Goal: Task Accomplishment & Management: Manage account settings

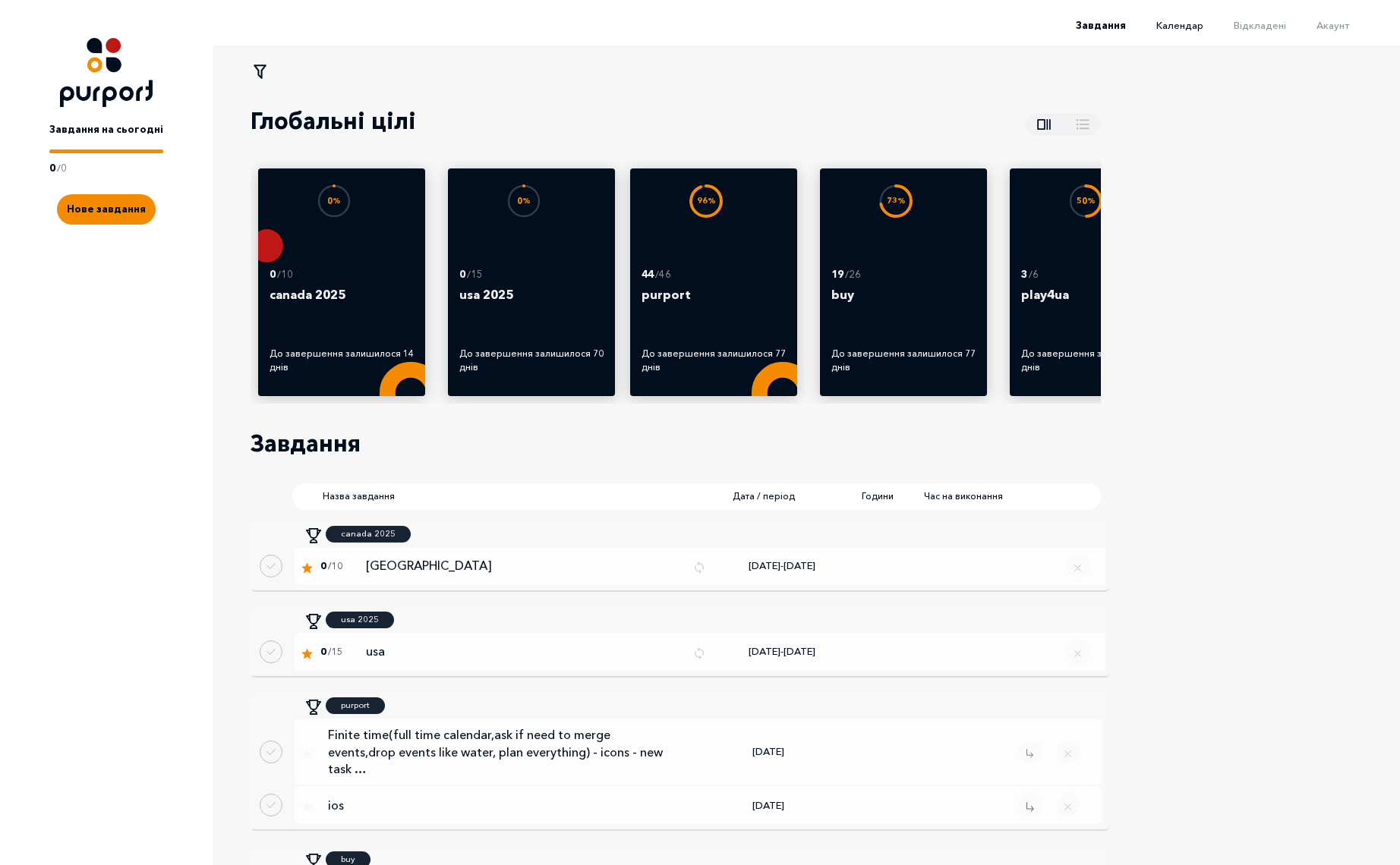
click at [1189, 27] on span "Календар" at bounding box center [1180, 25] width 47 height 12
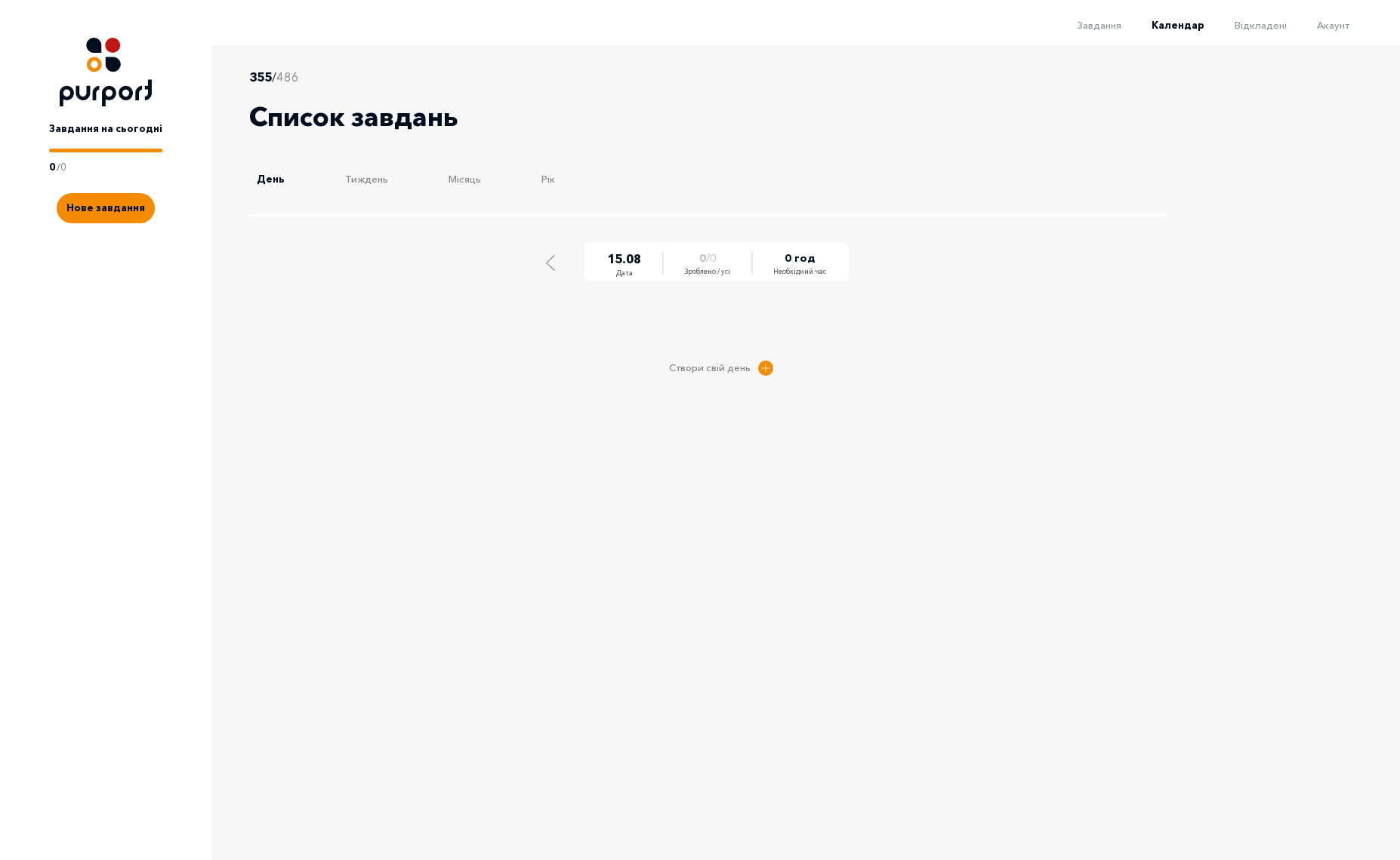
click at [1268, 26] on span "Відкладені" at bounding box center [1260, 25] width 52 height 12
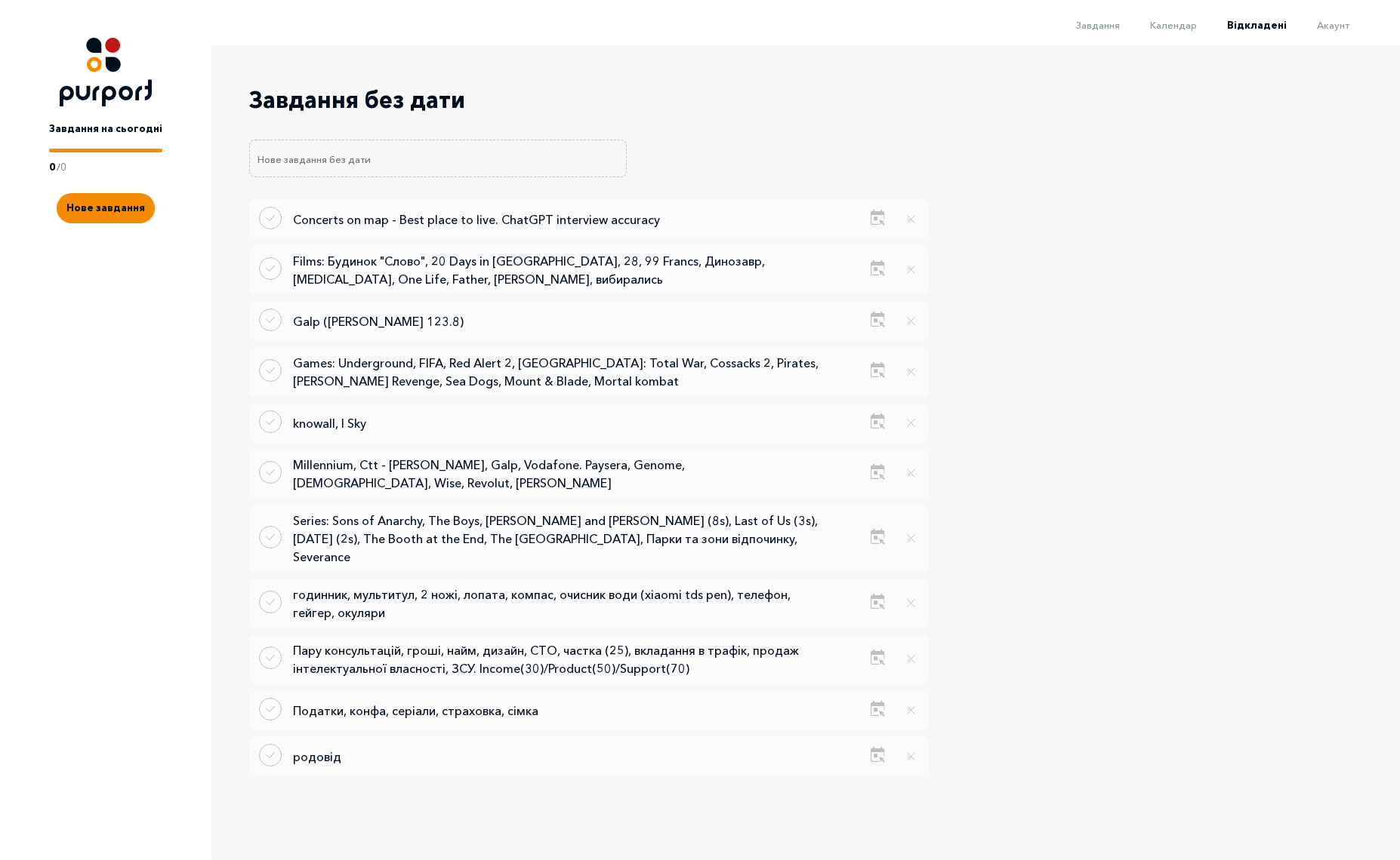
click at [1334, 25] on span "Акаунт" at bounding box center [1333, 25] width 32 height 12
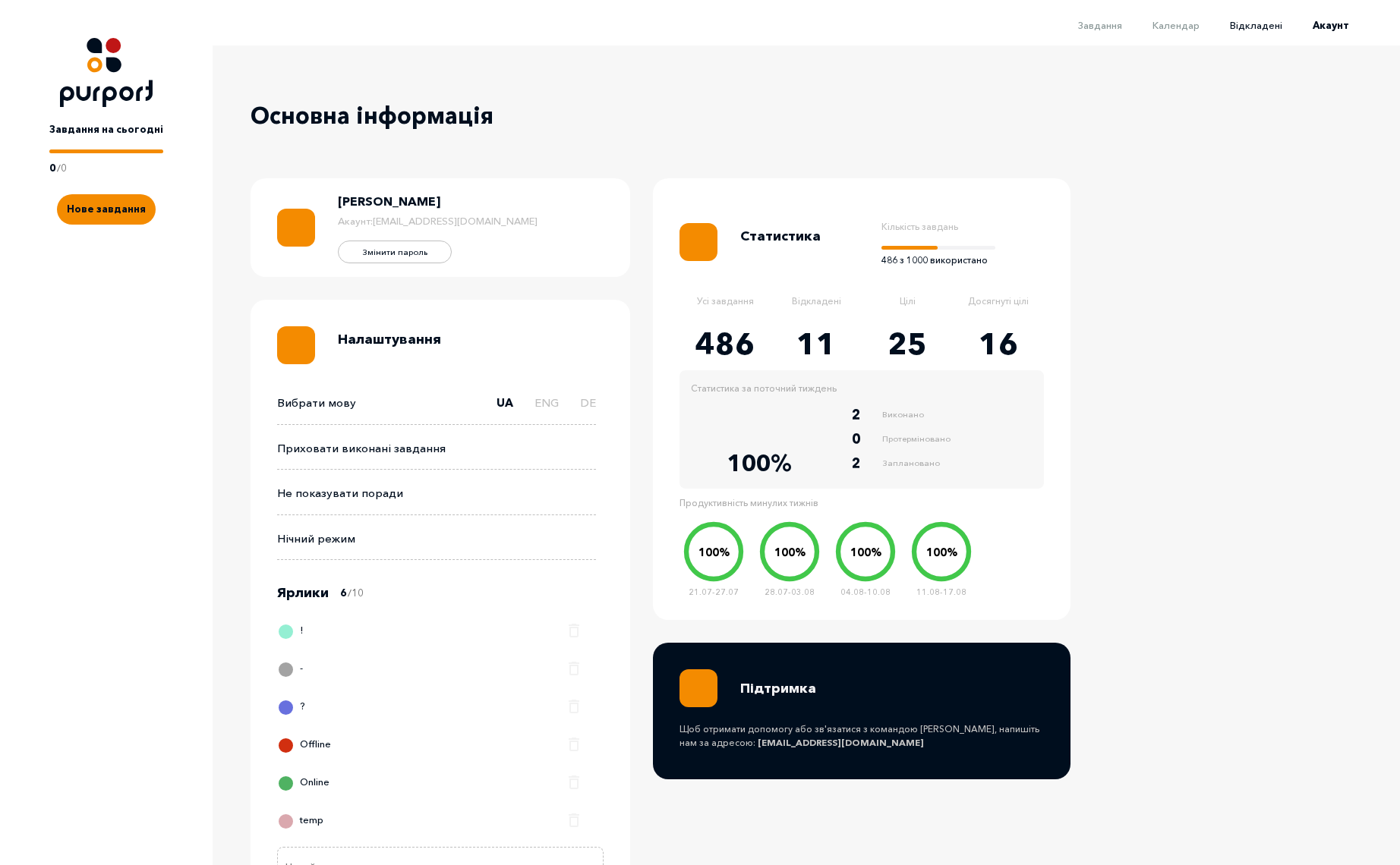
click at [1279, 29] on span "Відкладені" at bounding box center [1256, 25] width 52 height 12
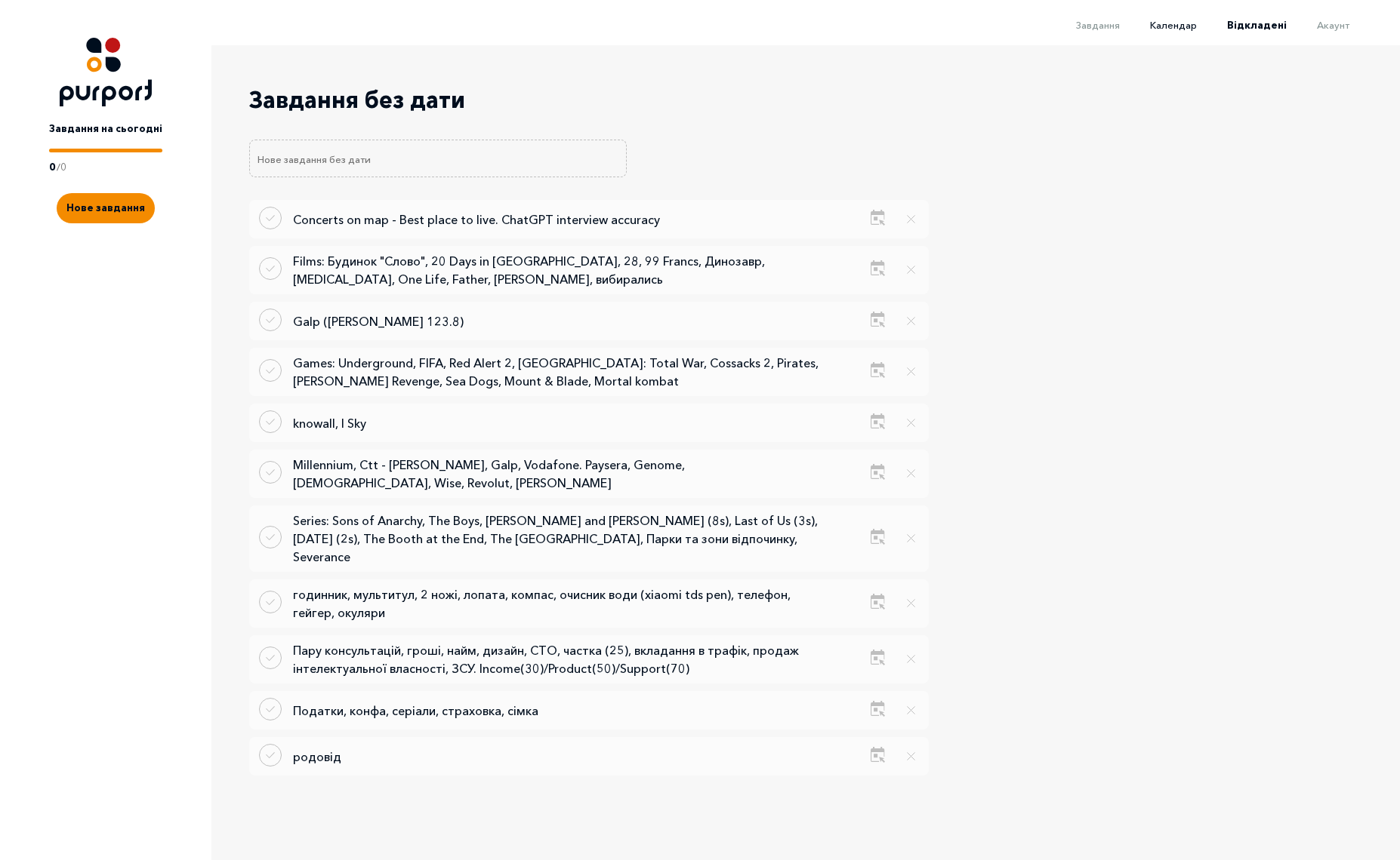
click at [1179, 28] on span "Календар" at bounding box center [1173, 25] width 47 height 12
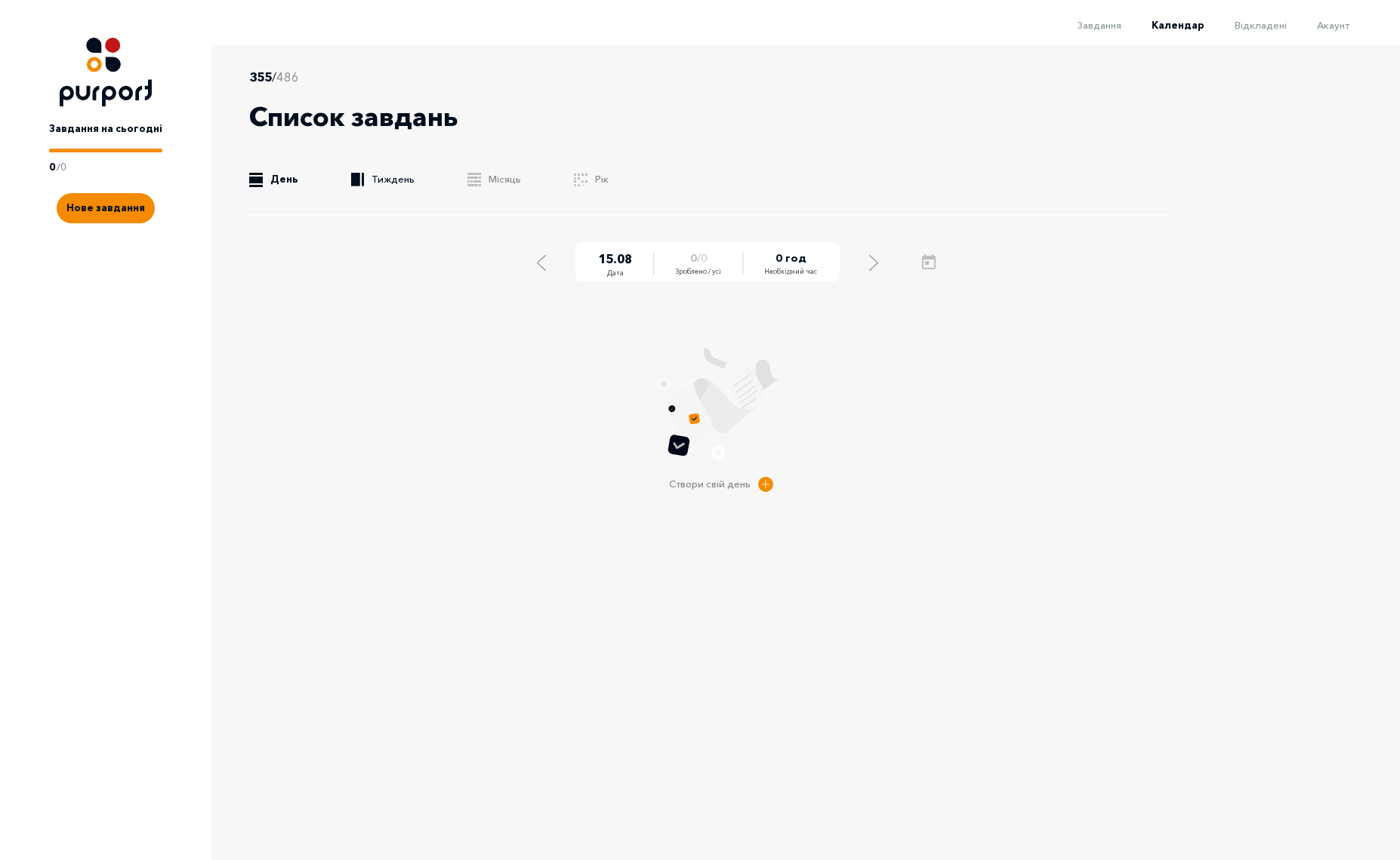
click at [380, 180] on link ".b{fill:#F48B00;} Тиждень" at bounding box center [382, 180] width 63 height 15
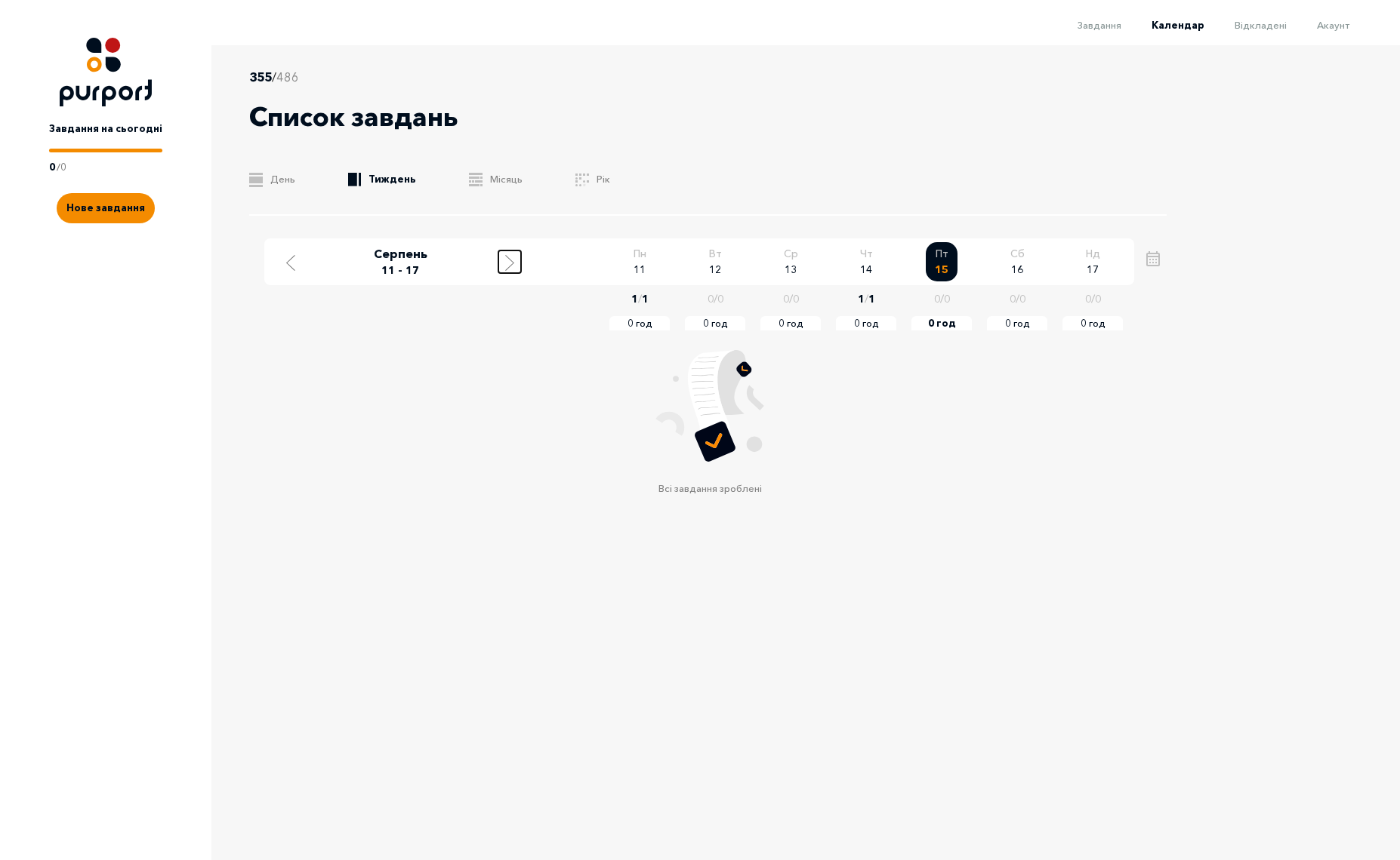
click at [498, 271] on button "Move to next week" at bounding box center [509, 262] width 22 height 22
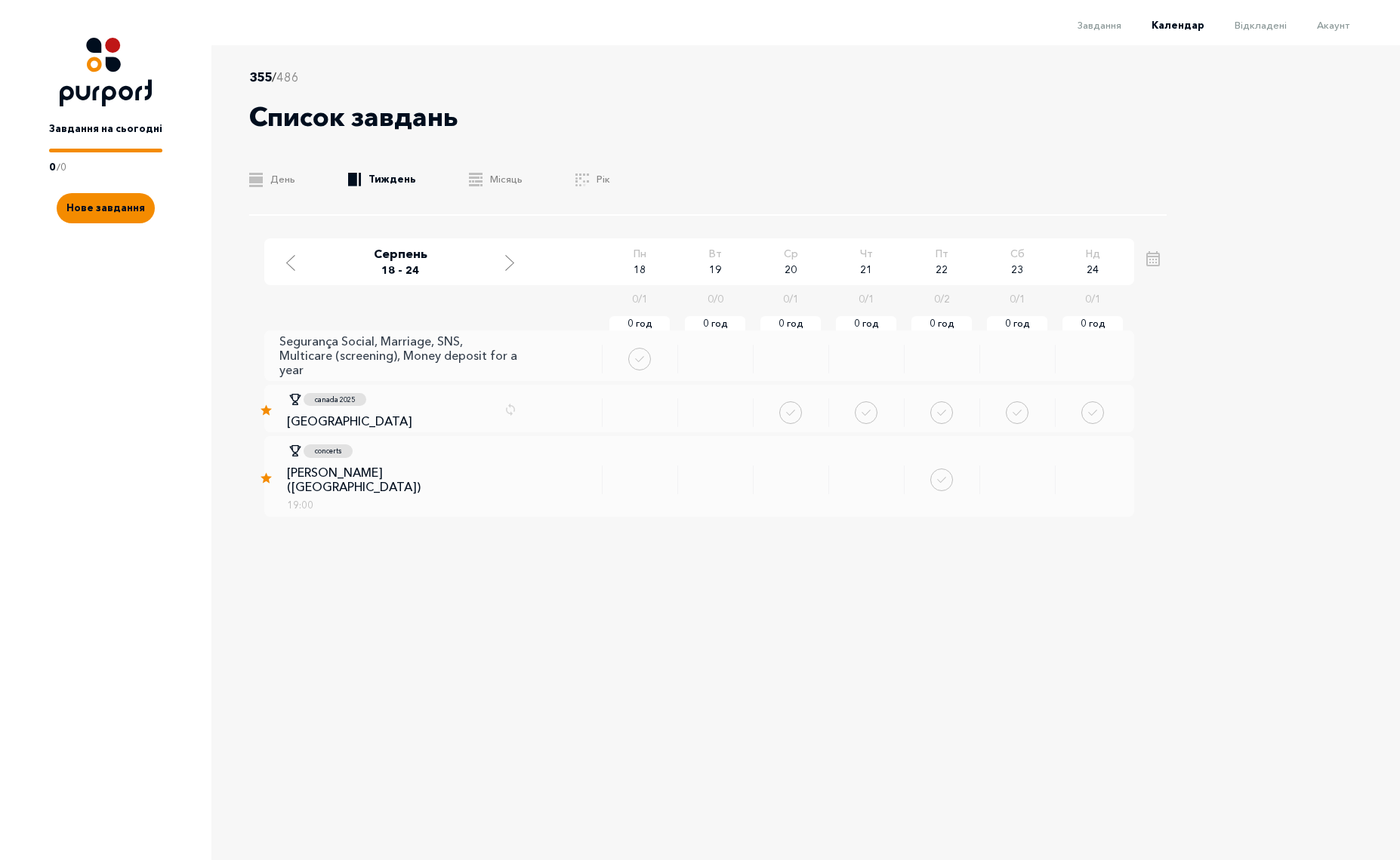
click at [442, 362] on p "Segurança Social, Marriage, SNS, Multicare (screening), Money deposit for a year" at bounding box center [398, 356] width 238 height 44
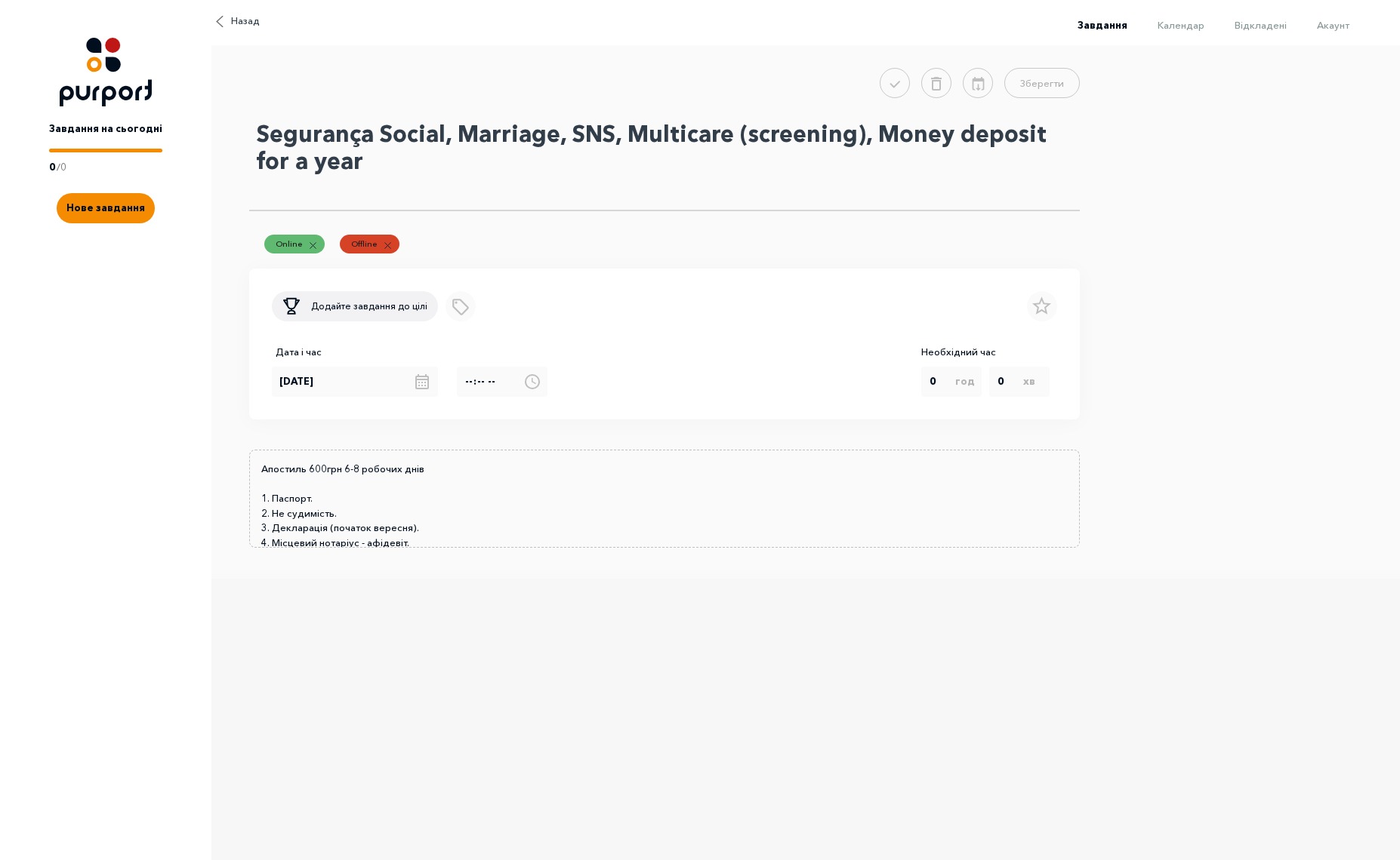
drag, startPoint x: 456, startPoint y: 136, endPoint x: 249, endPoint y: 131, distance: 207.1
click at [249, 131] on textarea "Segurança Social, Marriage, SNS, Multicare (screening), Money deposit for a year" at bounding box center [665, 162] width 831 height 98
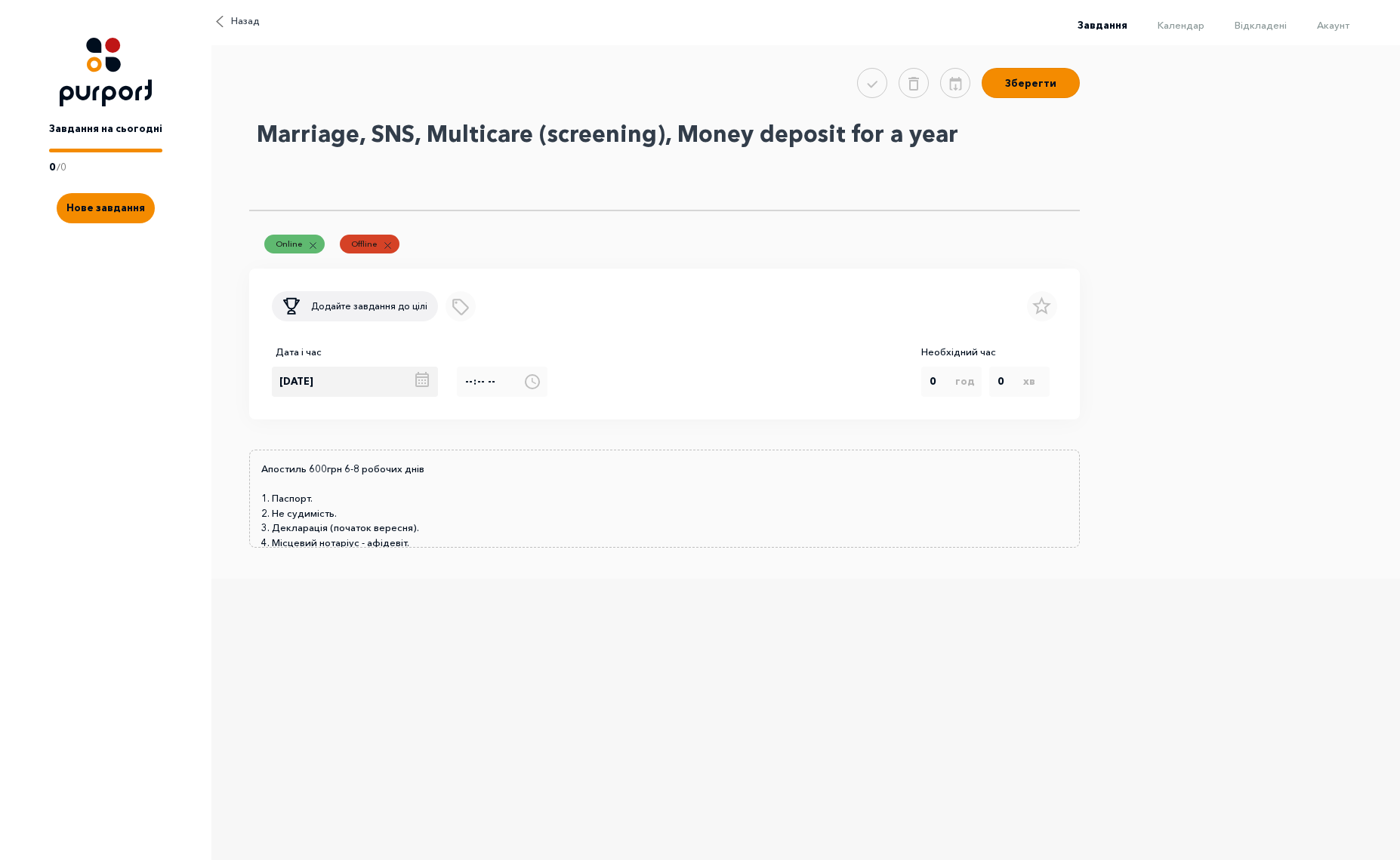
type textarea "Marriage, SNS, Multicare (screening), Money deposit for a year"
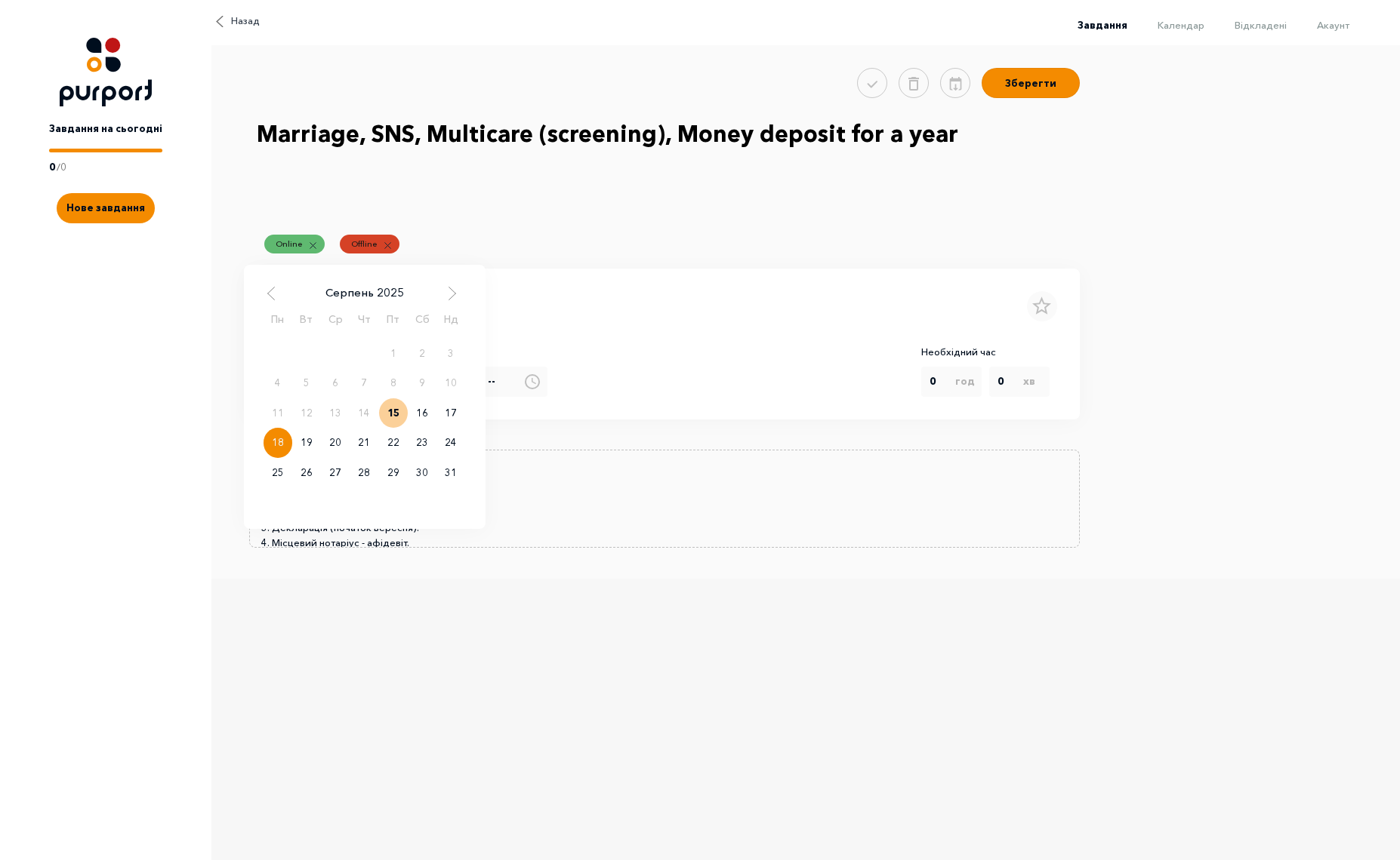
click at [382, 382] on div "[DATE] Серпень 2025 Пн Вт Ср Чт Пт Сб Нд 1 2 3 4 5 6 7 8 9 10 11 12 13 14 15 16…" at bounding box center [364, 382] width 185 height 30
click at [449, 297] on span "Next Month" at bounding box center [452, 293] width 15 height 15
click at [278, 358] on div "1" at bounding box center [278, 354] width 29 height 30
type input "[DATE]"
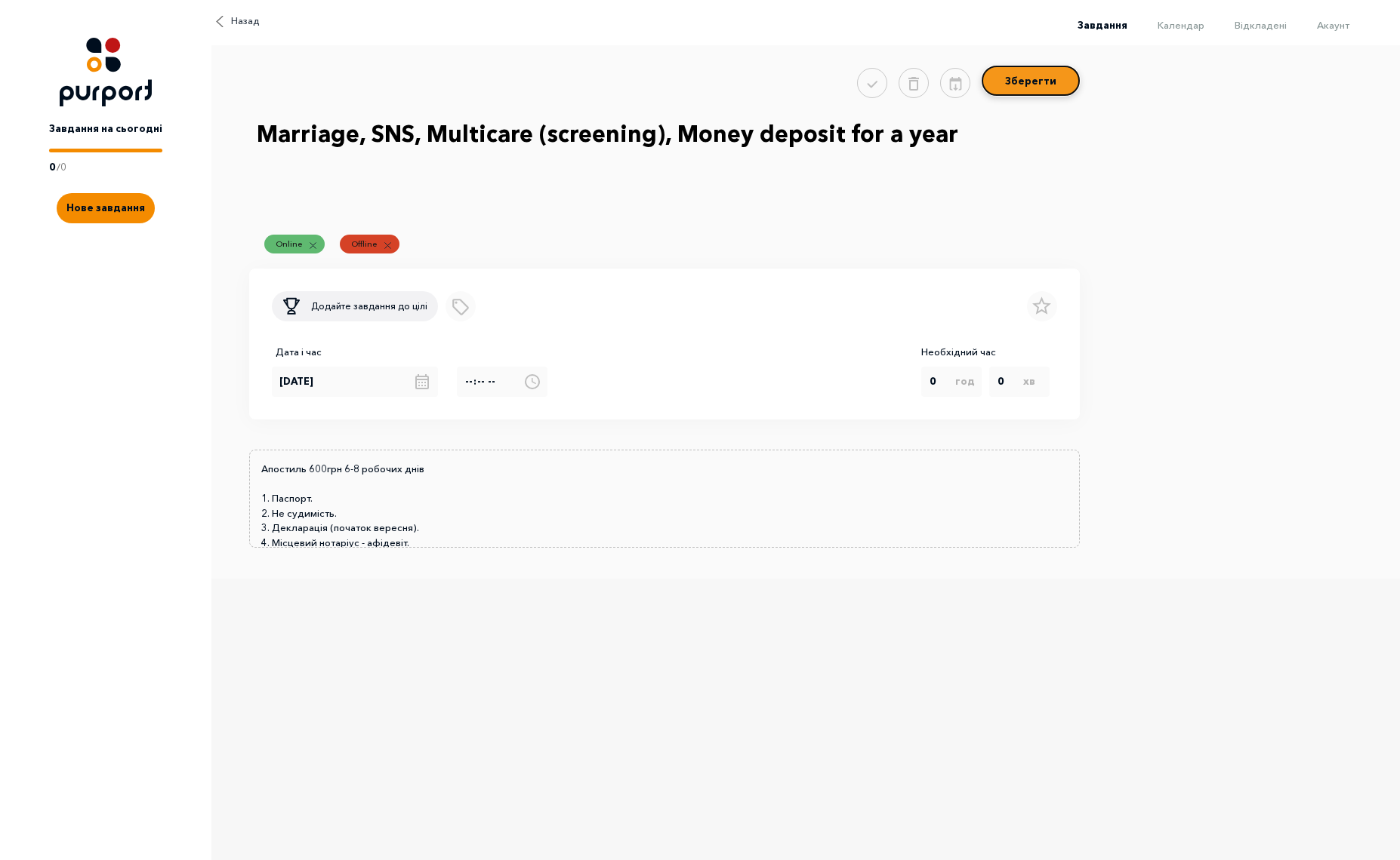
click at [1037, 90] on button "Зберегти" at bounding box center [1030, 81] width 98 height 30
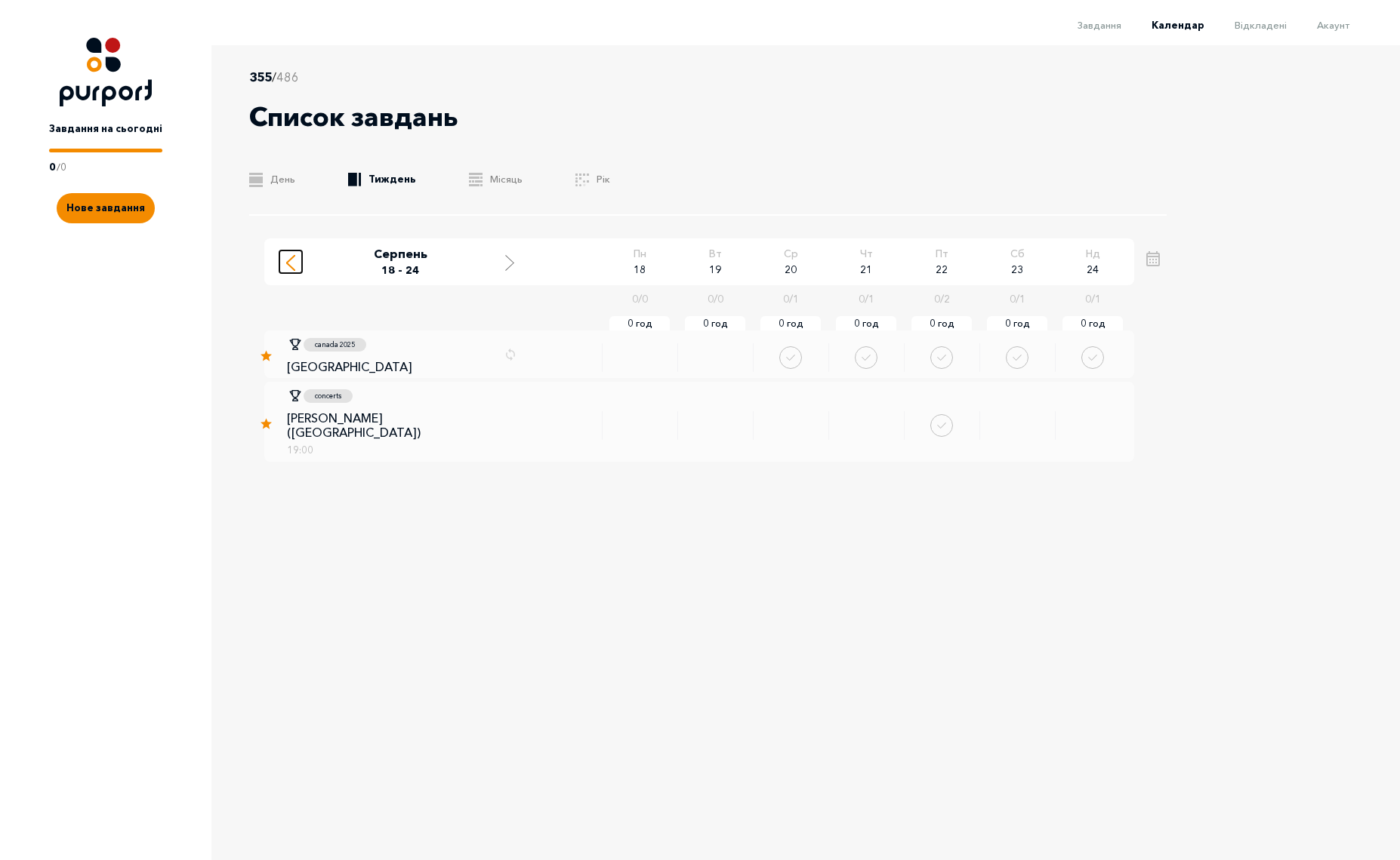
click at [295, 270] on div "Move to previous week" at bounding box center [290, 261] width 14 height 19
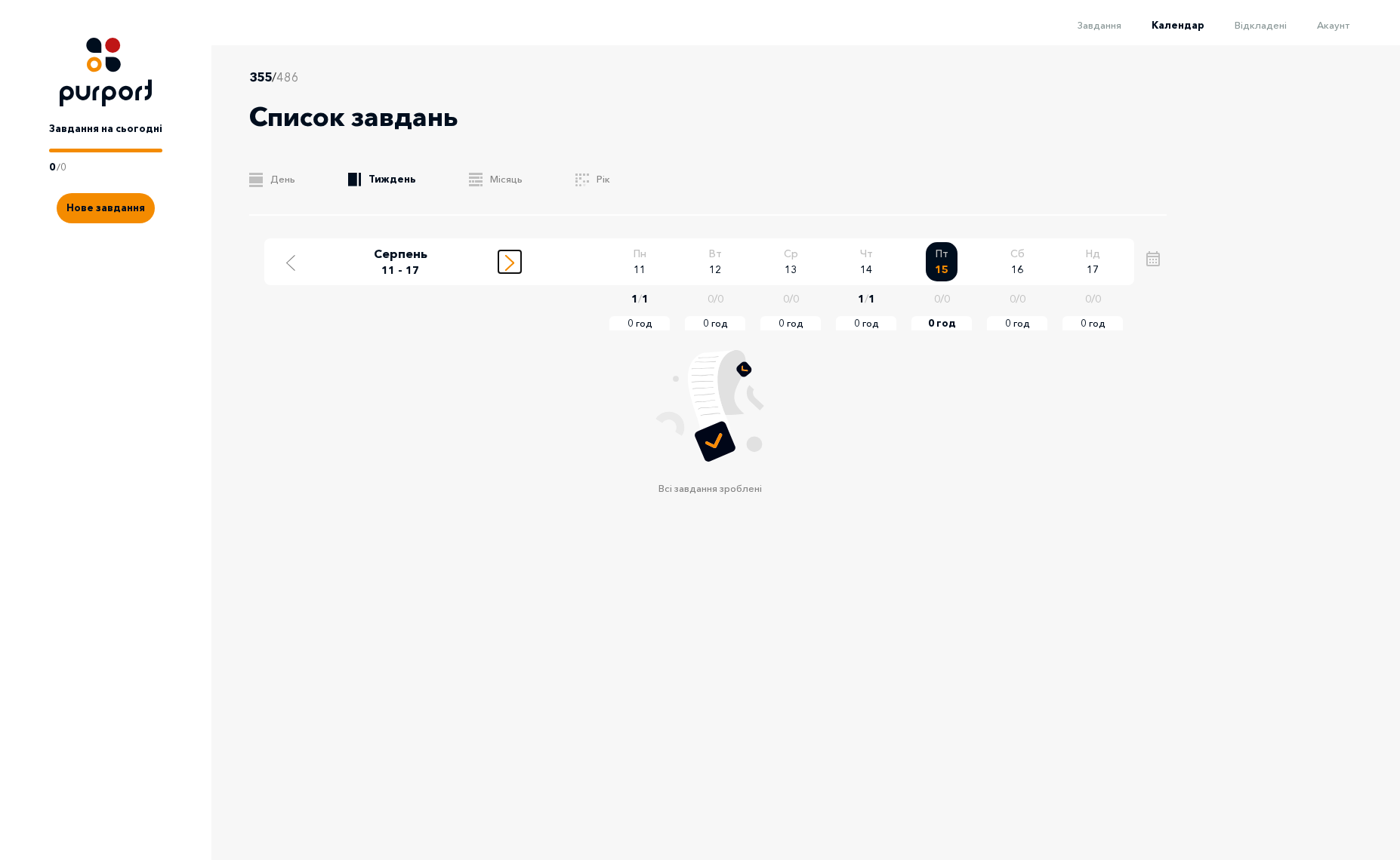
click at [508, 263] on icon "Move to next week" at bounding box center [509, 263] width 9 height 16
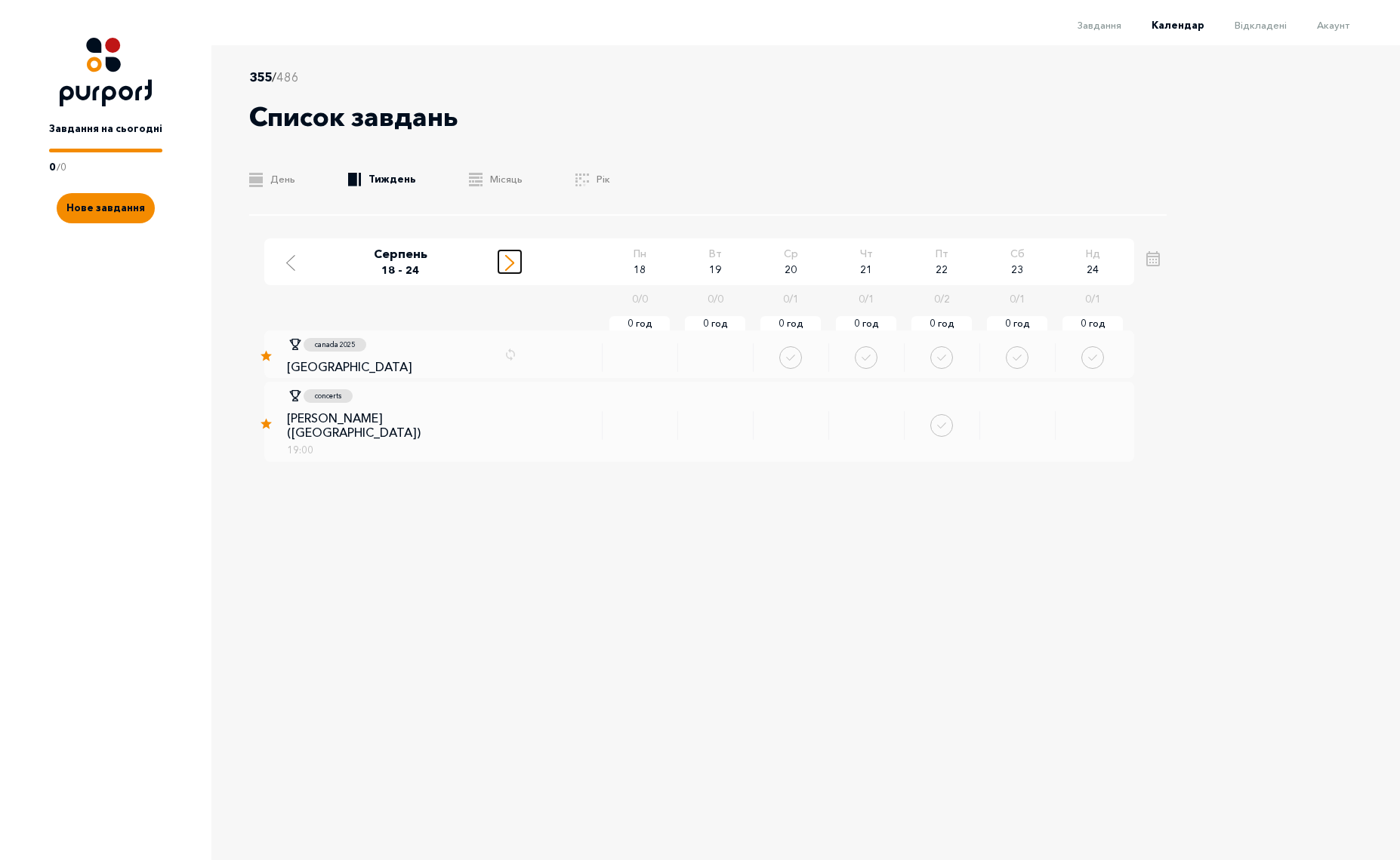
click at [508, 263] on icon "Move to next week" at bounding box center [509, 263] width 9 height 16
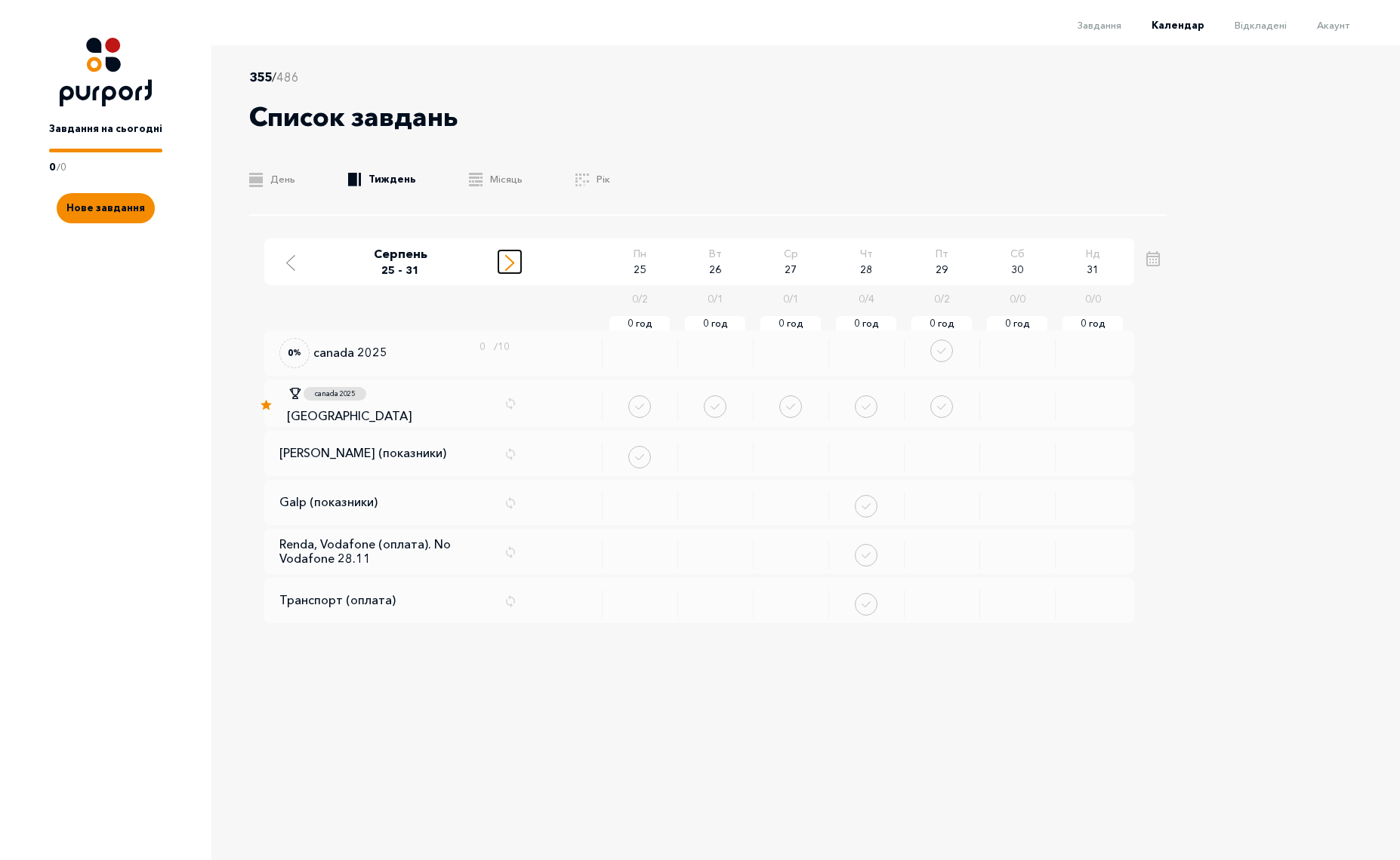
click at [508, 263] on icon "Move to next week" at bounding box center [509, 263] width 9 height 16
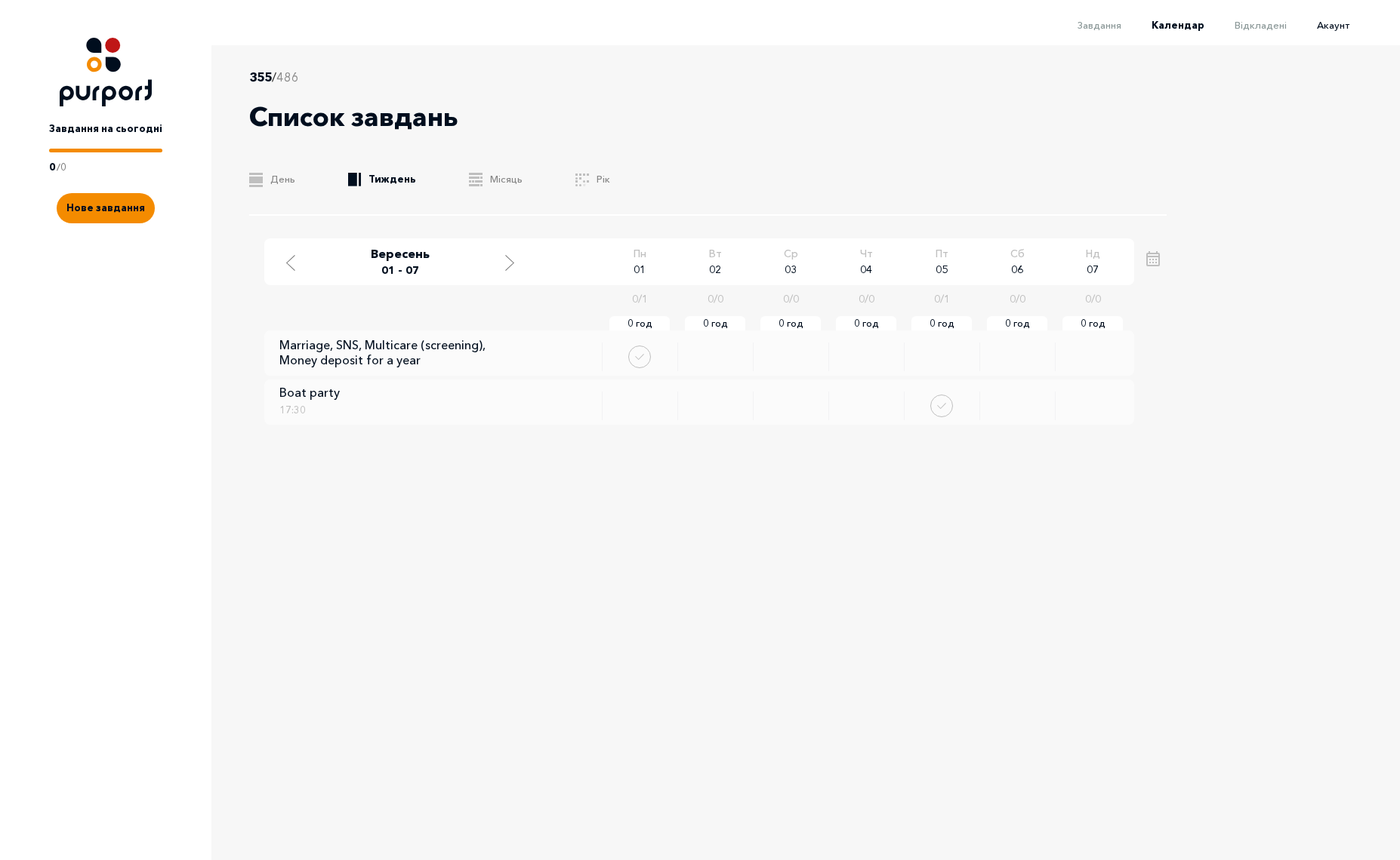
click at [1335, 23] on span "Акаунт" at bounding box center [1333, 25] width 32 height 12
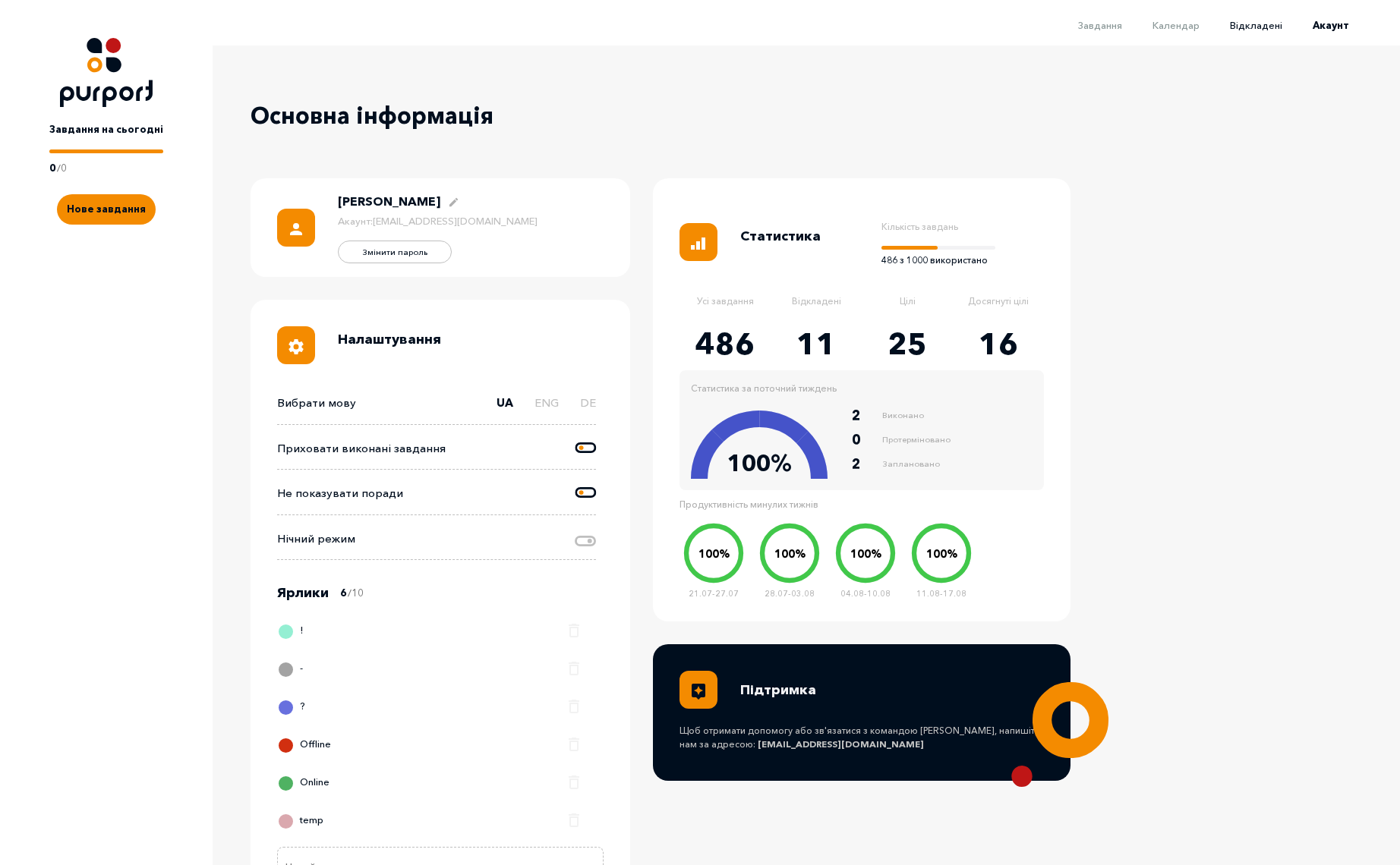
click at [1262, 28] on span "Відкладені" at bounding box center [1256, 25] width 52 height 12
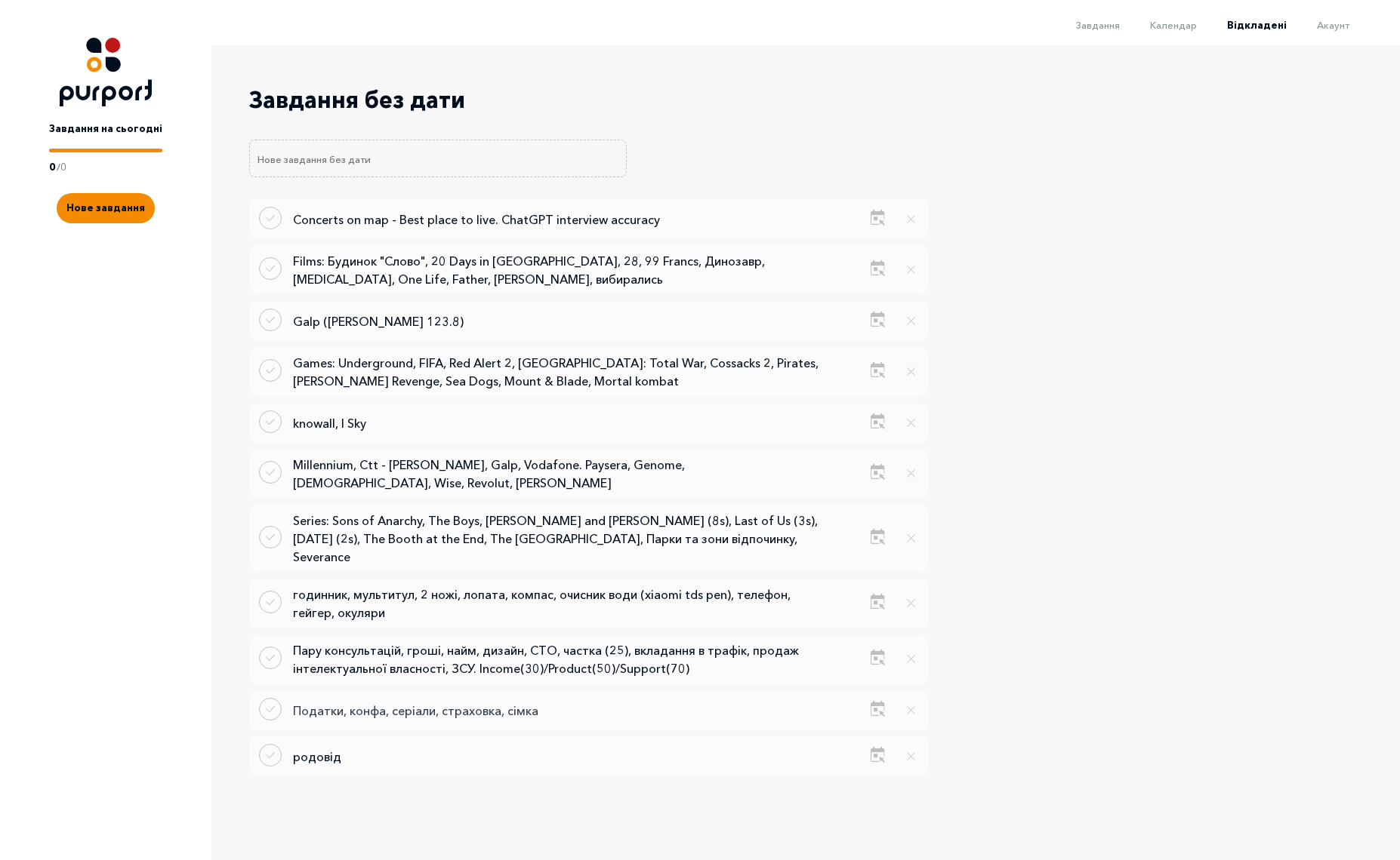
click at [420, 702] on p "Податки, конфа, серіали, страховка, сімка" at bounding box center [556, 711] width 528 height 18
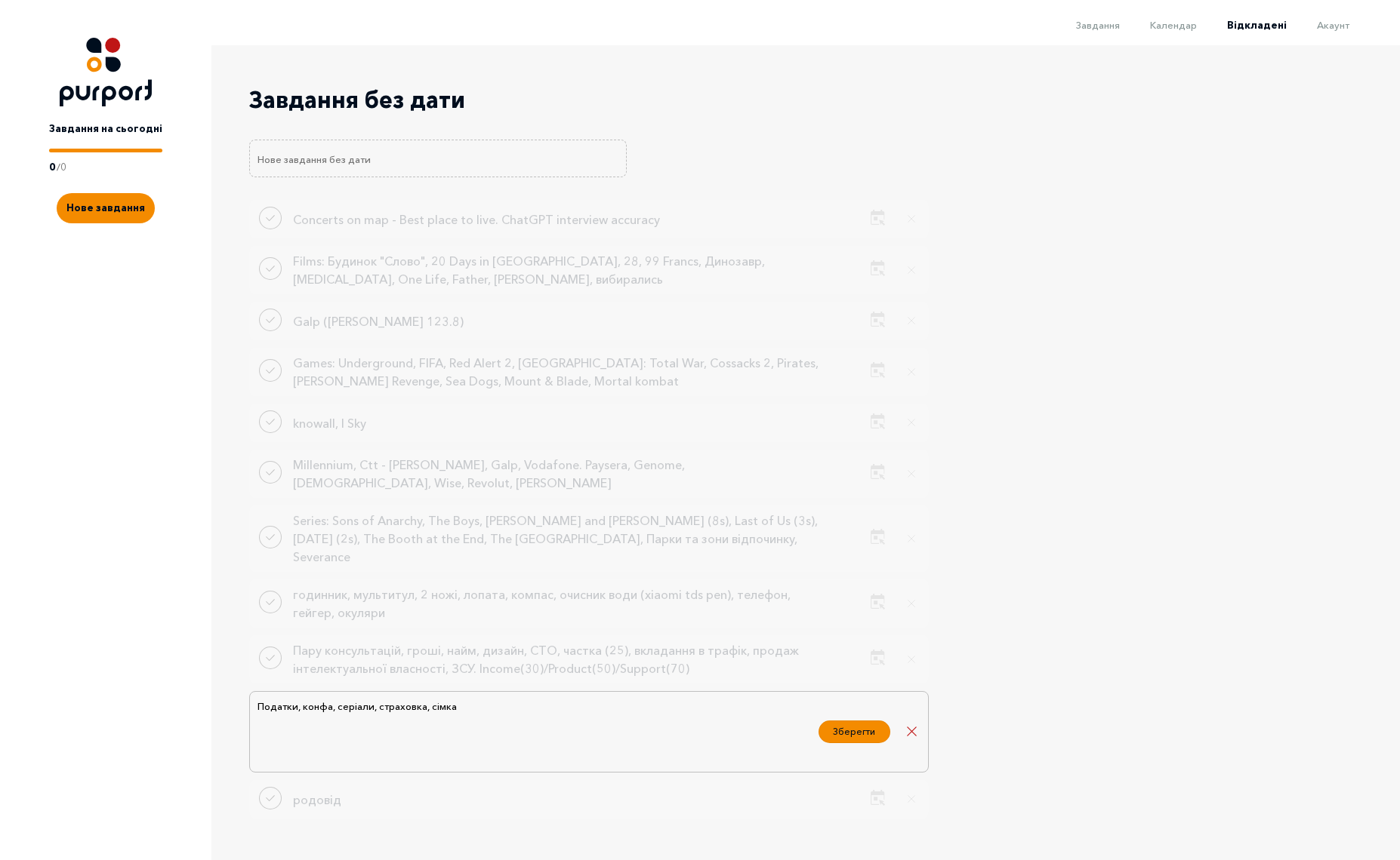
drag, startPoint x: 305, startPoint y: 677, endPoint x: 244, endPoint y: 677, distance: 61.0
click at [244, 677] on div "Завдання без дати Concerts on map - Best place to live. ChatGPT interview accur…" at bounding box center [721, 435] width 1019 height 781
type textarea "Конфа, серіали, страховка, сімка"
click at [848, 718] on button "Зберегти" at bounding box center [854, 729] width 71 height 22
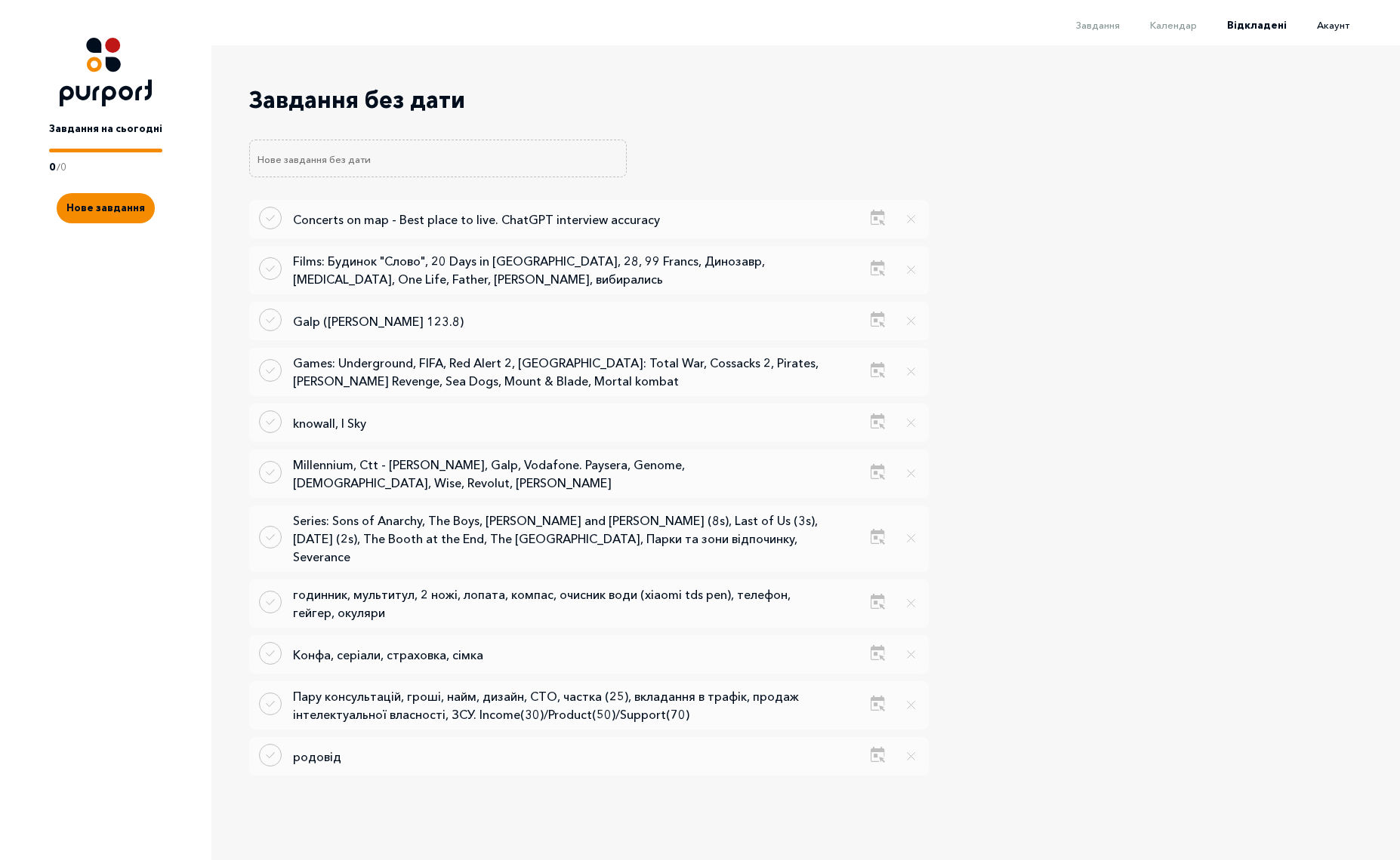
click at [1331, 23] on span "Акаунт" at bounding box center [1333, 25] width 32 height 12
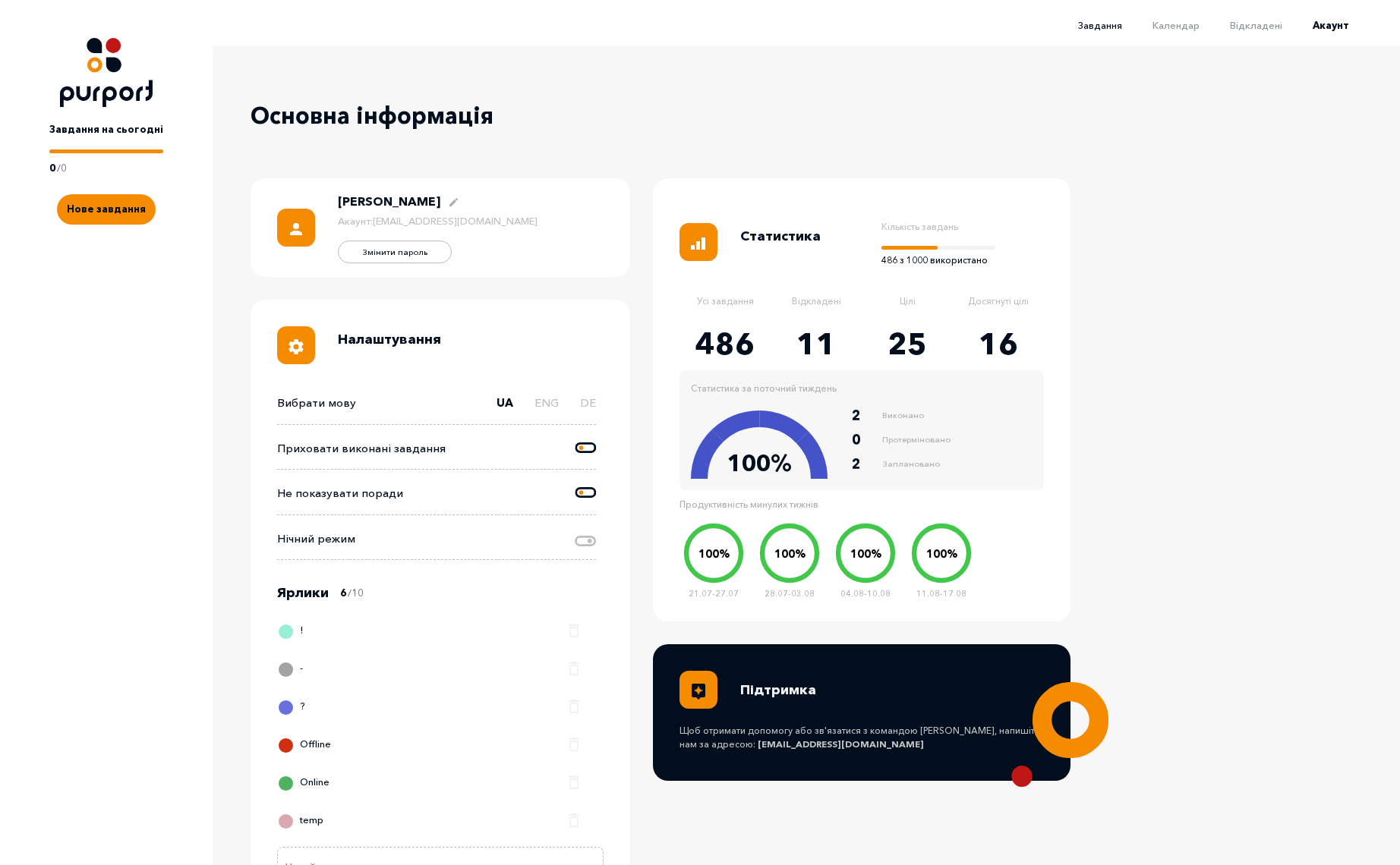
click at [1108, 23] on span "Завдання" at bounding box center [1100, 25] width 44 height 12
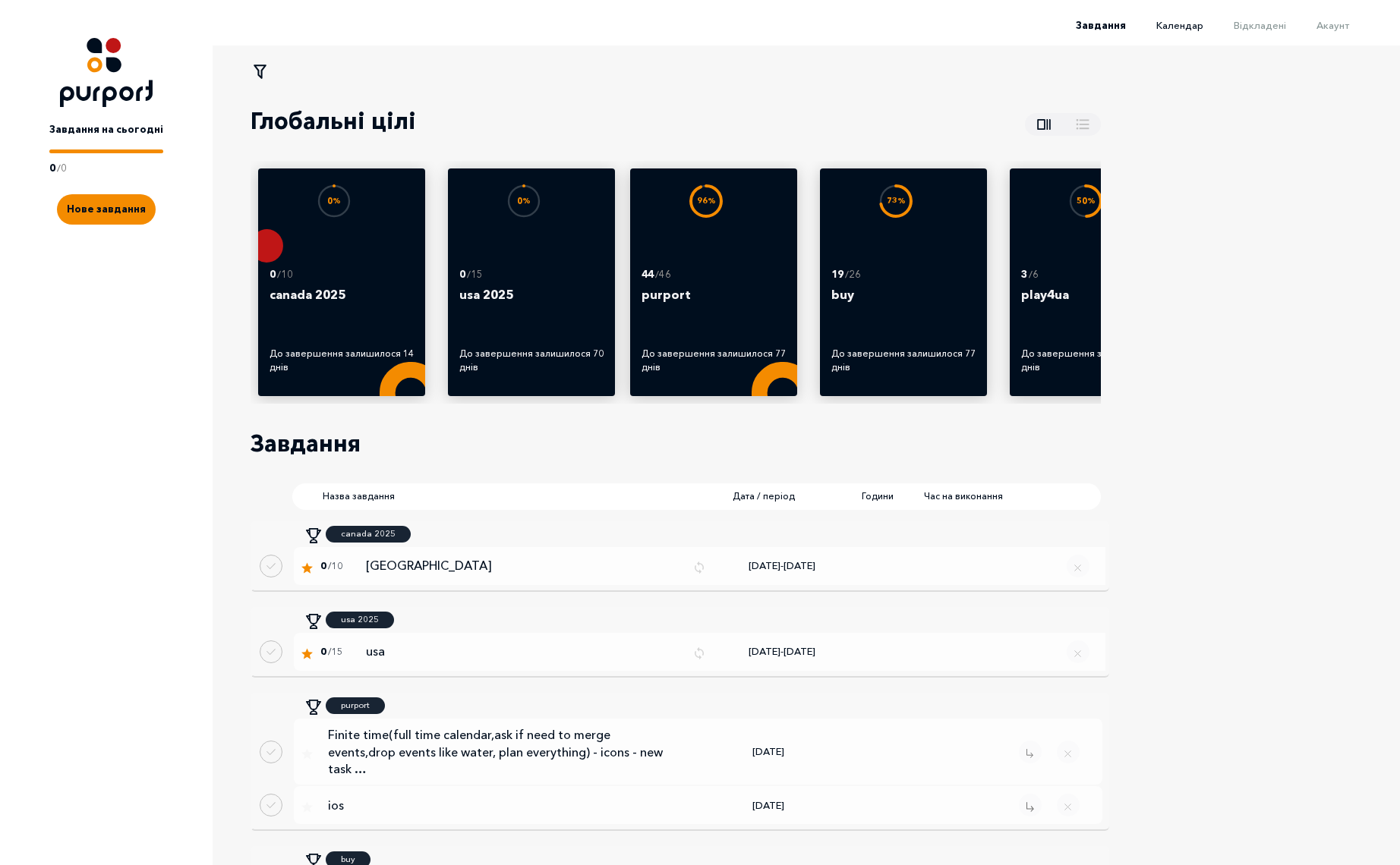
click at [1195, 30] on span "Календар" at bounding box center [1180, 25] width 47 height 12
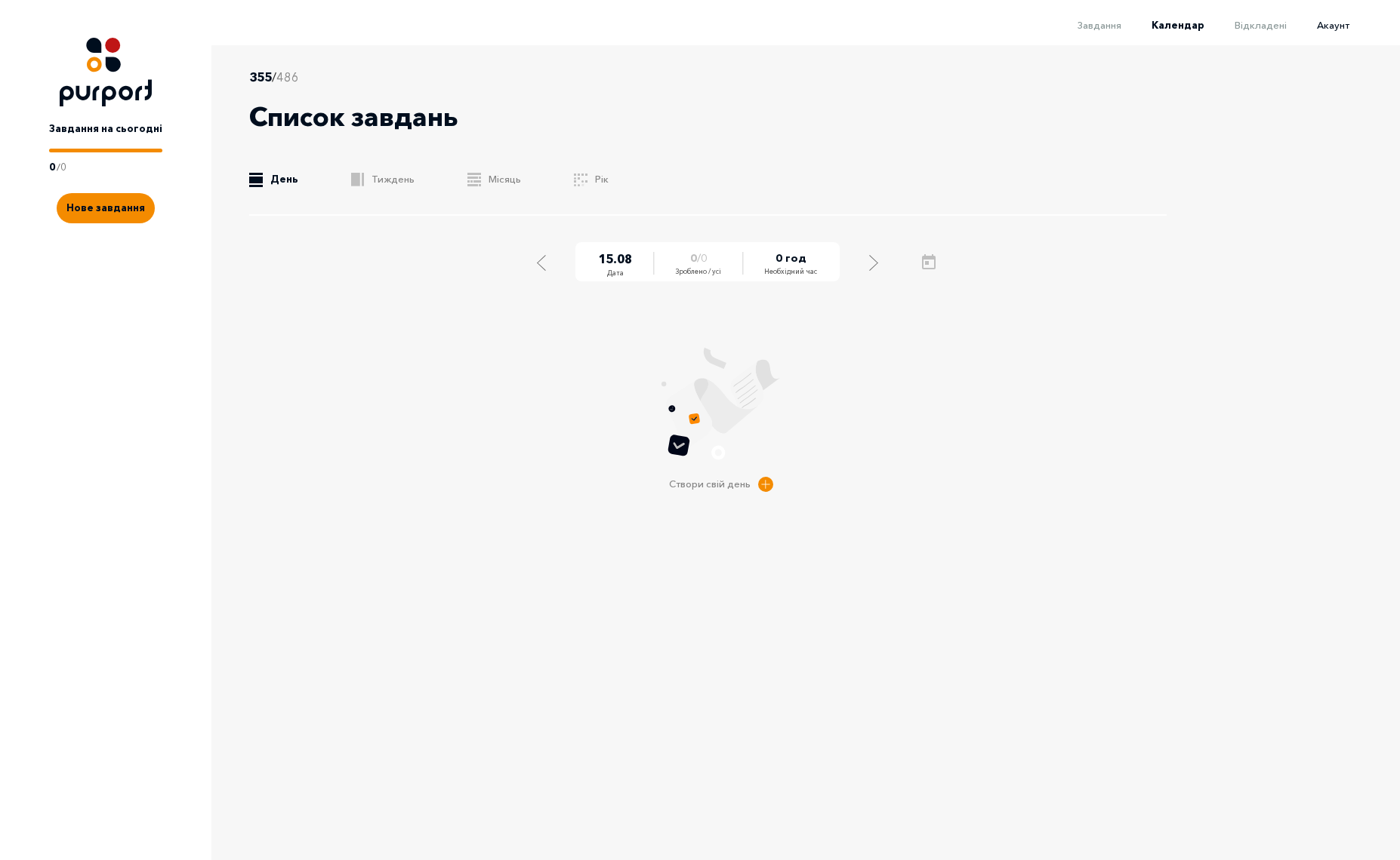
click at [1331, 23] on span "Акаунт" at bounding box center [1333, 25] width 32 height 12
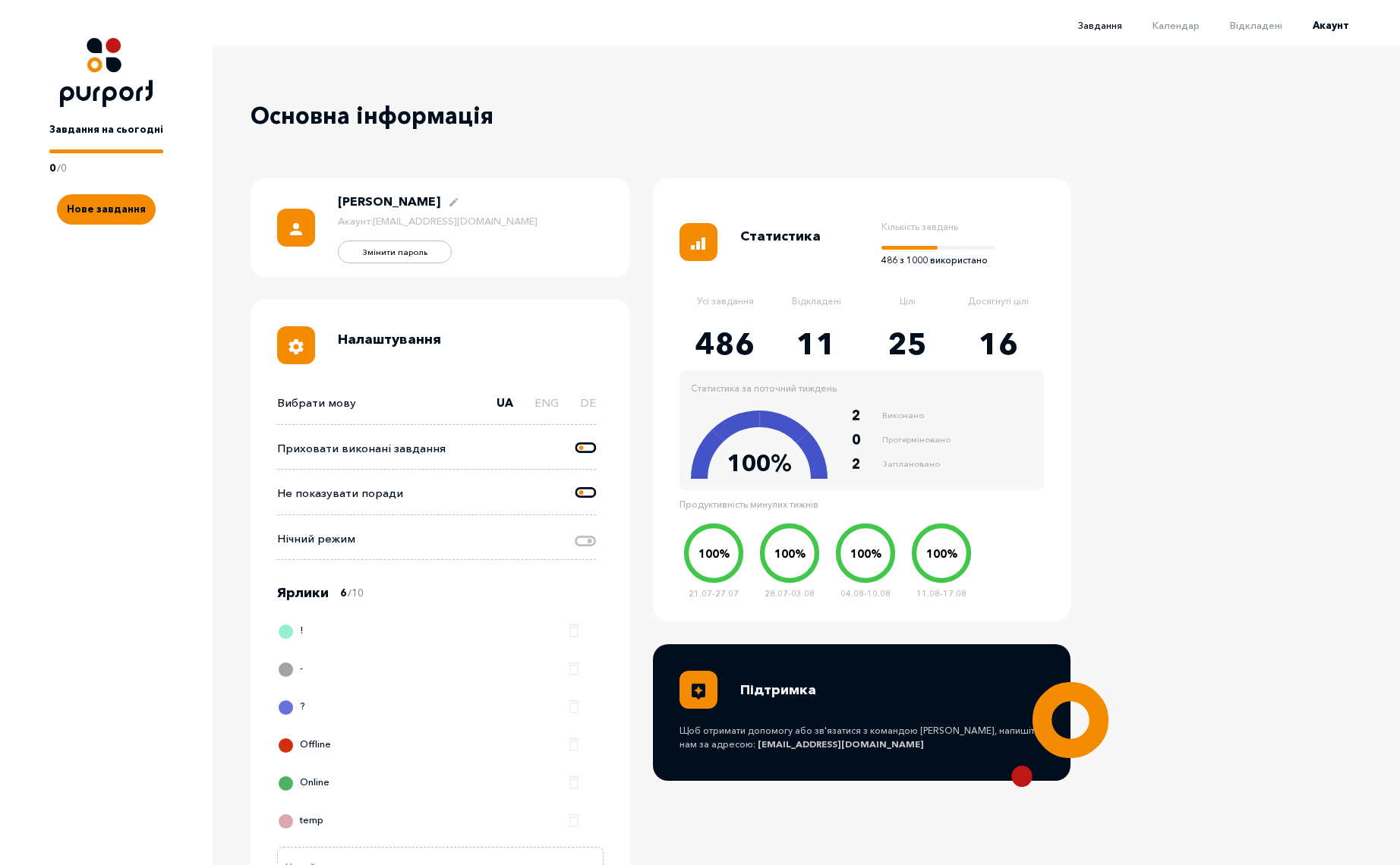
click at [1115, 27] on span "Завдання" at bounding box center [1100, 25] width 44 height 12
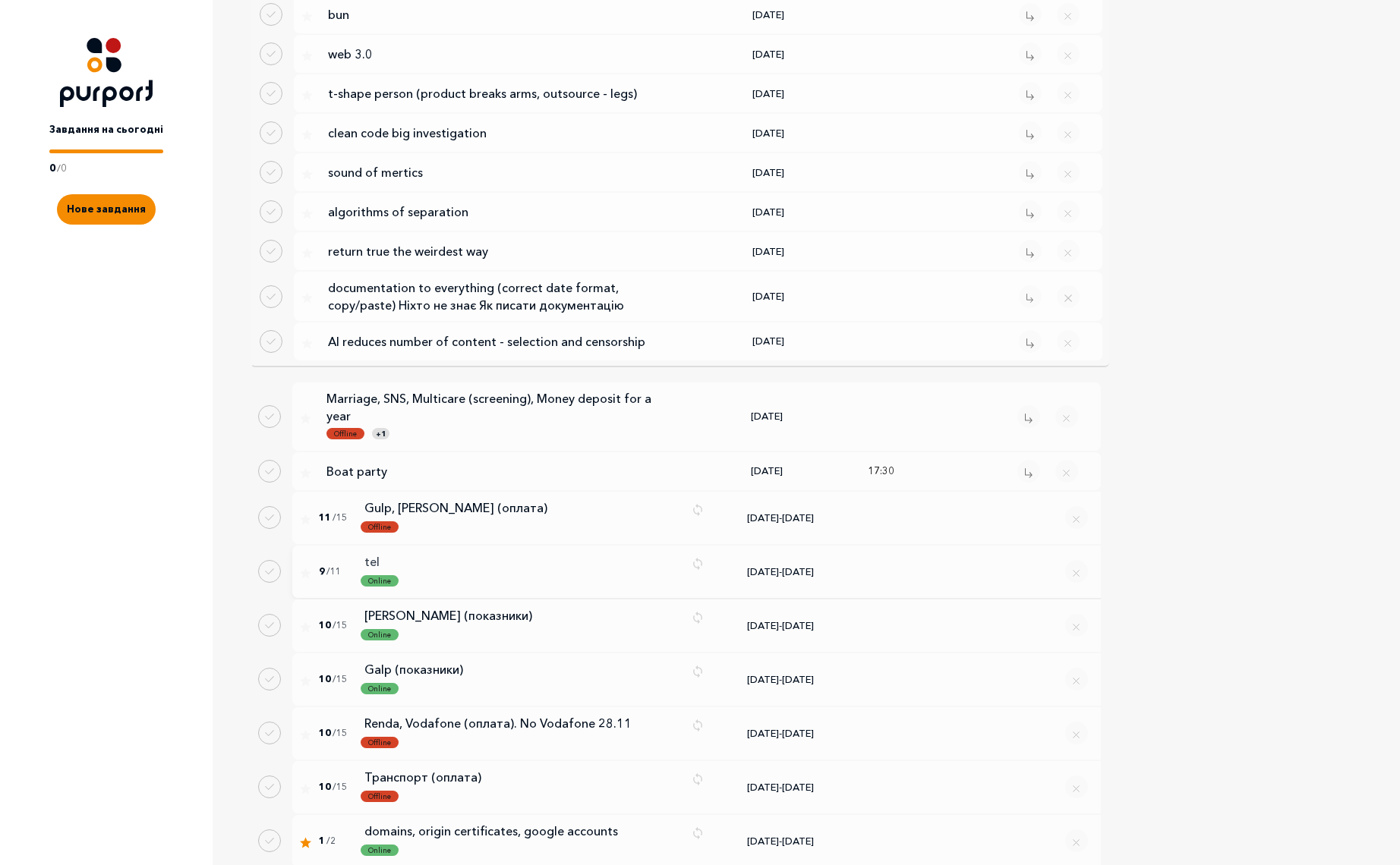
scroll to position [2895, 0]
click at [417, 499] on p "Gulp, [PERSON_NAME] (оплата)" at bounding box center [522, 508] width 315 height 19
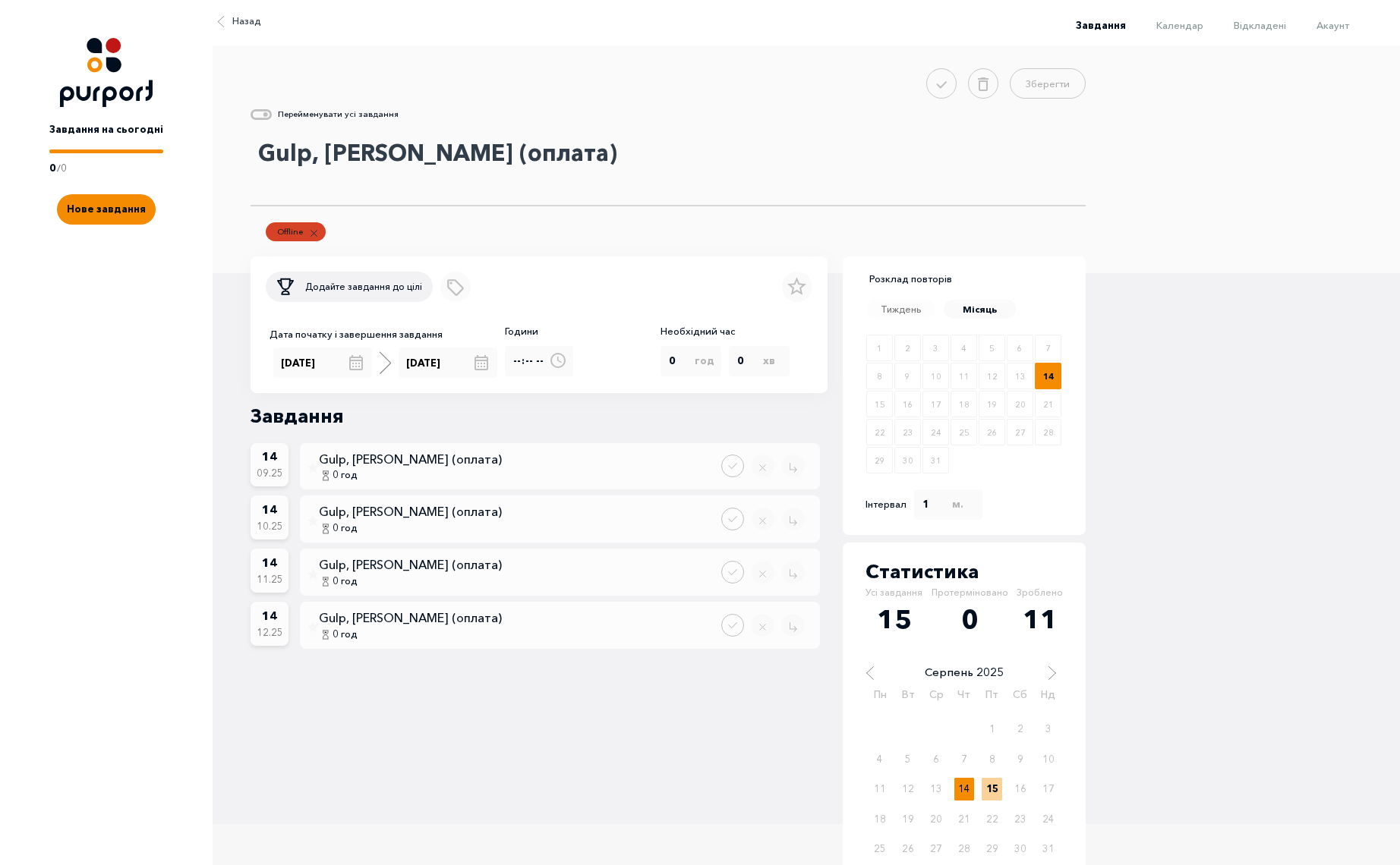
click at [306, 155] on textarea "Gulp, [PERSON_NAME] (оплата)" at bounding box center [669, 168] width 835 height 76
drag, startPoint x: 284, startPoint y: 156, endPoint x: 278, endPoint y: 162, distance: 8.5
click at [278, 162] on textarea "Gulp + Gulp, [PERSON_NAME] (оплата)" at bounding box center [669, 168] width 835 height 76
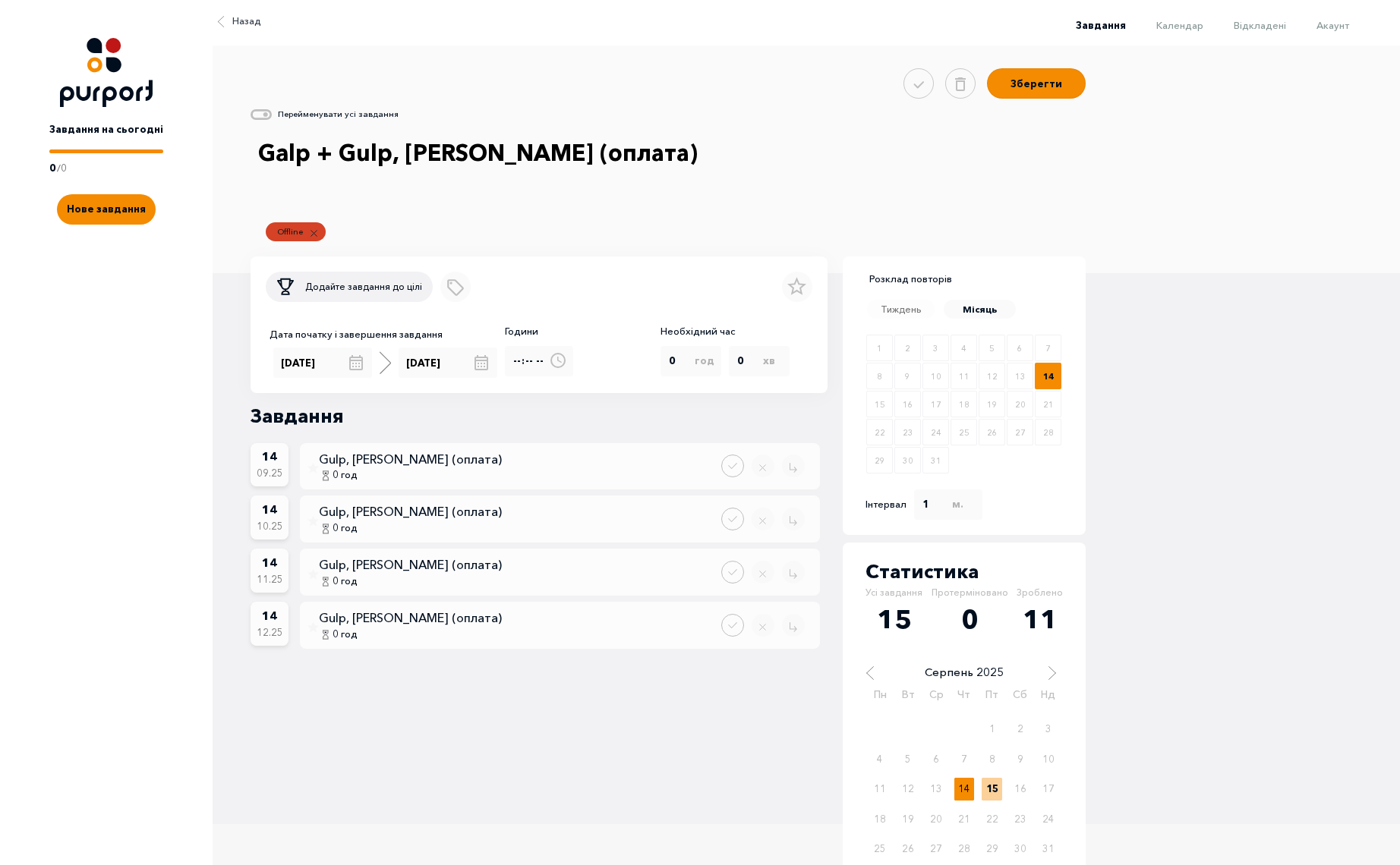
click at [274, 117] on div "Перейменувати усі завдання" at bounding box center [812, 119] width 1123 height 24
click at [248, 111] on div "Зберегти Перейменувати усі завдання Galp + Gulp, [PERSON_NAME] (оплата) Offline…" at bounding box center [806, 159] width 1187 height 227
click at [260, 115] on icon at bounding box center [261, 114] width 21 height 10
click at [271, 119] on input "Rename all tasks" at bounding box center [271, 119] width 0 height 0
click at [366, 157] on textarea "Galp + Gulp, [PERSON_NAME] (оплата)" at bounding box center [669, 168] width 835 height 76
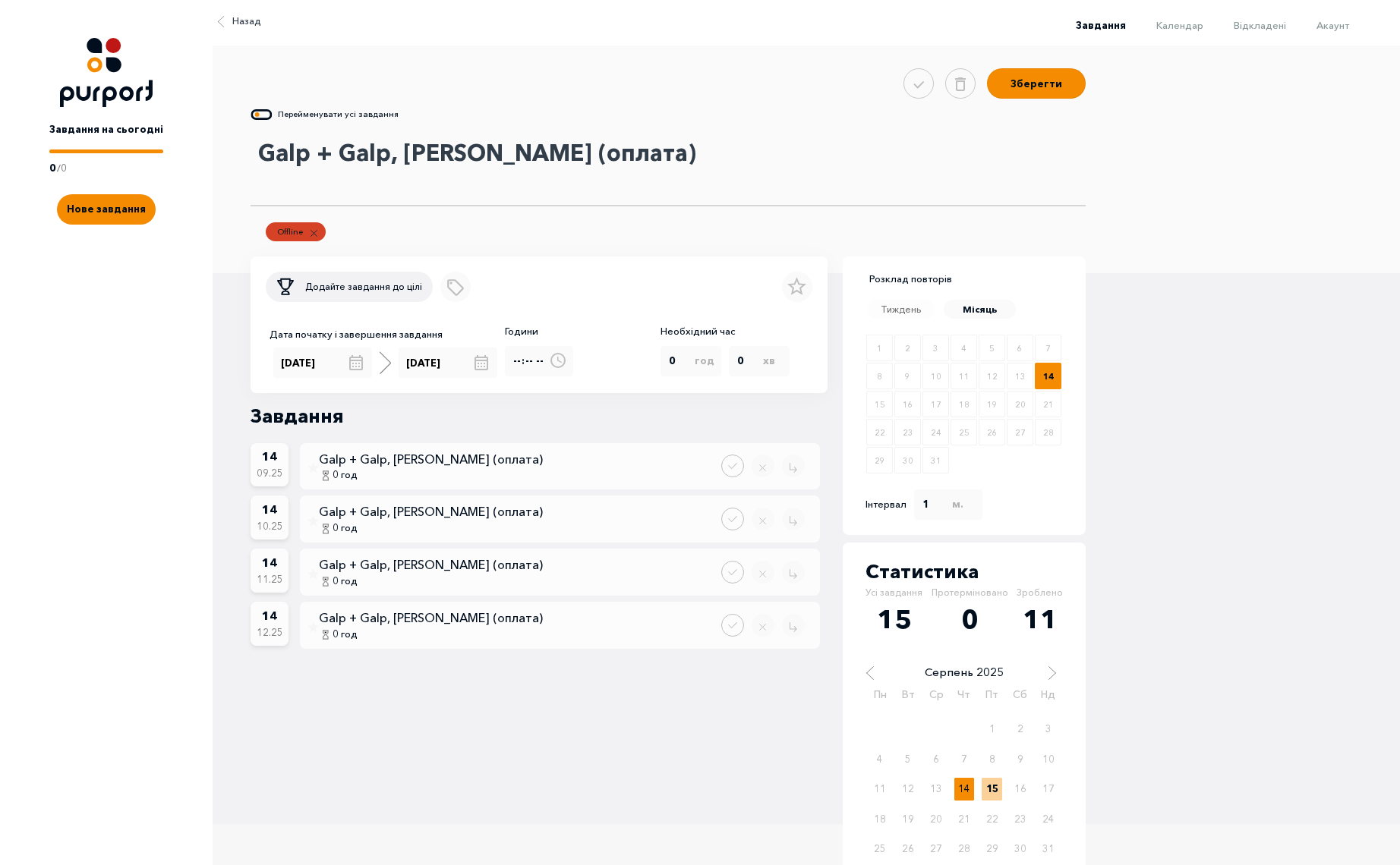
drag, startPoint x: 385, startPoint y: 159, endPoint x: 388, endPoint y: 151, distance: 8.5
click at [388, 151] on textarea "Galp + Galp, [PERSON_NAME] (оплата)" at bounding box center [669, 168] width 835 height 76
click at [263, 160] on textarea "Galp + Galp Gas, [PERSON_NAME] (оплата)" at bounding box center [669, 168] width 835 height 76
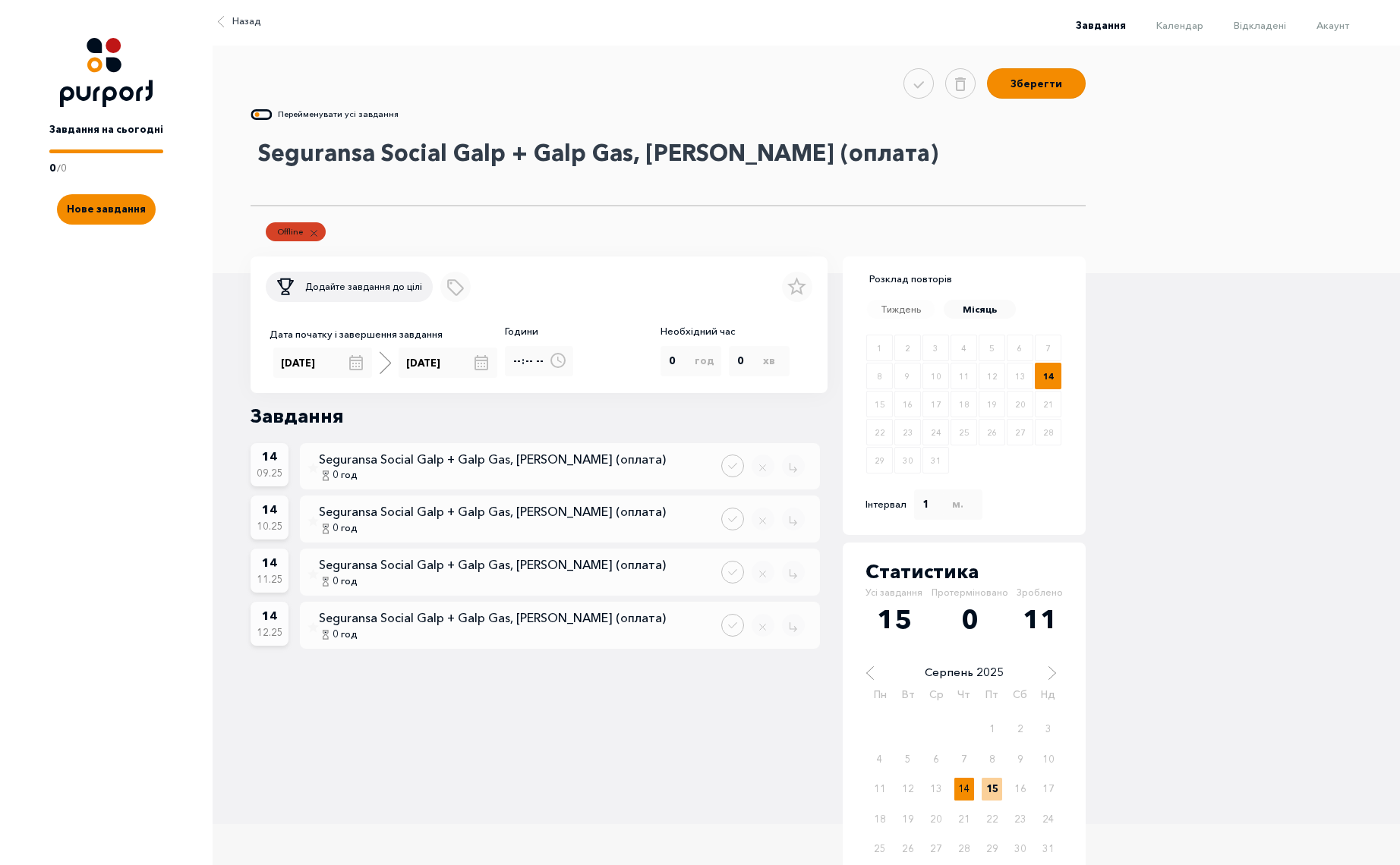
click at [445, 152] on textarea "Seguransa Social Galp + Galp Gas, [PERSON_NAME] (оплата)" at bounding box center [669, 168] width 835 height 76
drag, startPoint x: 445, startPoint y: 152, endPoint x: 170, endPoint y: 158, distance: 275.1
click at [170, 158] on div "Завдання Календар Відкладені Акаунт 🌜 🌞 Завдання на сьогодні 0 / 0 Нове завданн…" at bounding box center [700, 412] width 1400 height 824
click at [437, 158] on textarea "Seguransa Social, Galp + Galp Gas, [PERSON_NAME] (оплата)" at bounding box center [669, 168] width 835 height 76
drag, startPoint x: 446, startPoint y: 156, endPoint x: 226, endPoint y: 156, distance: 220.0
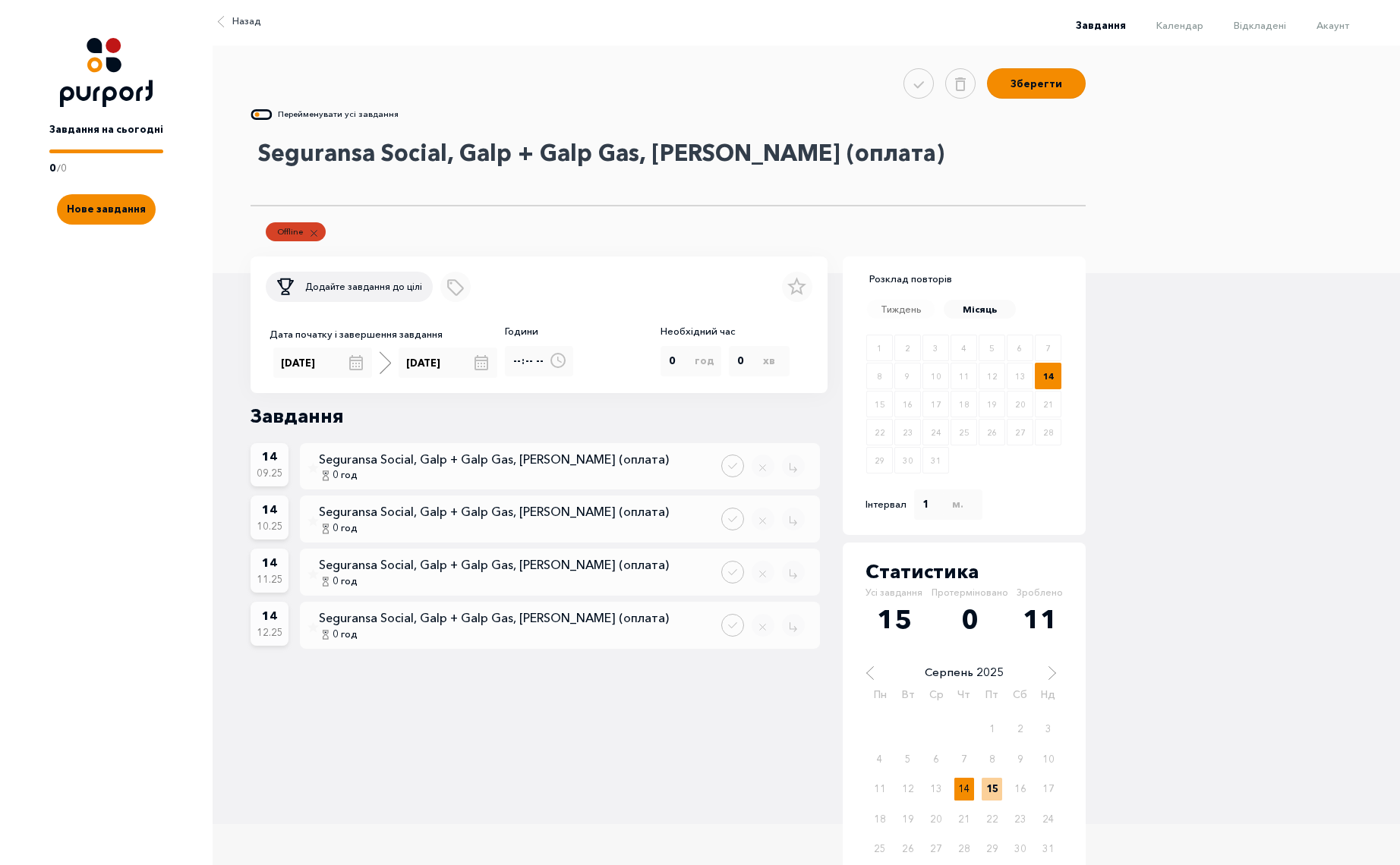
click at [226, 156] on div "Зберегти Перейменувати усі завдання Seguransa Social, Galp + Galp Gas, [PERSON_…" at bounding box center [806, 159] width 1187 height 227
paste textarea "c"
type textarea "Seguranca Social, Galp + Galp Gas, [PERSON_NAME] (оплата)"
click at [1052, 97] on div "Зберегти" at bounding box center [994, 84] width 182 height 31
click at [1049, 81] on button "Зберегти" at bounding box center [1036, 81] width 98 height 31
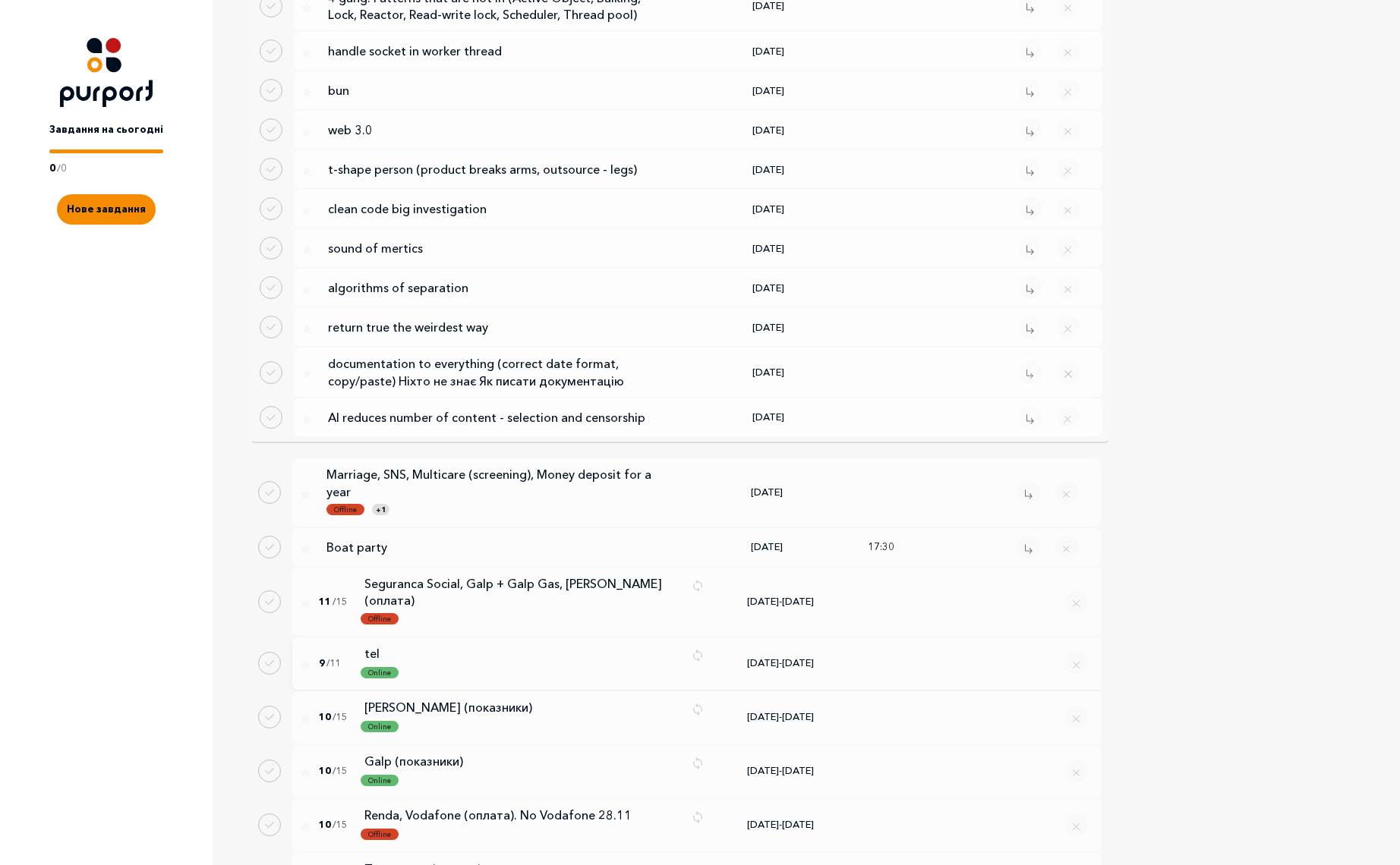
scroll to position [2895, 0]
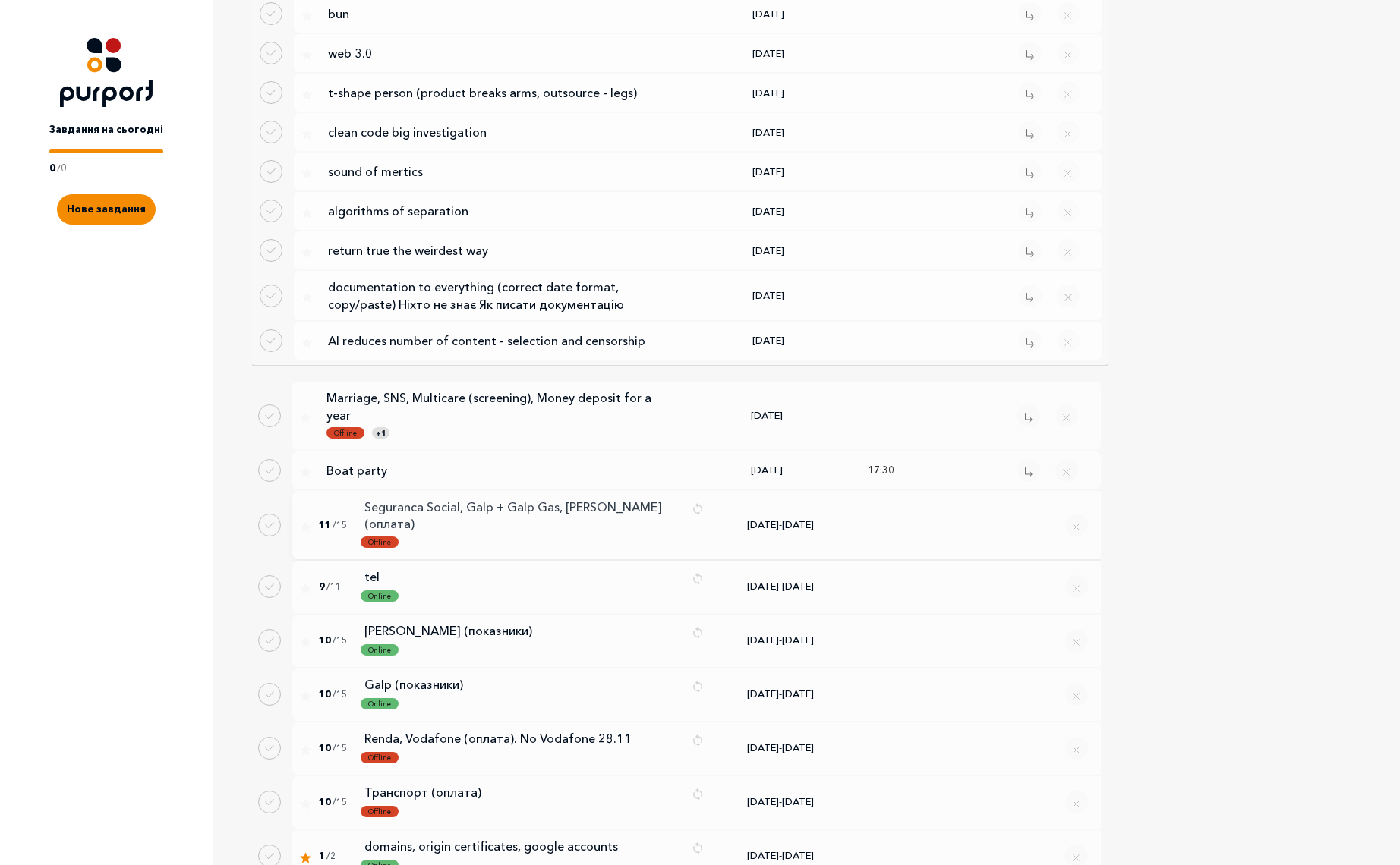
click at [513, 499] on p "Seguranca Social, Galp + Galp Gas, [PERSON_NAME] (оплата)" at bounding box center [522, 516] width 315 height 34
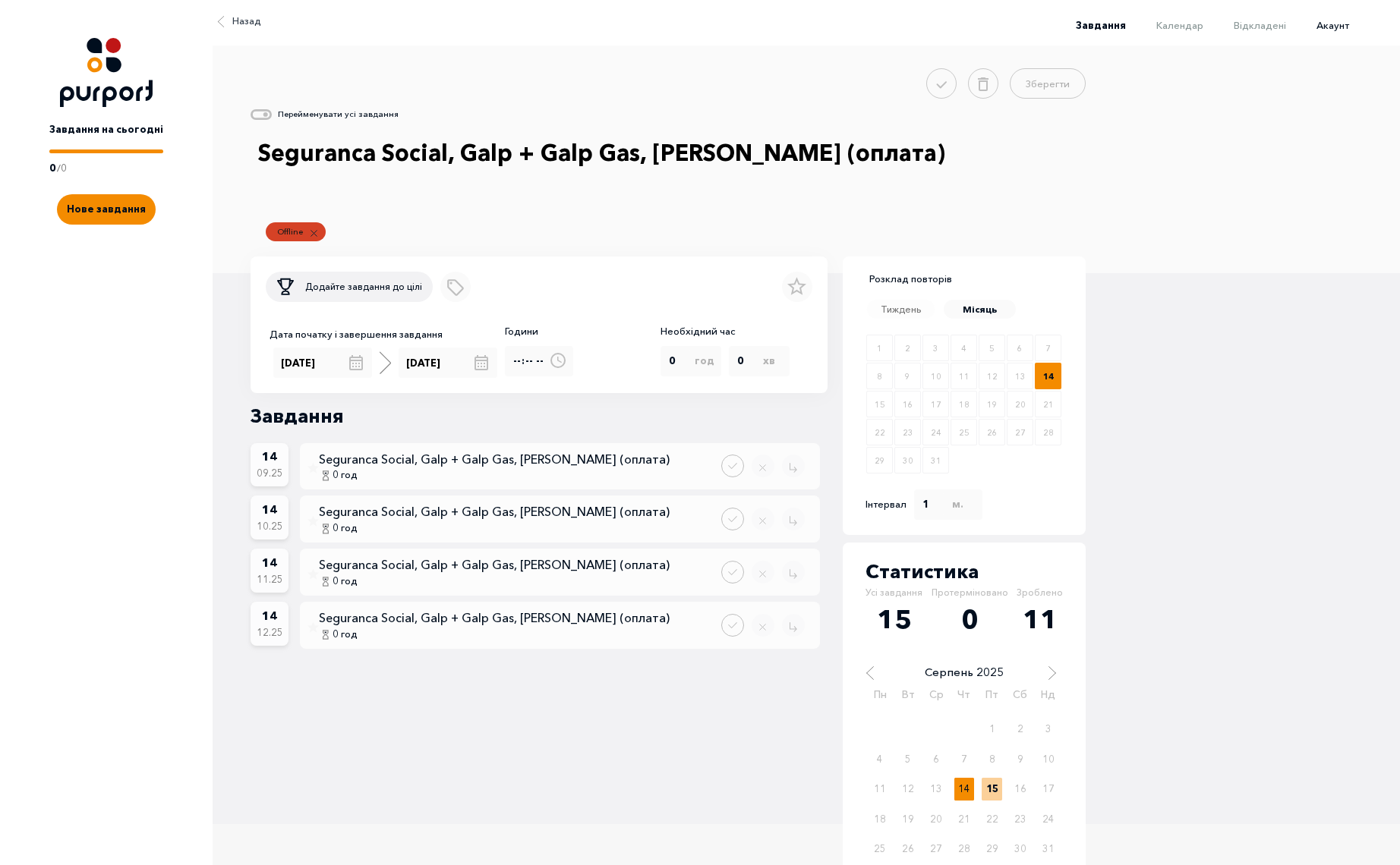
click at [1349, 23] on span "Акаунт" at bounding box center [1333, 25] width 32 height 12
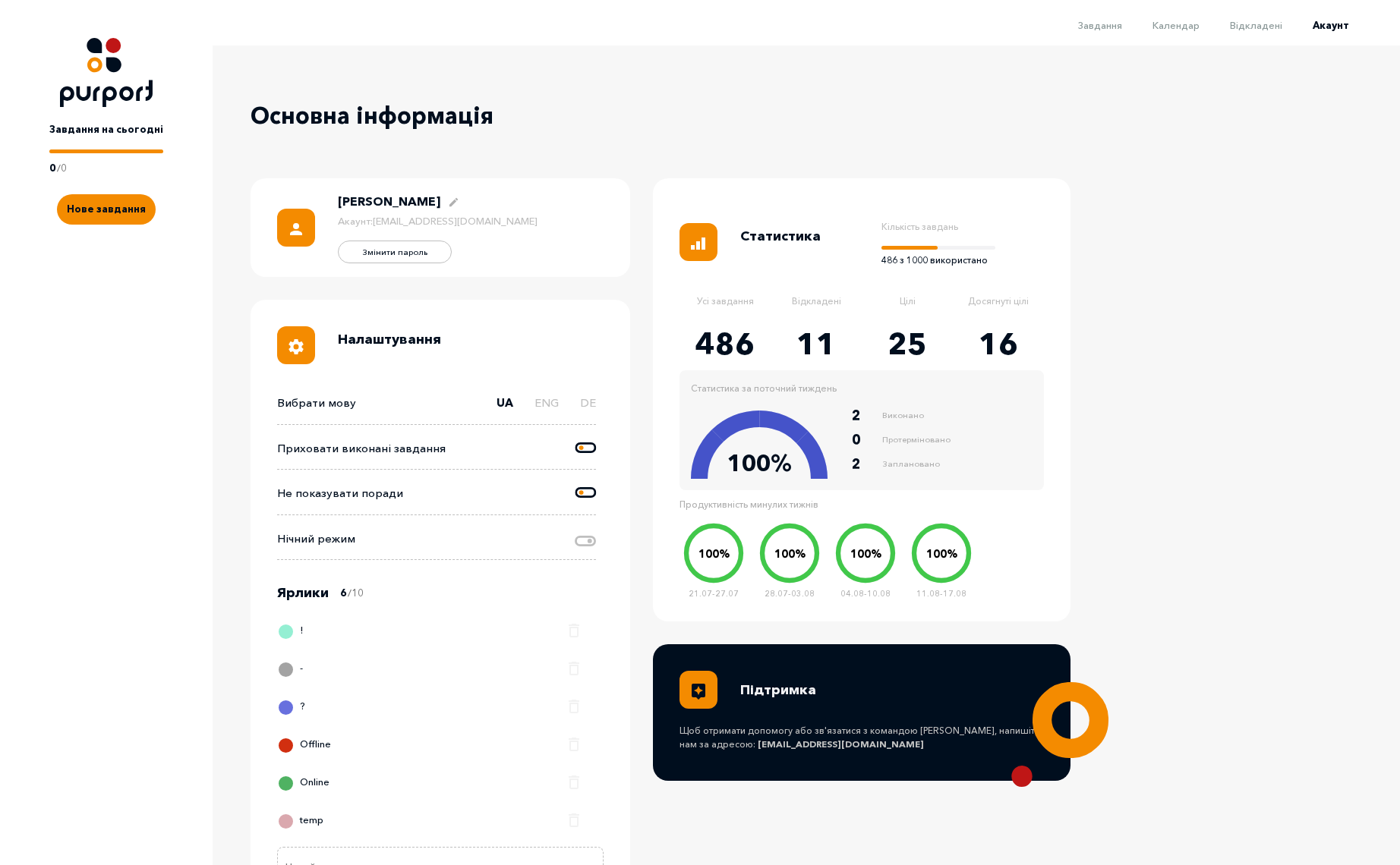
click at [586, 444] on icon at bounding box center [585, 447] width 21 height 10
click at [576, 439] on input "Change done tasks visibility" at bounding box center [576, 439] width 0 height 0
click at [1181, 26] on span "Календар" at bounding box center [1176, 25] width 47 height 12
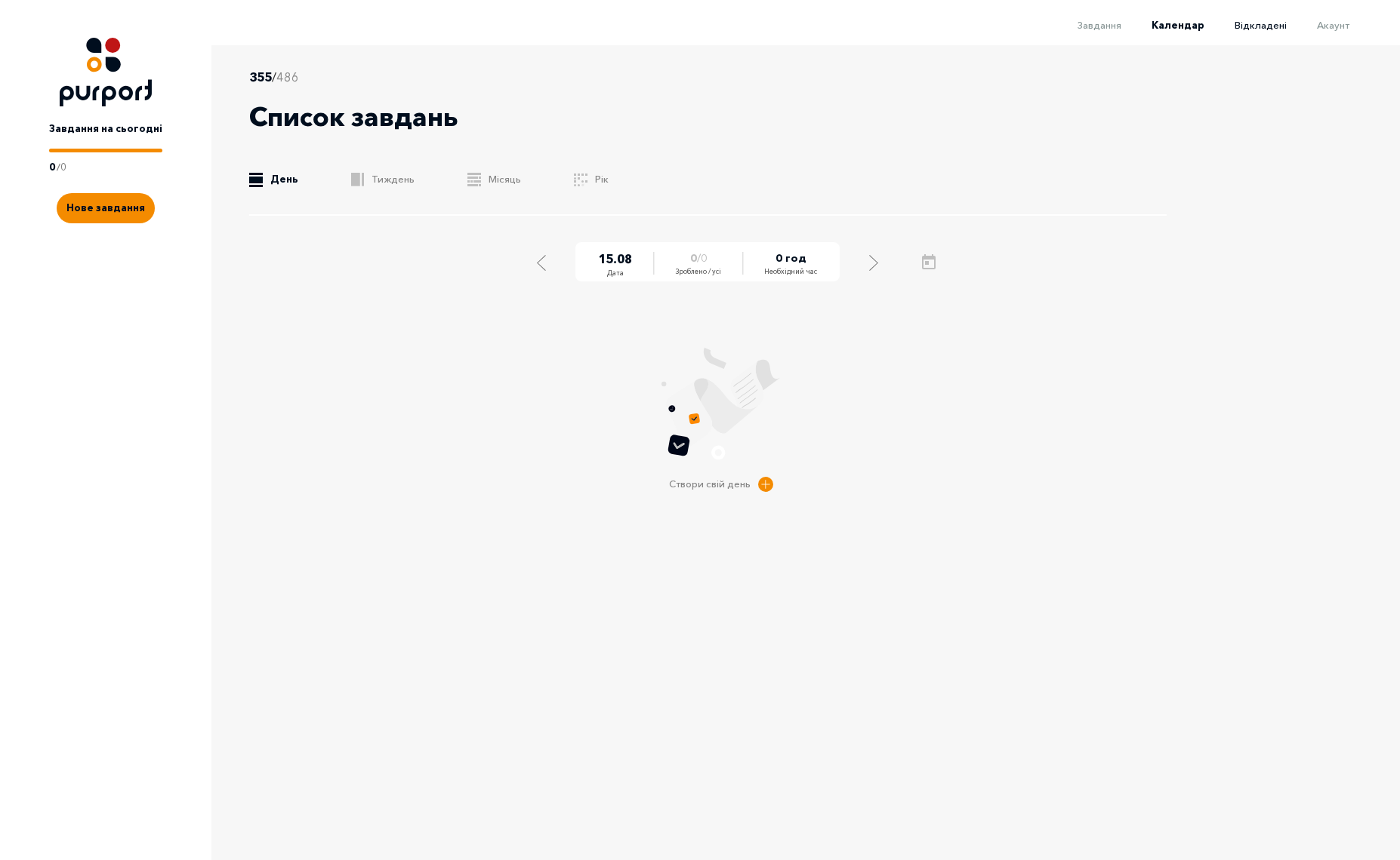
click at [1262, 30] on span "Відкладені" at bounding box center [1260, 25] width 52 height 12
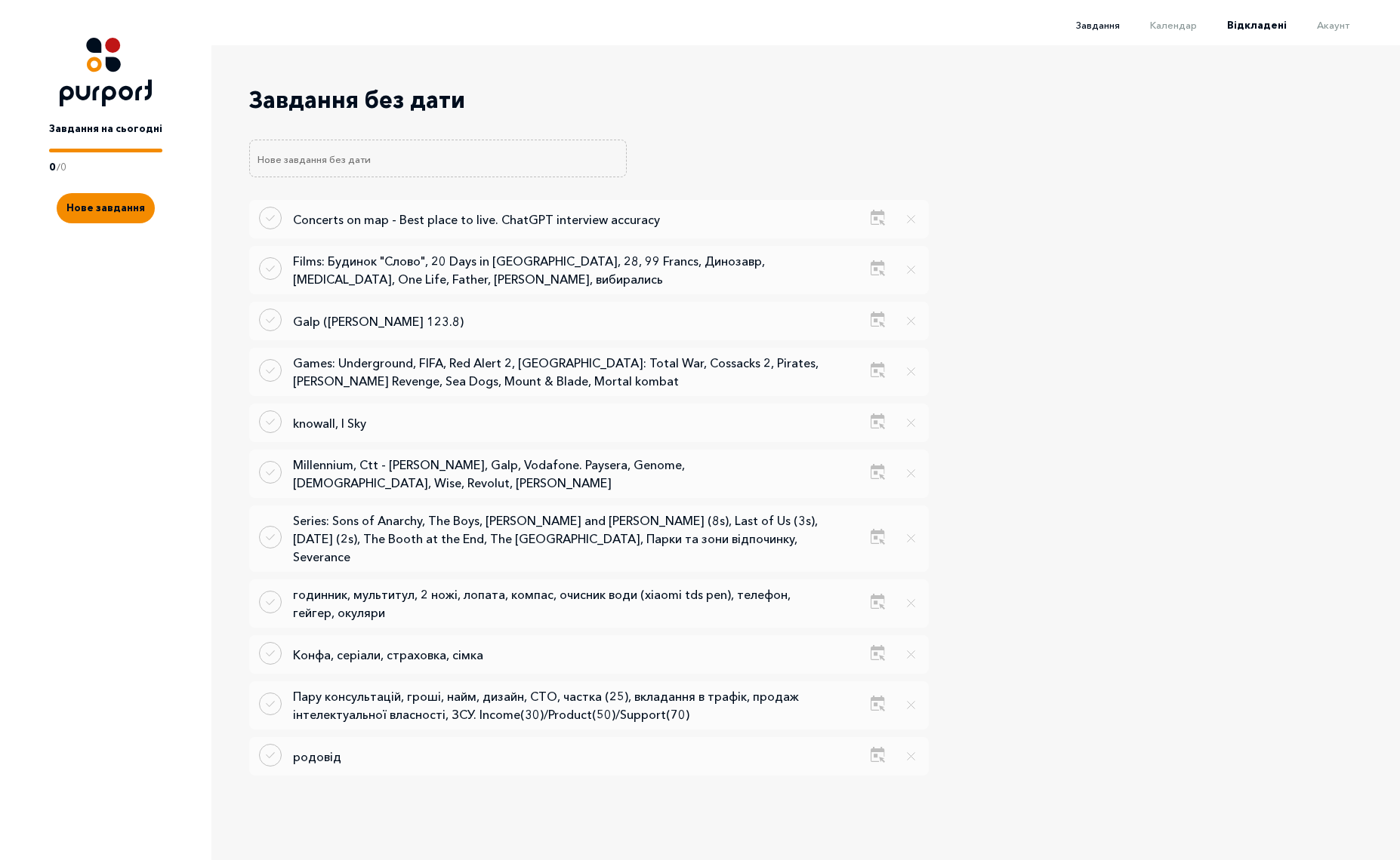
click at [1092, 25] on span "Завдання" at bounding box center [1098, 25] width 44 height 12
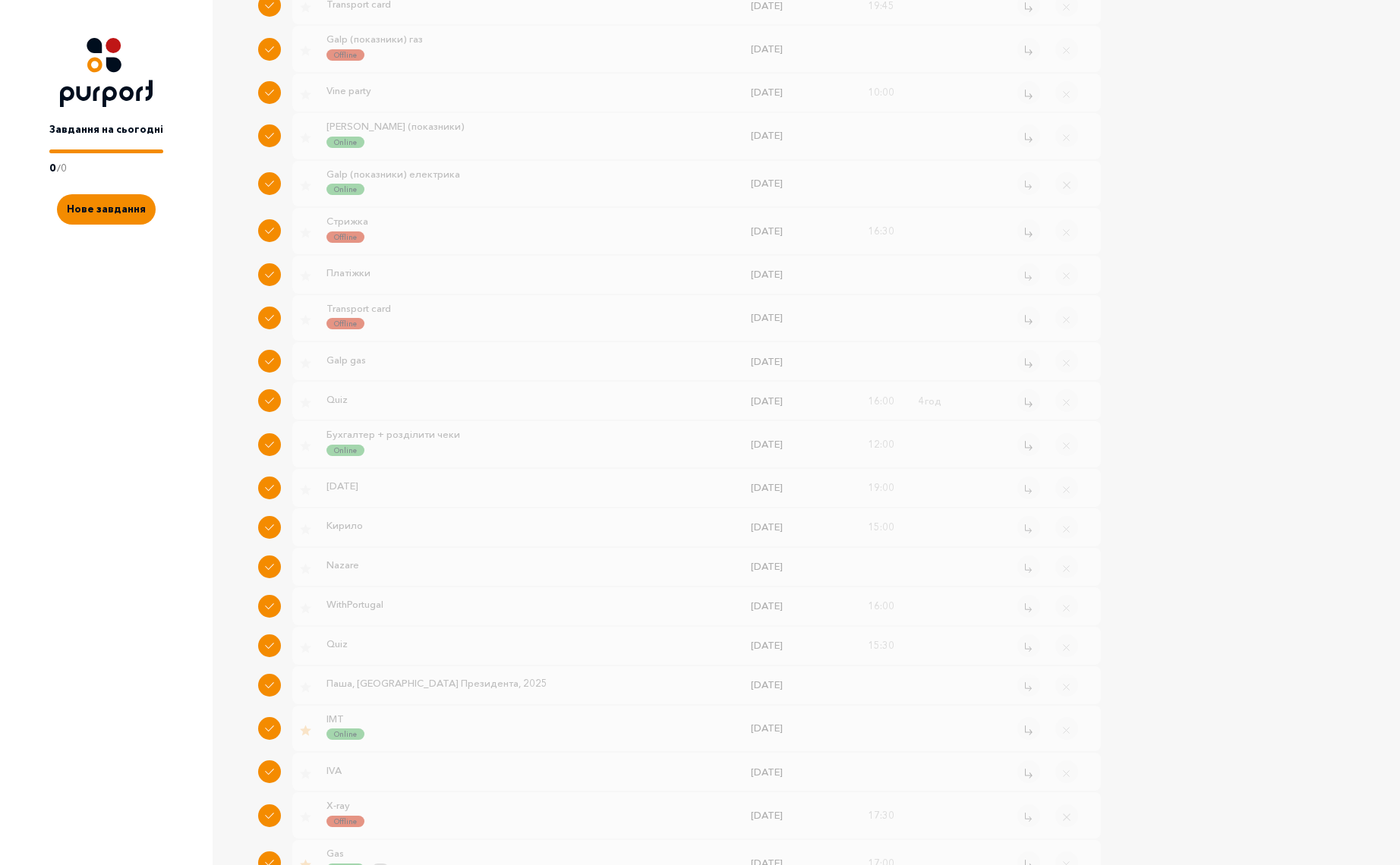
scroll to position [11987, 0]
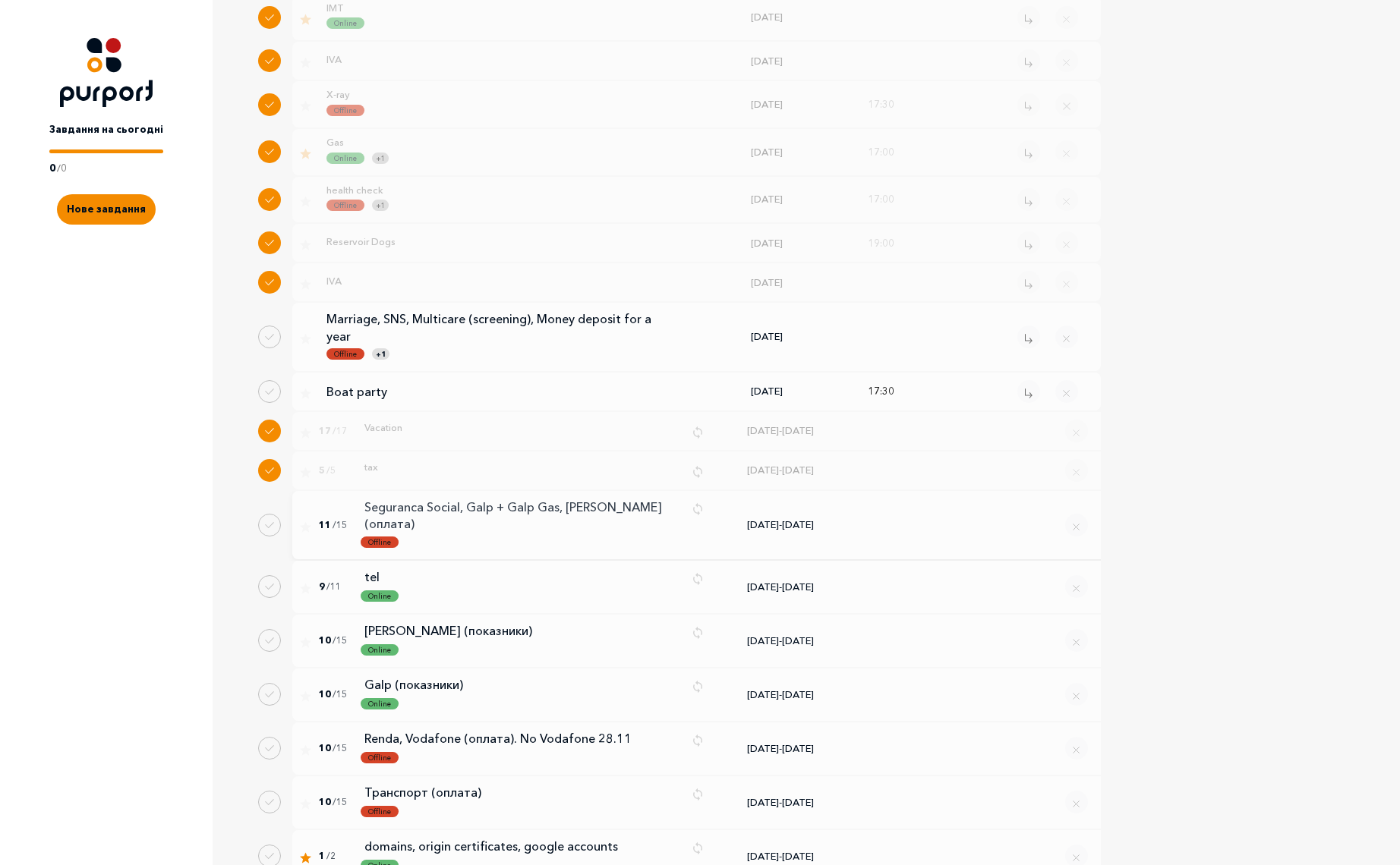
click at [530, 499] on p "Seguranca Social, Galp + Galp Gas, [PERSON_NAME] (оплата)" at bounding box center [522, 516] width 315 height 34
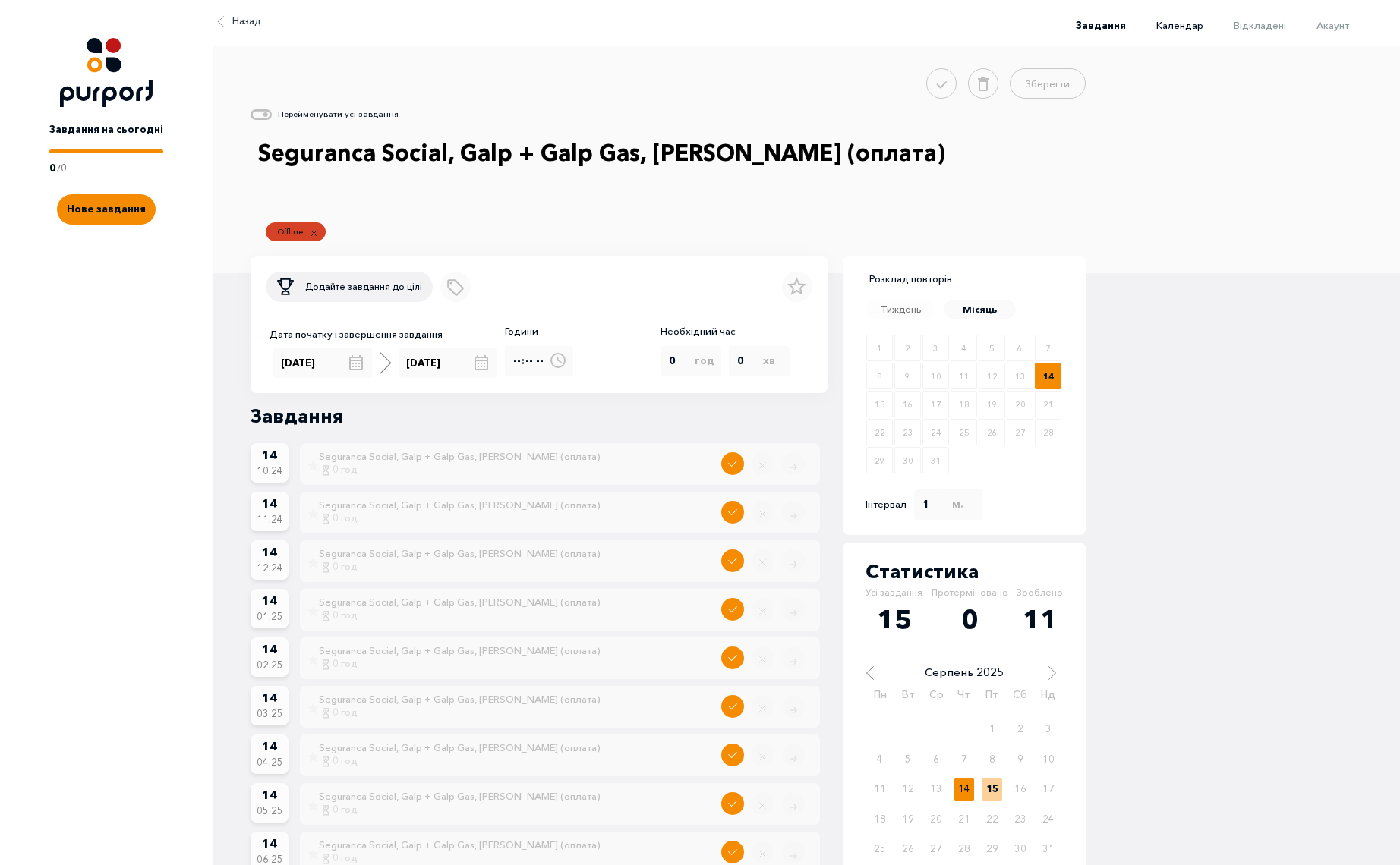
click at [1193, 19] on span "Календар" at bounding box center [1180, 25] width 47 height 12
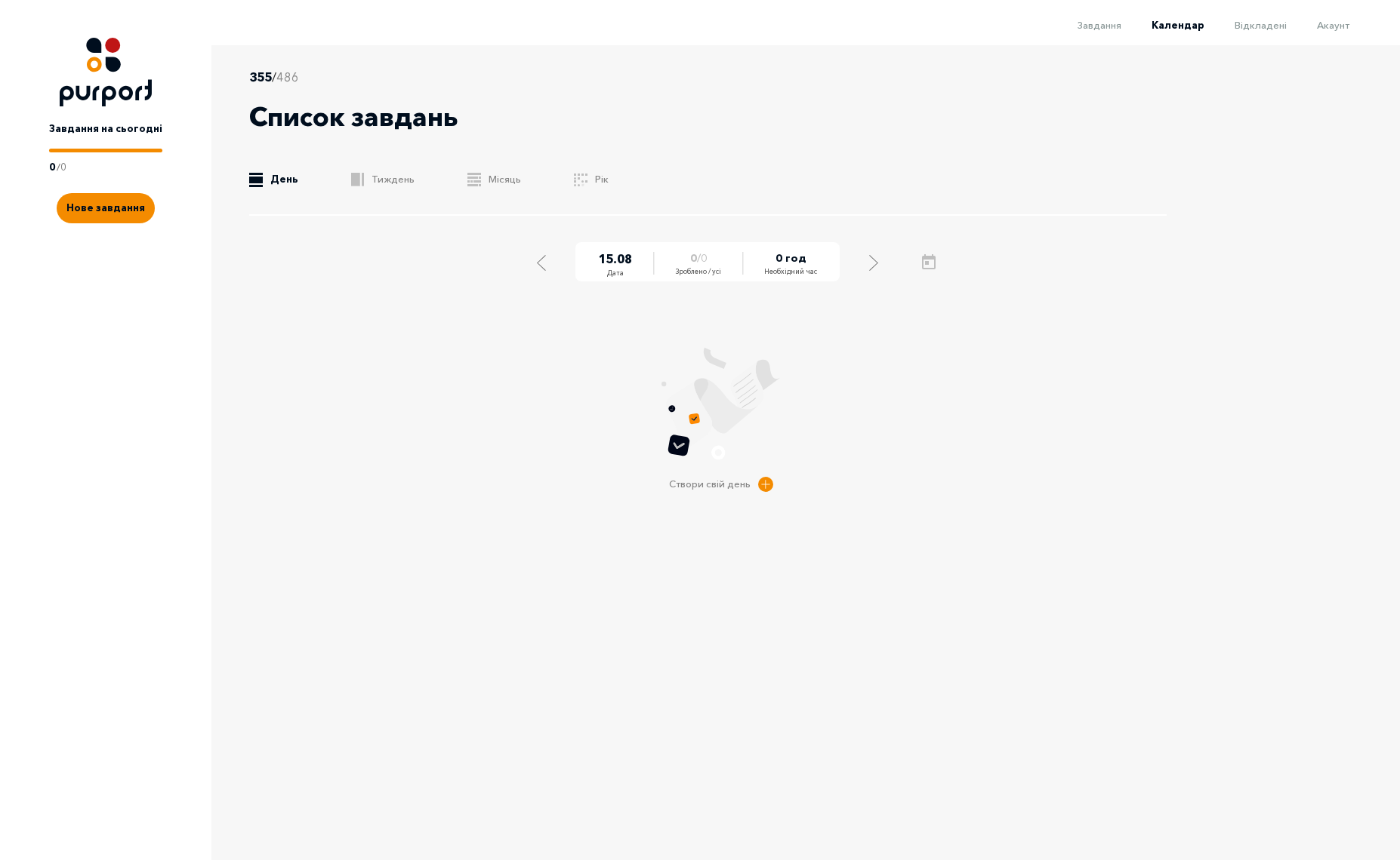
click at [1341, 32] on li "Акаунт" at bounding box center [1317, 24] width 63 height 18
click at [1334, 24] on span "Акаунт" at bounding box center [1333, 25] width 32 height 12
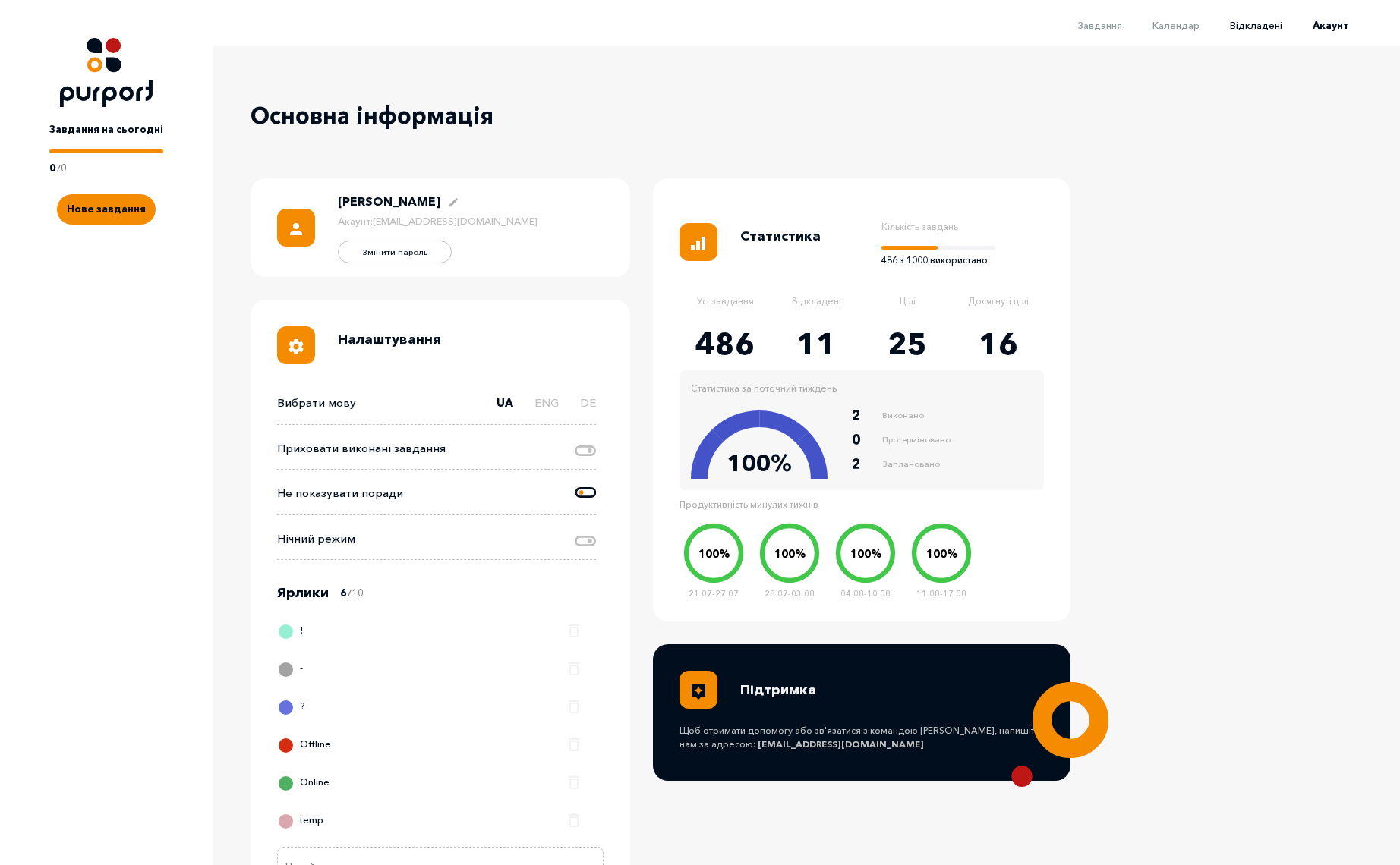
click at [1240, 28] on span "Відкладені" at bounding box center [1256, 25] width 52 height 12
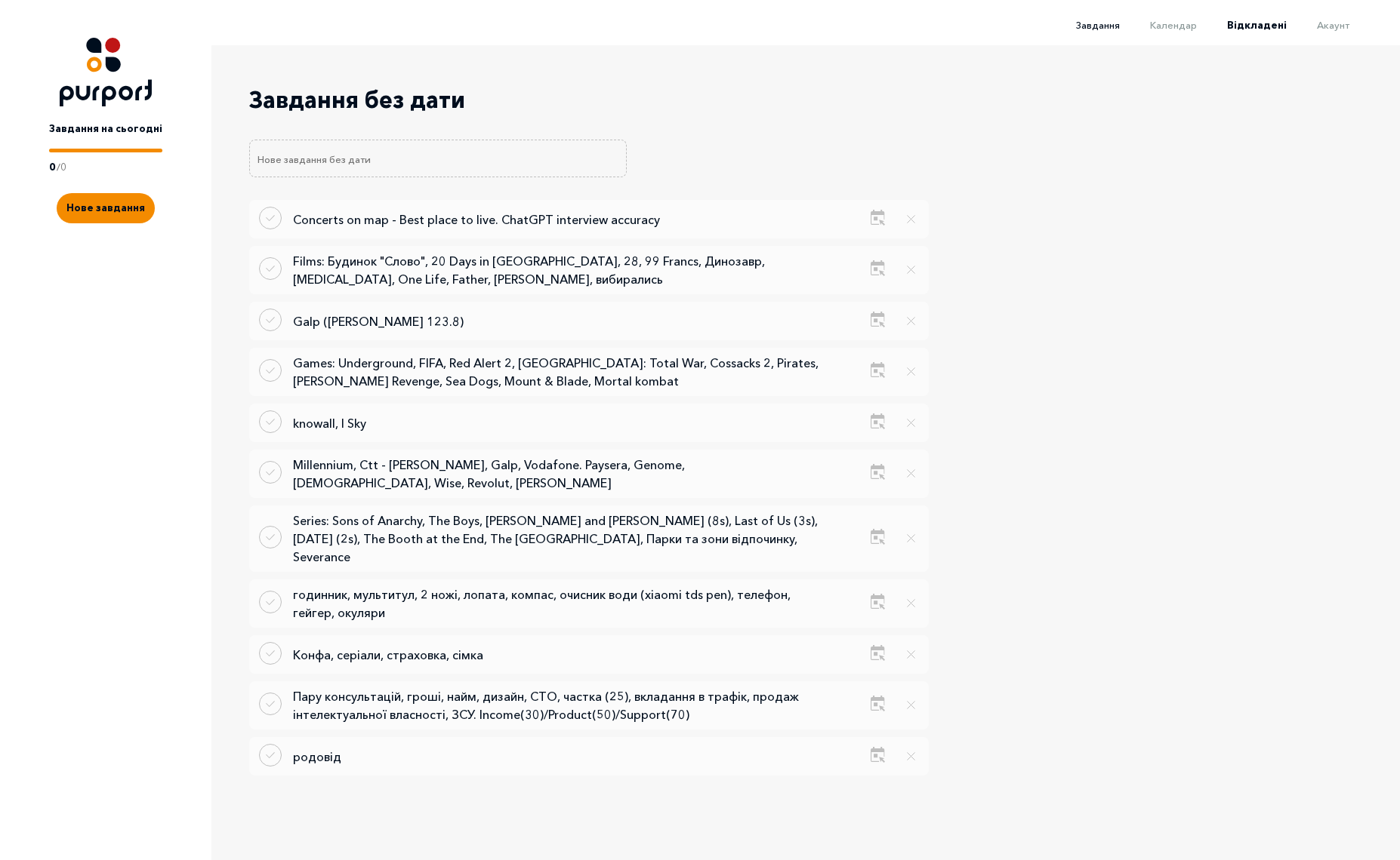
click at [1103, 26] on span "Завдання" at bounding box center [1098, 25] width 44 height 12
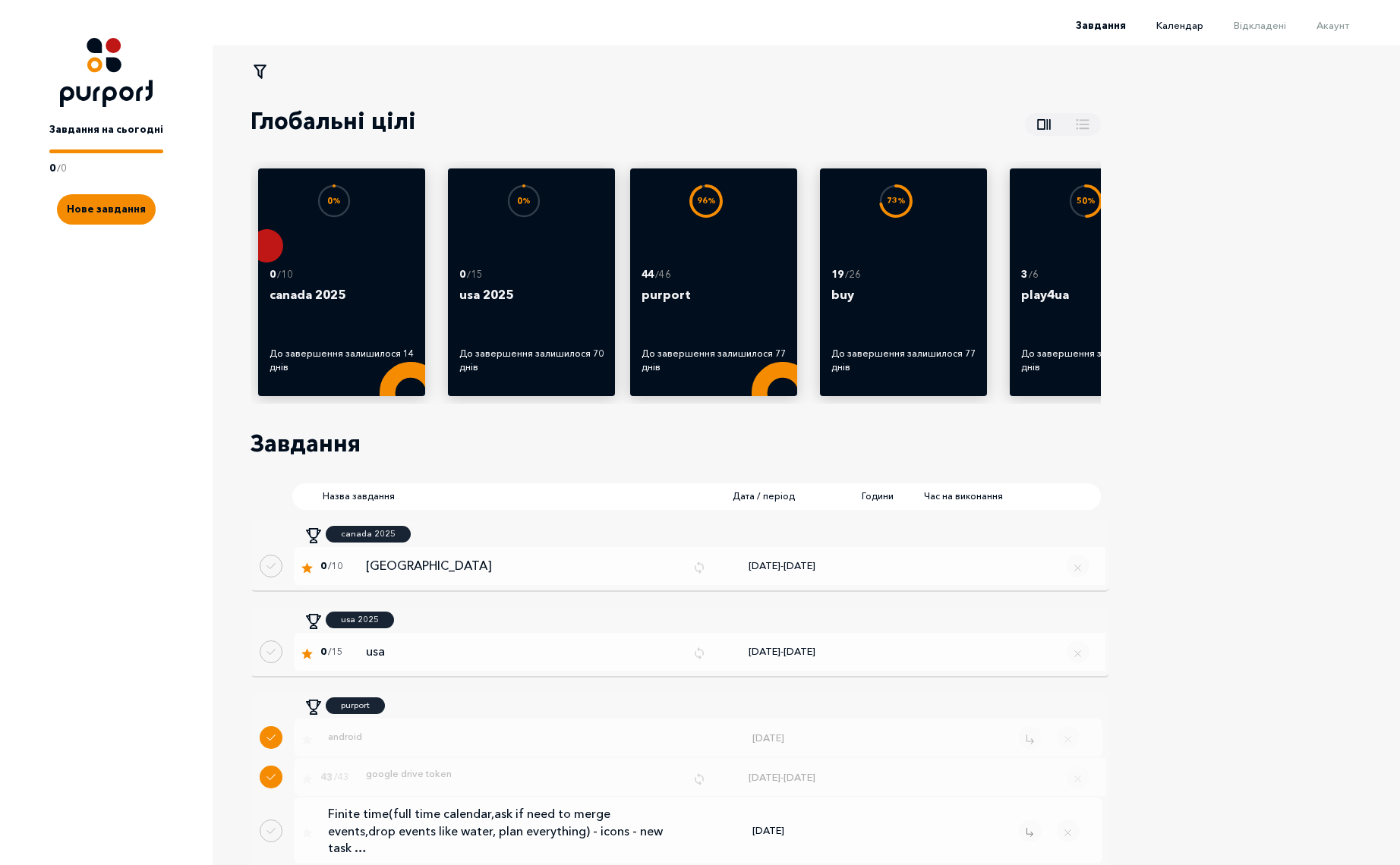
click at [1202, 19] on span "Календар" at bounding box center [1180, 25] width 47 height 12
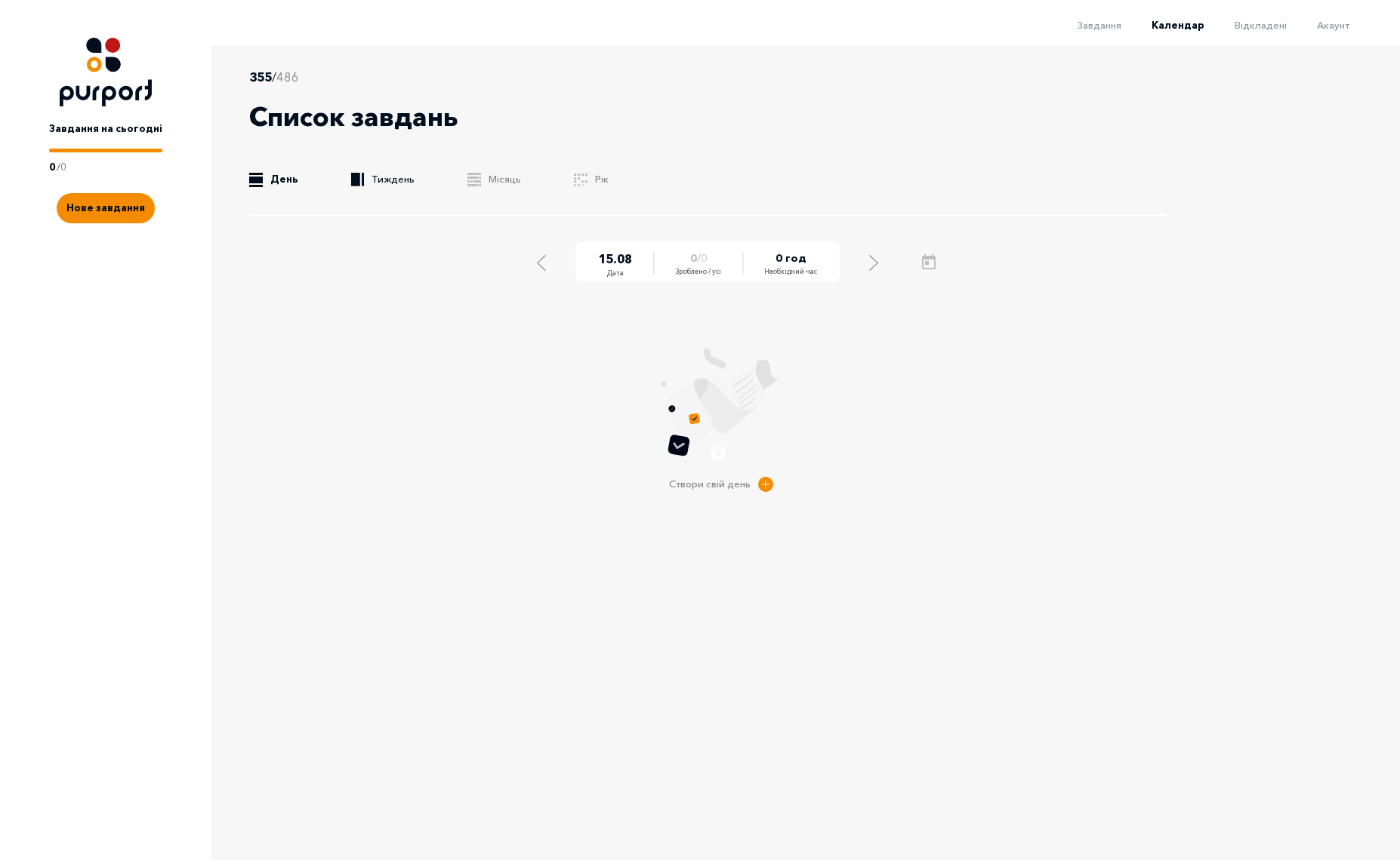
click at [393, 178] on link ".b{fill:#F48B00;} Тиждень" at bounding box center [382, 180] width 63 height 15
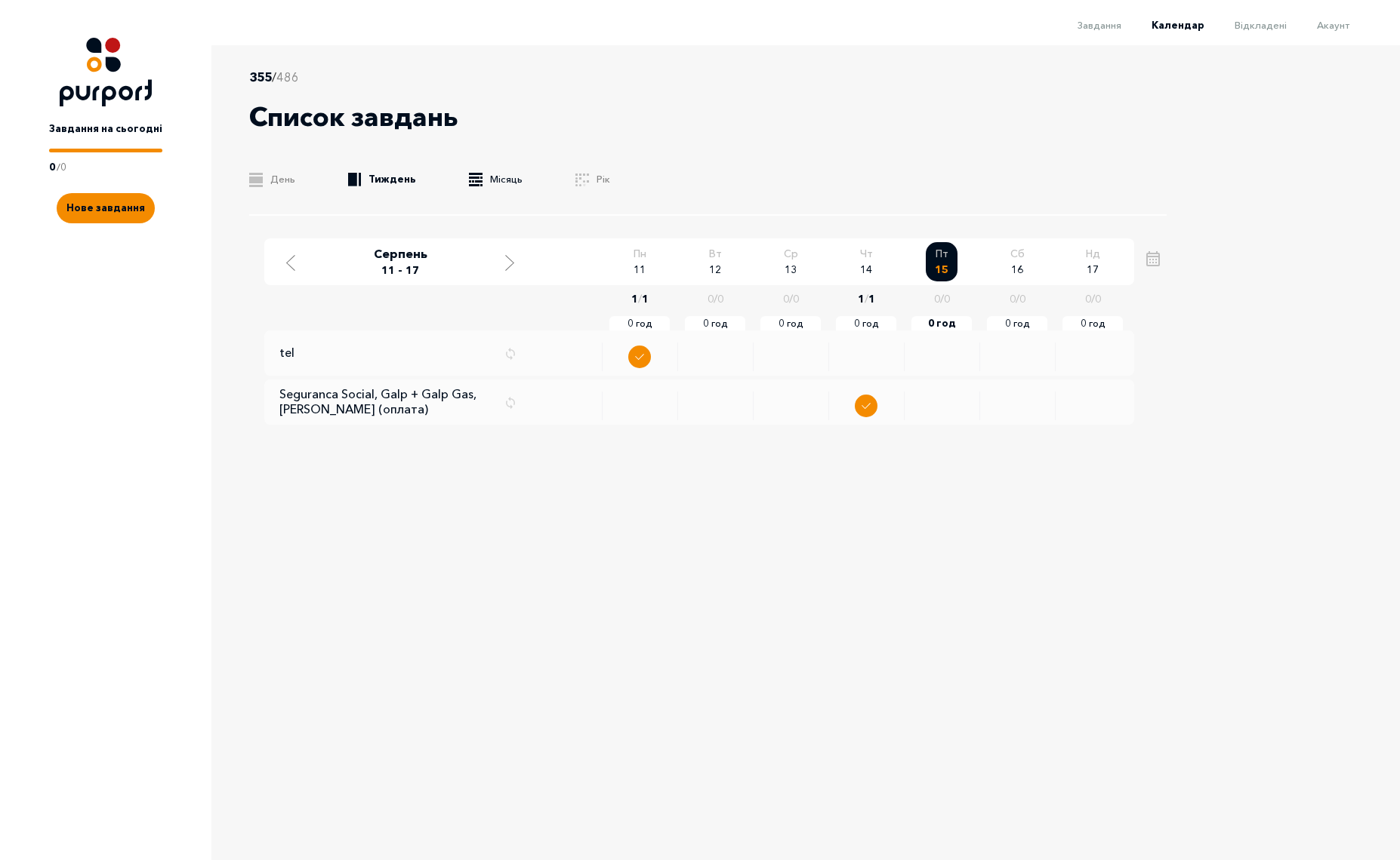
click at [495, 176] on link ".b{fill:#F48B00;} Місяць" at bounding box center [496, 180] width 54 height 15
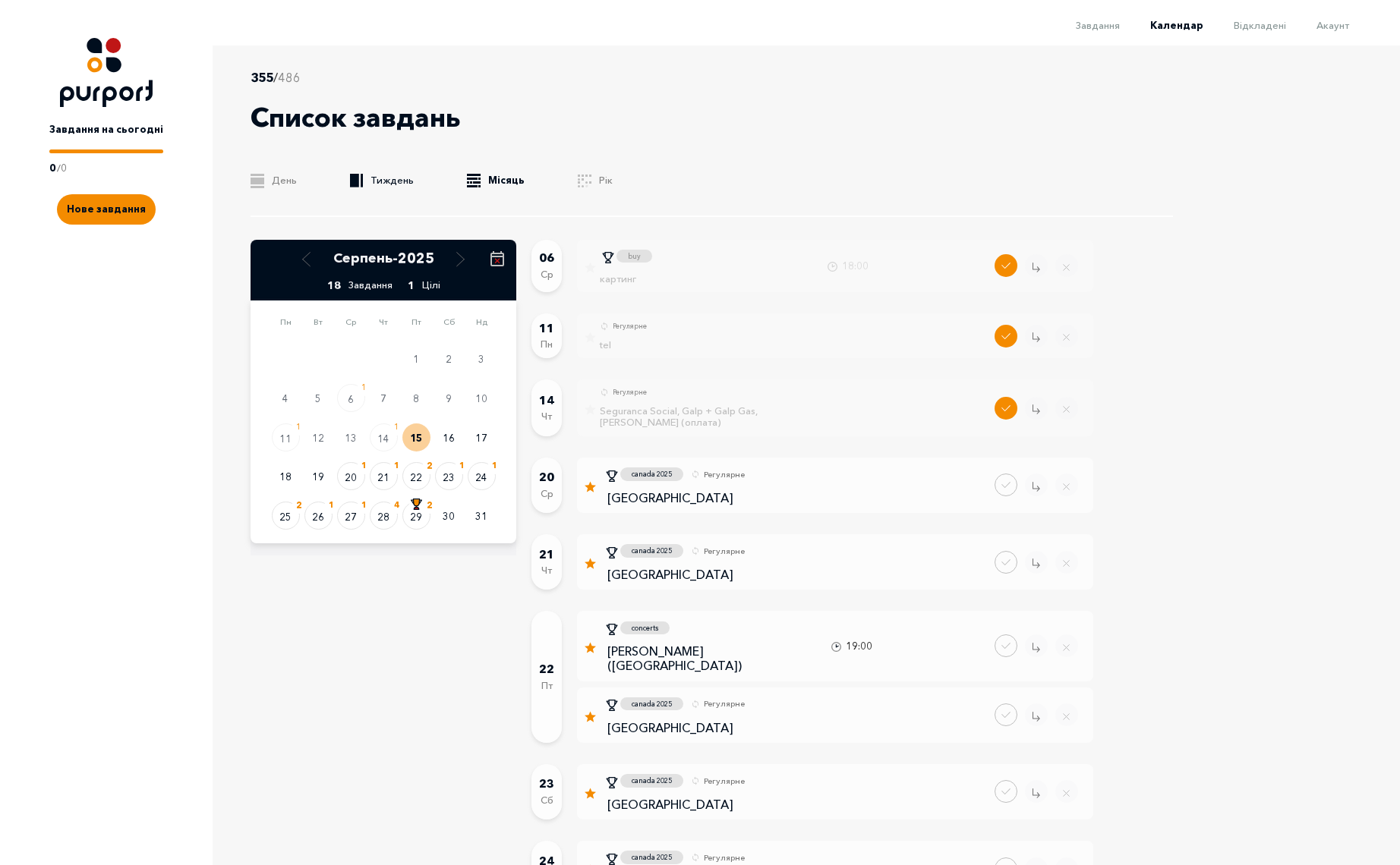
click at [361, 182] on rect at bounding box center [361, 181] width 2 height 14
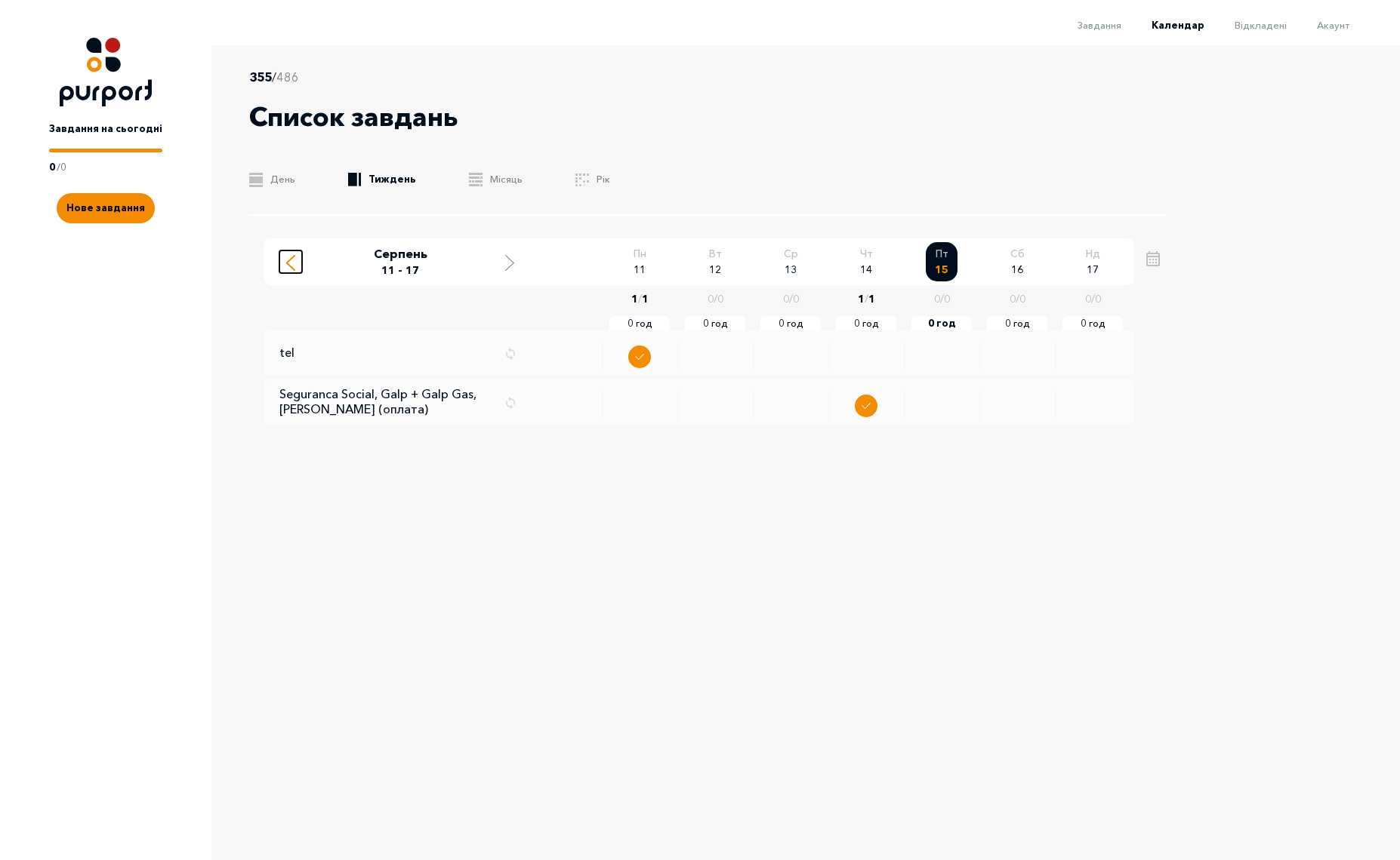
click at [289, 262] on icon "Move to previous week" at bounding box center [290, 263] width 9 height 16
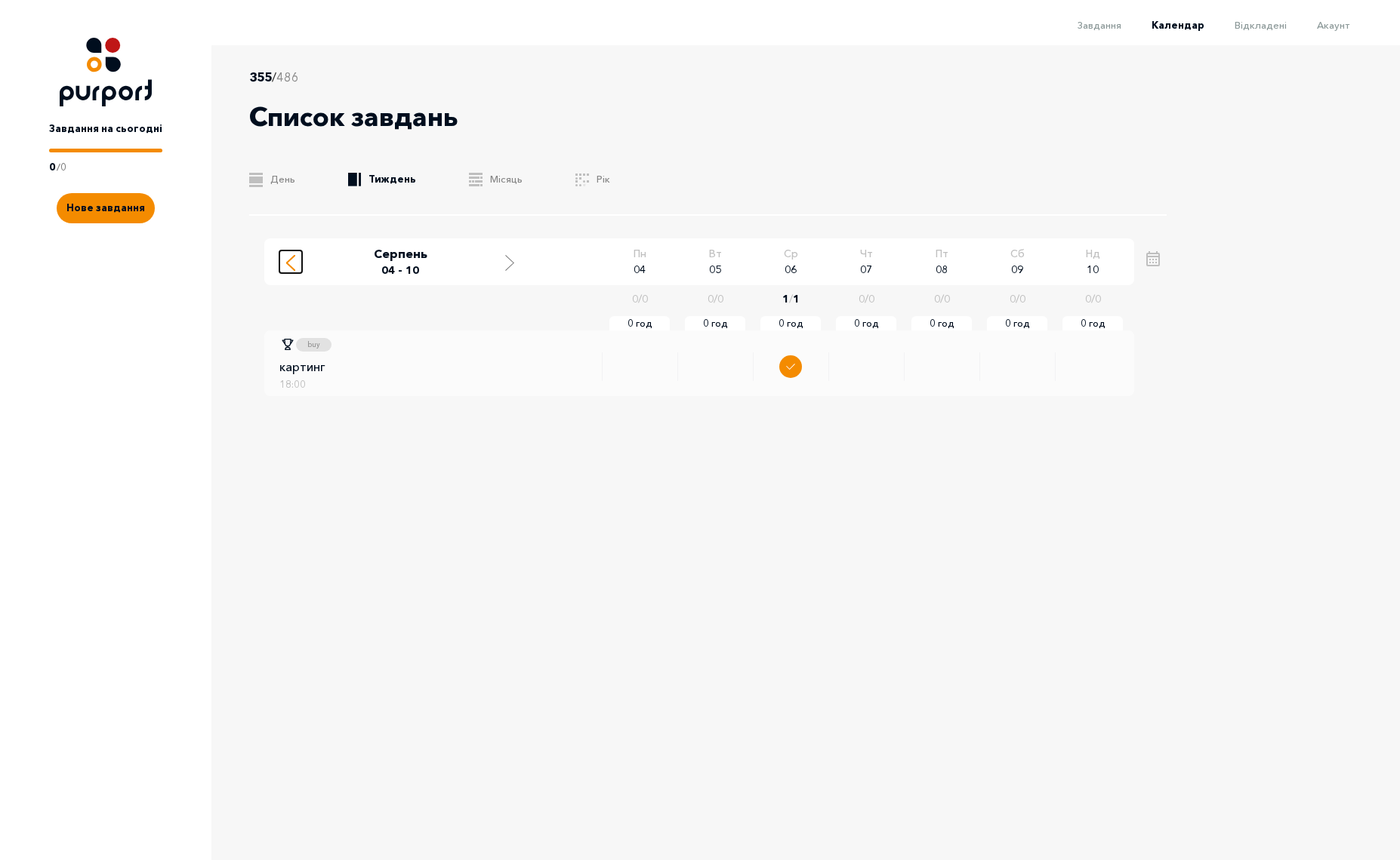
click at [289, 262] on icon "Move to previous week" at bounding box center [290, 263] width 9 height 16
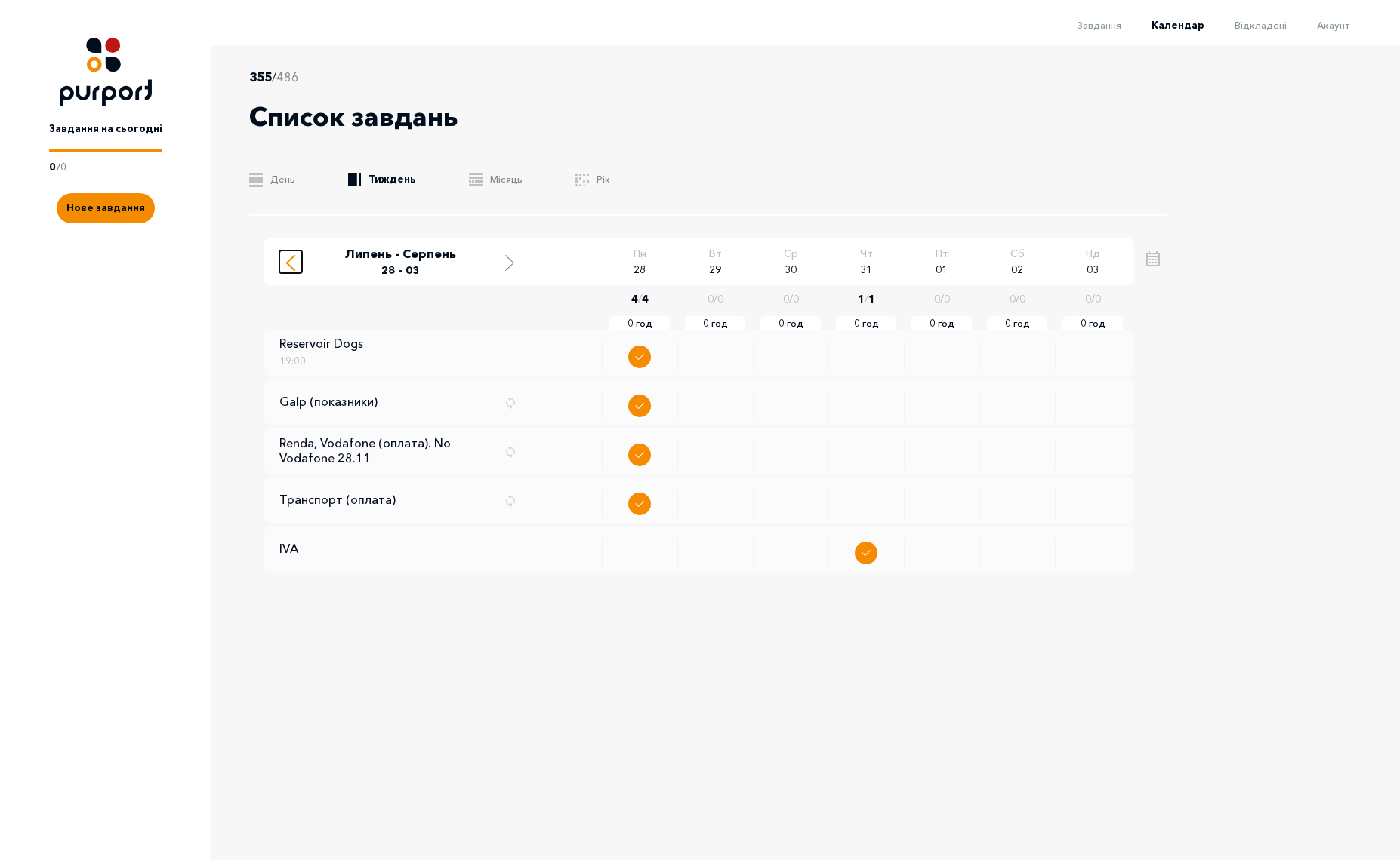
click at [289, 262] on icon "Move to previous week" at bounding box center [290, 263] width 9 height 16
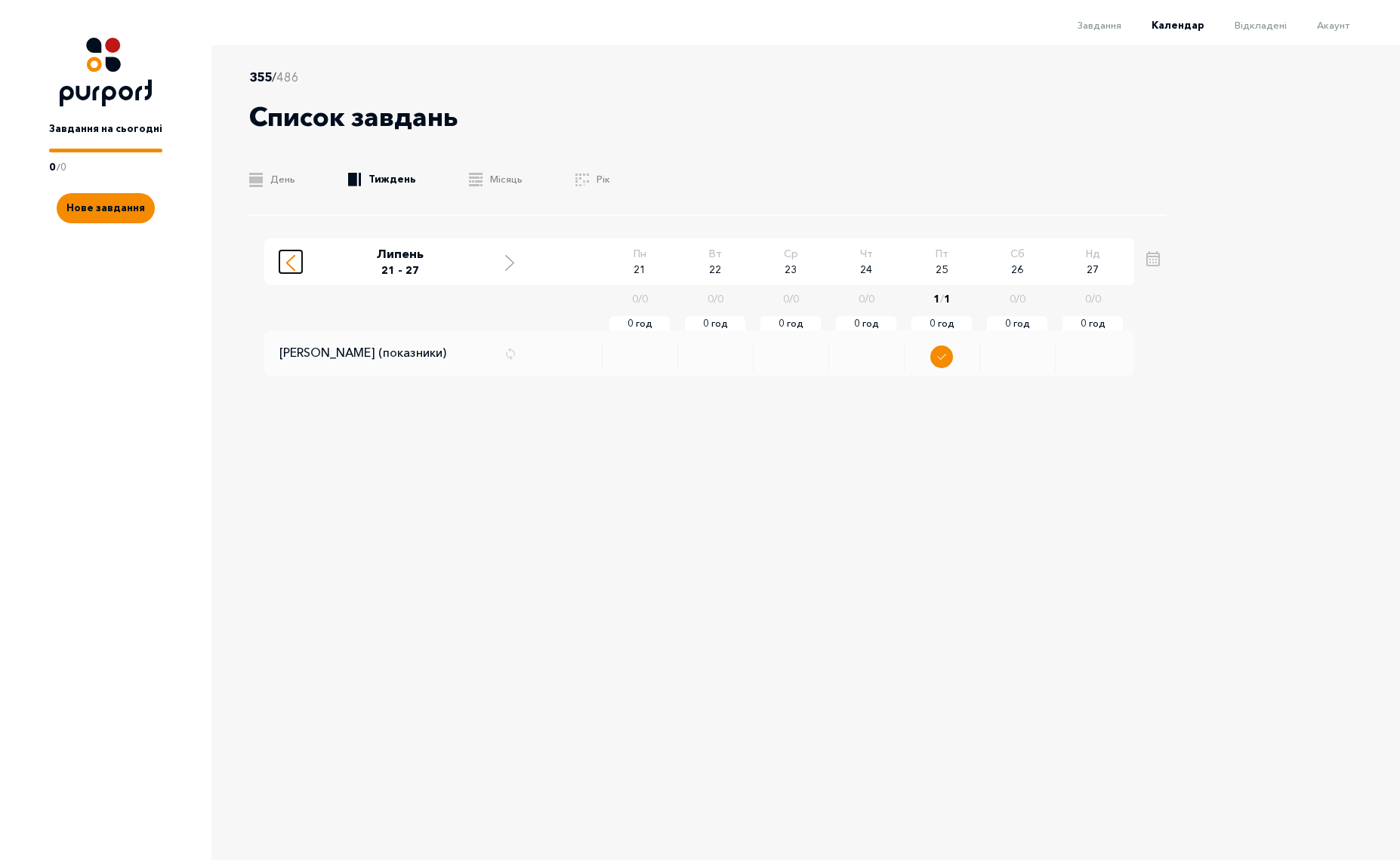
click at [289, 262] on icon "Move to previous week" at bounding box center [290, 263] width 9 height 16
click at [508, 261] on icon "Move to next week" at bounding box center [509, 263] width 9 height 16
click at [519, 261] on button "Move to next week" at bounding box center [509, 262] width 22 height 22
click at [508, 264] on icon "Move to next week" at bounding box center [509, 263] width 9 height 16
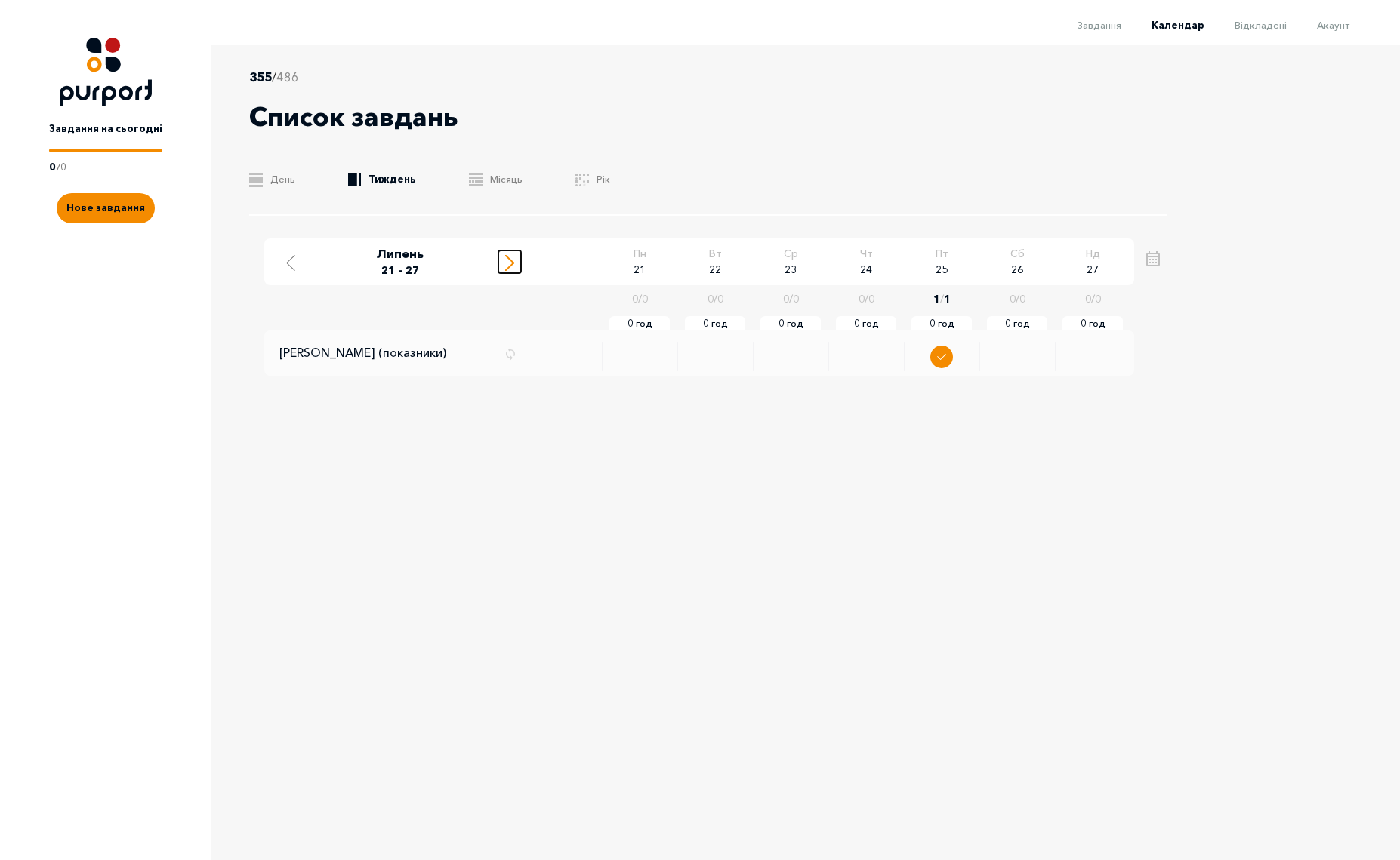
click at [508, 264] on icon "Move to next week" at bounding box center [509, 263] width 9 height 16
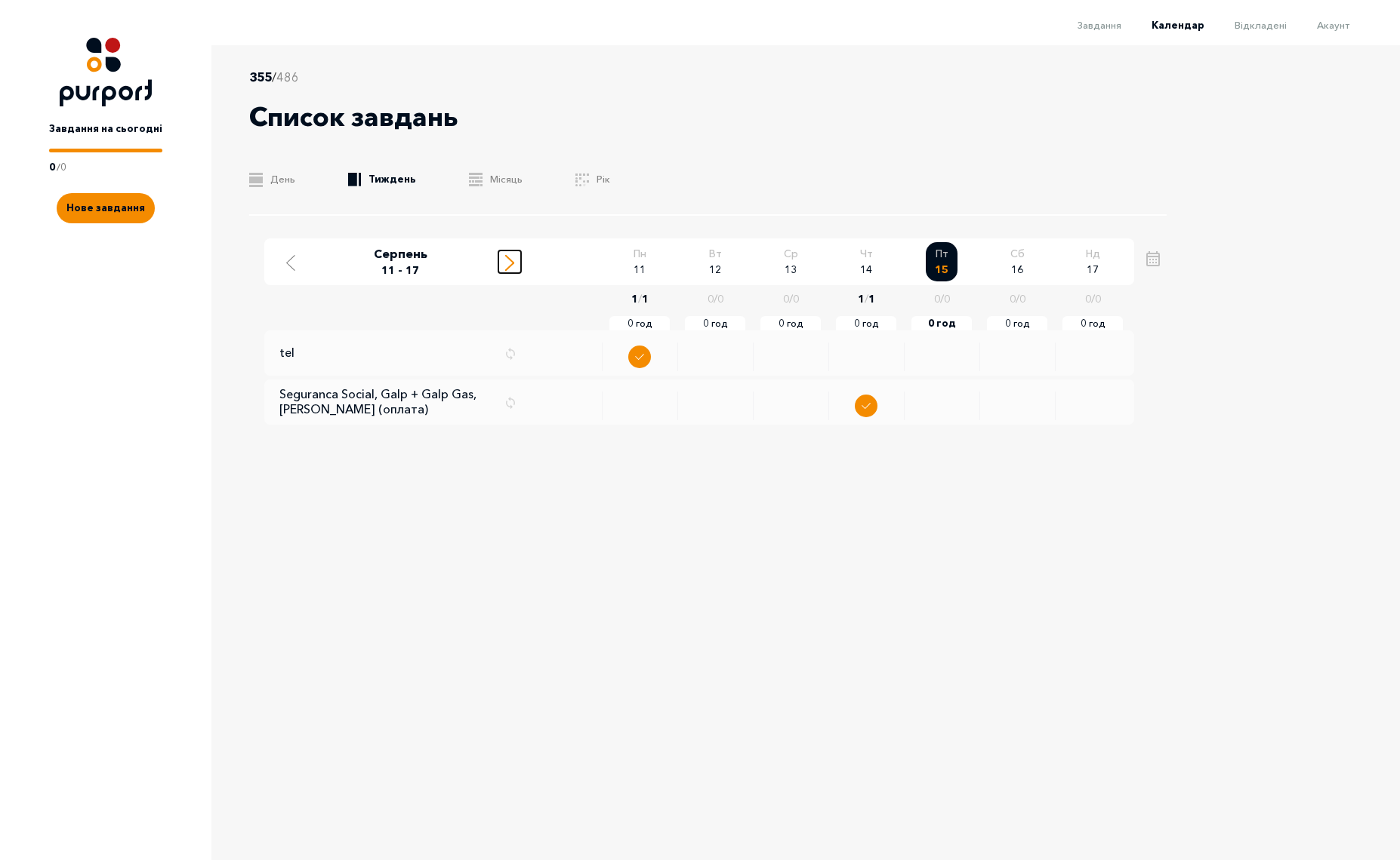
click at [508, 267] on line "Move to next week" at bounding box center [509, 266] width 7 height 7
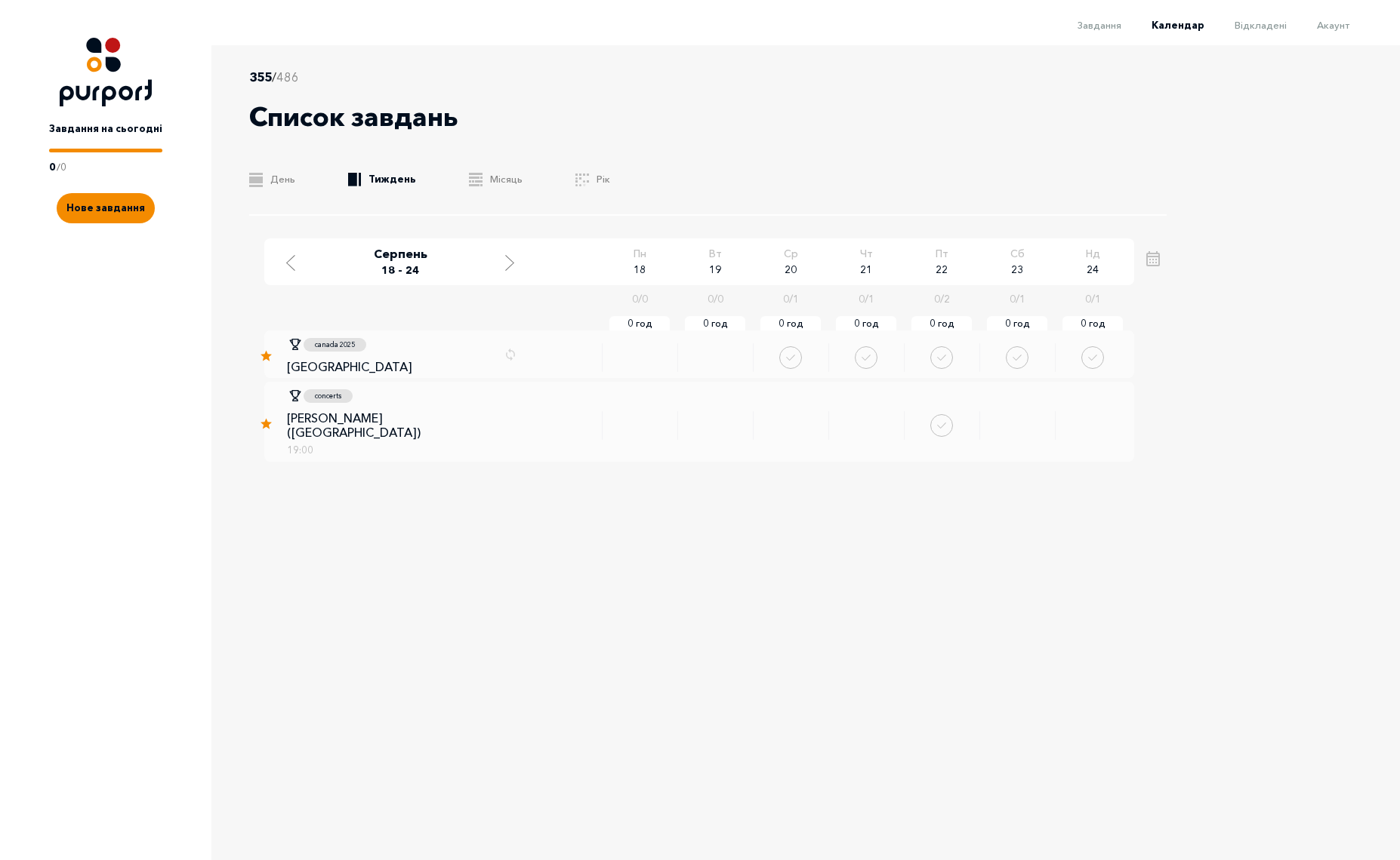
click at [491, 264] on span "Серпень 18 - 24" at bounding box center [399, 262] width 241 height 32
click at [512, 266] on icon "Move to next week" at bounding box center [509, 263] width 9 height 16
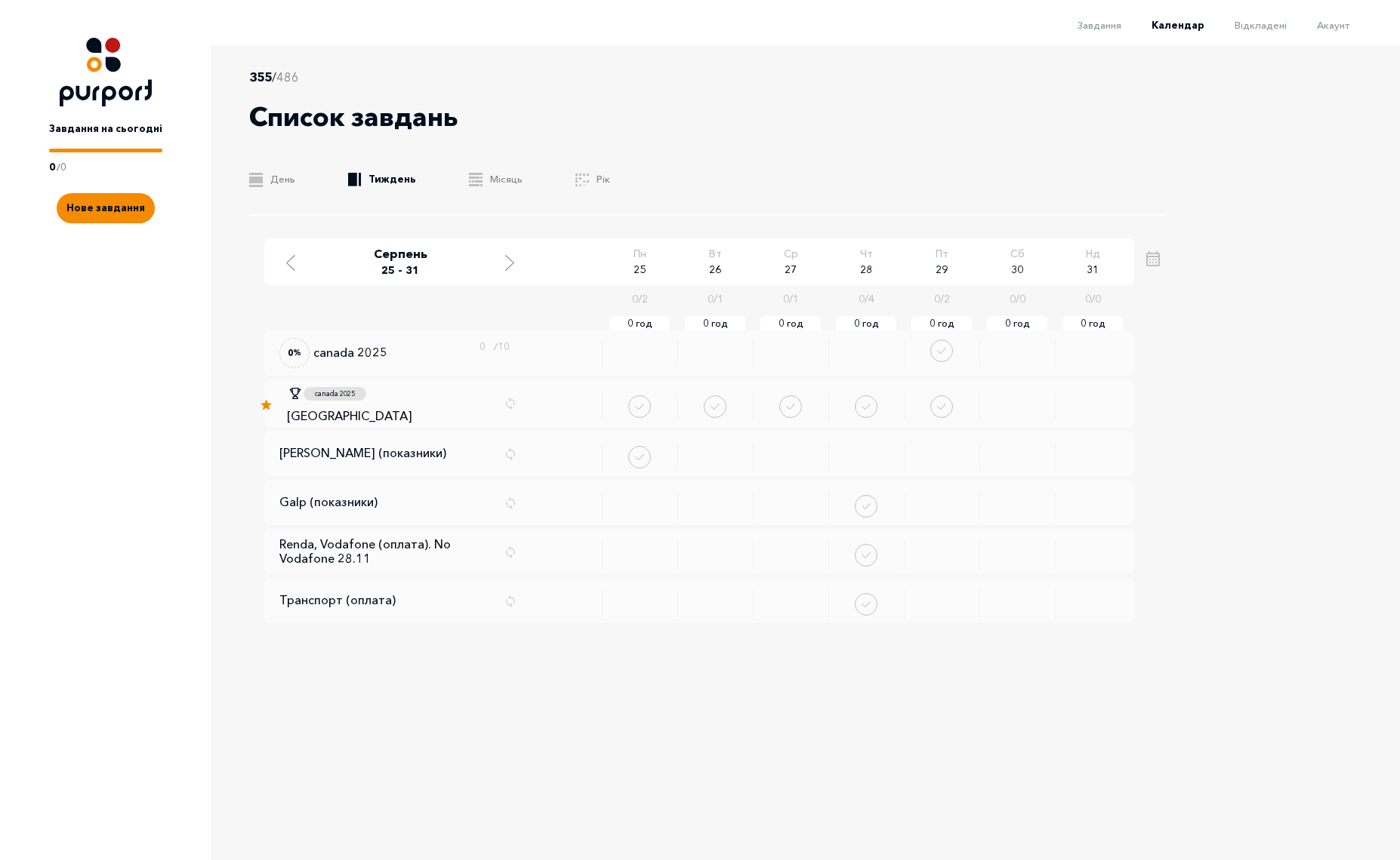
click at [1291, 387] on div "355 / 486 Список завдань .b{fill:#F48B00;} День .b{fill:#F48B00;} Тиждень .b{fi…" at bounding box center [700, 432] width 1400 height 774
click at [513, 261] on icon "Move to next week" at bounding box center [509, 263] width 9 height 16
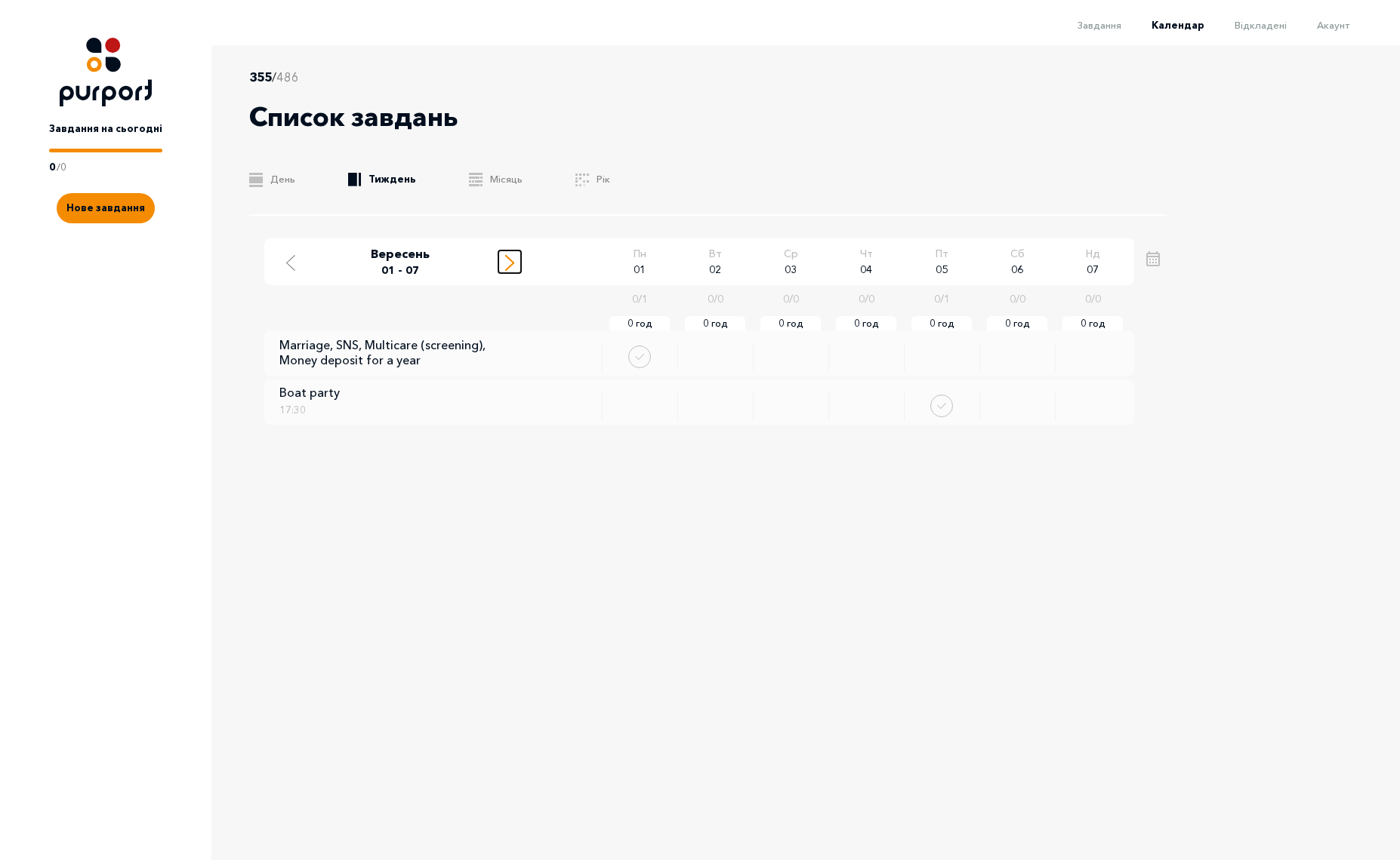
click at [508, 253] on div "Move to next week" at bounding box center [509, 261] width 14 height 19
click at [1338, 32] on li "Акаунт" at bounding box center [1317, 24] width 63 height 18
click at [1336, 28] on span "Акаунт" at bounding box center [1333, 25] width 32 height 12
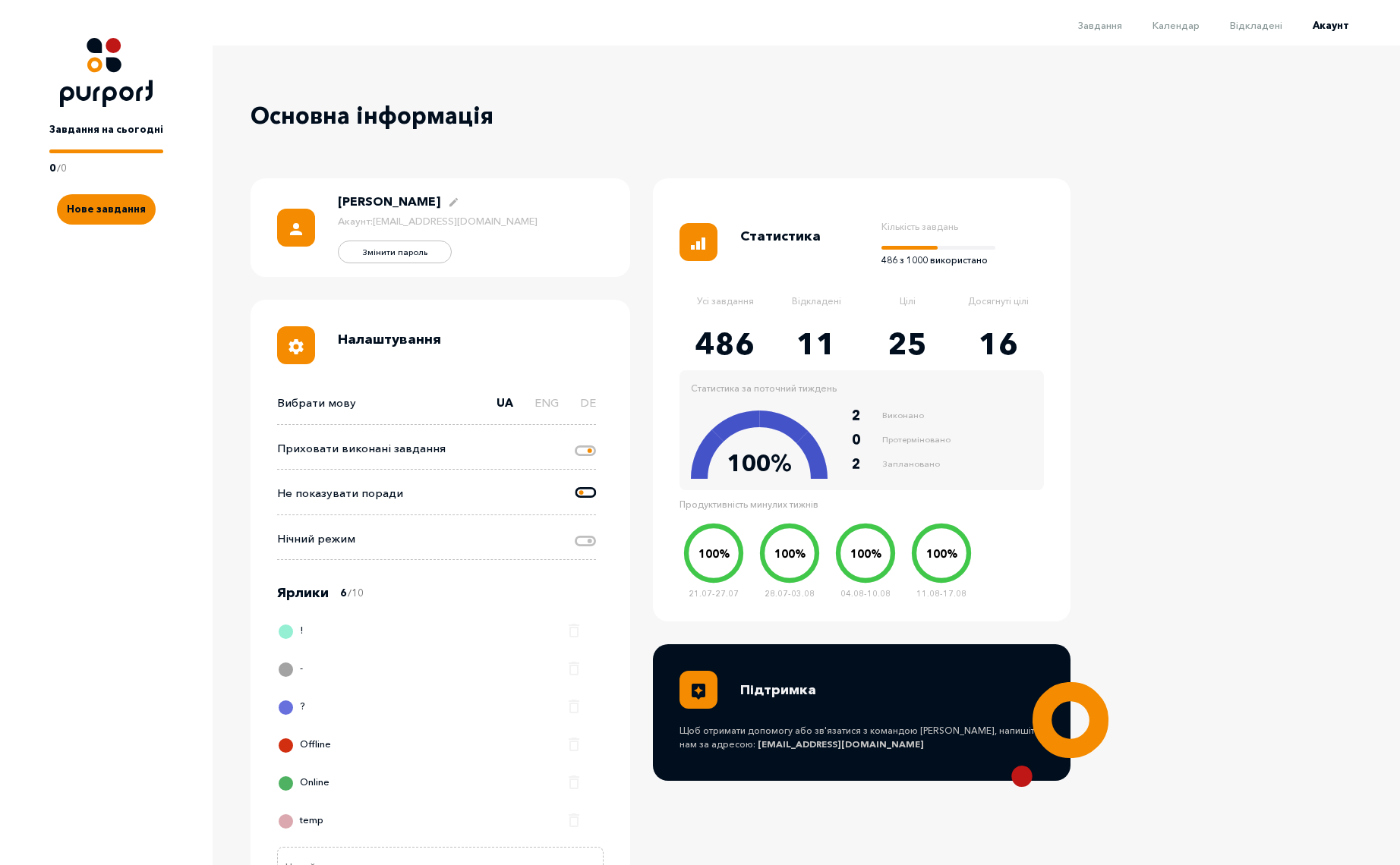
click at [584, 451] on icon at bounding box center [585, 451] width 21 height 10
click at [576, 439] on input "Change done tasks visibility" at bounding box center [576, 439] width 0 height 0
click at [1120, 23] on span "Завдання" at bounding box center [1100, 25] width 44 height 12
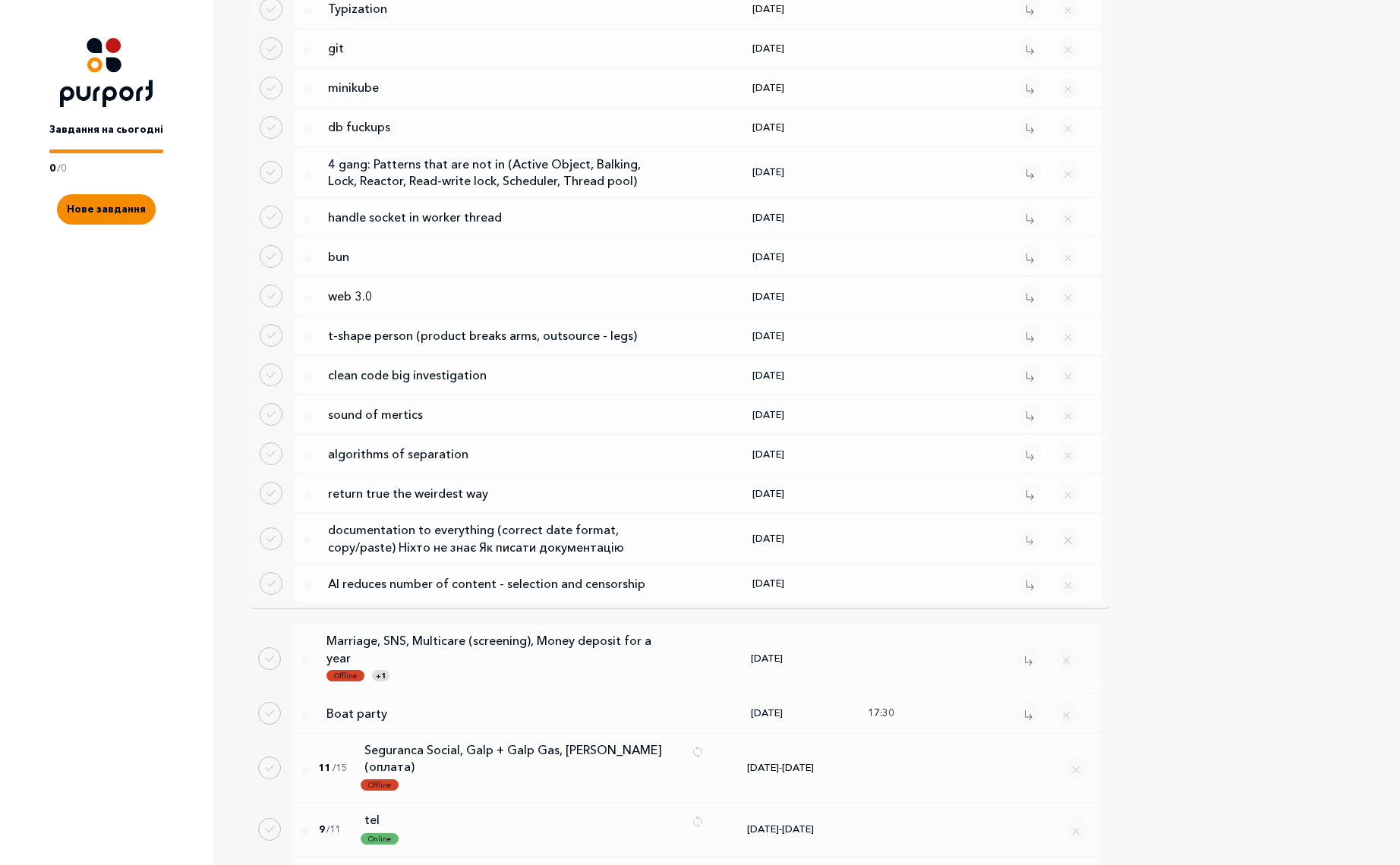
scroll to position [2895, 0]
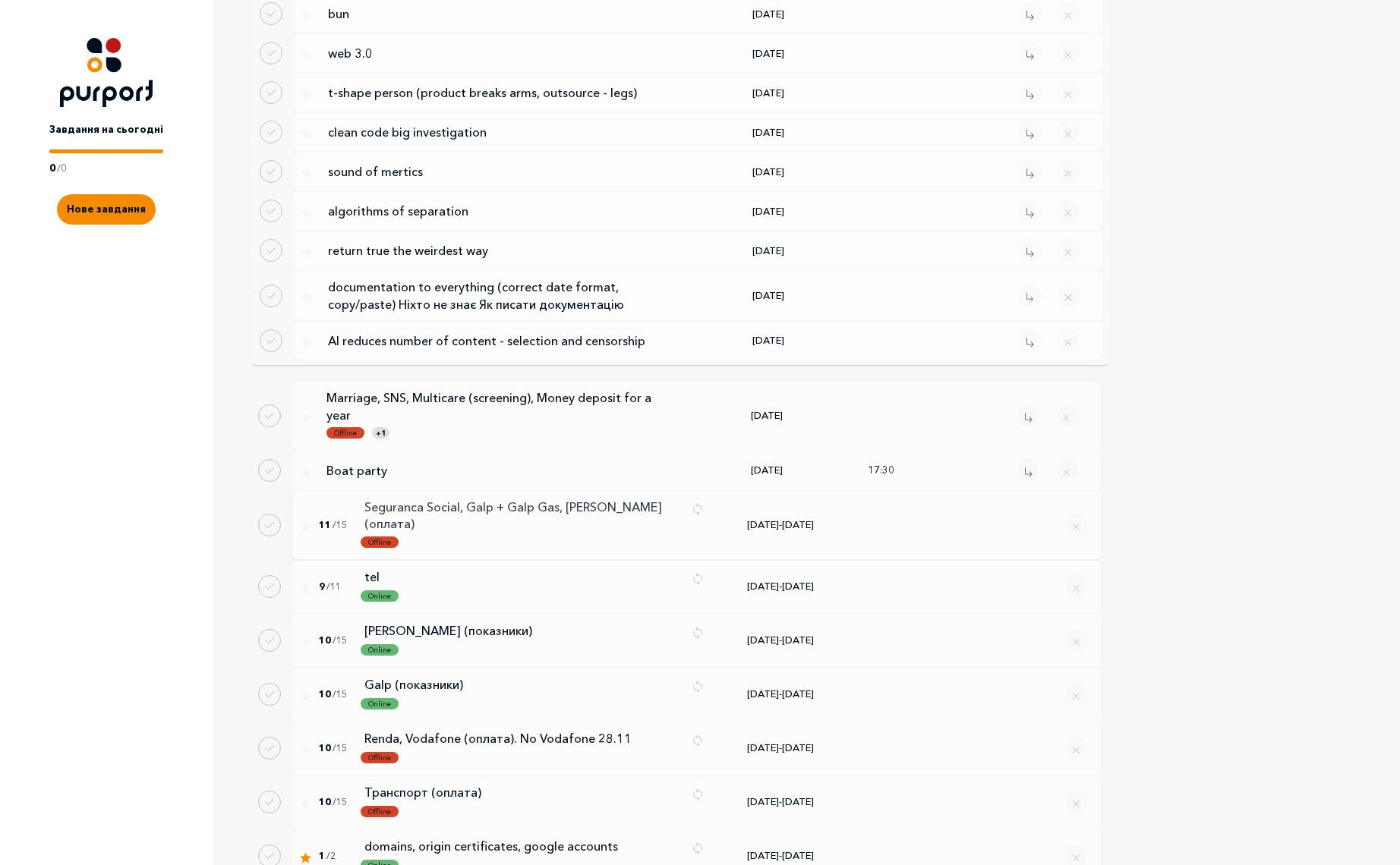
click at [553, 499] on p "Seguranca Social, Galp + Galp Gas, [PERSON_NAME] (оплата)" at bounding box center [522, 516] width 315 height 34
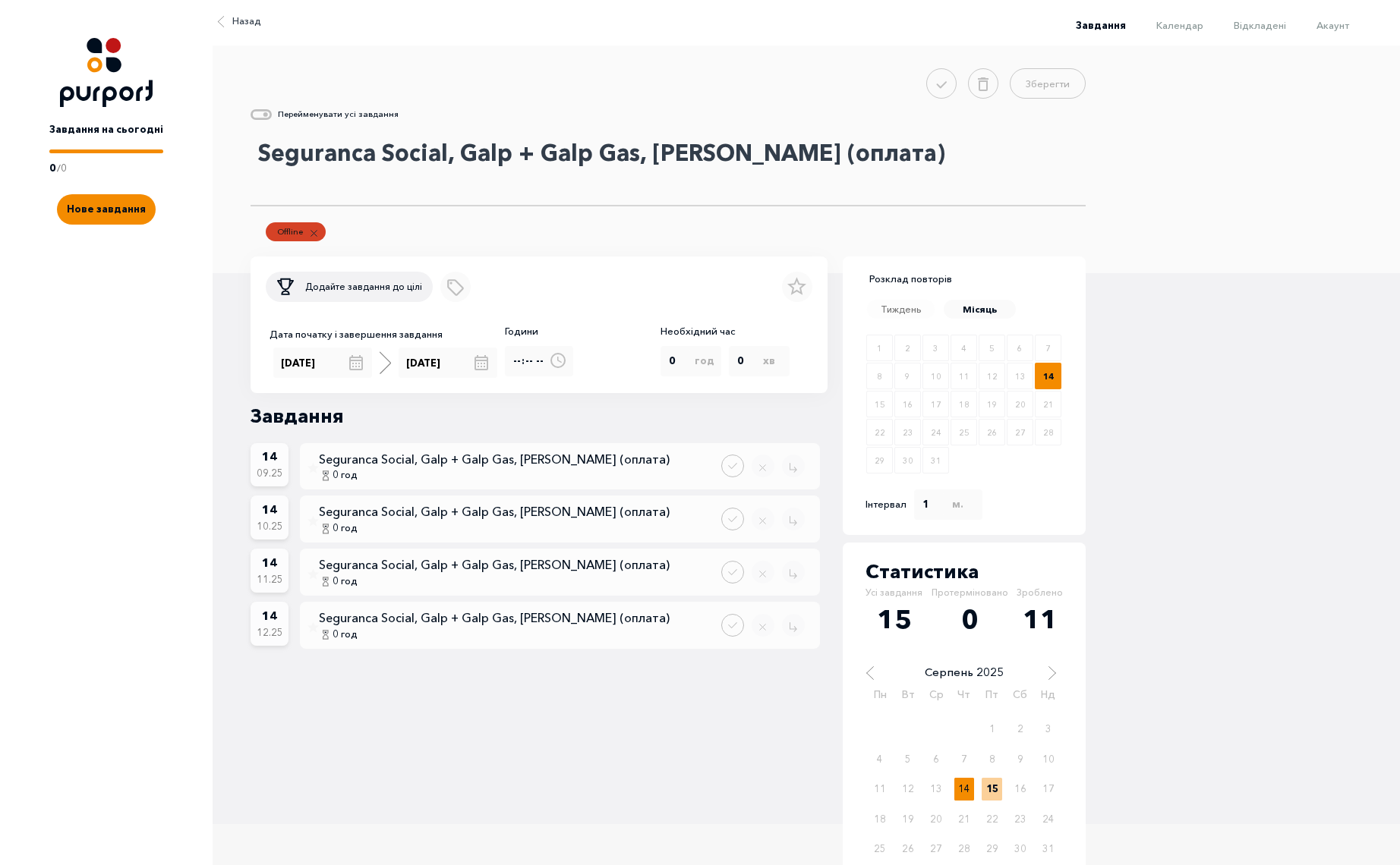
click at [448, 156] on textarea "Seguranca Social, Galp + Galp Gas, [PERSON_NAME] (оплата)" at bounding box center [669, 168] width 835 height 76
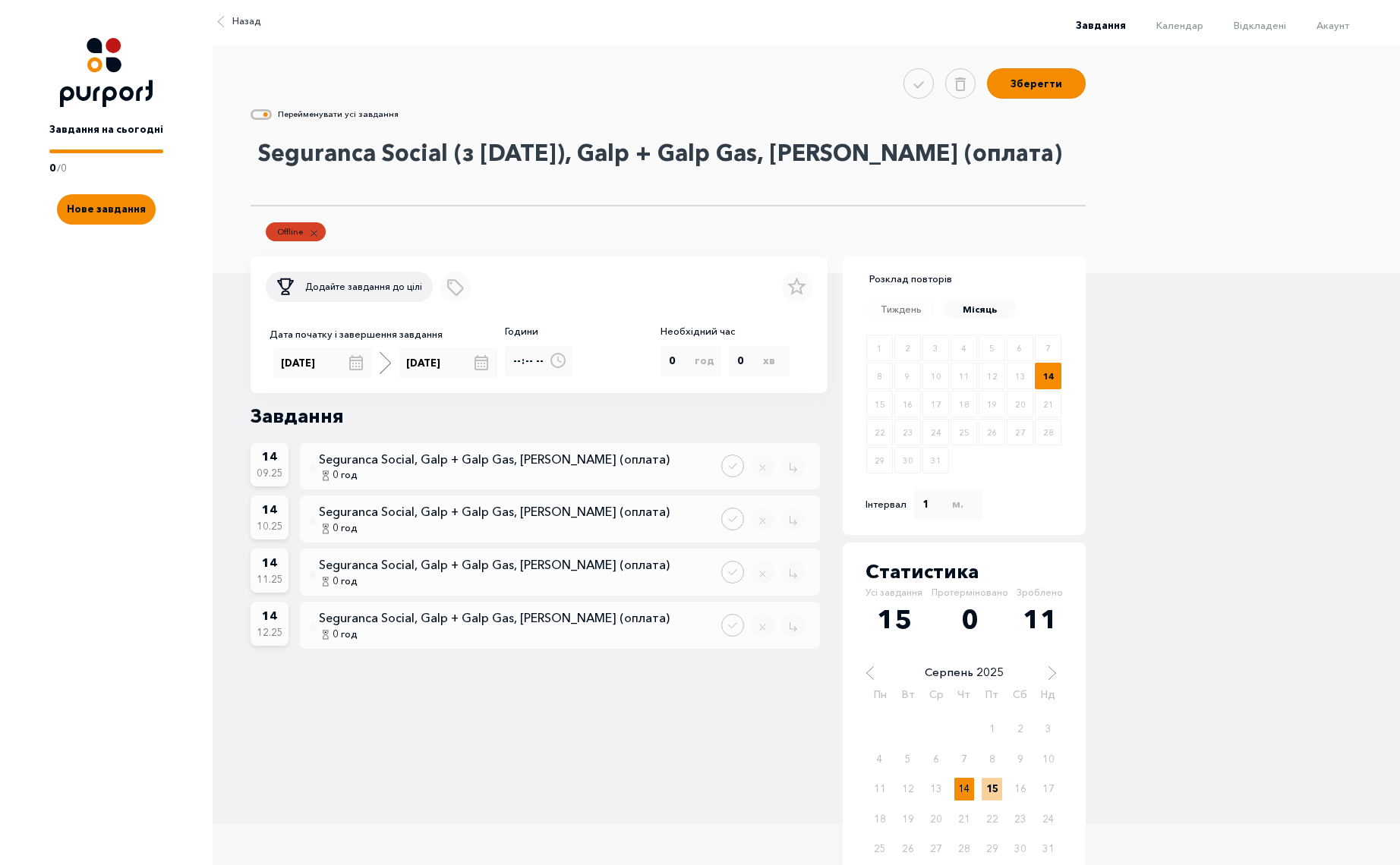
type textarea "Seguranca Social (з [DATE]), Galp + Galp Gas, [PERSON_NAME] (оплата)"
click at [269, 117] on icon at bounding box center [261, 114] width 21 height 10
click at [271, 119] on input "Rename all tasks" at bounding box center [271, 119] width 0 height 0
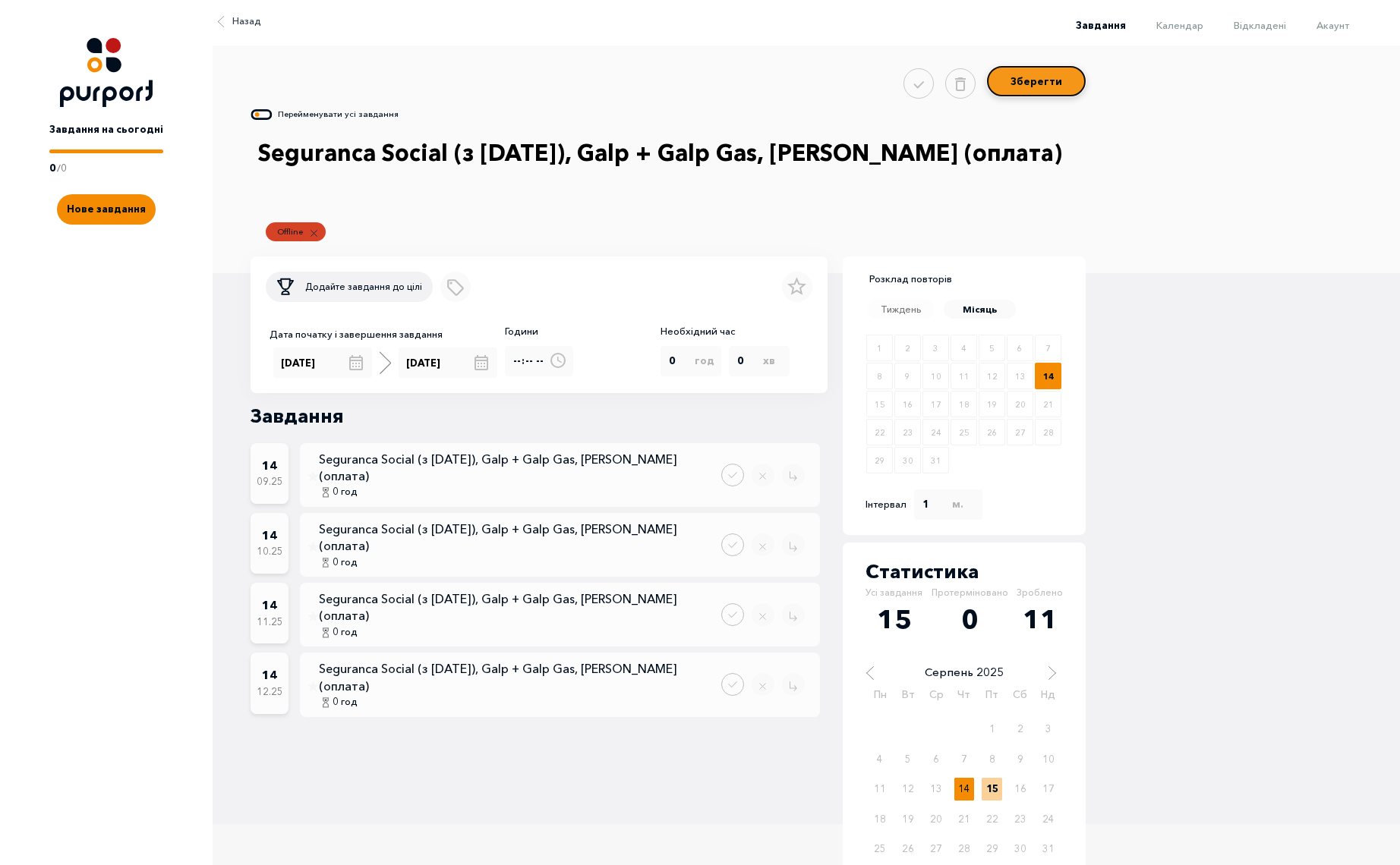
click at [1043, 83] on button "Зберегти" at bounding box center [1036, 81] width 98 height 31
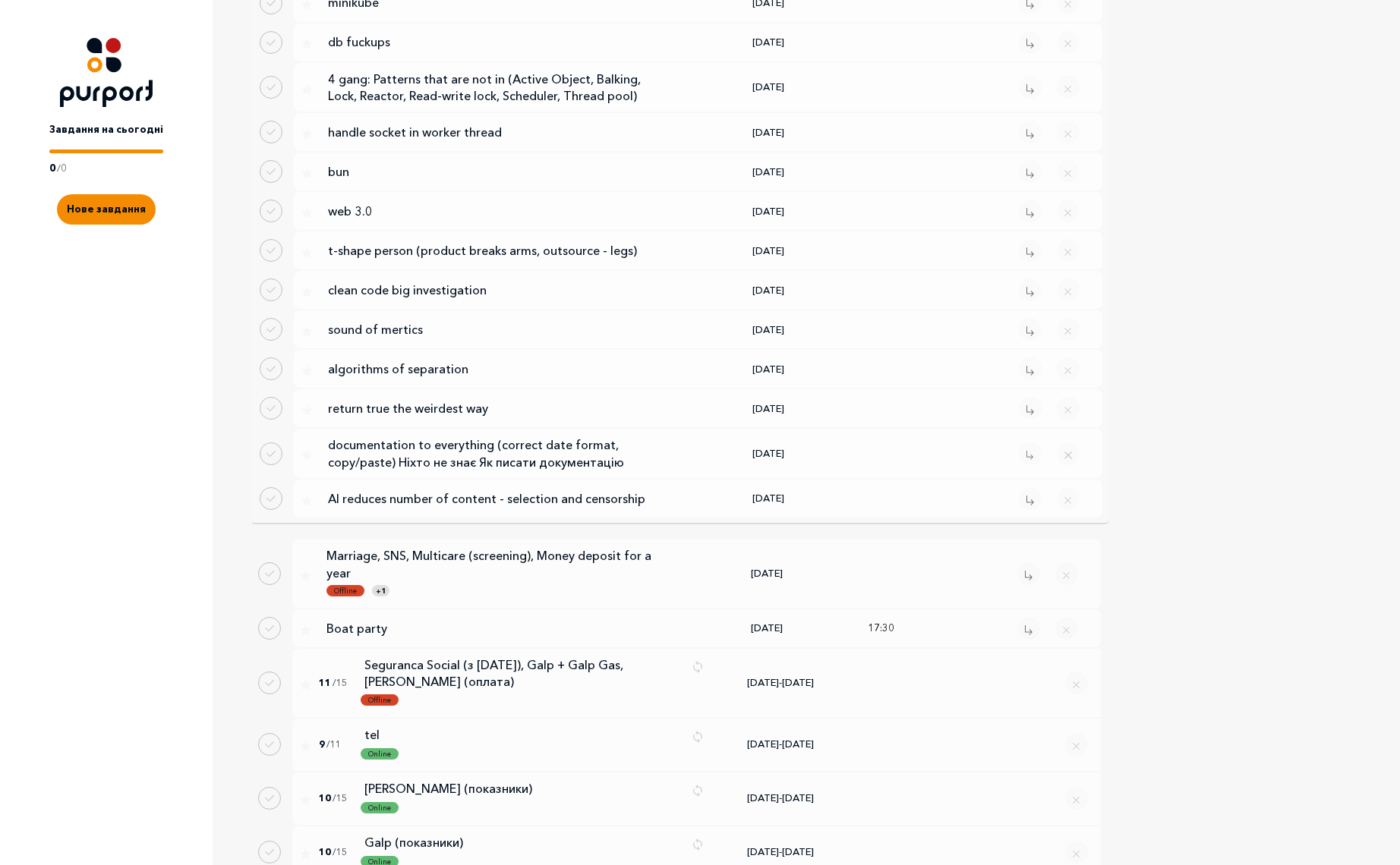
scroll to position [2911, 0]
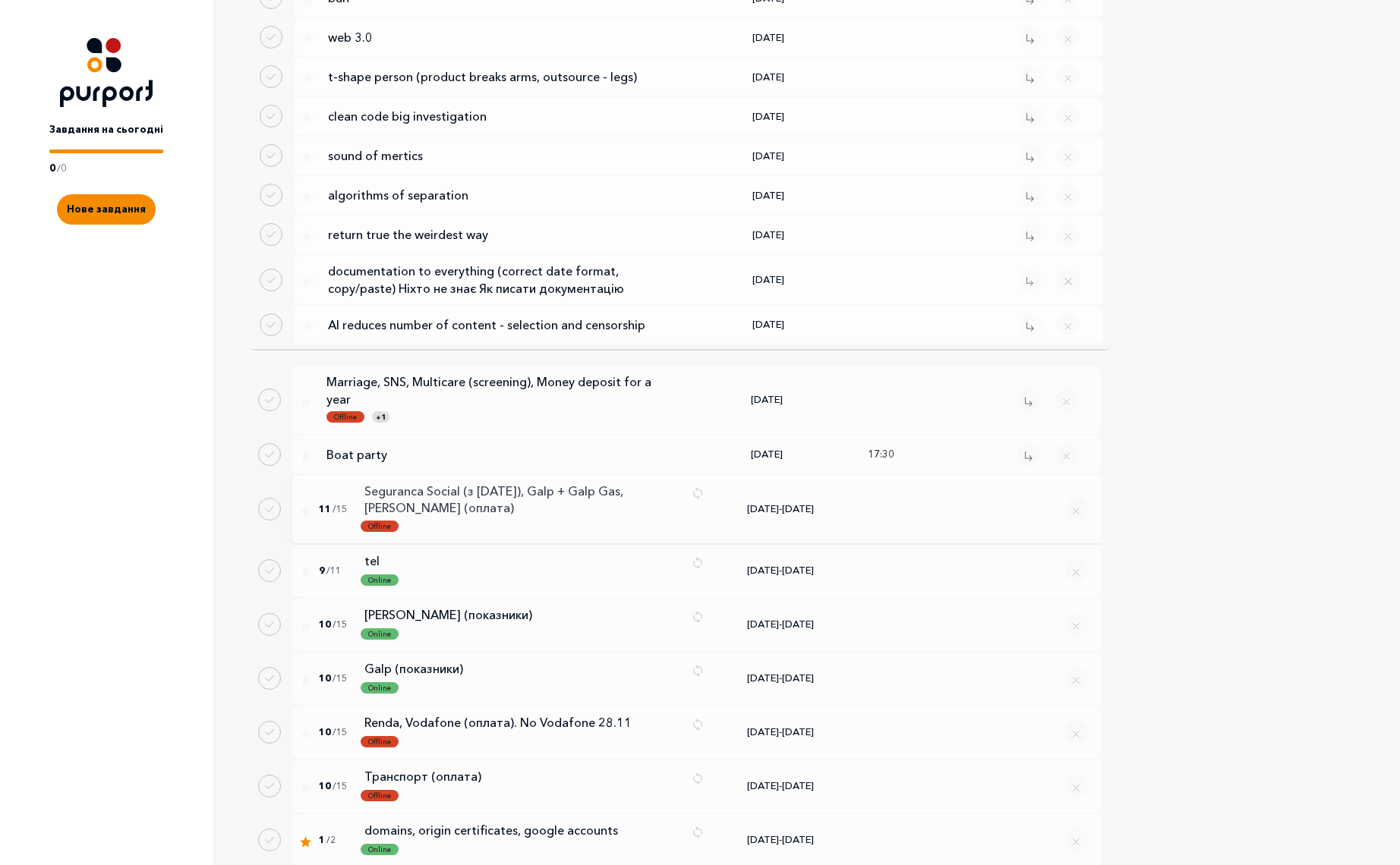
click at [495, 483] on p "Seguranca Social (з [DATE]), Galp + Galp Gas, [PERSON_NAME] (оплата)" at bounding box center [522, 500] width 315 height 34
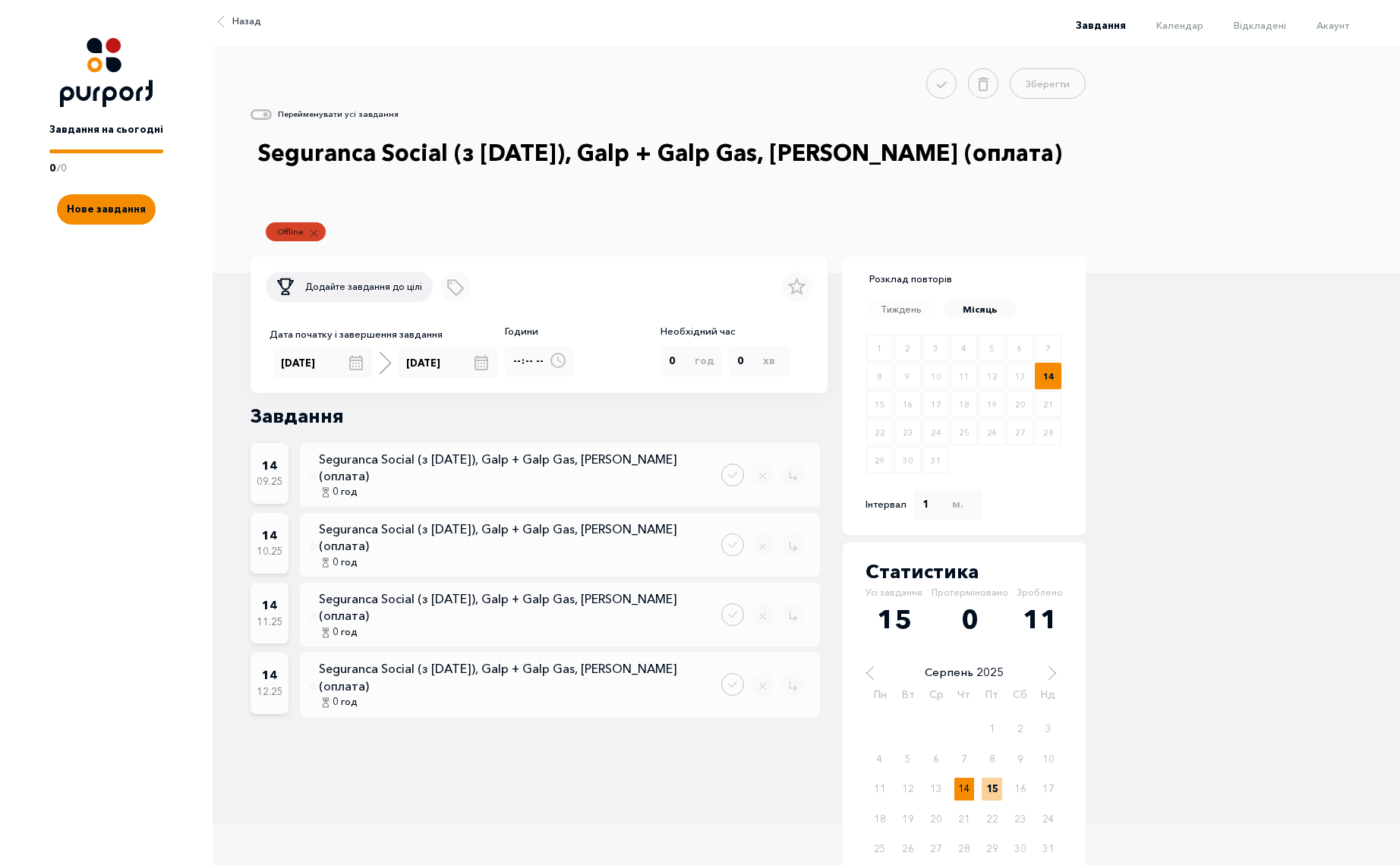
click at [1124, 29] on span "Завдання" at bounding box center [1101, 25] width 50 height 12
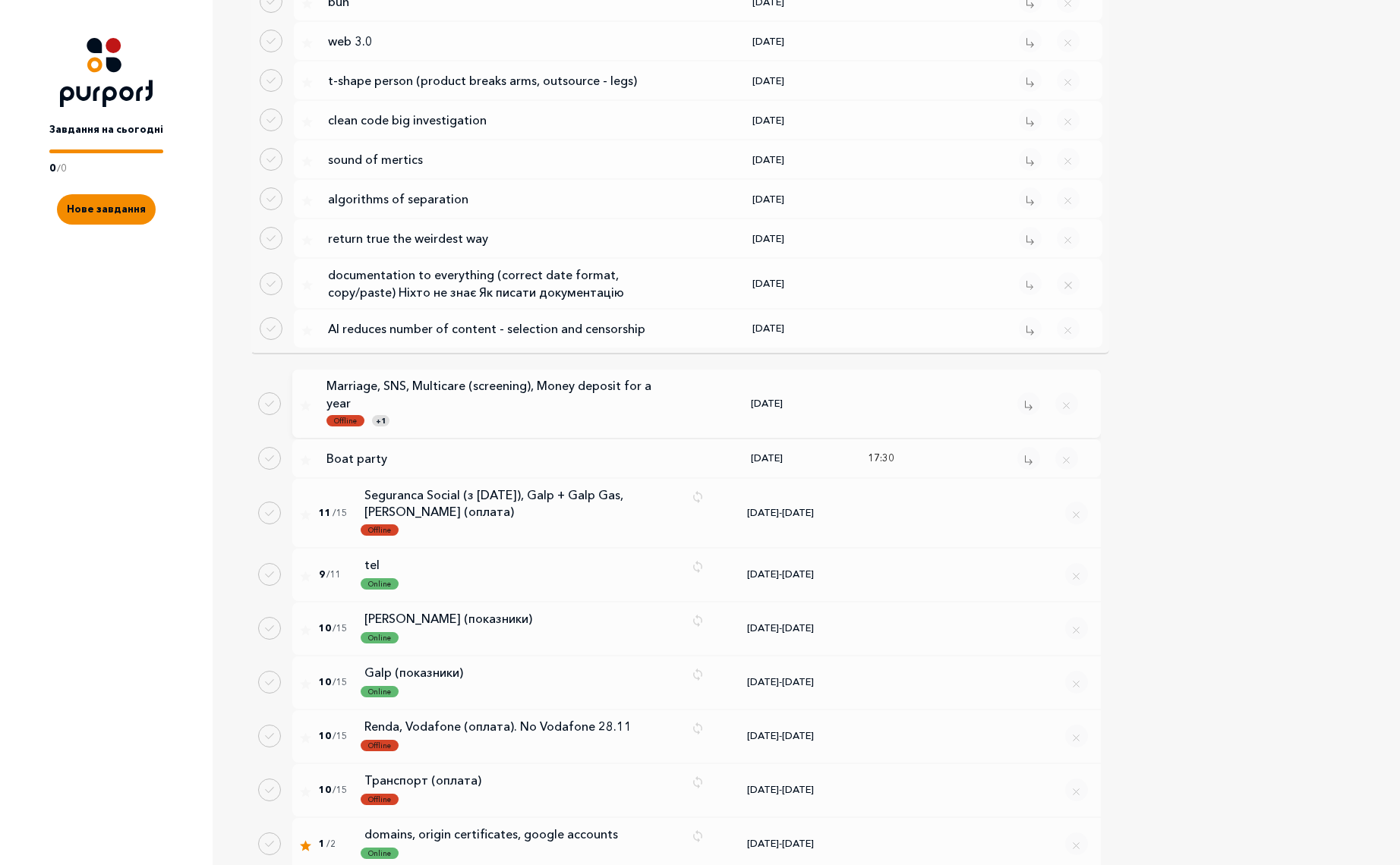
scroll to position [2911, 0]
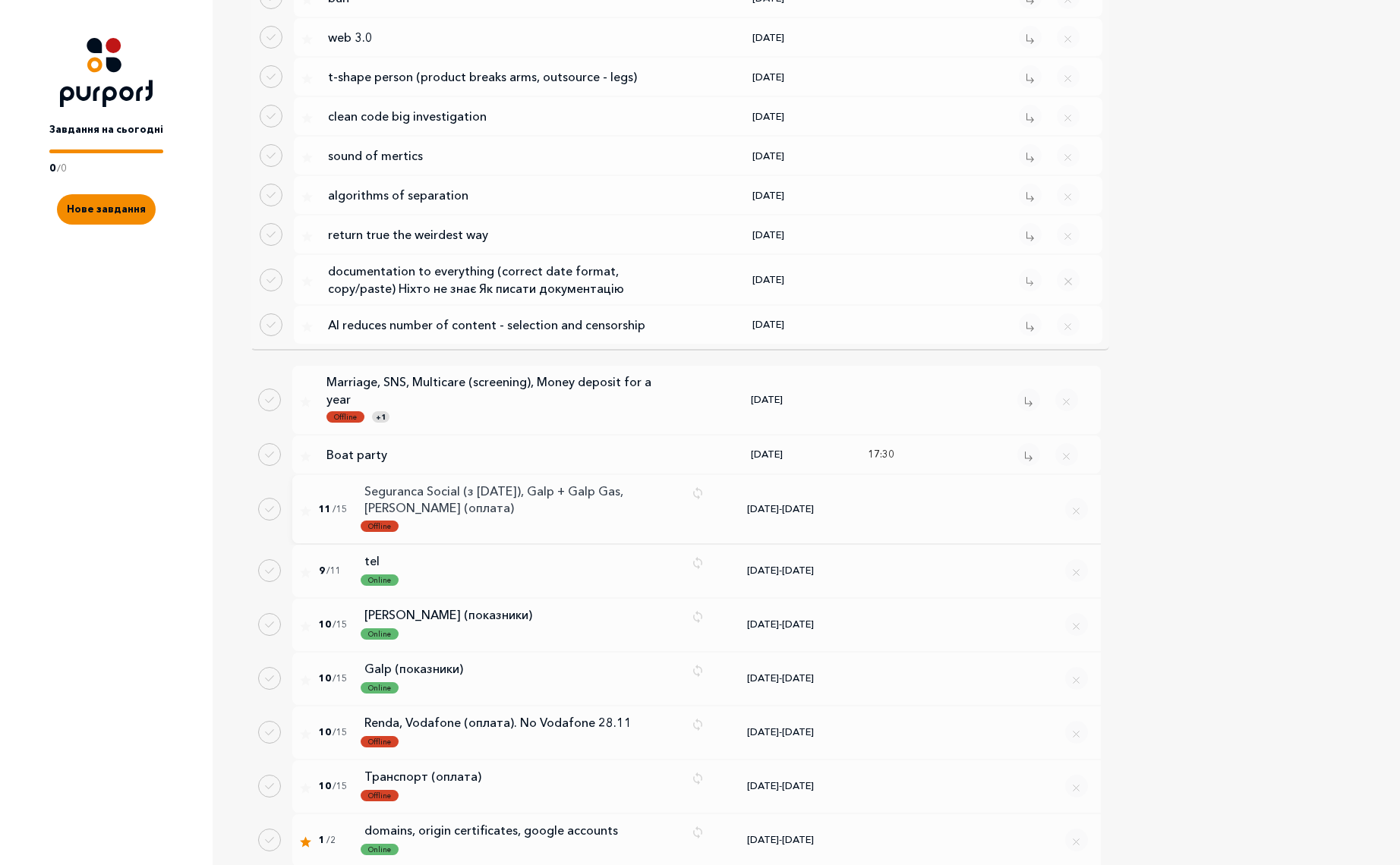
click at [554, 483] on p "Seguranca Social (з [DATE]), Galp + Galp Gas, [PERSON_NAME] (оплата)" at bounding box center [522, 500] width 315 height 34
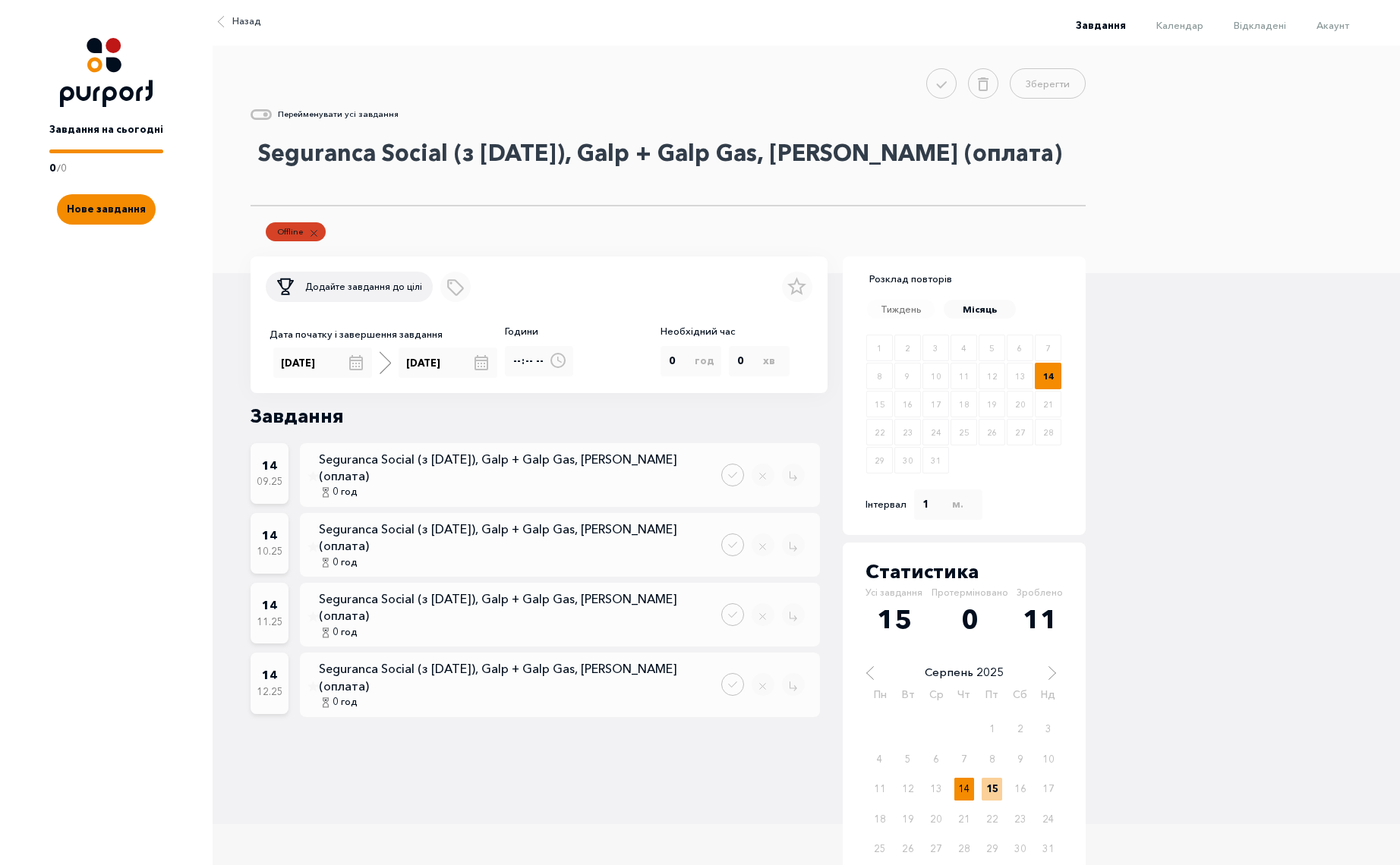
click at [718, 143] on textarea "Seguranca Social (з [DATE]), Galp + Galp Gas, [PERSON_NAME] (оплата)" at bounding box center [669, 168] width 835 height 76
type textarea "Seguranca Social (з [DATE]), Galp + Gas, [PERSON_NAME] (оплата)"
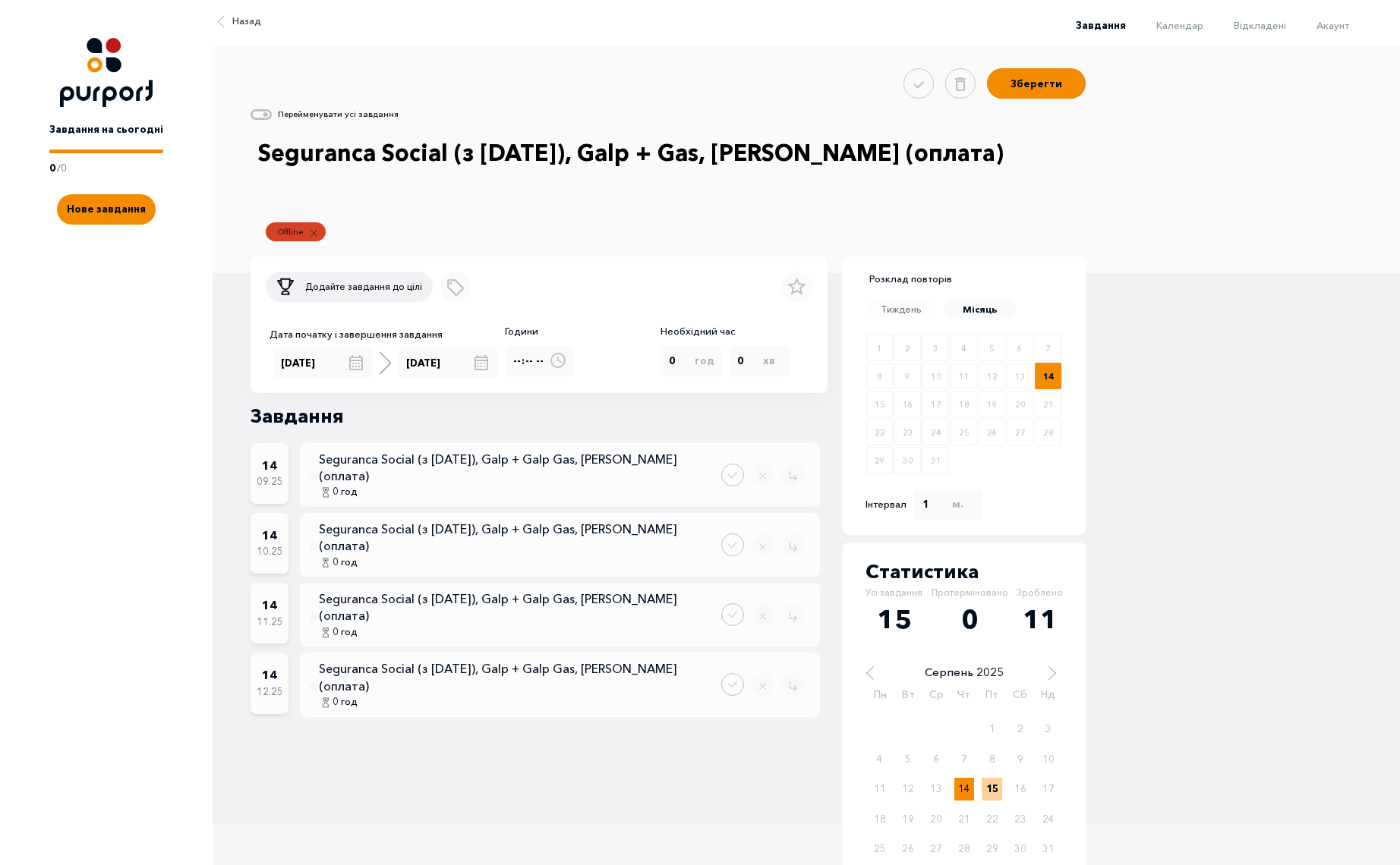
click at [309, 106] on div "Перейменувати усі завдання" at bounding box center [812, 119] width 1123 height 24
click at [264, 114] on circle at bounding box center [266, 114] width 5 height 5
click at [271, 119] on input "Rename all tasks" at bounding box center [271, 119] width 0 height 0
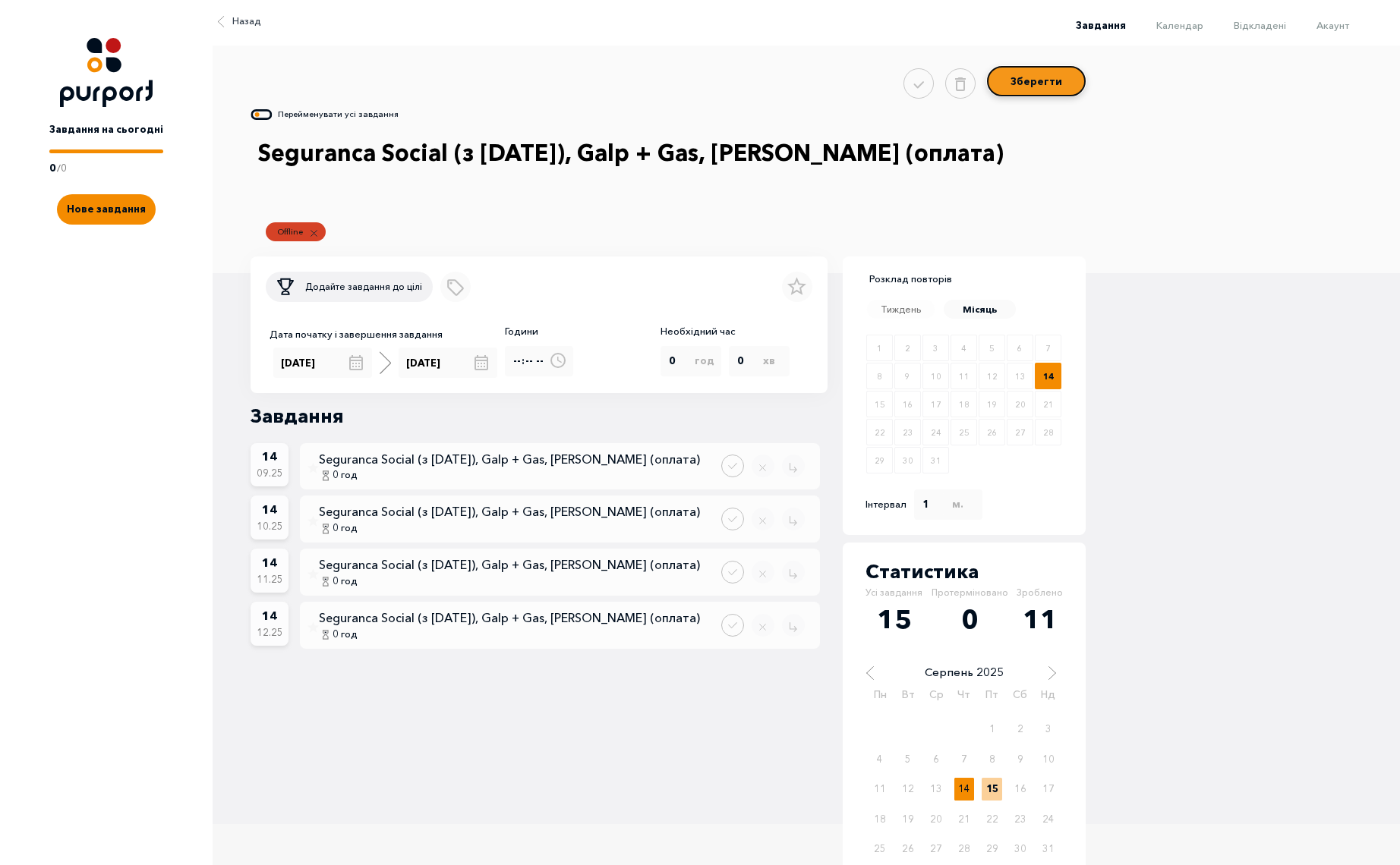
click at [1050, 85] on button "Зберегти" at bounding box center [1036, 81] width 98 height 31
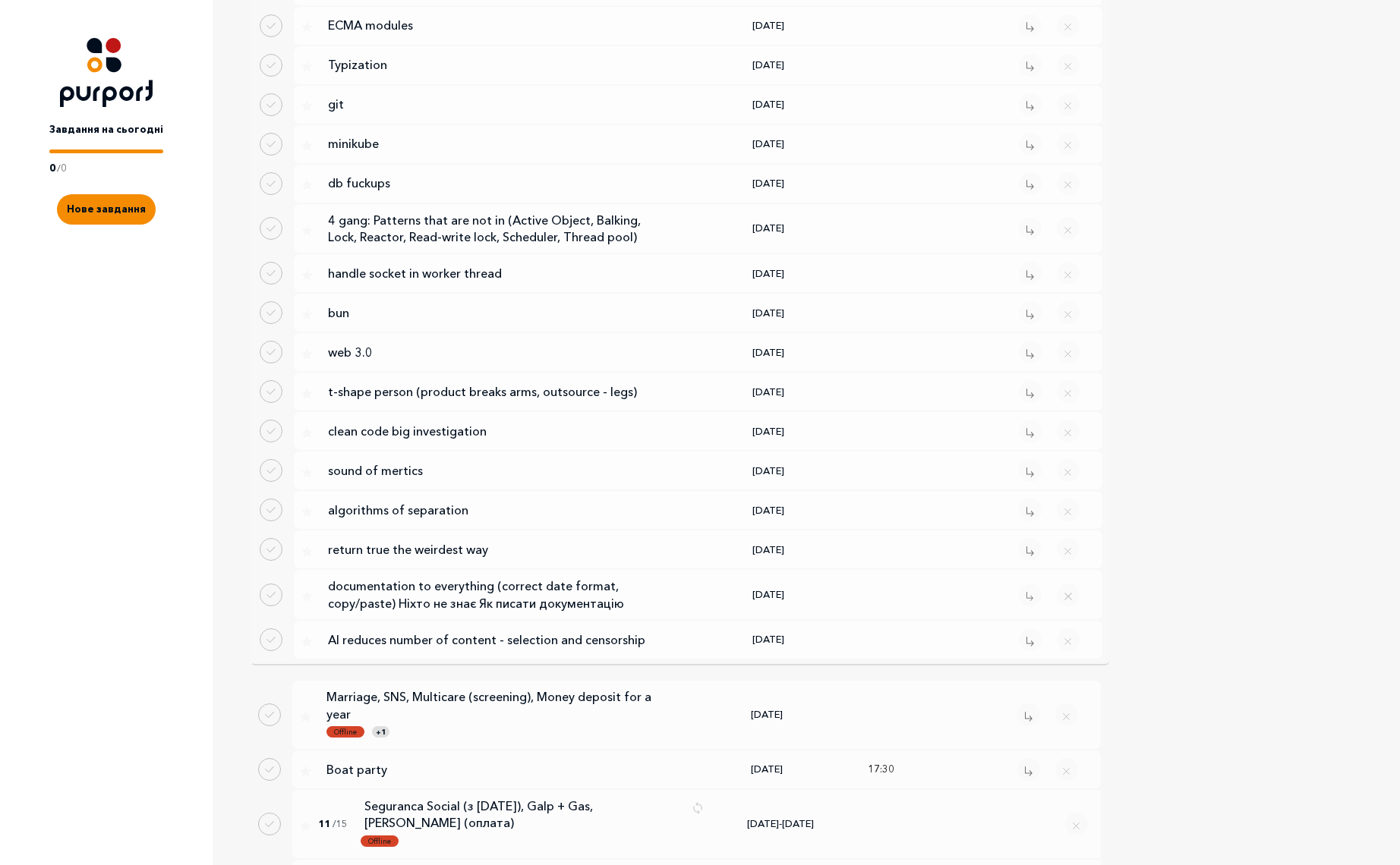
scroll to position [2911, 0]
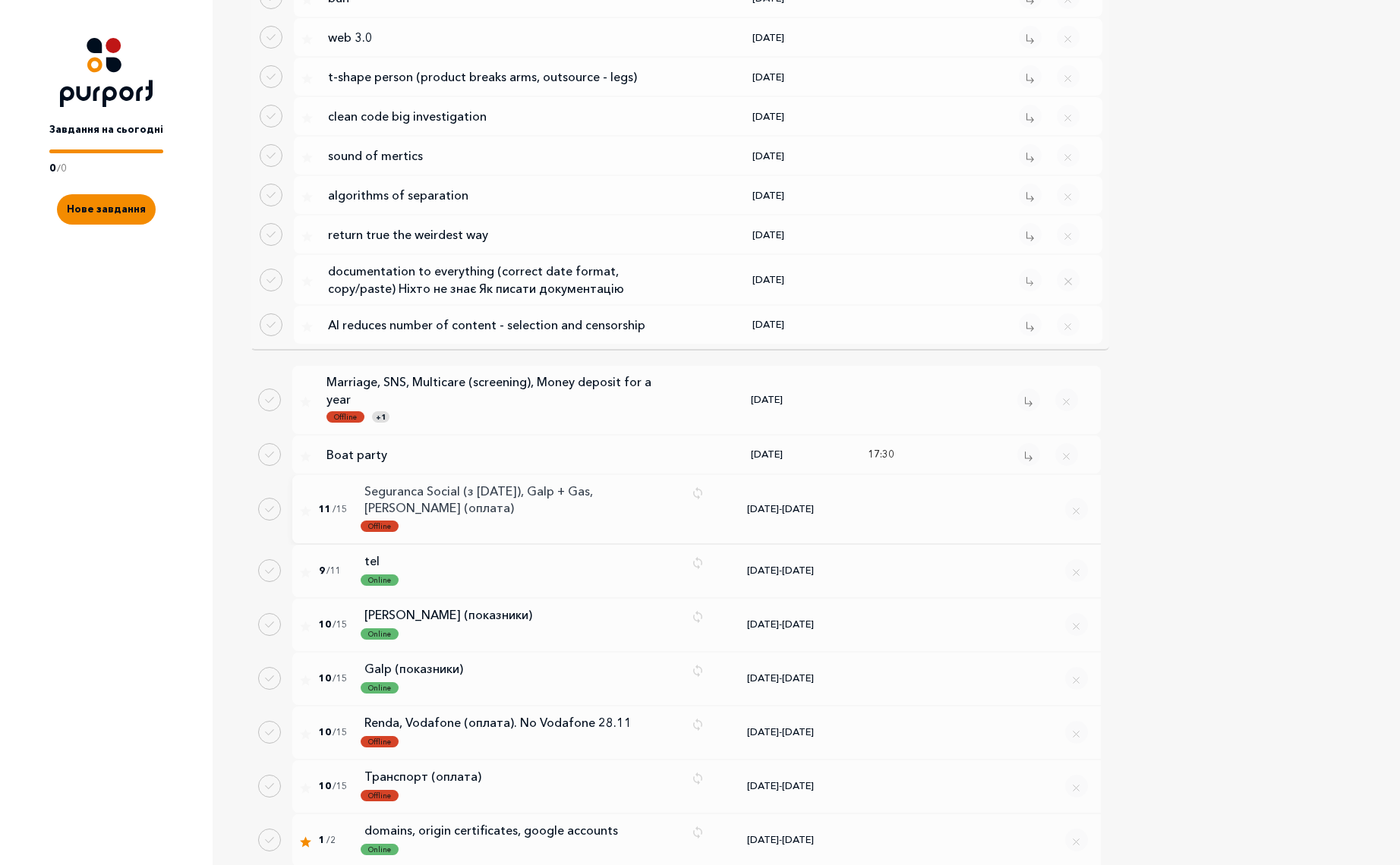
click at [481, 483] on p "Seguranca Social (з [DATE]), Galp + Gas, [PERSON_NAME] (оплата)" at bounding box center [522, 500] width 315 height 34
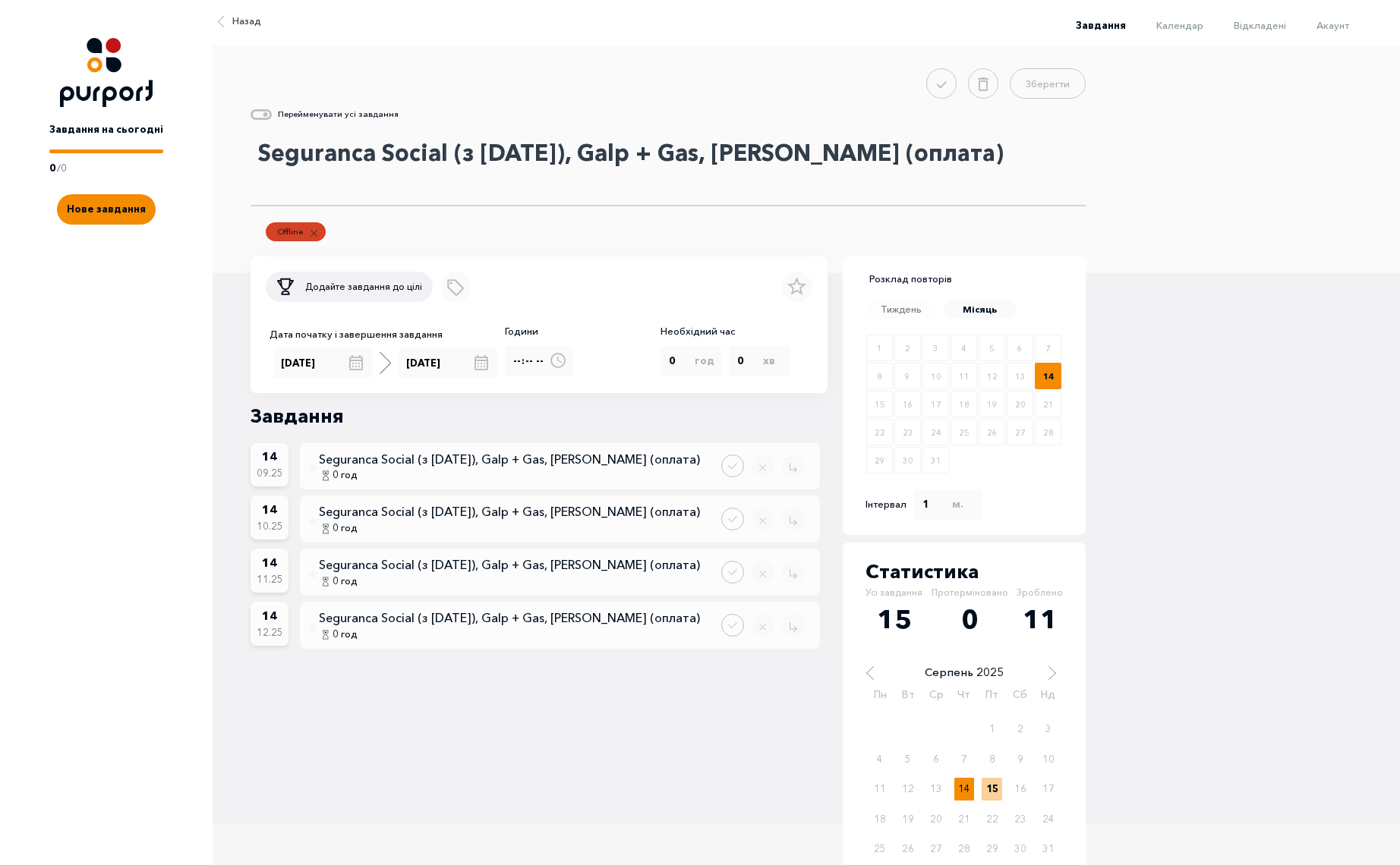
drag, startPoint x: 462, startPoint y: 153, endPoint x: 482, endPoint y: 156, distance: 20.2
click at [482, 156] on textarea "Seguranca Social (з [DATE]), Galp + Gas, [PERSON_NAME] (оплата)" at bounding box center [669, 168] width 835 height 76
type textarea "Seguranca Social ([DATE]), Galp + Gas, [PERSON_NAME] (оплата)"
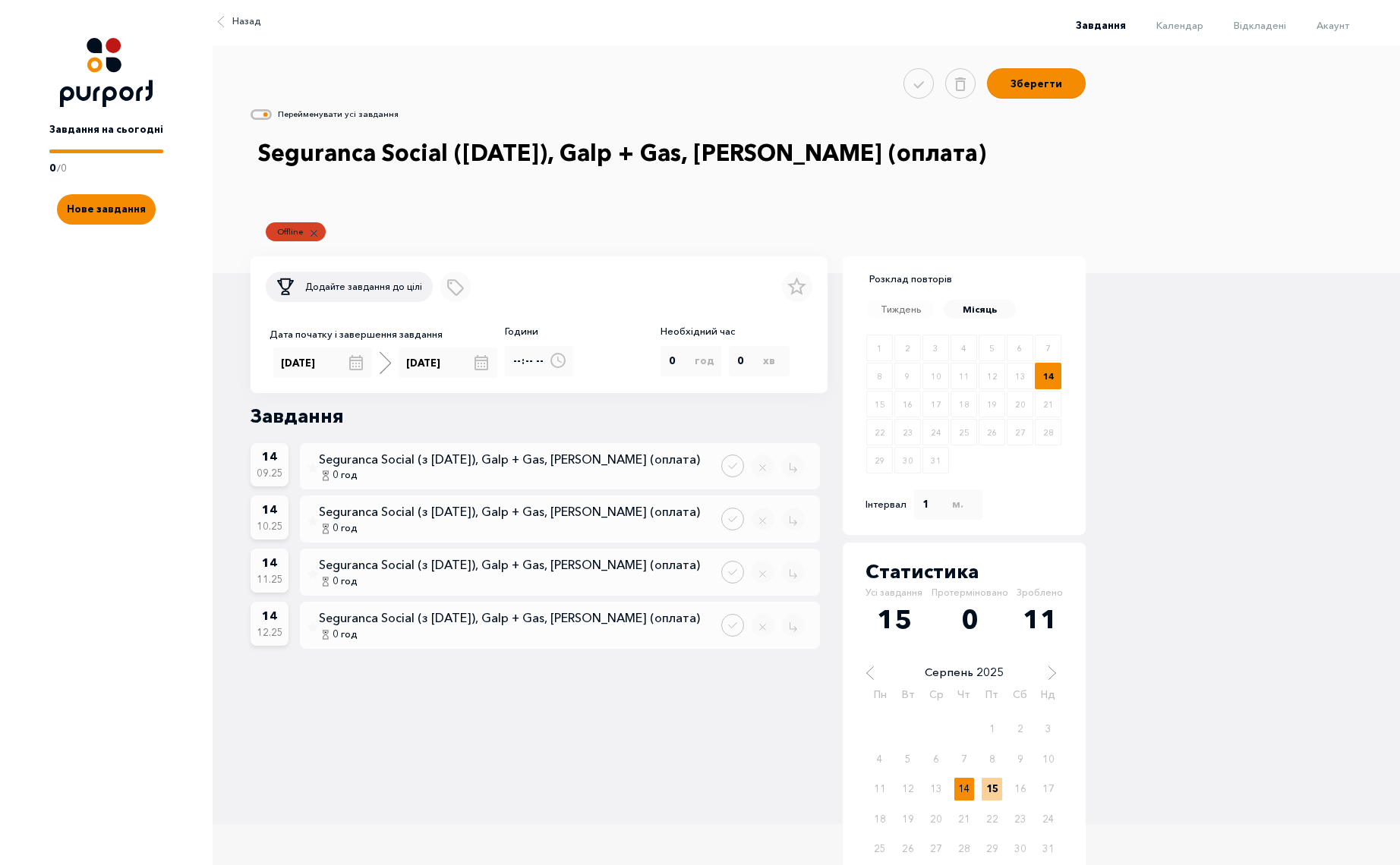
click at [270, 113] on icon at bounding box center [261, 114] width 21 height 10
click at [271, 119] on input "Rename all tasks" at bounding box center [271, 119] width 0 height 0
click at [1038, 82] on button "Зберегти" at bounding box center [1036, 81] width 98 height 31
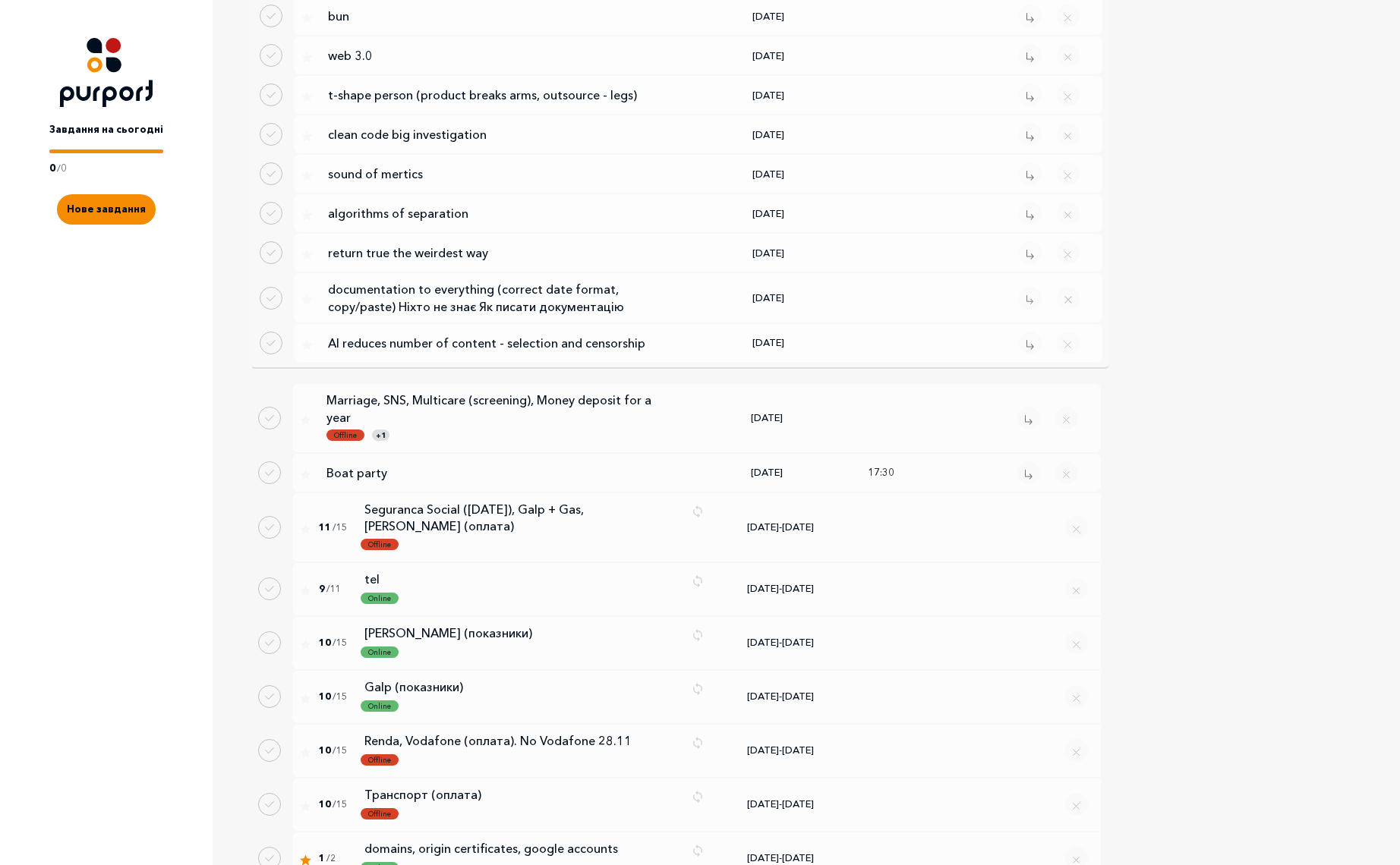
scroll to position [2895, 0]
click at [448, 499] on p "Seguranca Social ([DATE]), Galp + Gas, [PERSON_NAME] (оплата)" at bounding box center [522, 516] width 315 height 34
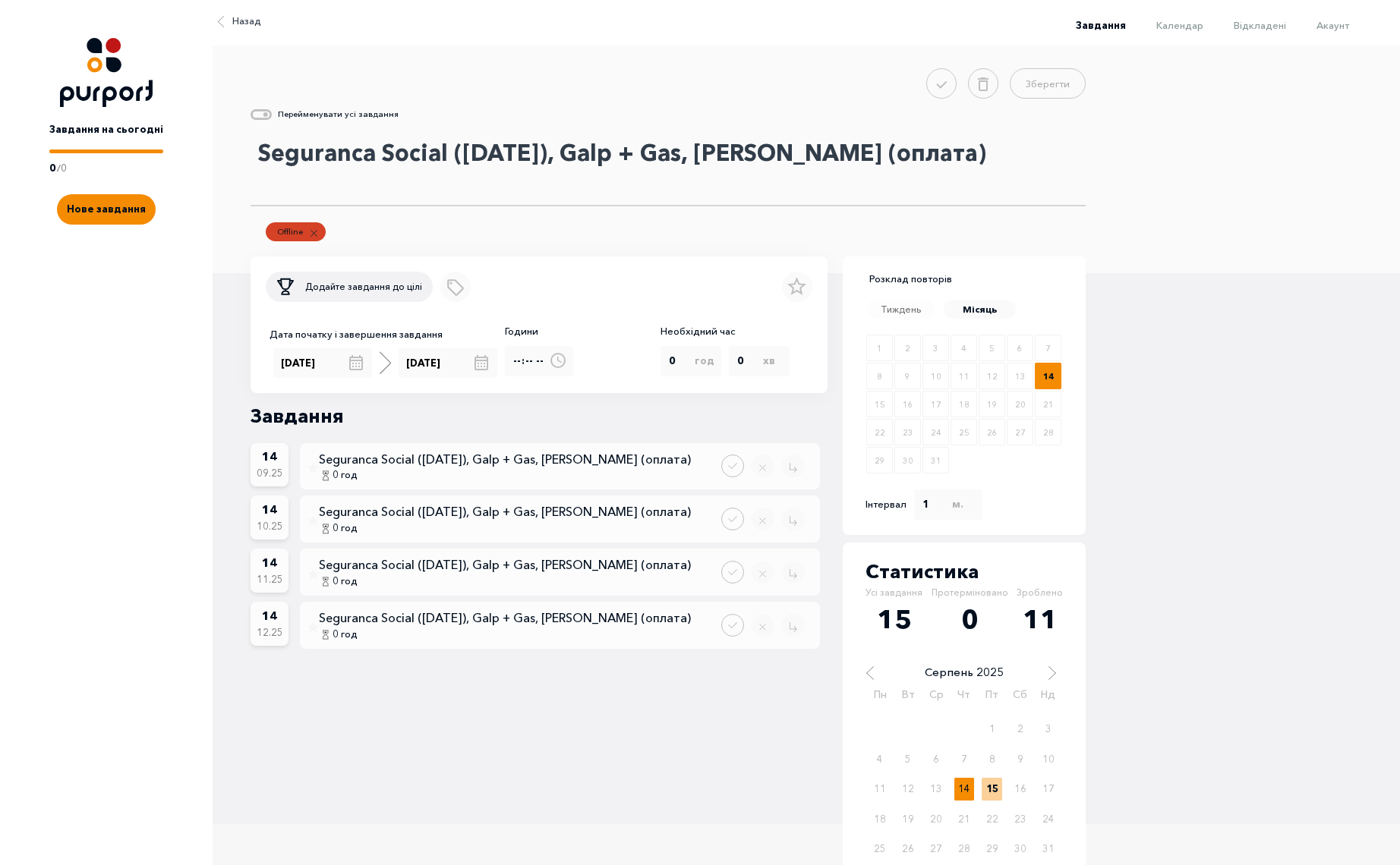
click at [465, 152] on textarea "Seguranca Social ([DATE]), Galp + Gas, [PERSON_NAME] (оплата)" at bounding box center [669, 168] width 835 height 76
click at [663, 151] on textarea "Seguranca Social (з [DATE]), Galp + Gas, [PERSON_NAME] (оплата)" at bounding box center [669, 168] width 835 height 76
click at [672, 152] on textarea "Seguranca Social (з [DATE]), Galp+ Gas, [PERSON_NAME] (оплата)" at bounding box center [669, 168] width 835 height 76
type textarea "Seguranca Social (з [DATE]), Galp+Gas, [PERSON_NAME] (оплата)"
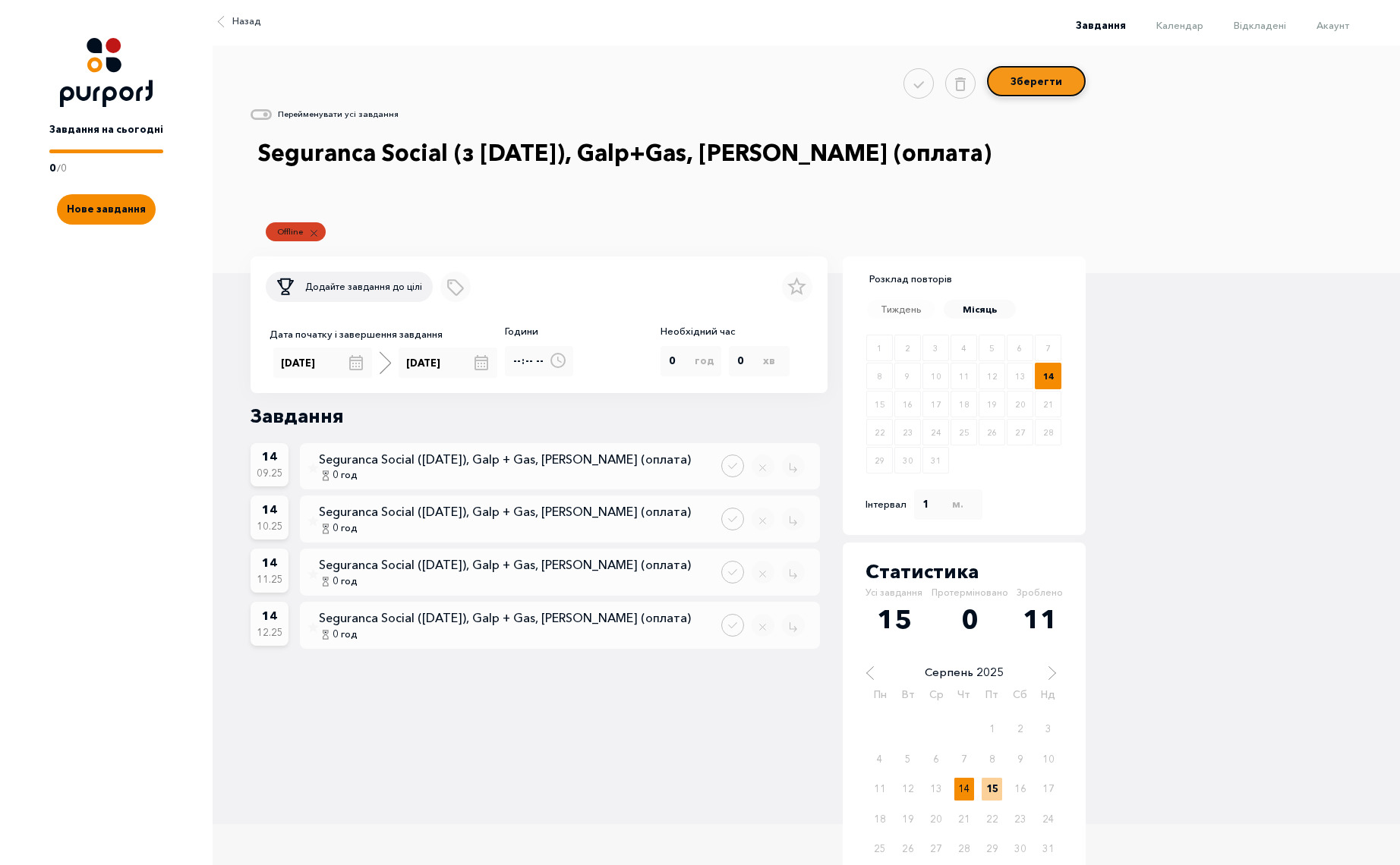
click at [1063, 78] on button "Зберегти" at bounding box center [1036, 81] width 98 height 31
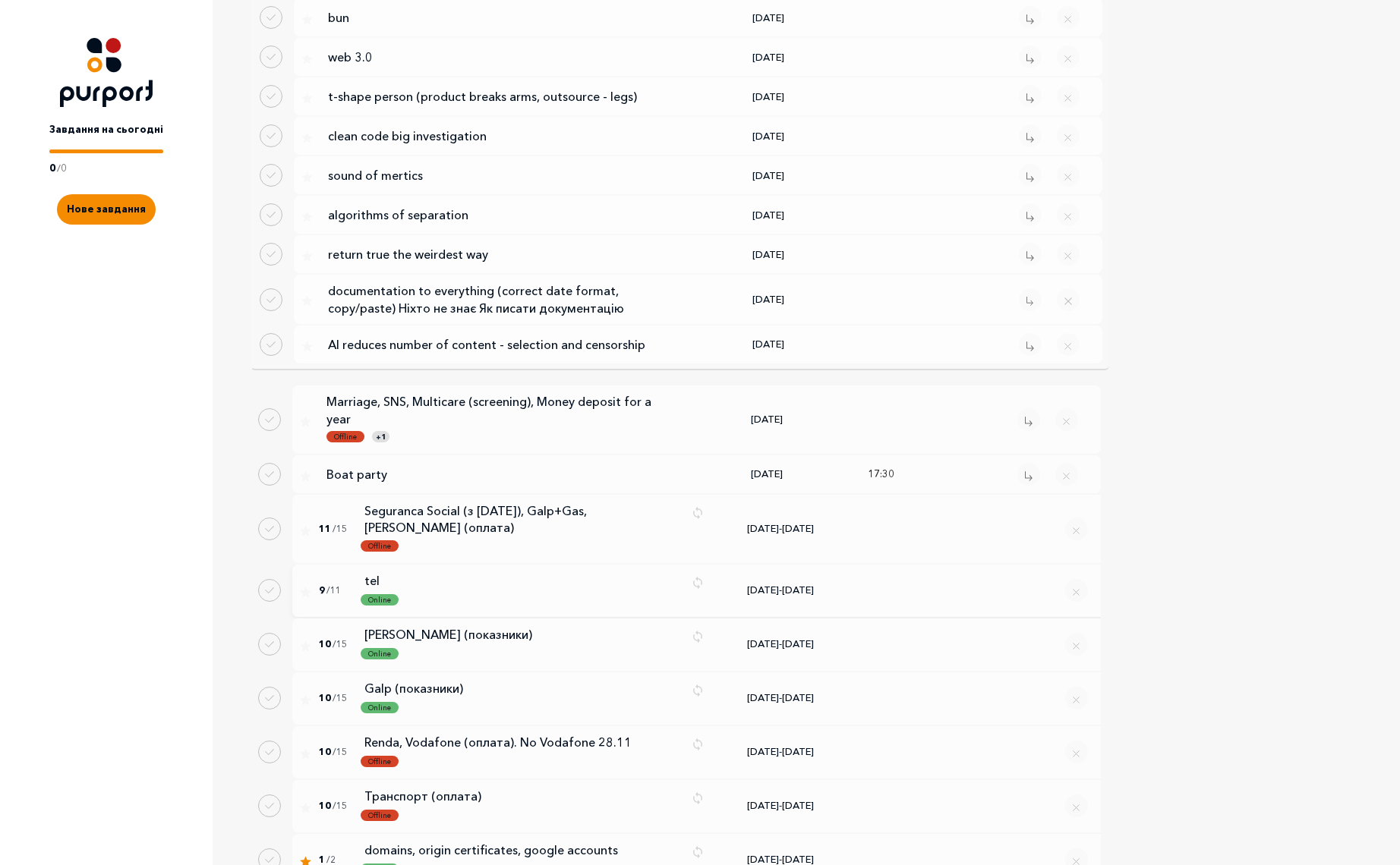
scroll to position [2911, 0]
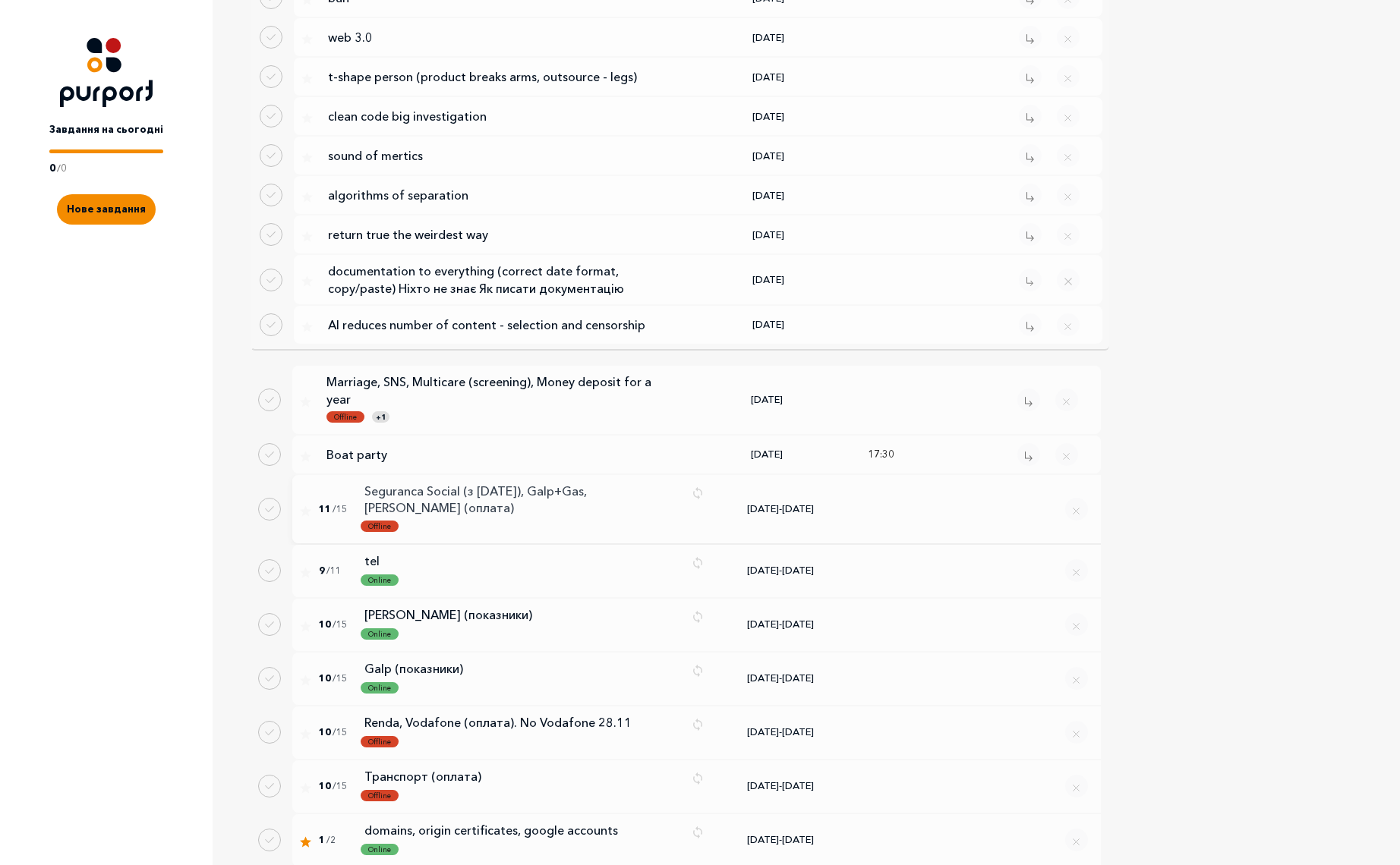
click at [551, 483] on p "Seguranca Social (з [DATE]), Galp+Gas, [PERSON_NAME] (оплата)" at bounding box center [522, 500] width 315 height 34
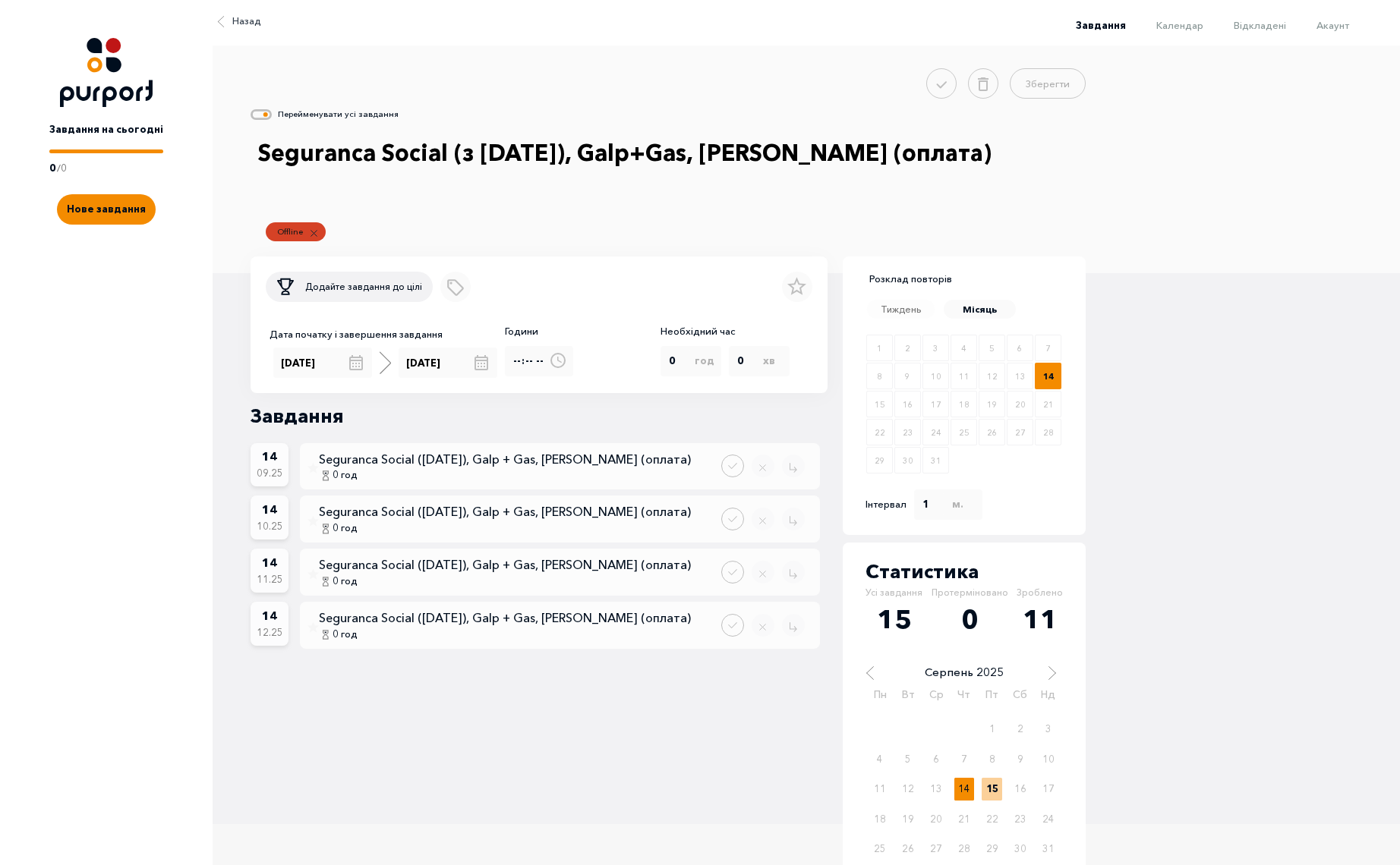
click at [263, 114] on icon at bounding box center [261, 114] width 21 height 10
click at [271, 119] on input "Rename all tasks" at bounding box center [271, 119] width 0 height 0
click at [1046, 86] on button "Зберегти" at bounding box center [1036, 81] width 98 height 31
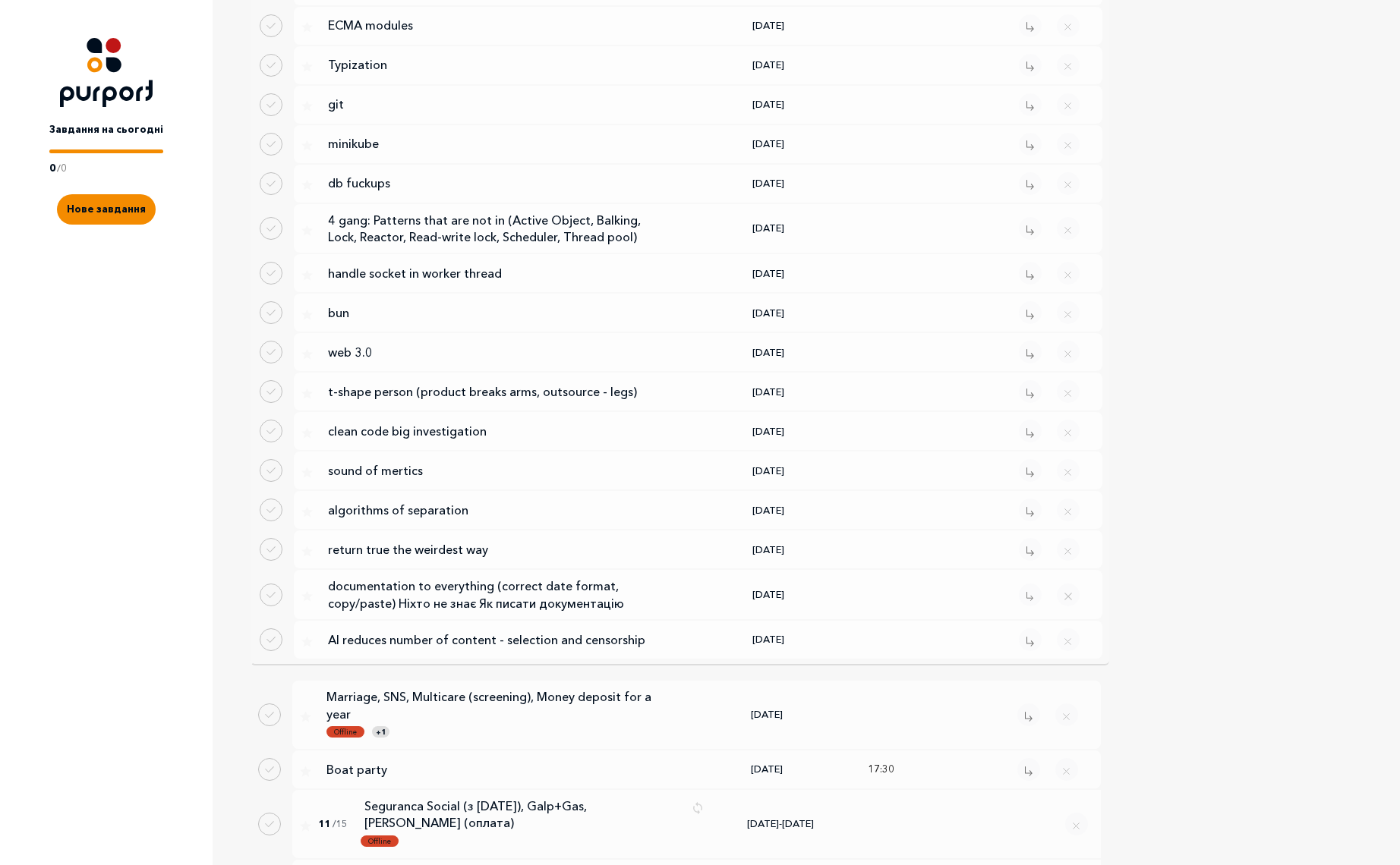
scroll to position [2911, 0]
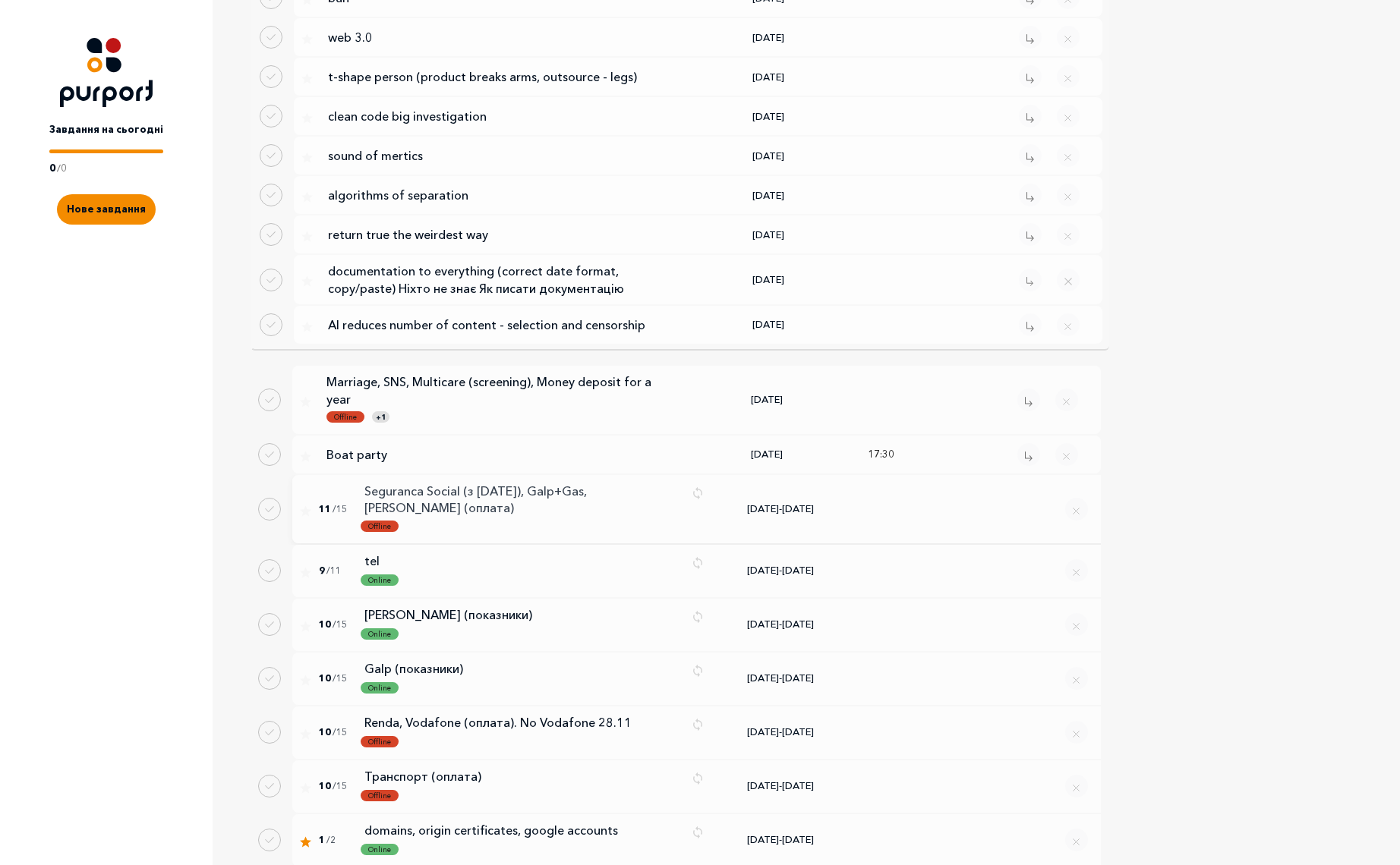
click at [479, 483] on p "Seguranca Social (з [DATE]), Galp+Gas, [PERSON_NAME] (оплата)" at bounding box center [522, 500] width 315 height 34
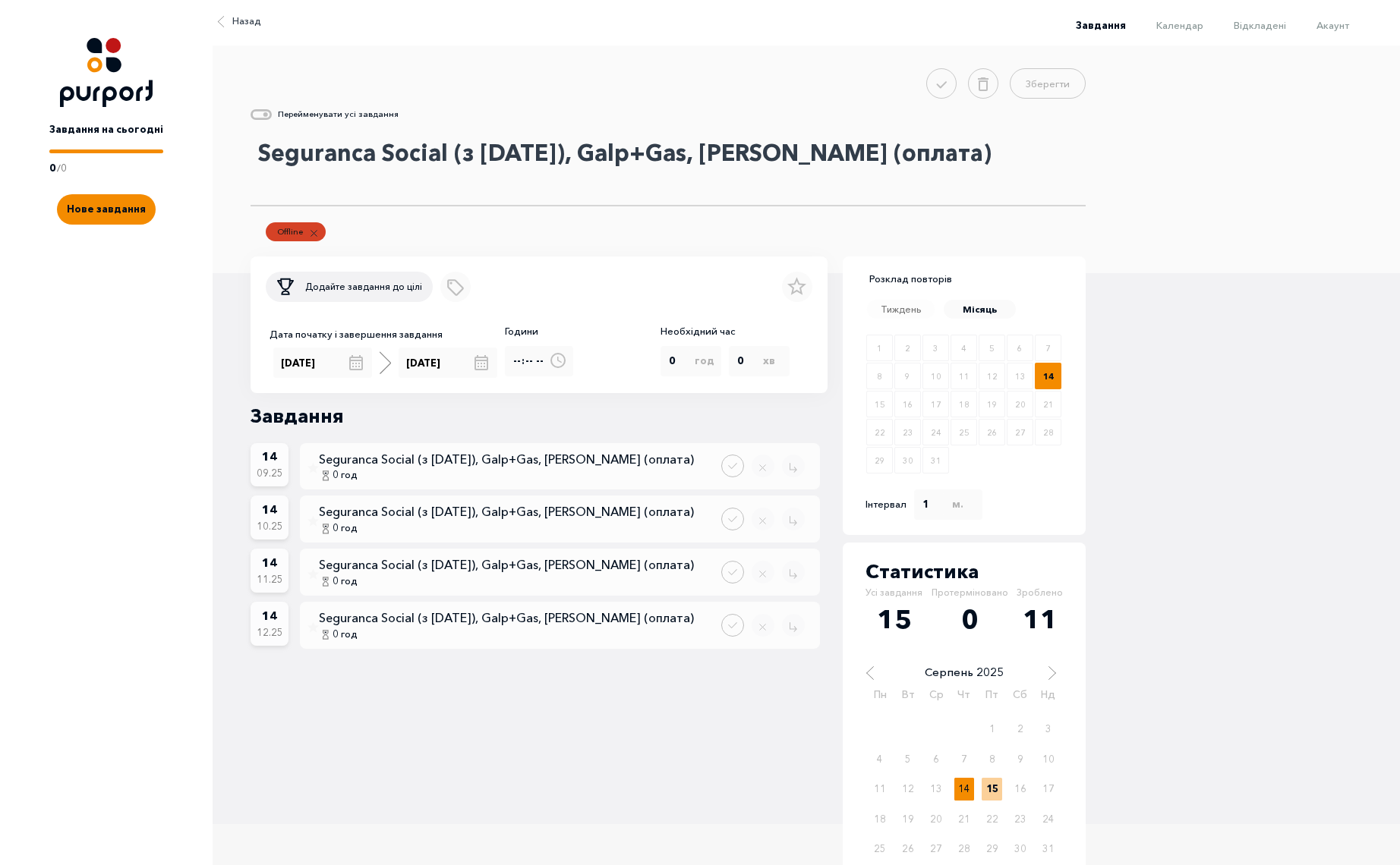
click at [450, 152] on textarea "Seguranca Social (з [DATE]), Galp+Gas, [PERSON_NAME] (оплата)" at bounding box center [669, 168] width 835 height 76
type textarea "Seguranca Social(з [DATE]), Galp+Gas, [PERSON_NAME] (оплата)"
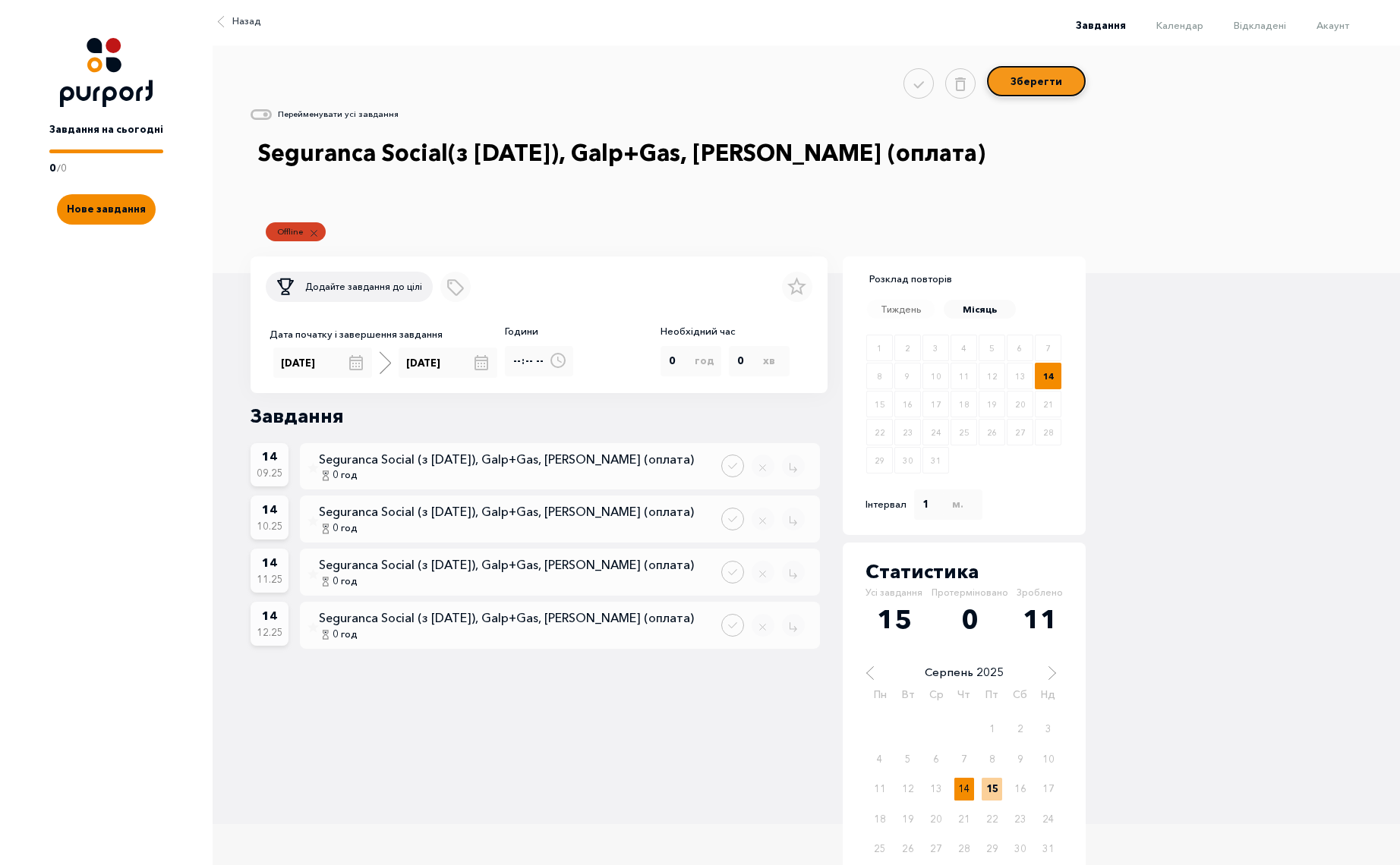
click at [1034, 86] on button "Зберегти" at bounding box center [1036, 81] width 98 height 31
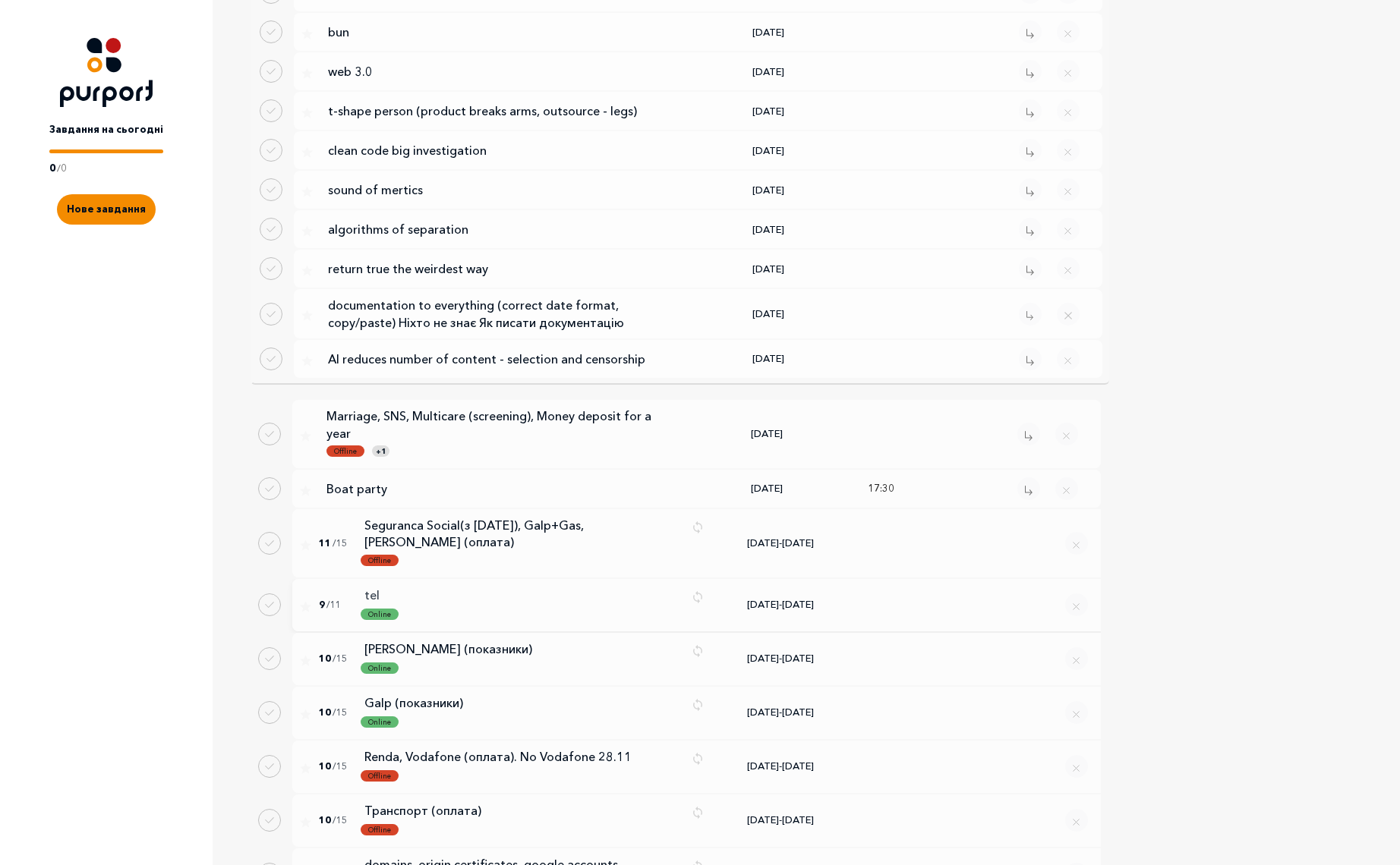
scroll to position [2895, 0]
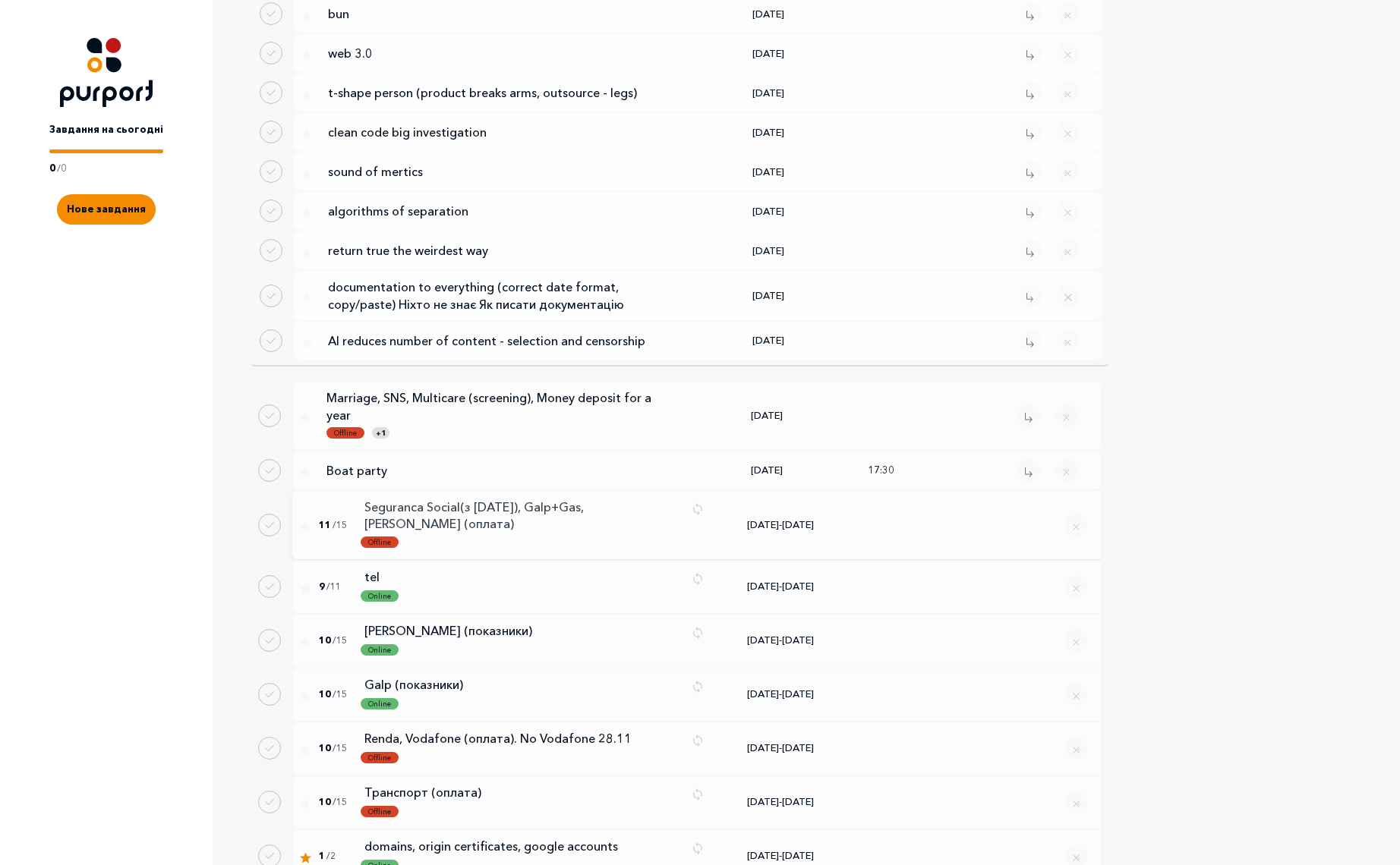
click at [520, 499] on p "Seguranca Social(з [DATE]), Galp+Gas, [PERSON_NAME] (оплата)" at bounding box center [522, 516] width 315 height 34
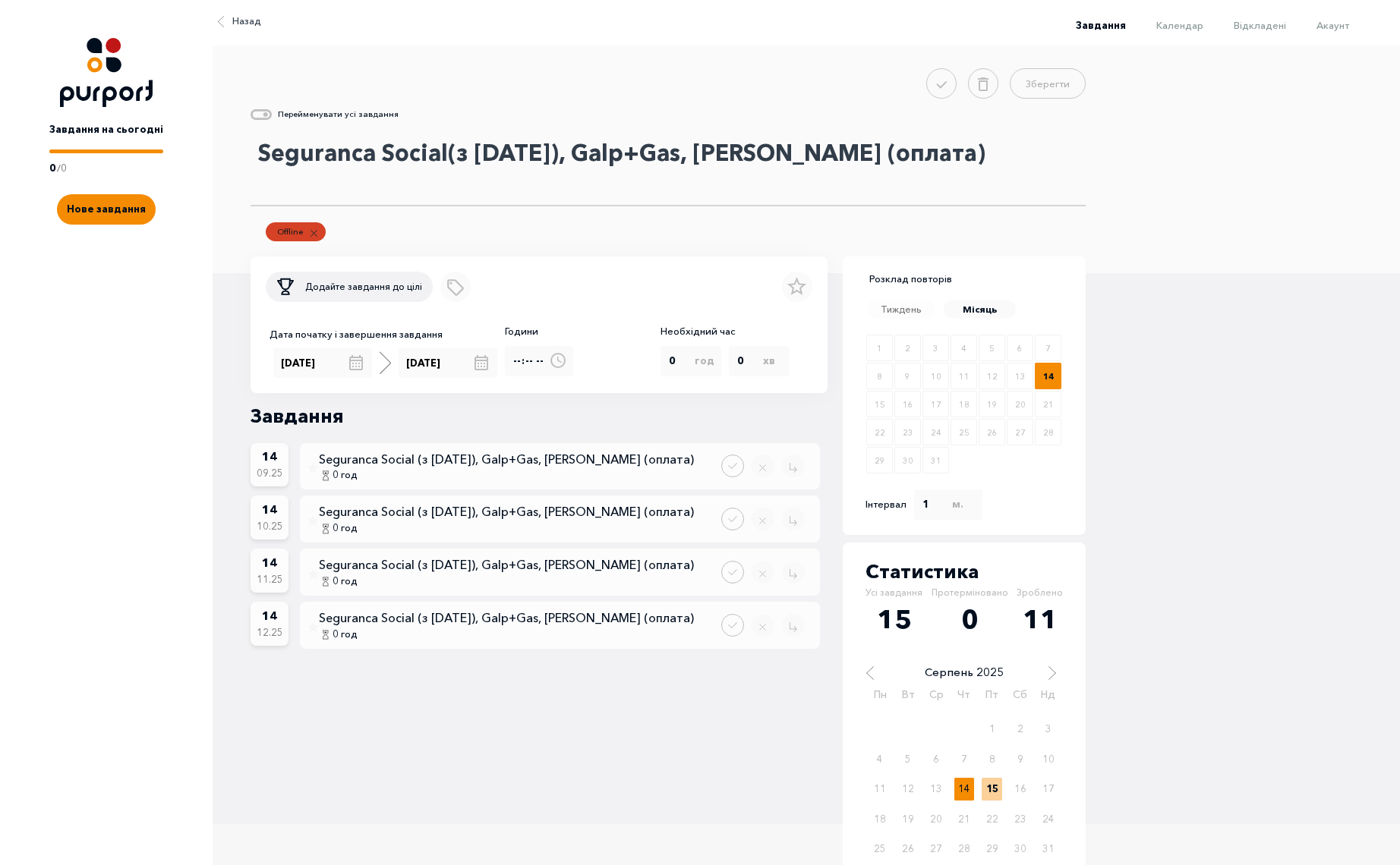
click at [447, 159] on textarea "Seguranca Social(з [DATE]), Galp+Gas, [PERSON_NAME] (оплата)" at bounding box center [669, 168] width 835 height 76
click at [479, 159] on textarea "Seguranca Social (з [DATE]), Galp+Gas, [PERSON_NAME] (оплата)" at bounding box center [669, 168] width 835 height 76
click at [638, 160] on textarea "Seguranca Social ([DATE]), Galp+Gas, [PERSON_NAME] (оплата)" at bounding box center [669, 168] width 835 height 76
click at [651, 155] on textarea "Seguranca Social ([DATE]), Galp +Gas, [PERSON_NAME] (оплата)" at bounding box center [669, 168] width 835 height 76
click at [456, 158] on textarea "Seguranca Social ([DATE]), Galp + Gas, [PERSON_NAME] (оплата)" at bounding box center [669, 168] width 835 height 76
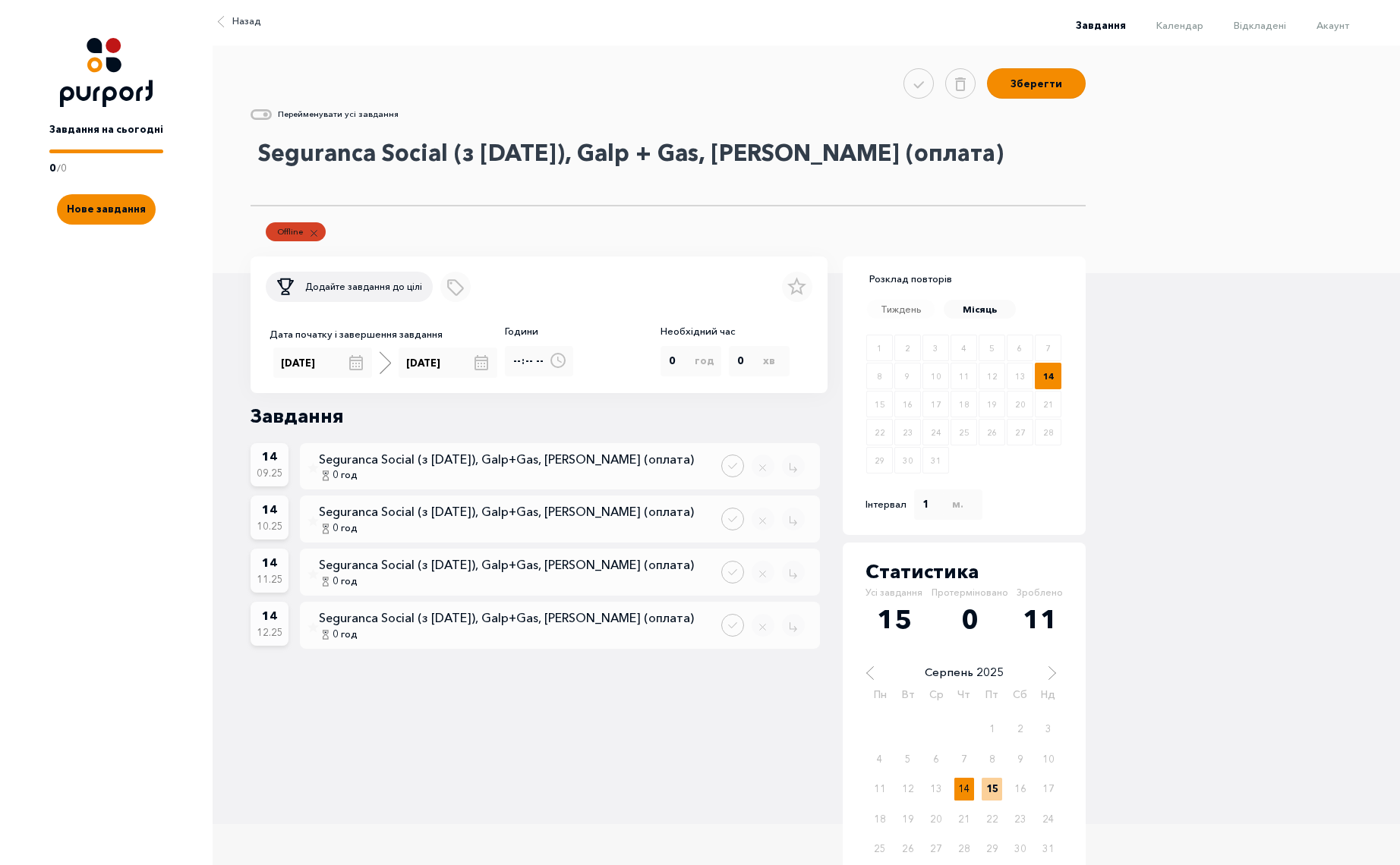
click at [656, 152] on textarea "Seguranca Social (з [DATE]), Galp + Gas, [PERSON_NAME] (оплата)" at bounding box center [669, 168] width 835 height 76
click at [671, 152] on textarea "Seguranca Social (з [DATE]), Galp+ Gas, [PERSON_NAME] (оплата)" at bounding box center [669, 168] width 835 height 76
type textarea "Seguranca Social (з [DATE]), Galp+Gas, [PERSON_NAME] (оплата)"
click at [257, 114] on icon at bounding box center [261, 114] width 21 height 10
click at [271, 119] on input "Rename all tasks" at bounding box center [271, 119] width 0 height 0
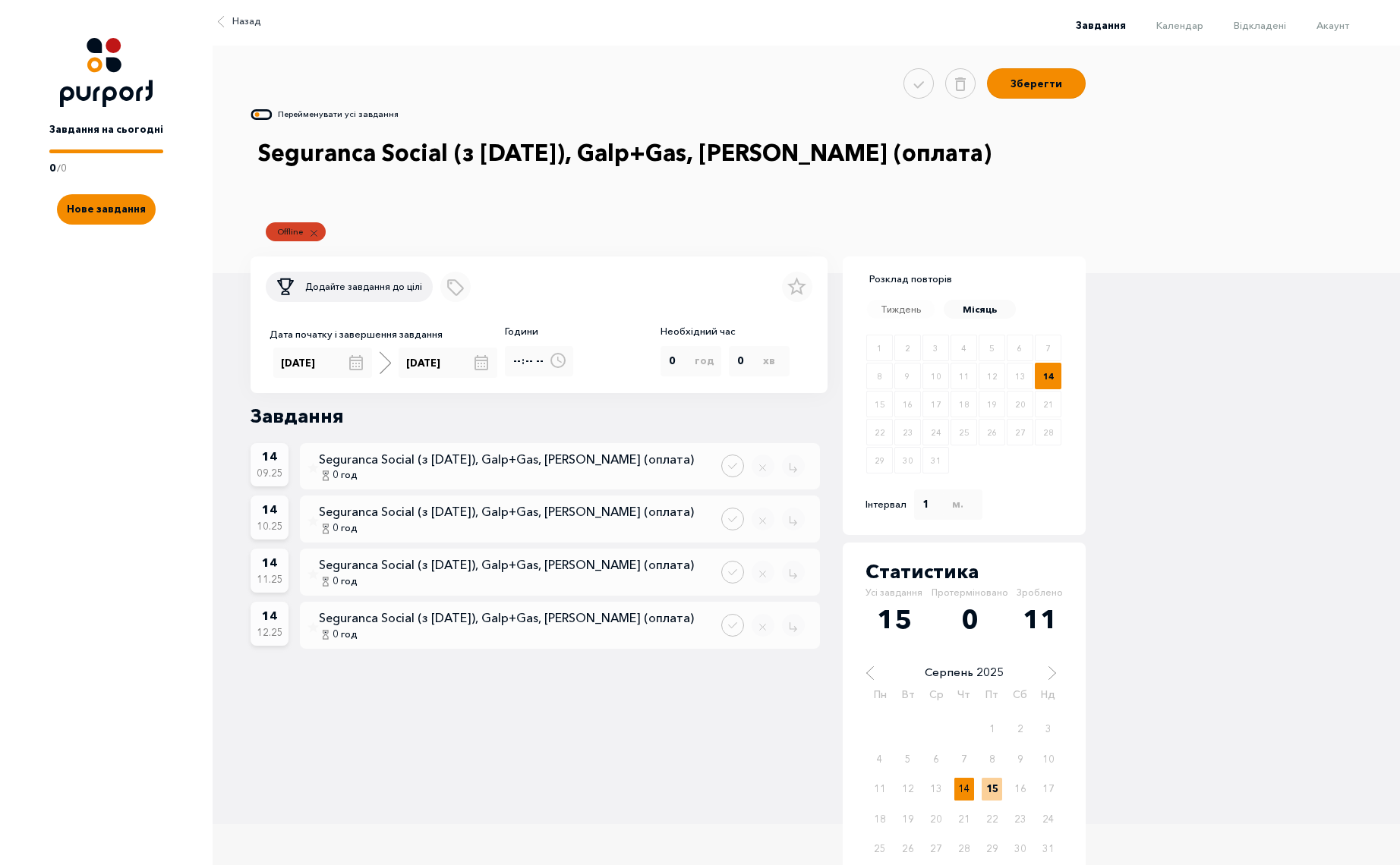
click at [266, 113] on icon at bounding box center [261, 114] width 21 height 10
click at [271, 119] on input "Rename all tasks" at bounding box center [271, 119] width 0 height 0
click at [265, 114] on circle at bounding box center [266, 114] width 5 height 5
click at [271, 119] on input "Rename all tasks" at bounding box center [271, 119] width 0 height 0
click at [1033, 82] on button "Зберегти" at bounding box center [1036, 81] width 98 height 31
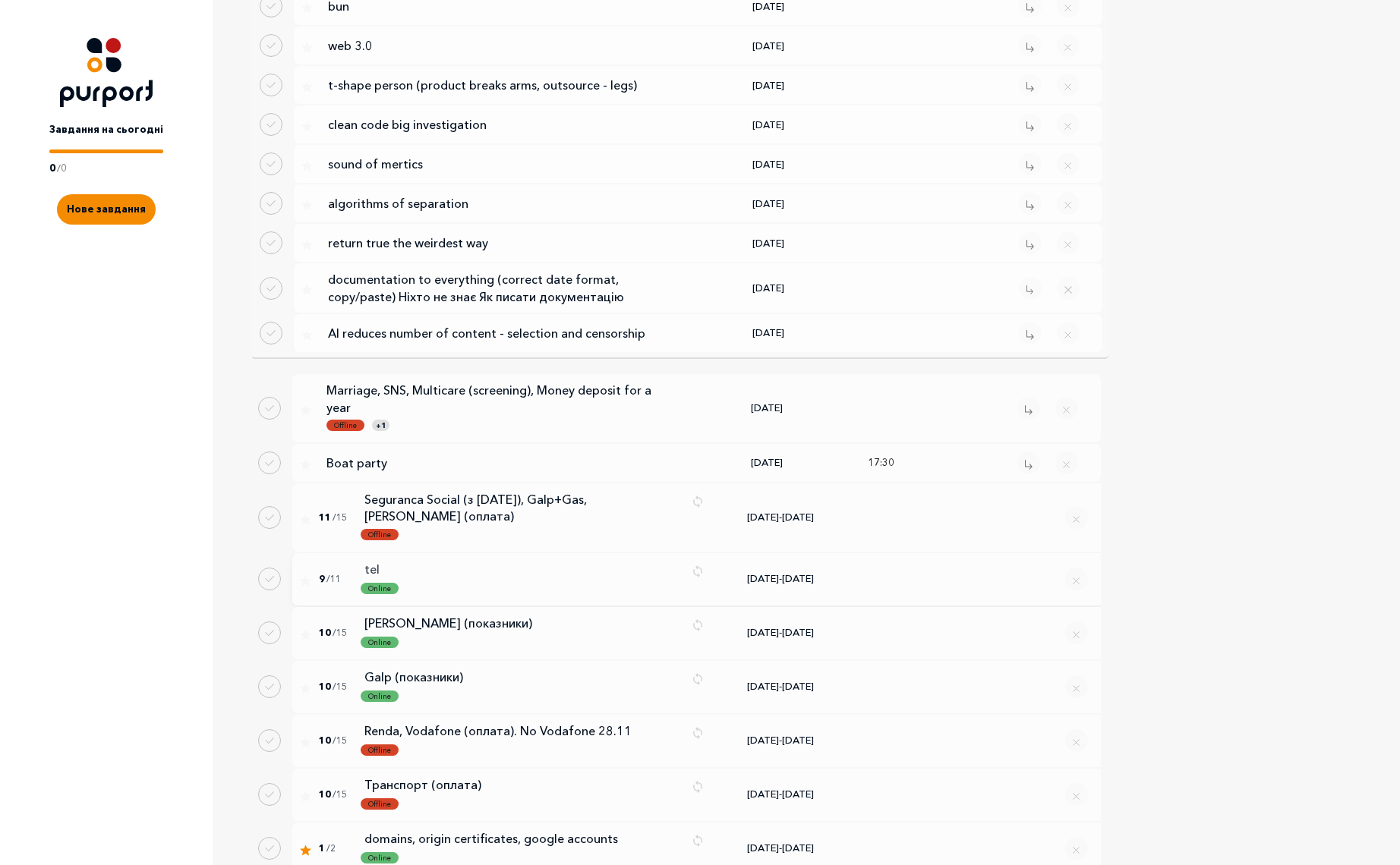
scroll to position [2911, 0]
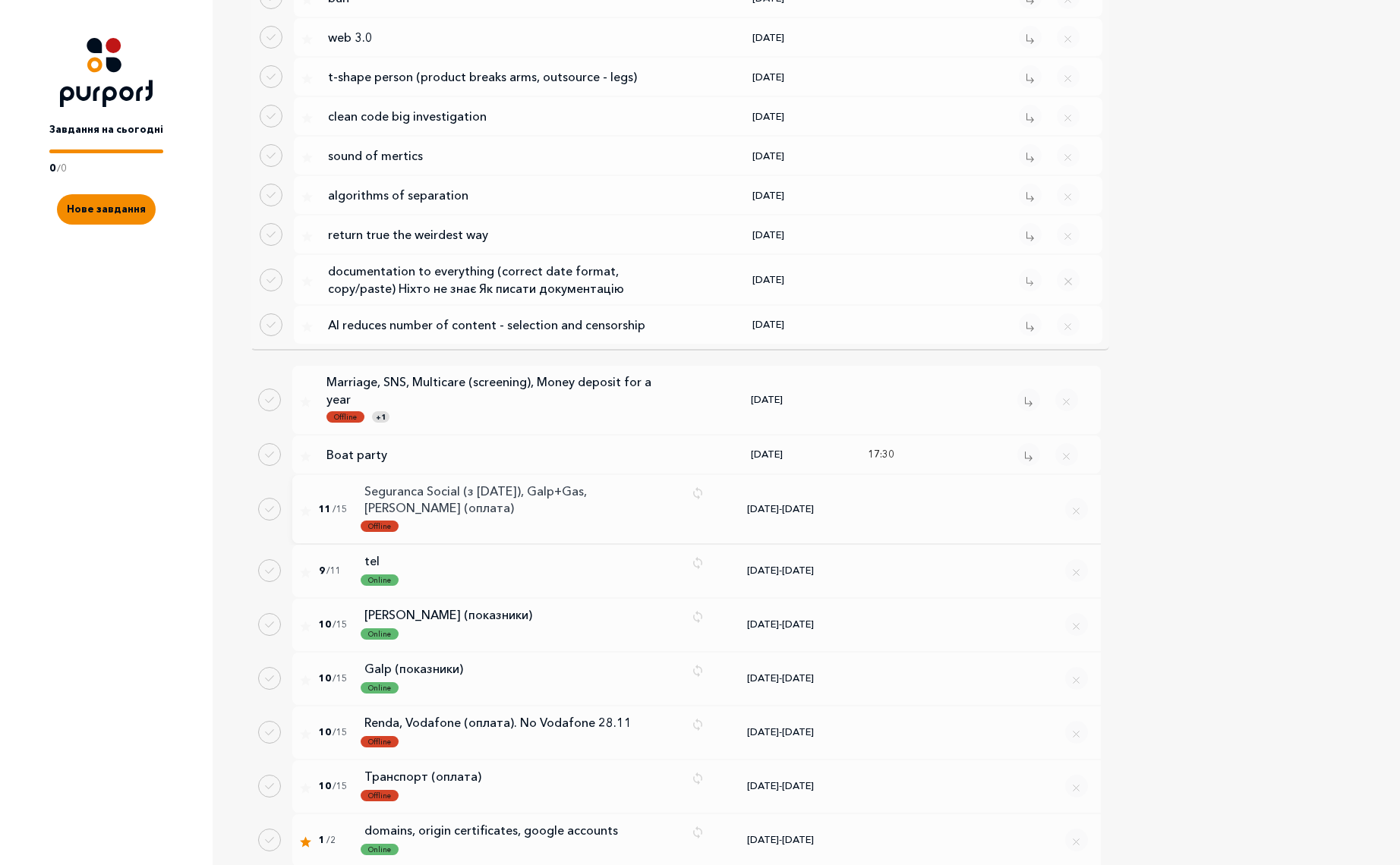
click at [452, 483] on p "Seguranca Social (з [DATE]), Galp+Gas, [PERSON_NAME] (оплата)" at bounding box center [522, 500] width 315 height 34
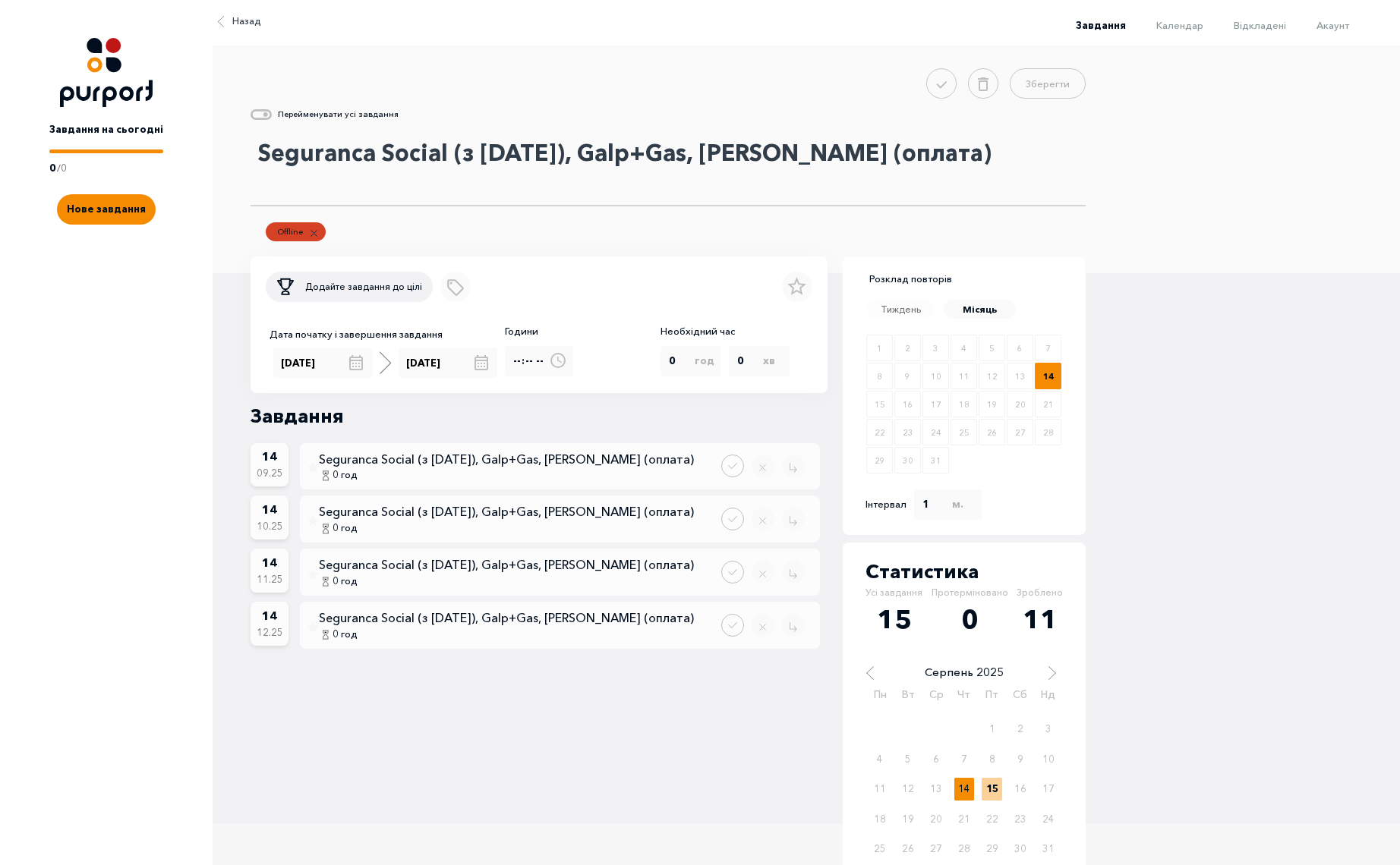
drag, startPoint x: 302, startPoint y: 152, endPoint x: 375, endPoint y: 159, distance: 73.3
click at [375, 159] on textarea "Seguranca Social (з [DATE]), Galp+Gas, [PERSON_NAME] (оплата)" at bounding box center [669, 168] width 835 height 76
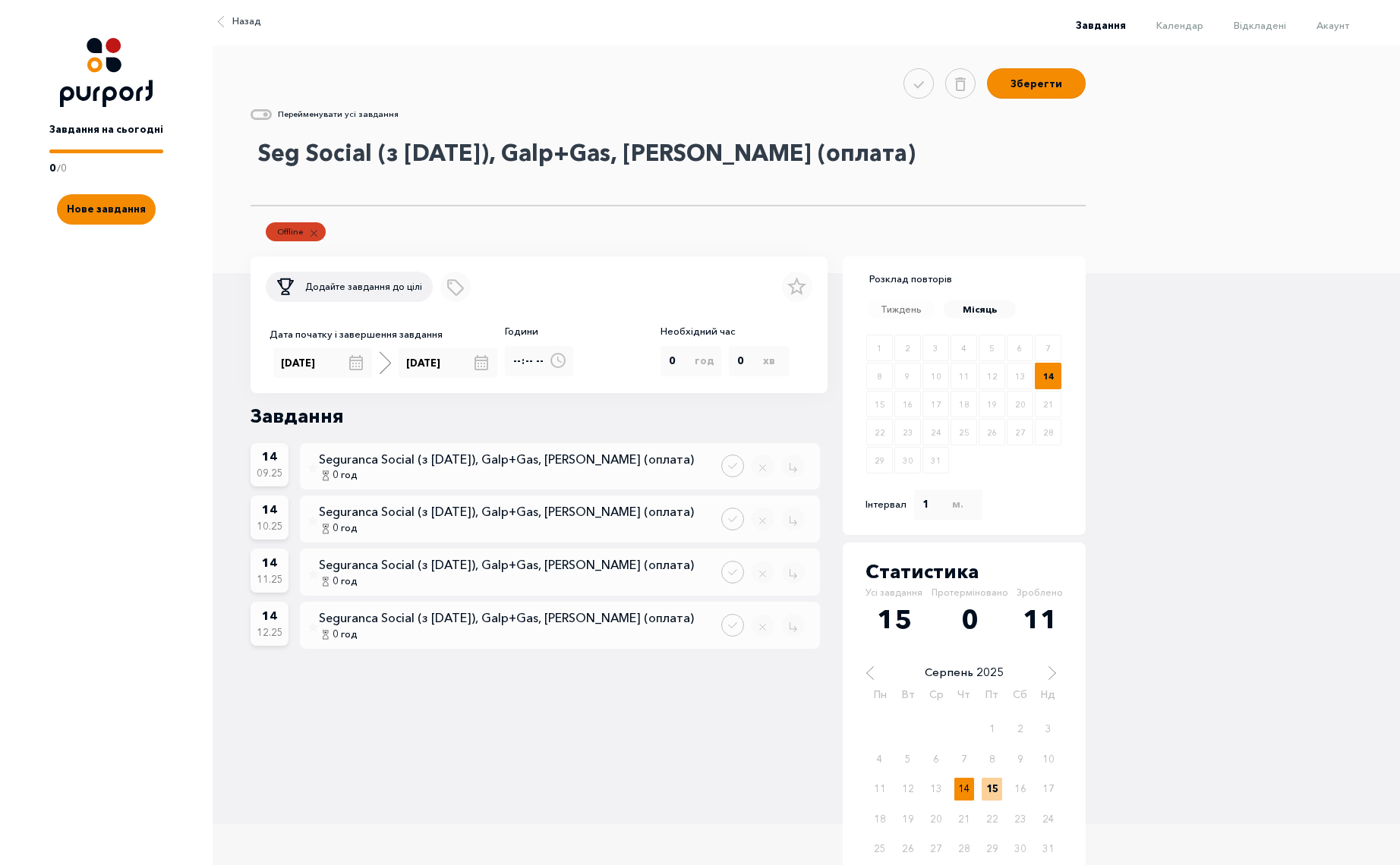
click at [580, 156] on textarea "Seg Social (з [DATE]), Galp+Gas, [PERSON_NAME] (оплата)" at bounding box center [669, 168] width 835 height 76
click at [599, 160] on textarea "Seg Social (з [DATE]), Galp +Gas, [PERSON_NAME] (оплата)" at bounding box center [669, 168] width 835 height 76
type textarea "Seg Social (з [DATE]), Galp + Galp Gas, [PERSON_NAME] (оплата)"
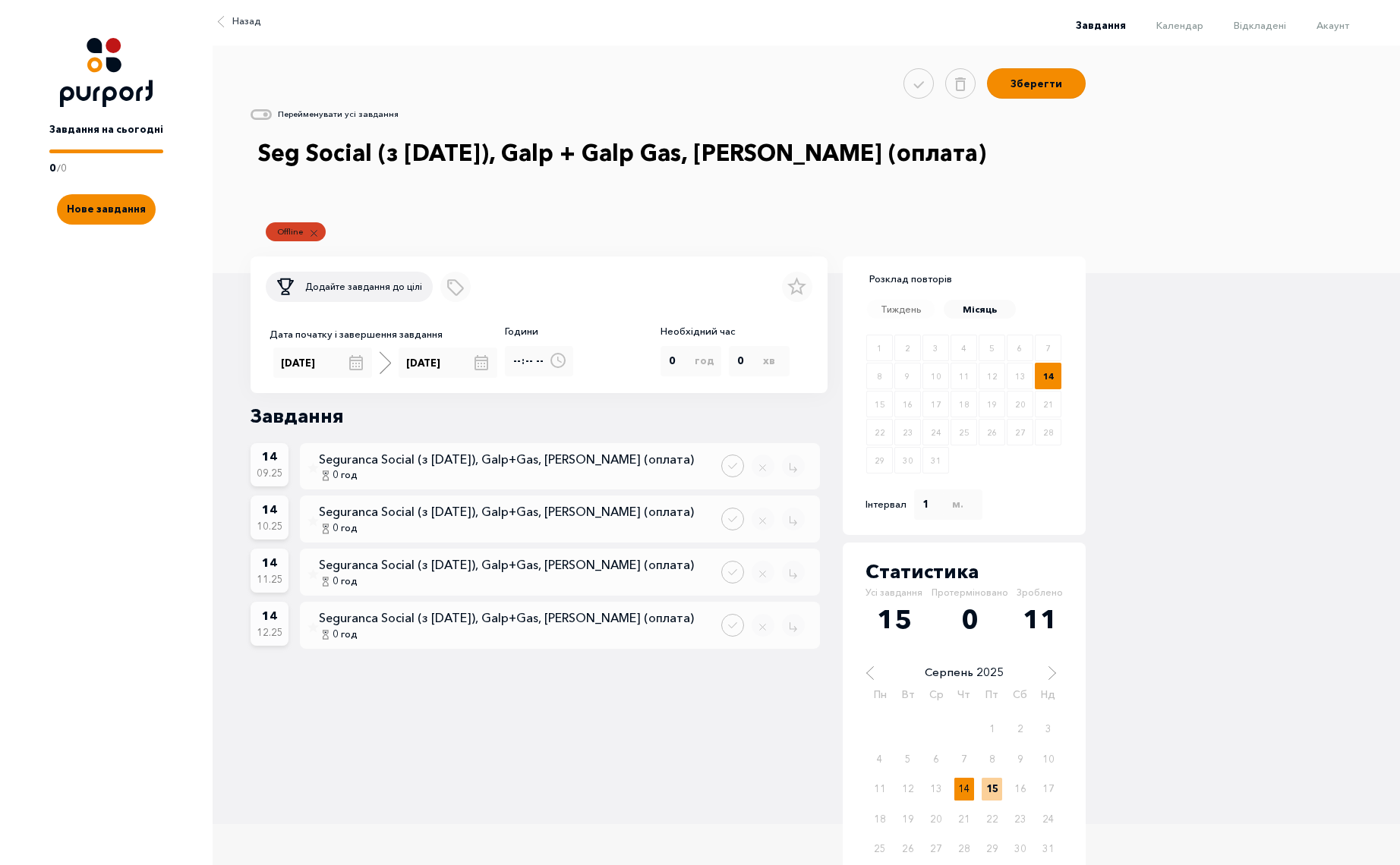
click at [289, 117] on p "Перейменувати усі завдання" at bounding box center [339, 114] width 121 height 13
click at [259, 111] on icon at bounding box center [261, 114] width 21 height 10
click at [271, 119] on input "Rename all tasks" at bounding box center [271, 119] width 0 height 0
click at [1060, 77] on button "Зберегти" at bounding box center [1036, 81] width 98 height 31
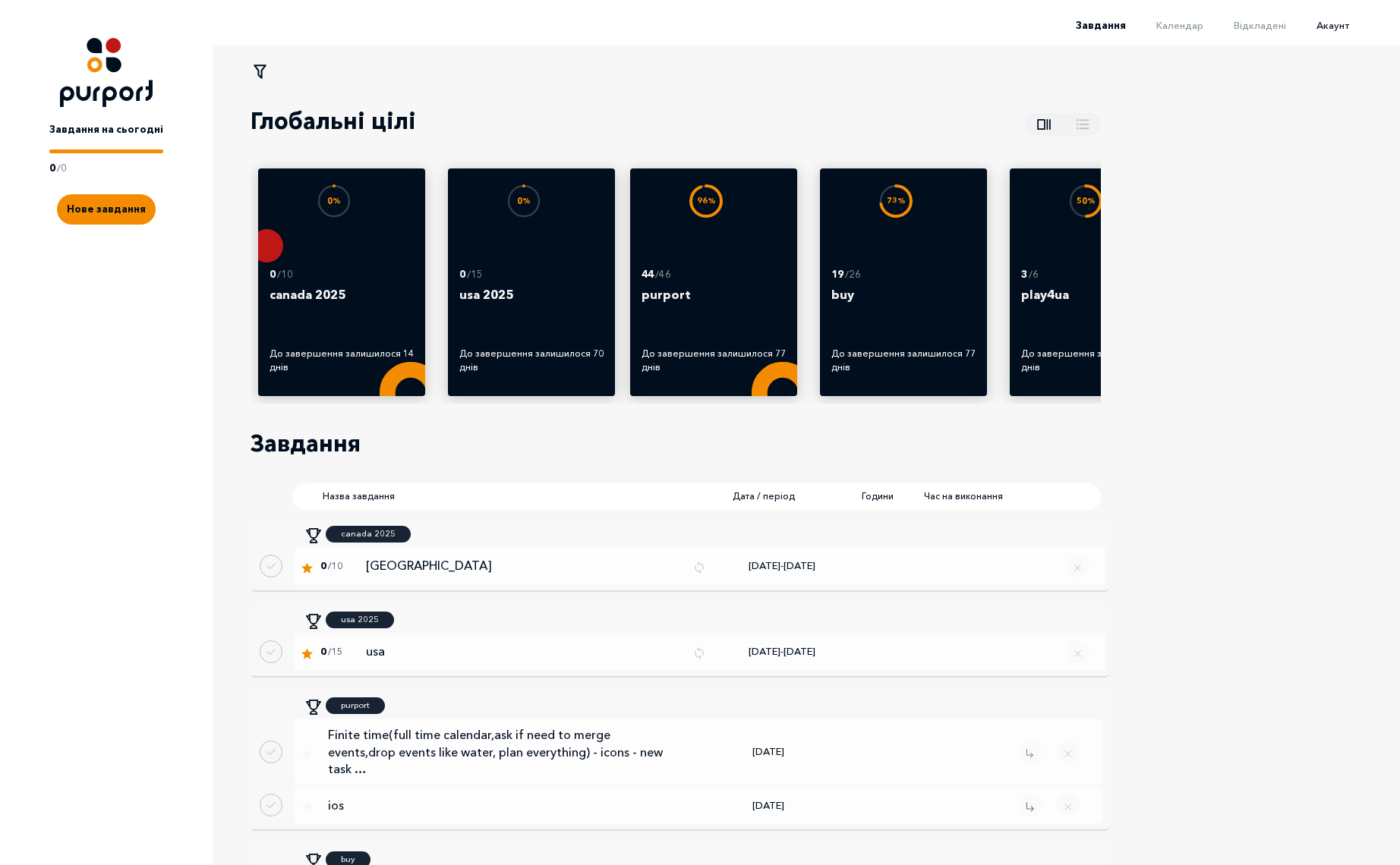
click at [1337, 20] on span "Акаунт" at bounding box center [1333, 25] width 32 height 12
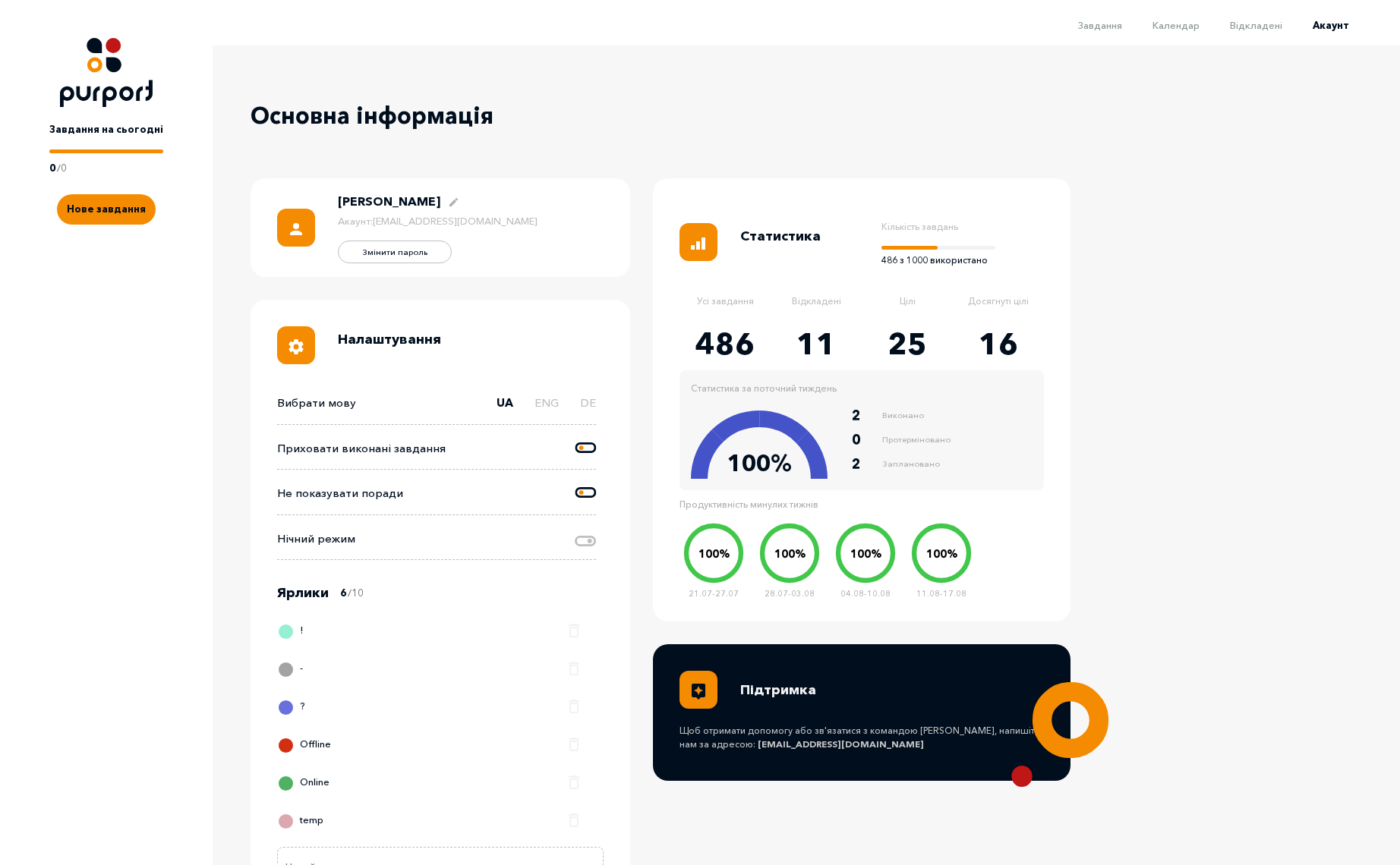
click at [585, 445] on icon at bounding box center [585, 447] width 21 height 10
click at [576, 439] on input "Change done tasks visibility" at bounding box center [576, 439] width 0 height 0
click at [1118, 31] on span "Завдання" at bounding box center [1100, 25] width 44 height 12
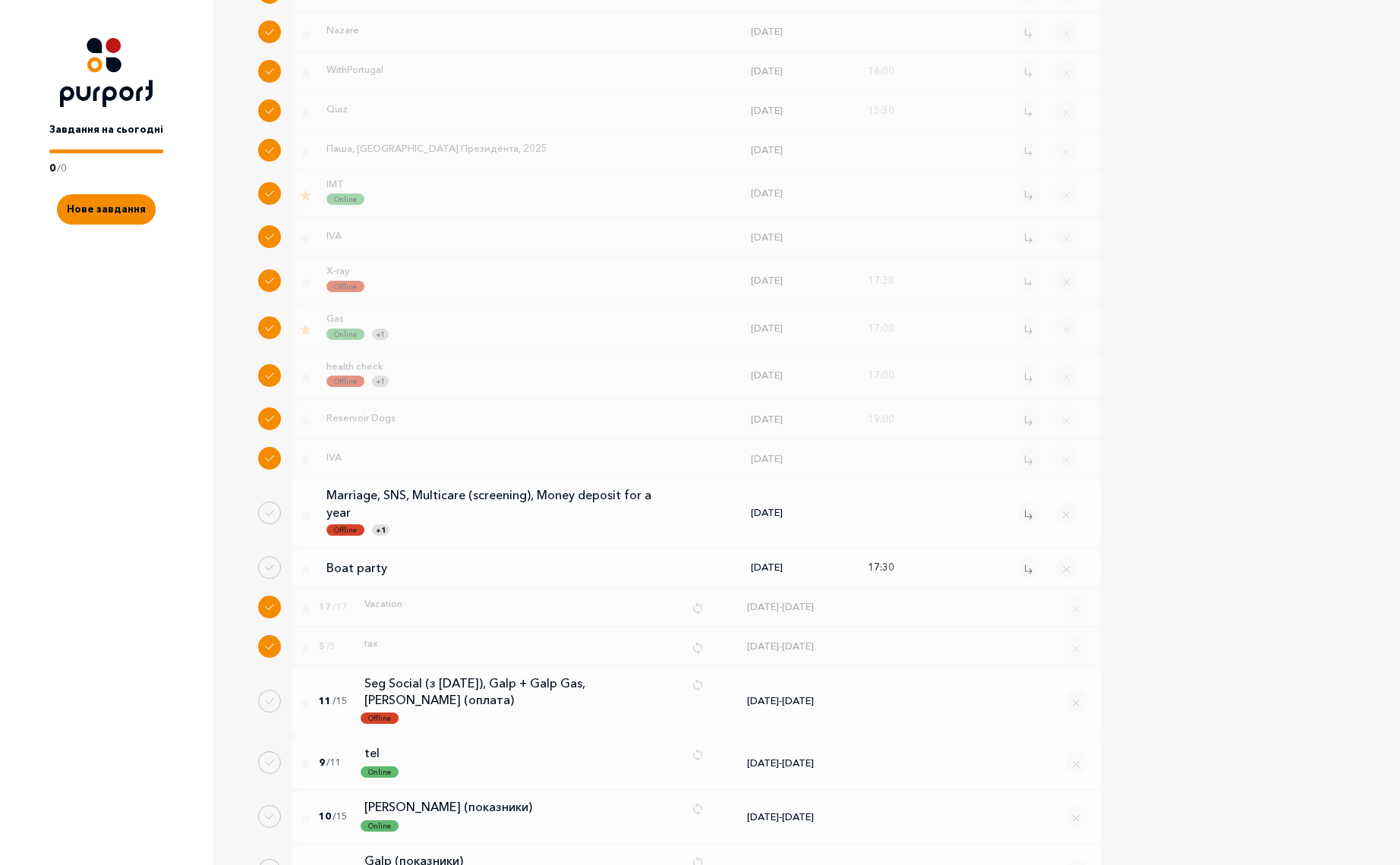
scroll to position [11987, 0]
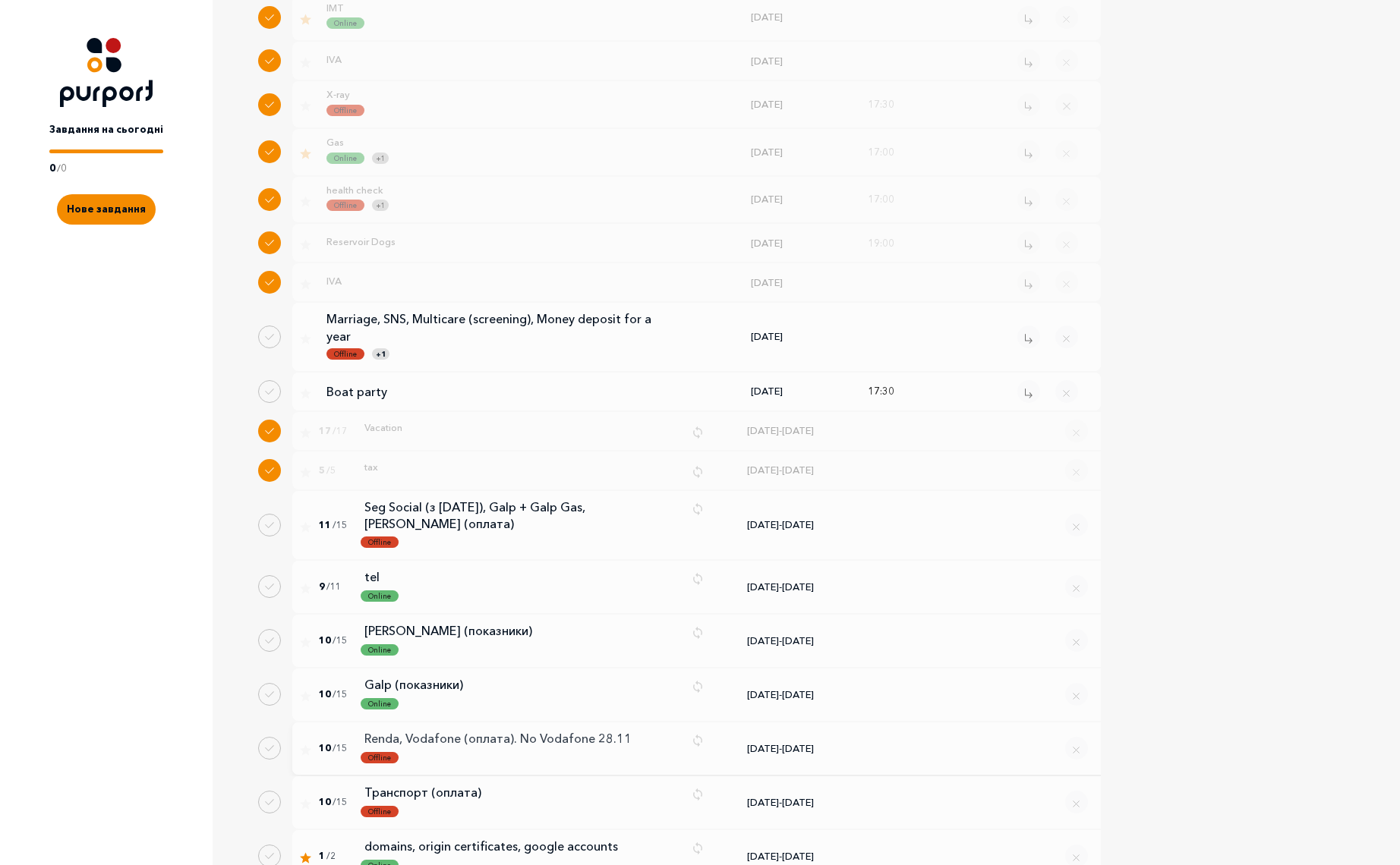
click at [506, 730] on p "Renda, Vodafone (оплата). No Vodafone 28.11" at bounding box center [522, 739] width 315 height 19
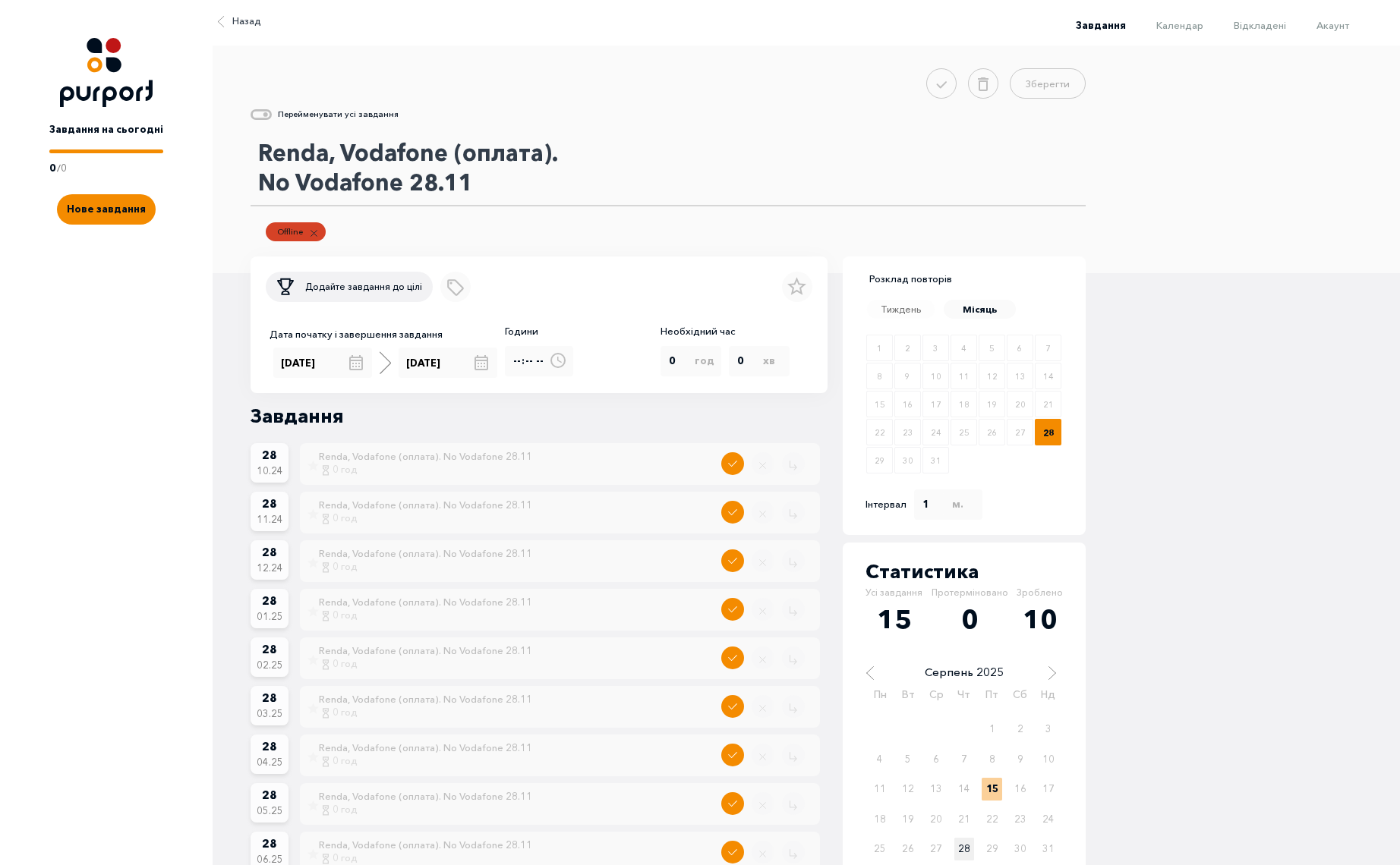
click at [398, 154] on textarea "Renda, Vodafone (оплата). No Vodafone 28.11" at bounding box center [669, 168] width 835 height 76
click at [264, 156] on textarea "Renda (оплата). No Vodafone 28.11" at bounding box center [669, 168] width 835 height 76
paste textarea "Vodafone"
drag, startPoint x: 408, startPoint y: 182, endPoint x: 482, endPoint y: 186, distance: 74.1
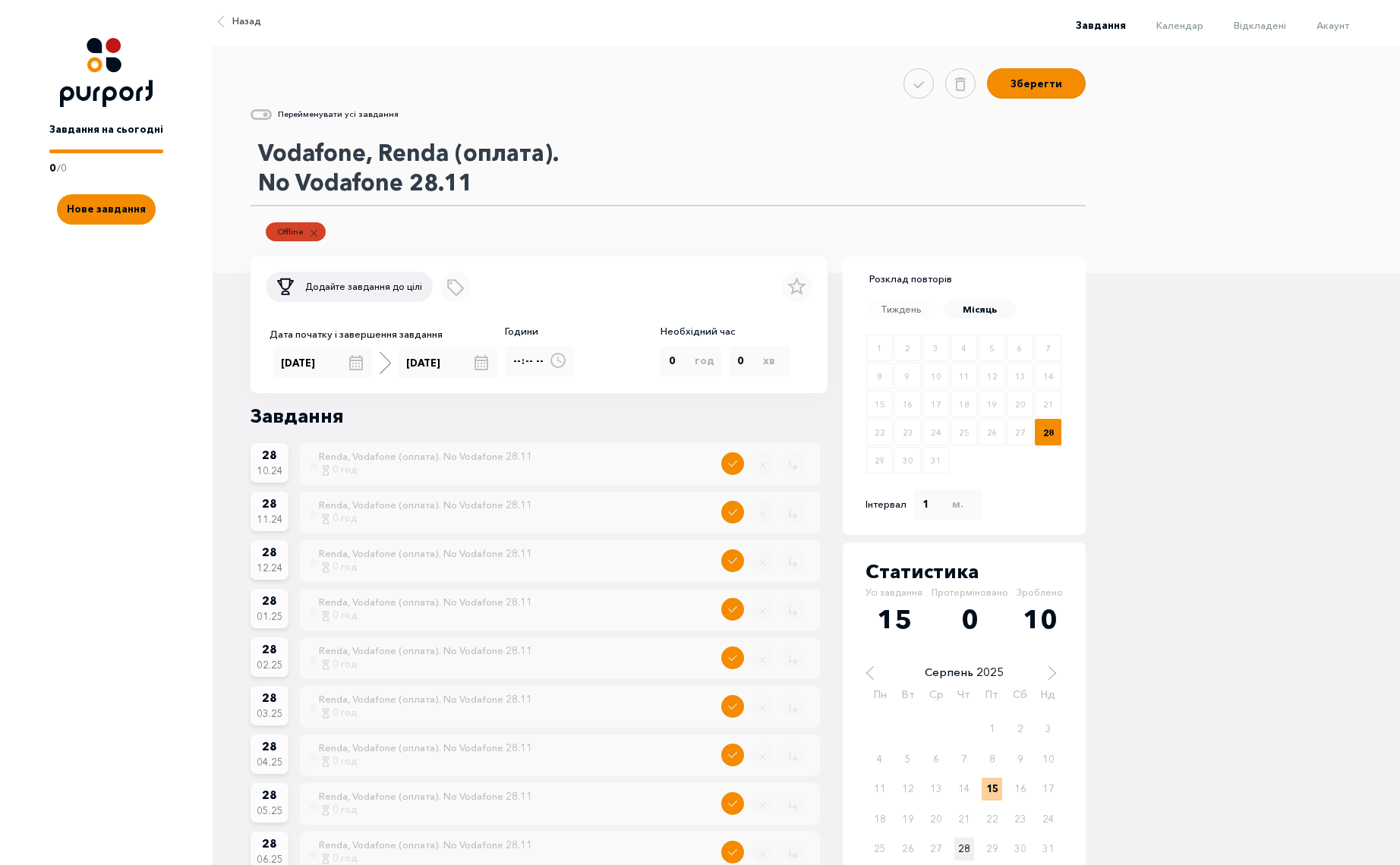
click at [482, 186] on textarea "Vodafone, Renda (оплата). No Vodafone 28.11" at bounding box center [669, 168] width 835 height 76
click at [360, 155] on textarea "Vodafone, Renda (оплата). No Vodafone" at bounding box center [669, 168] width 835 height 76
paste textarea "28.11"
click at [443, 175] on textarea "Vodafone (з [DATE]), [PERSON_NAME] (оплата). No Vodafone" at bounding box center [669, 168] width 835 height 76
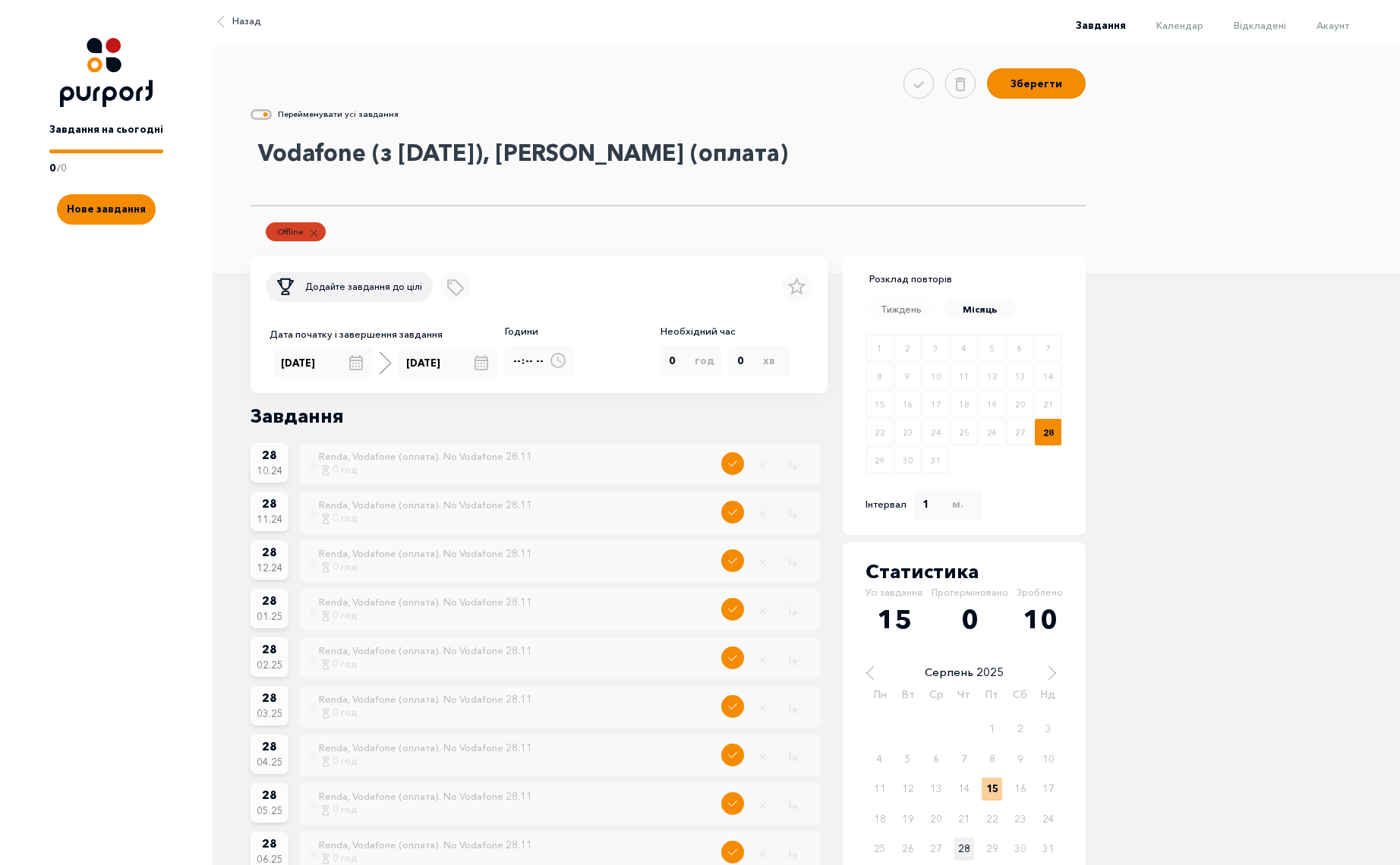
type textarea "Vodafone (з [DATE]), [PERSON_NAME] (оплата)"
click at [265, 117] on icon at bounding box center [261, 114] width 21 height 10
click at [271, 119] on input "Rename all tasks" at bounding box center [271, 119] width 0 height 0
click at [1045, 86] on button "Зберегти" at bounding box center [1036, 81] width 98 height 31
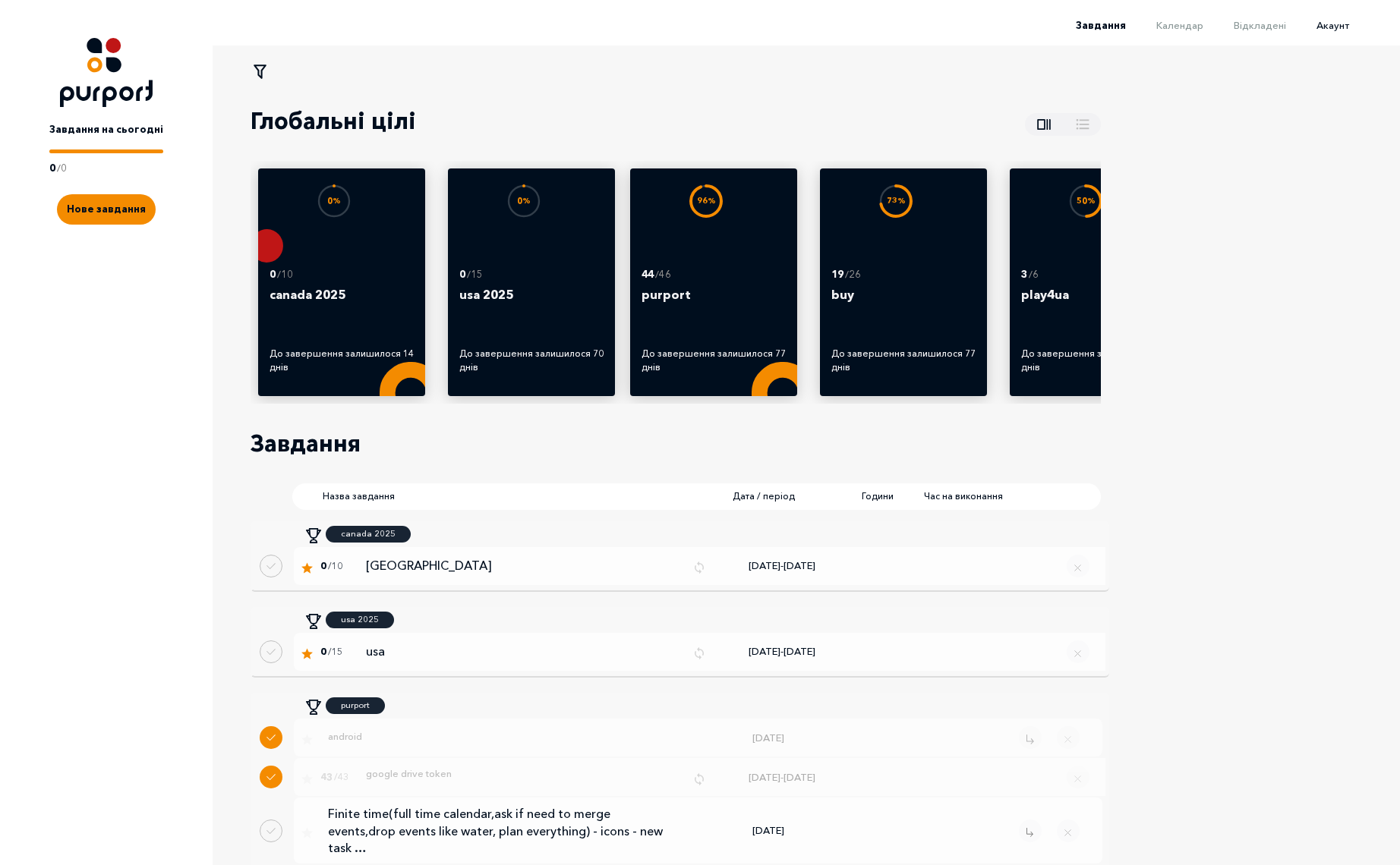
click at [1349, 23] on span "Акаунт" at bounding box center [1333, 25] width 32 height 12
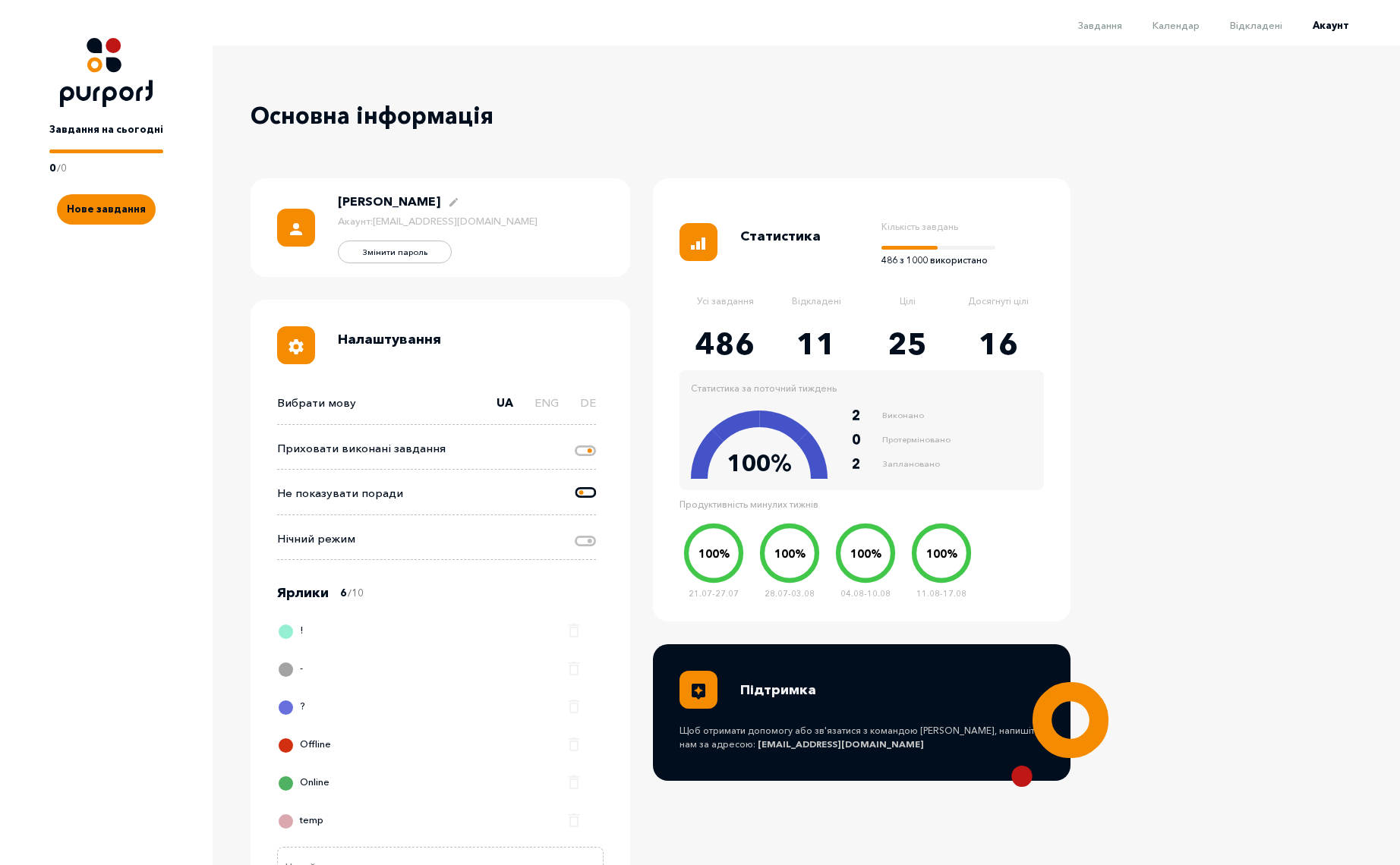
click at [577, 452] on icon at bounding box center [585, 451] width 21 height 10
click at [576, 439] on input "Change done tasks visibility" at bounding box center [576, 439] width 0 height 0
click at [1107, 28] on span "Завдання" at bounding box center [1100, 25] width 44 height 12
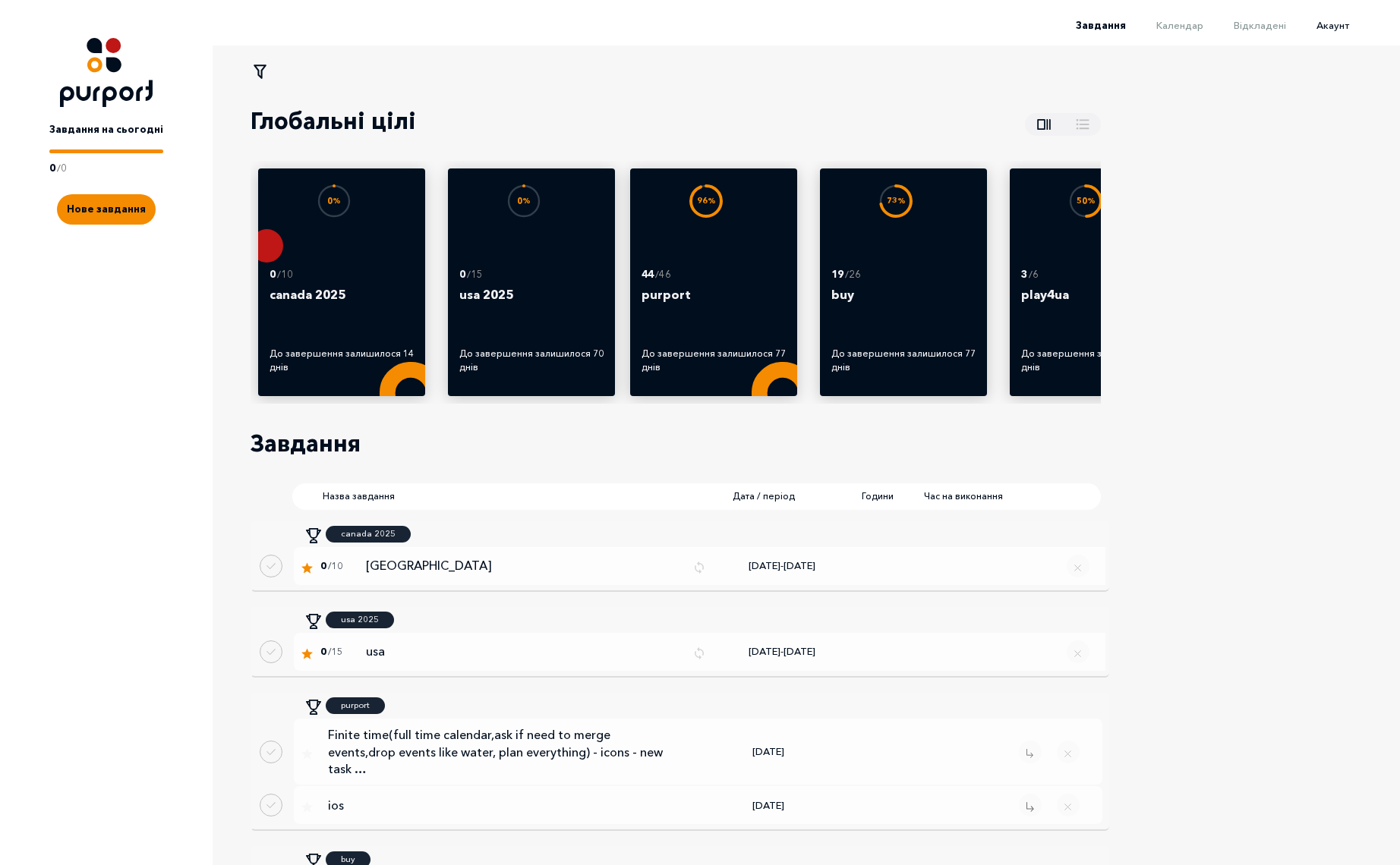
click at [1337, 29] on span "Акаунт" at bounding box center [1333, 25] width 32 height 12
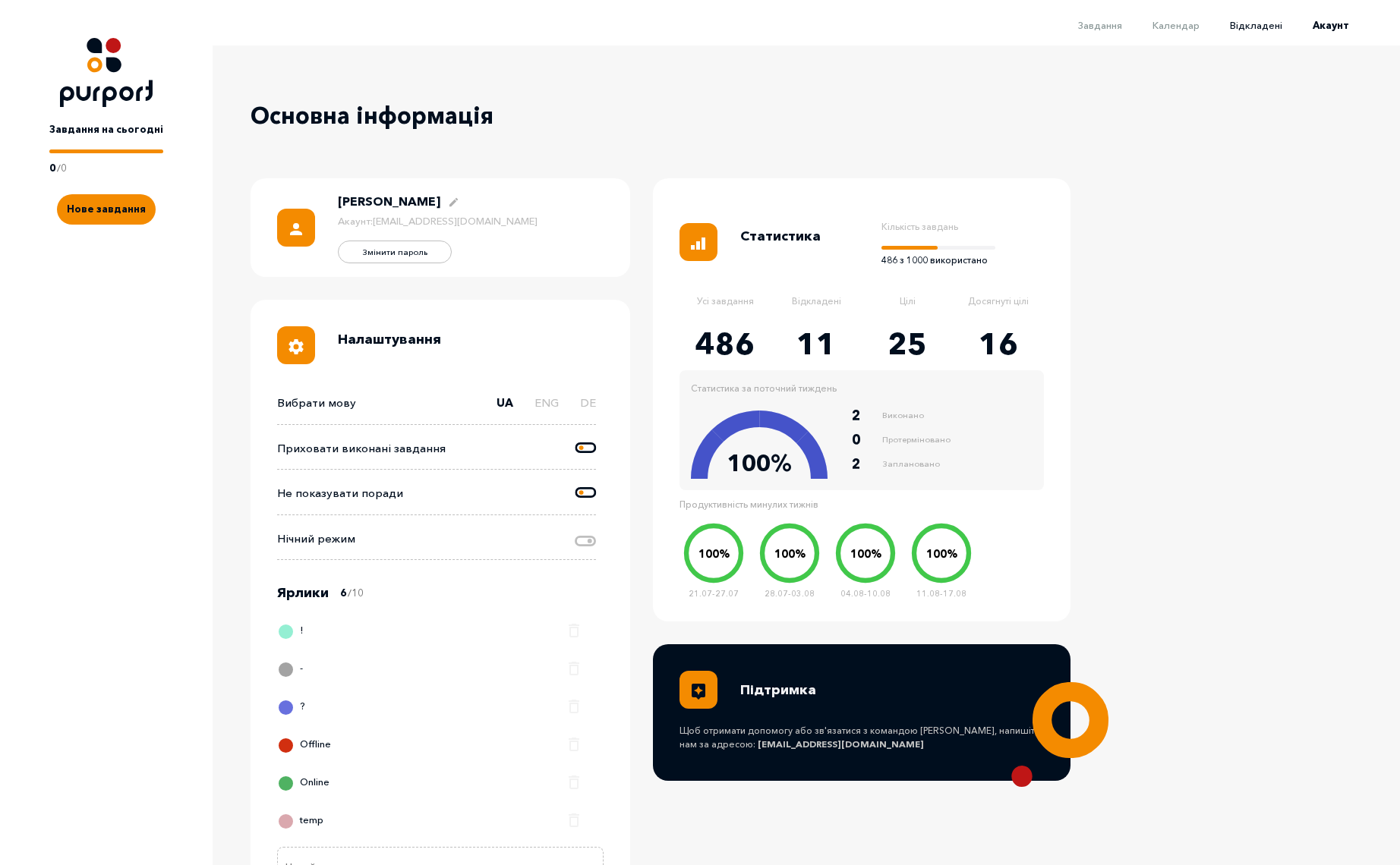
click at [1256, 30] on span "Відкладені" at bounding box center [1256, 25] width 52 height 12
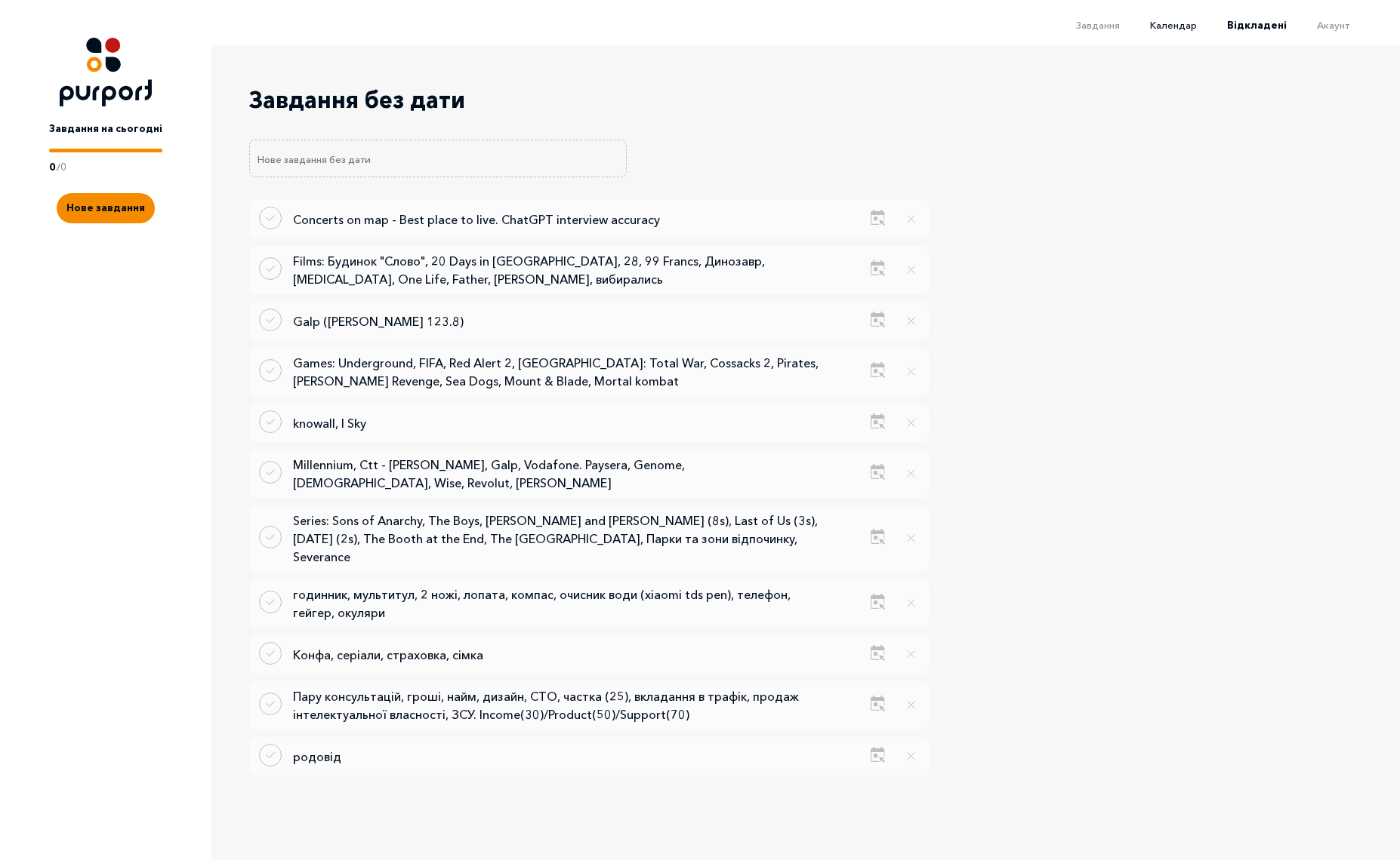
click at [1180, 26] on span "Календар" at bounding box center [1173, 25] width 47 height 12
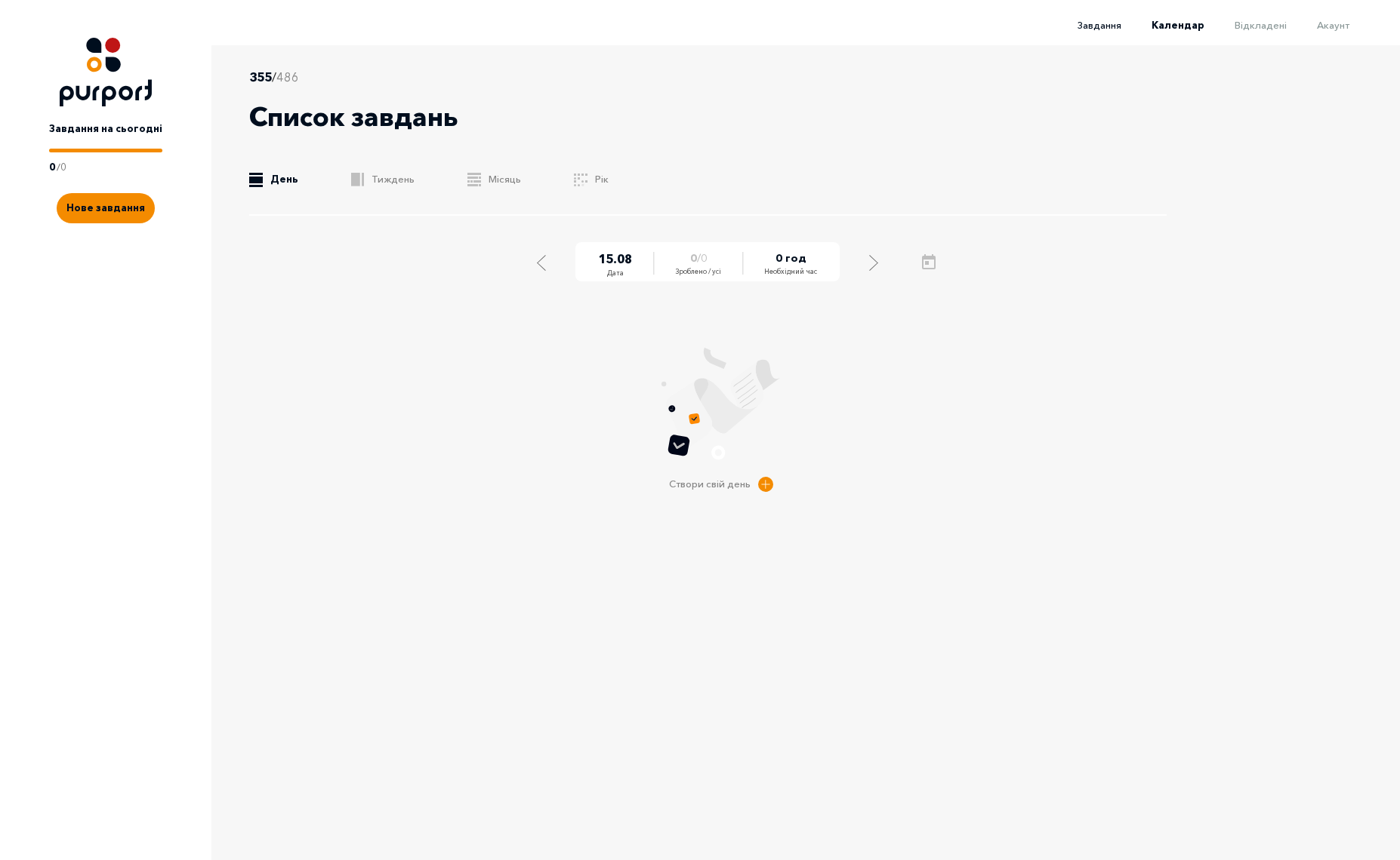
click at [1116, 26] on span "Завдання" at bounding box center [1099, 25] width 44 height 12
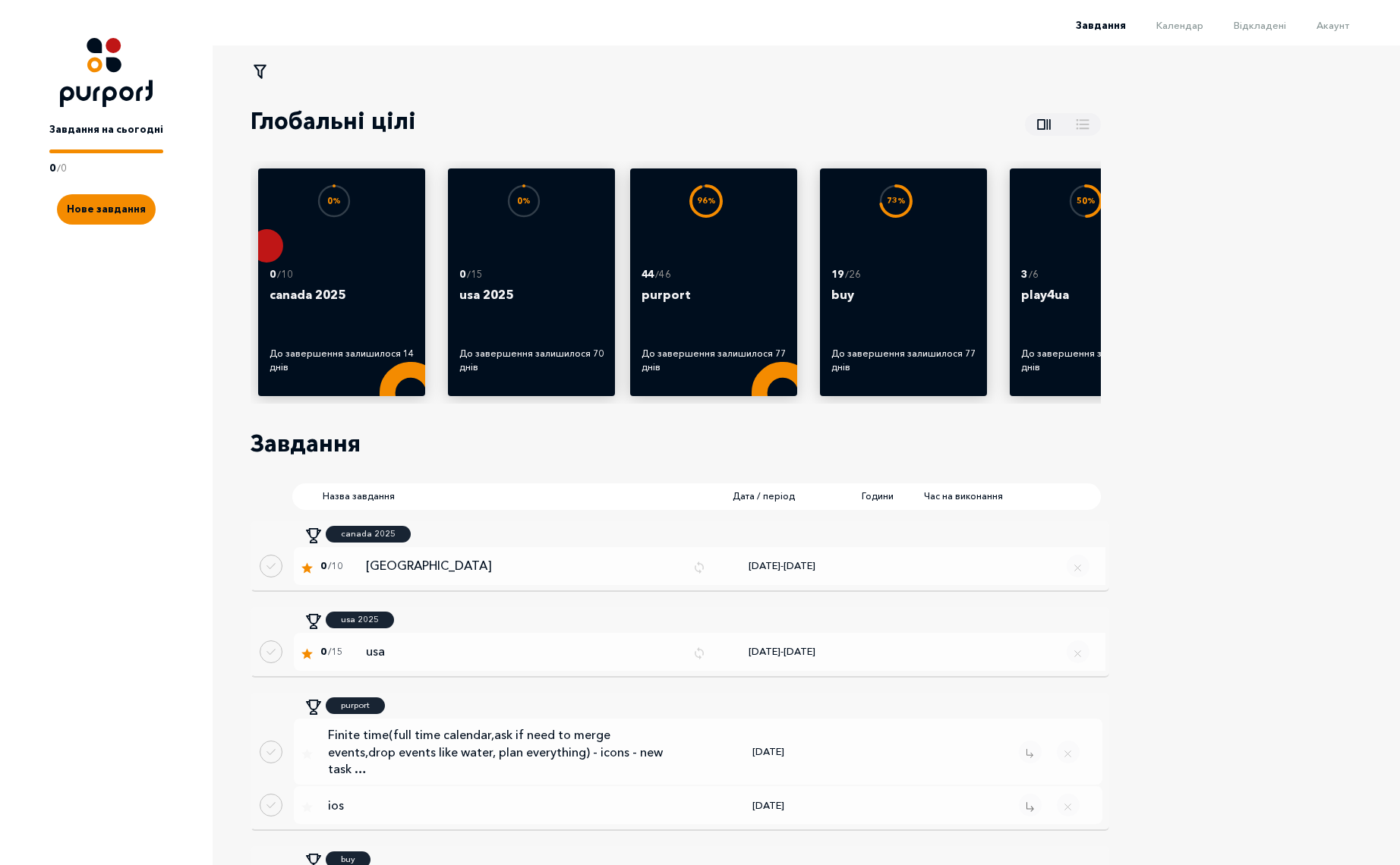
click at [1278, 33] on div "Завдання Календар Відкладені Акаунт" at bounding box center [694, 31] width 1387 height 31
click at [1273, 18] on li "Відкладені" at bounding box center [1244, 24] width 83 height 19
click at [1274, 23] on span "Відкладені" at bounding box center [1260, 25] width 52 height 12
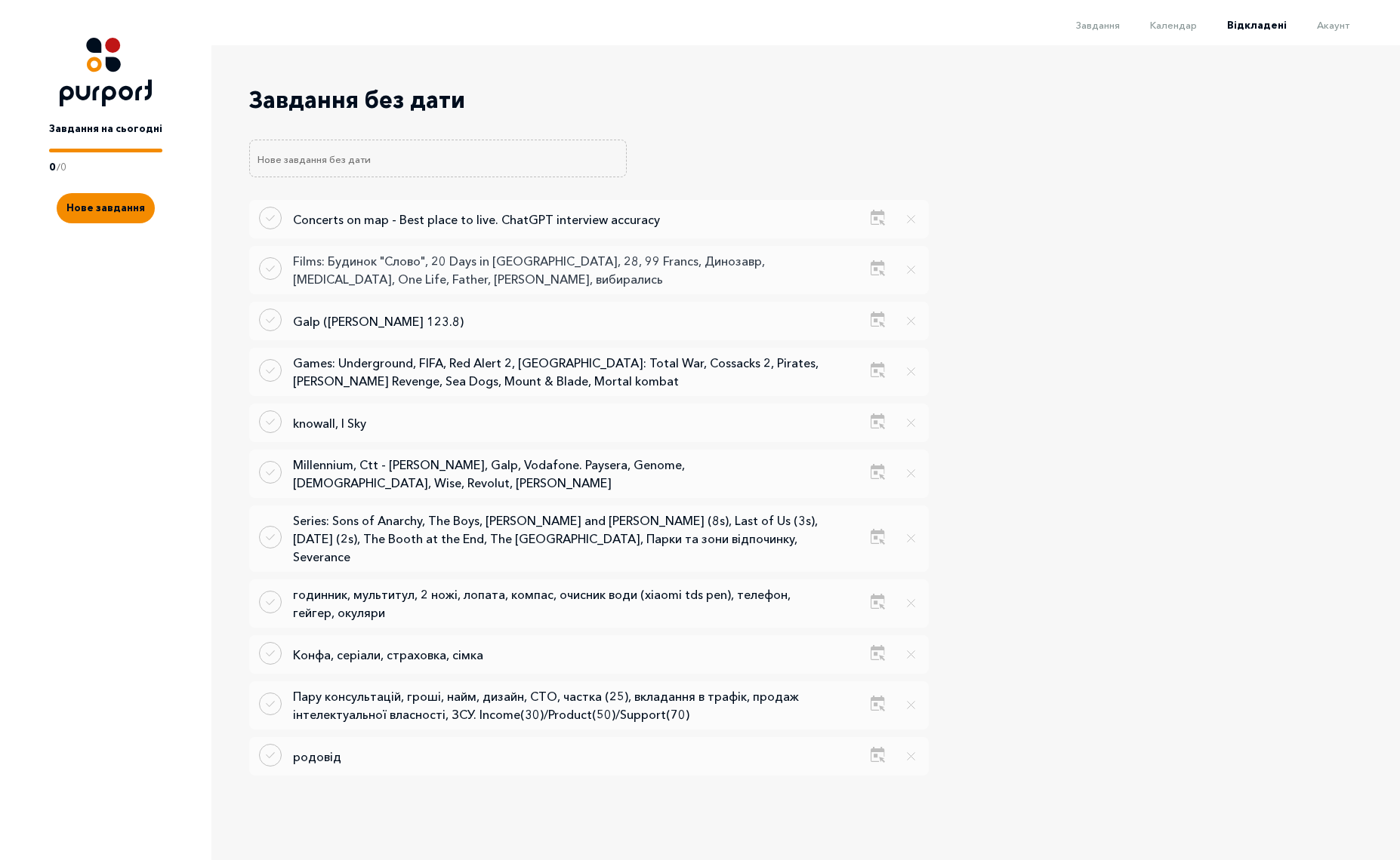
click at [382, 277] on p "Films: Будинок "Слово", 20 Days in [GEOGRAPHIC_DATA], 28, 99 Francs, Динозавр, …" at bounding box center [556, 269] width 528 height 36
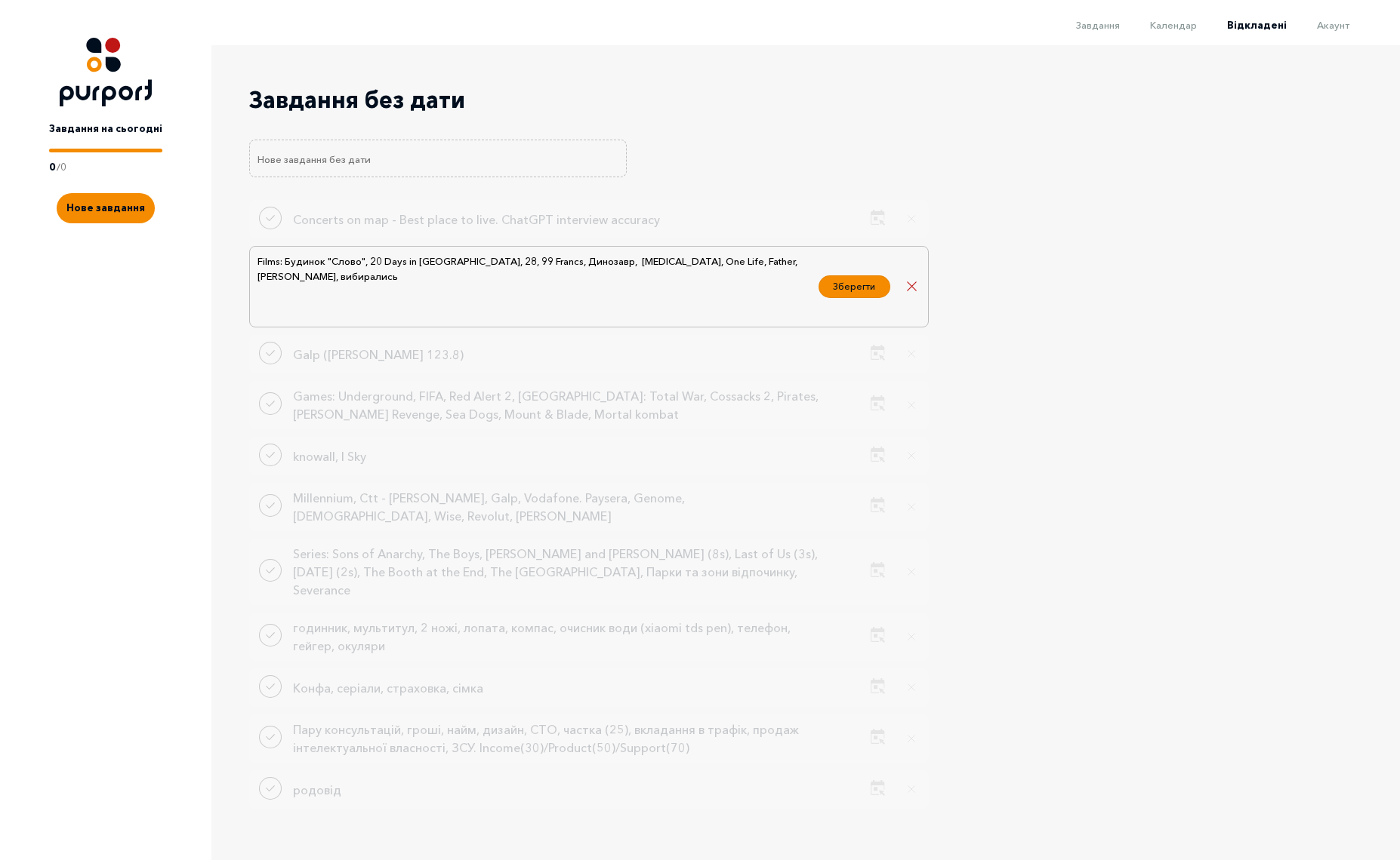
click at [714, 268] on textarea "Films: Будинок "Слово", 20 Days in [GEOGRAPHIC_DATA], 28, 99 Francs, Динозавр, …" at bounding box center [533, 286] width 555 height 68
type textarea "Films: Будинок "Слово", 20 Days in Mariupol, 28, 99 Francs, Динозавр, Fontan, O…"
click at [836, 285] on button "Зберегти" at bounding box center [854, 285] width 71 height 22
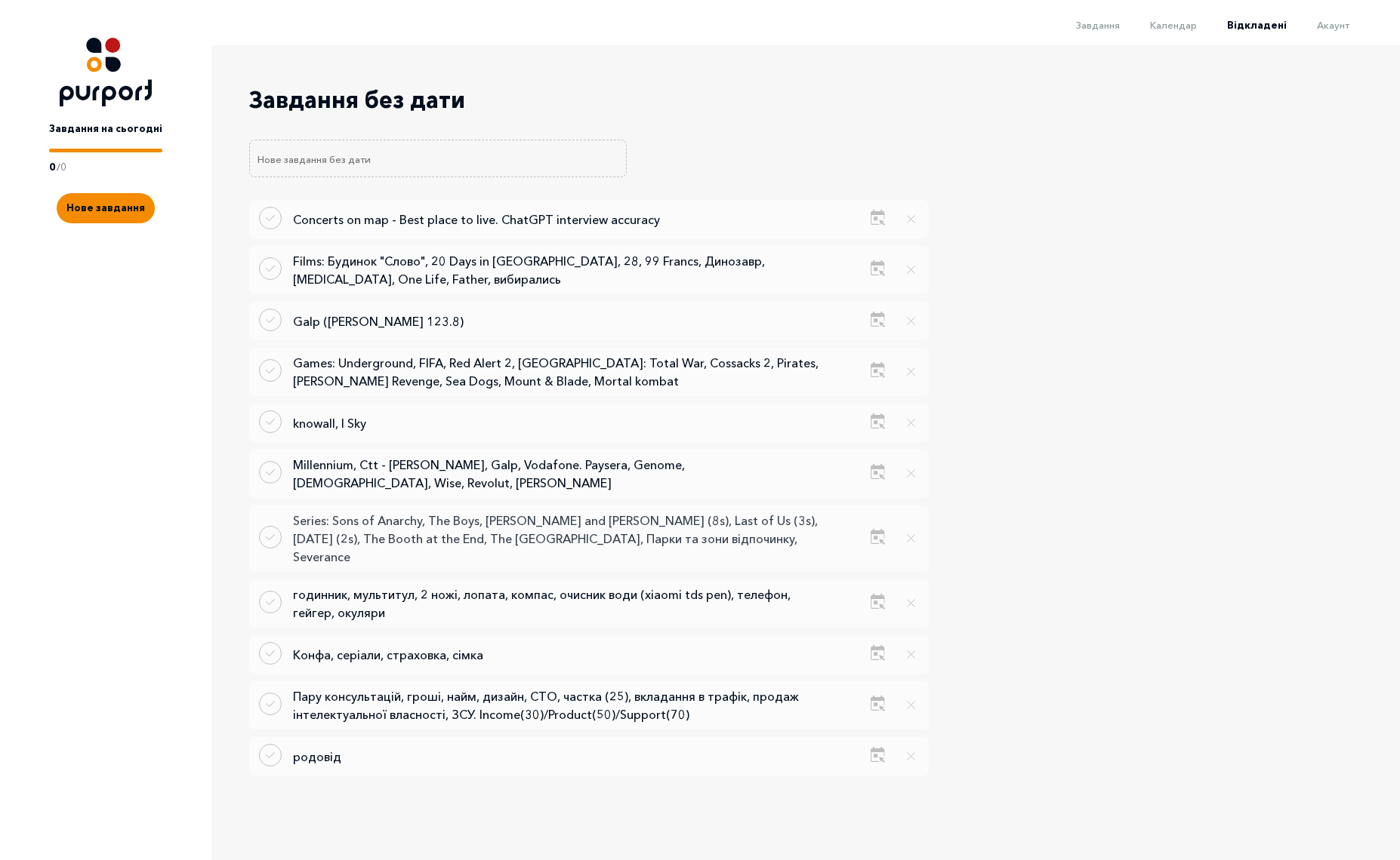
click at [610, 517] on p "Series: Sons of Anarchy, The Boys, [PERSON_NAME] and [PERSON_NAME] (8s), Last o…" at bounding box center [556, 539] width 528 height 55
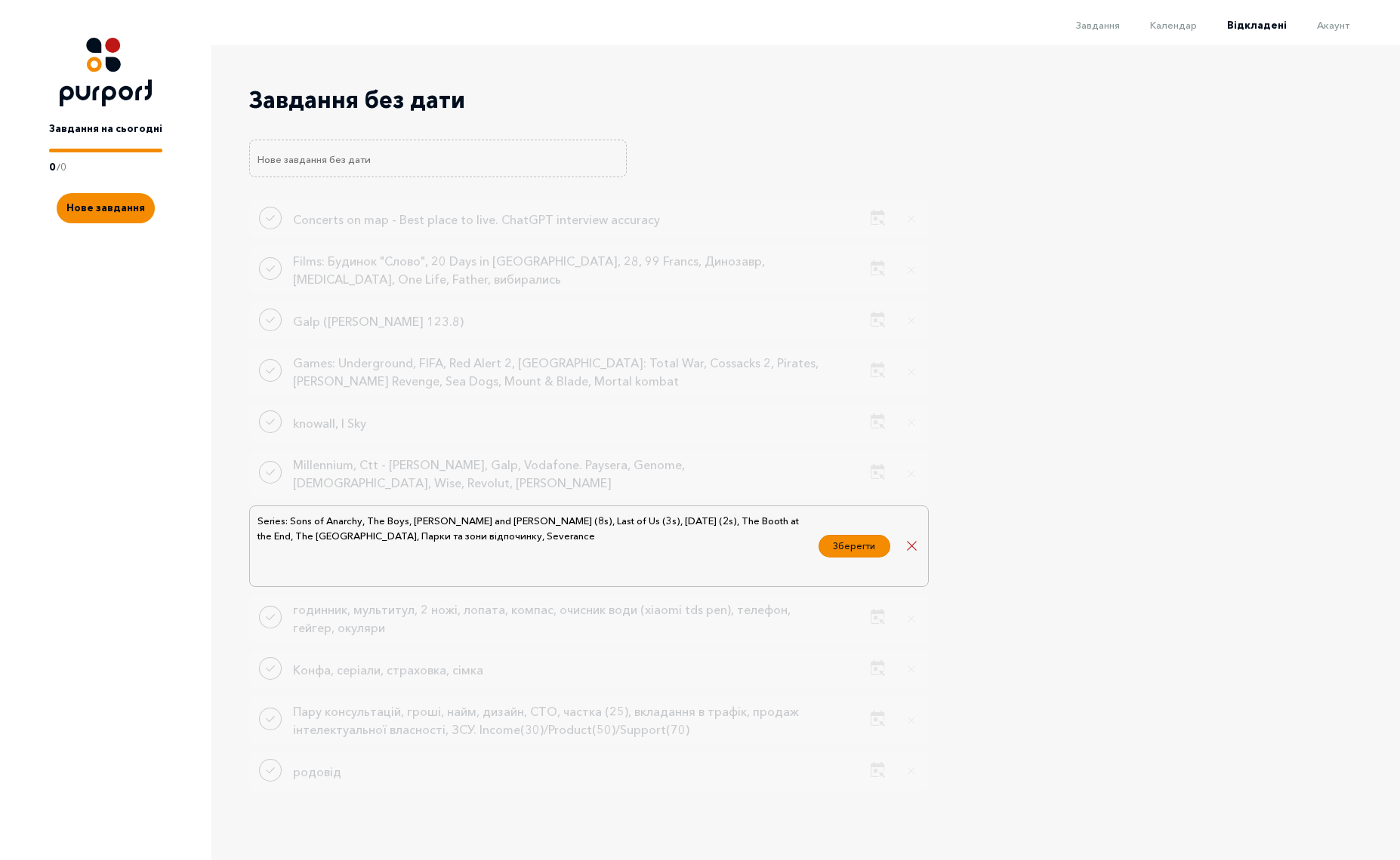
click at [567, 535] on textarea "Series: Sons of Anarchy, The Boys, [PERSON_NAME] and [PERSON_NAME] (8s), Last o…" at bounding box center [533, 546] width 555 height 68
type textarea "Series: Sons of Anarchy, The Boys, Rick and Morty (8s), Last of Us (3s), Wednes…"
click at [865, 539] on button "Зберегти" at bounding box center [854, 544] width 71 height 22
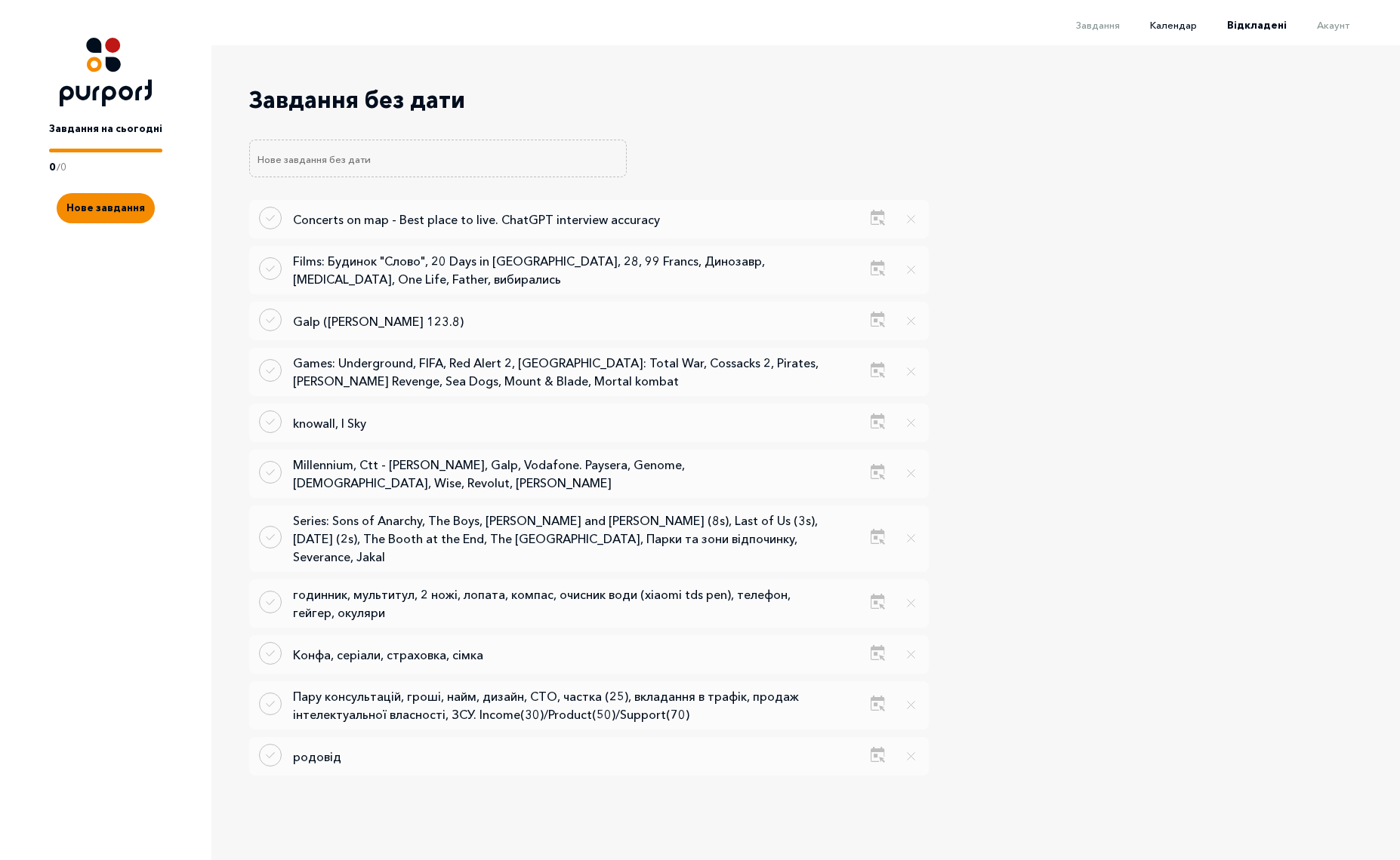
click at [1180, 26] on span "Календар" at bounding box center [1173, 25] width 47 height 12
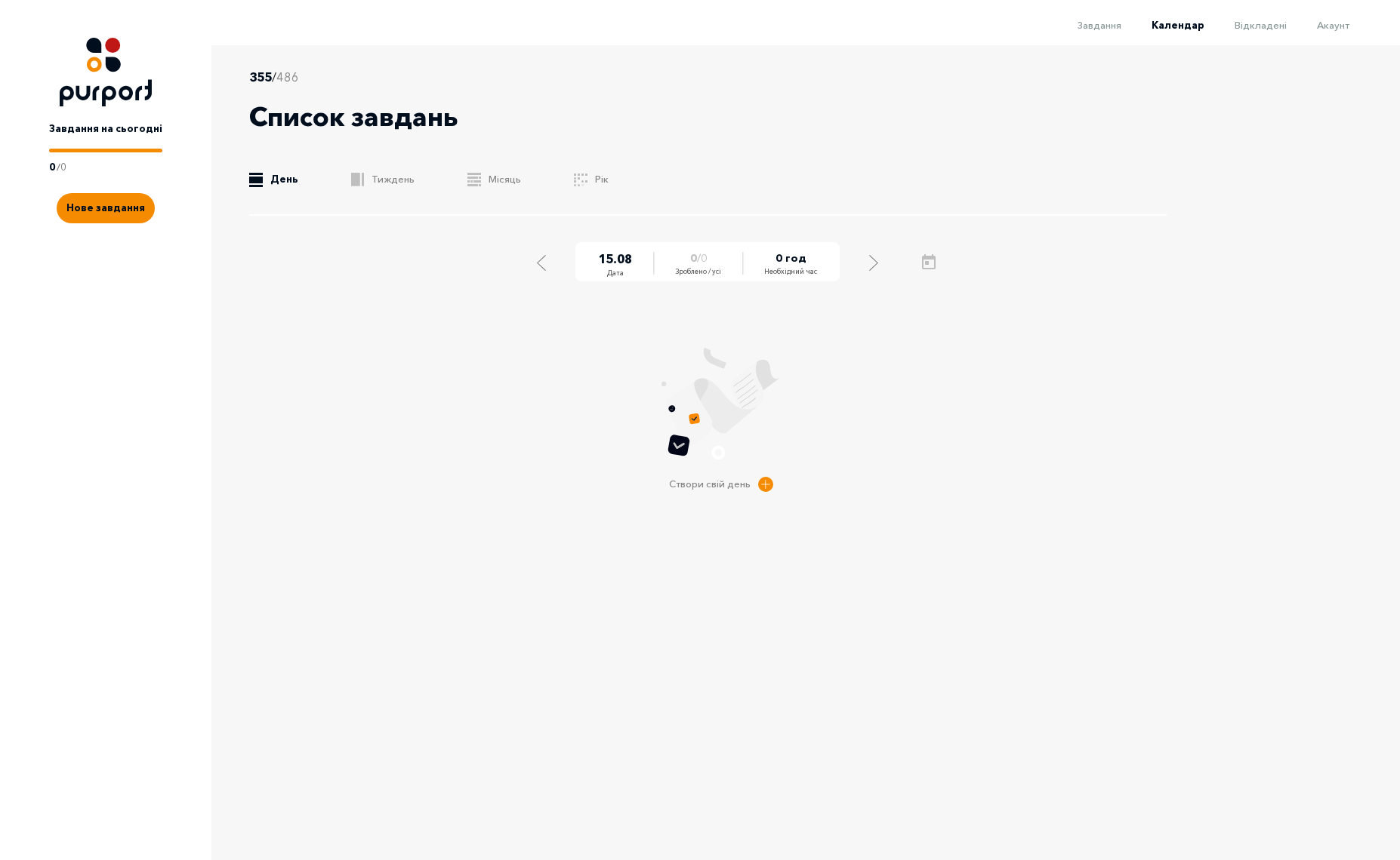
click at [409, 176] on ul ".b{fill:#F48B00;} День .b{fill:#F48B00;} Тиждень .b{fill:#F48B00;} Місяць .a{fi…" at bounding box center [708, 180] width 917 height 15
click at [372, 185] on link ".b{fill:#F48B00;} Тиждень" at bounding box center [382, 180] width 63 height 15
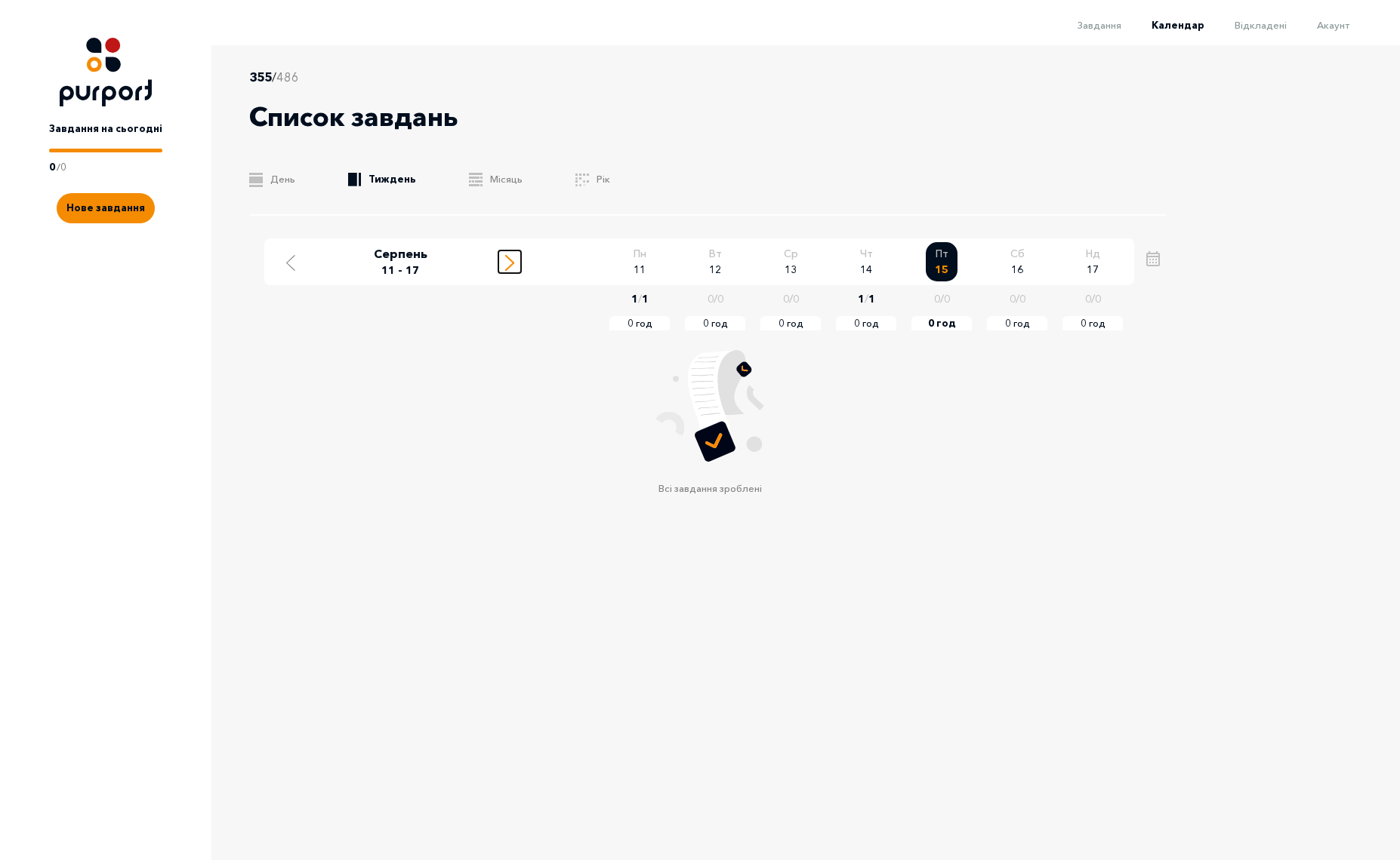
click at [511, 264] on line "Move to next week" at bounding box center [509, 266] width 7 height 7
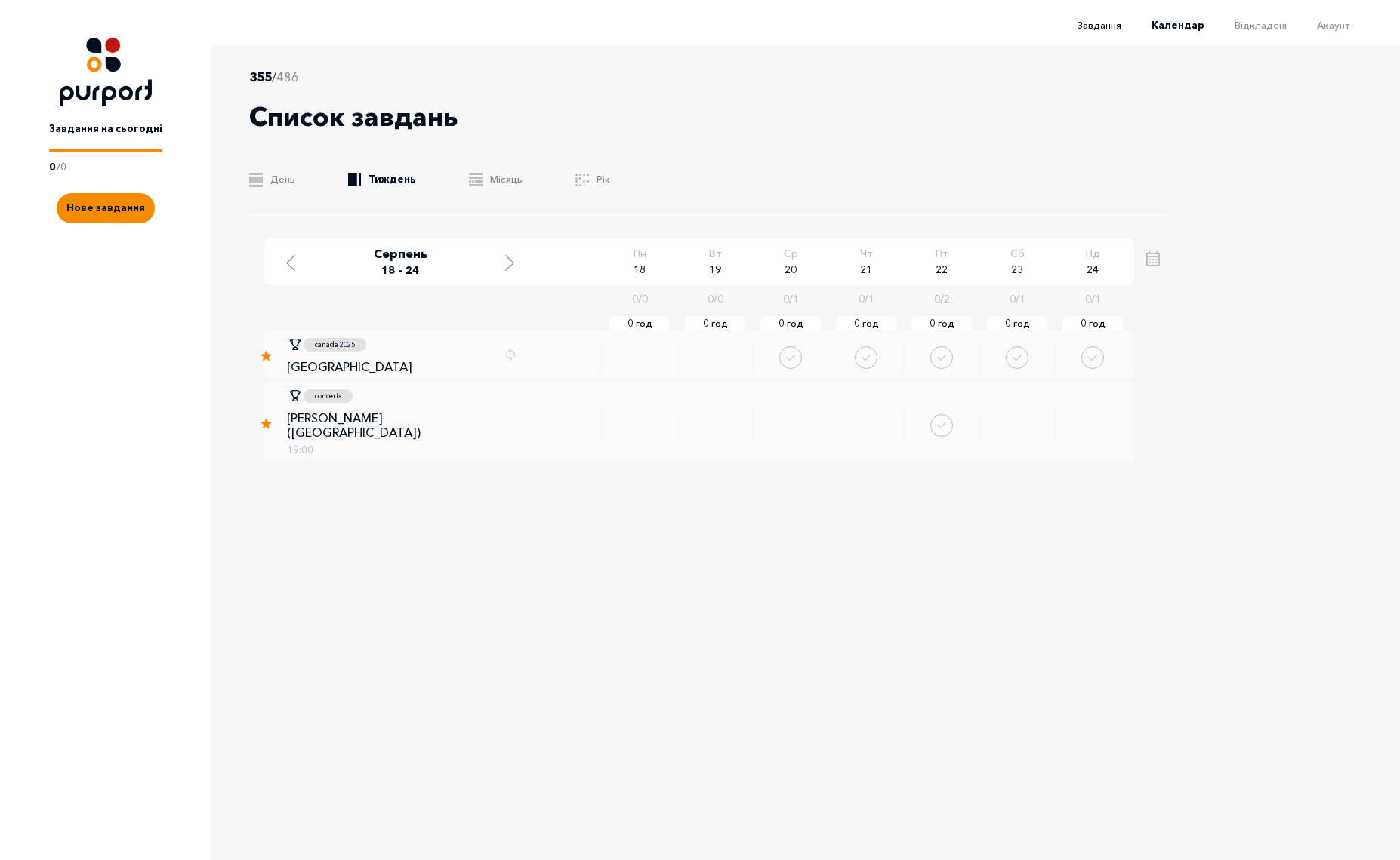
click at [1119, 26] on span "Завдання" at bounding box center [1099, 25] width 44 height 12
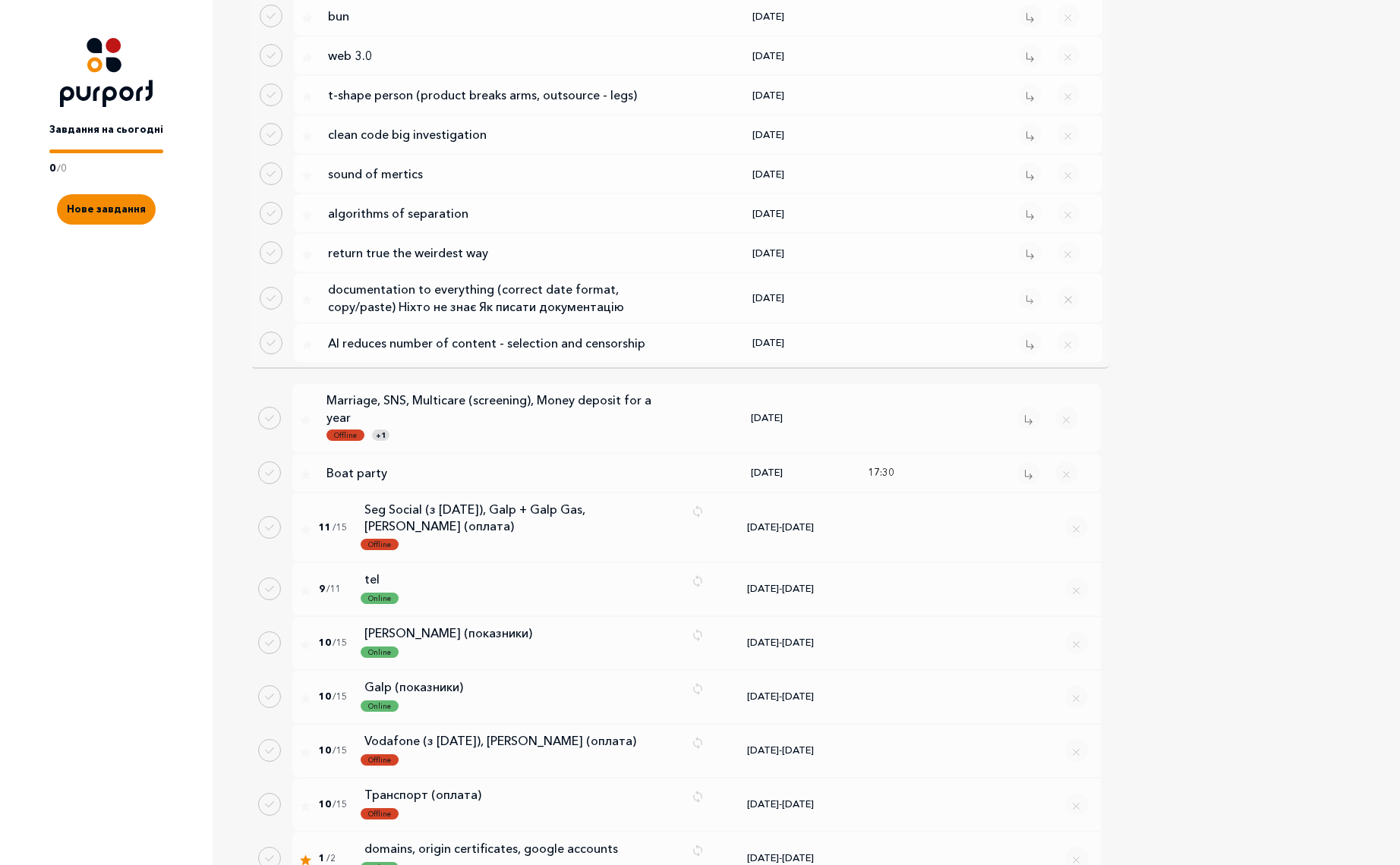
scroll to position [2895, 0]
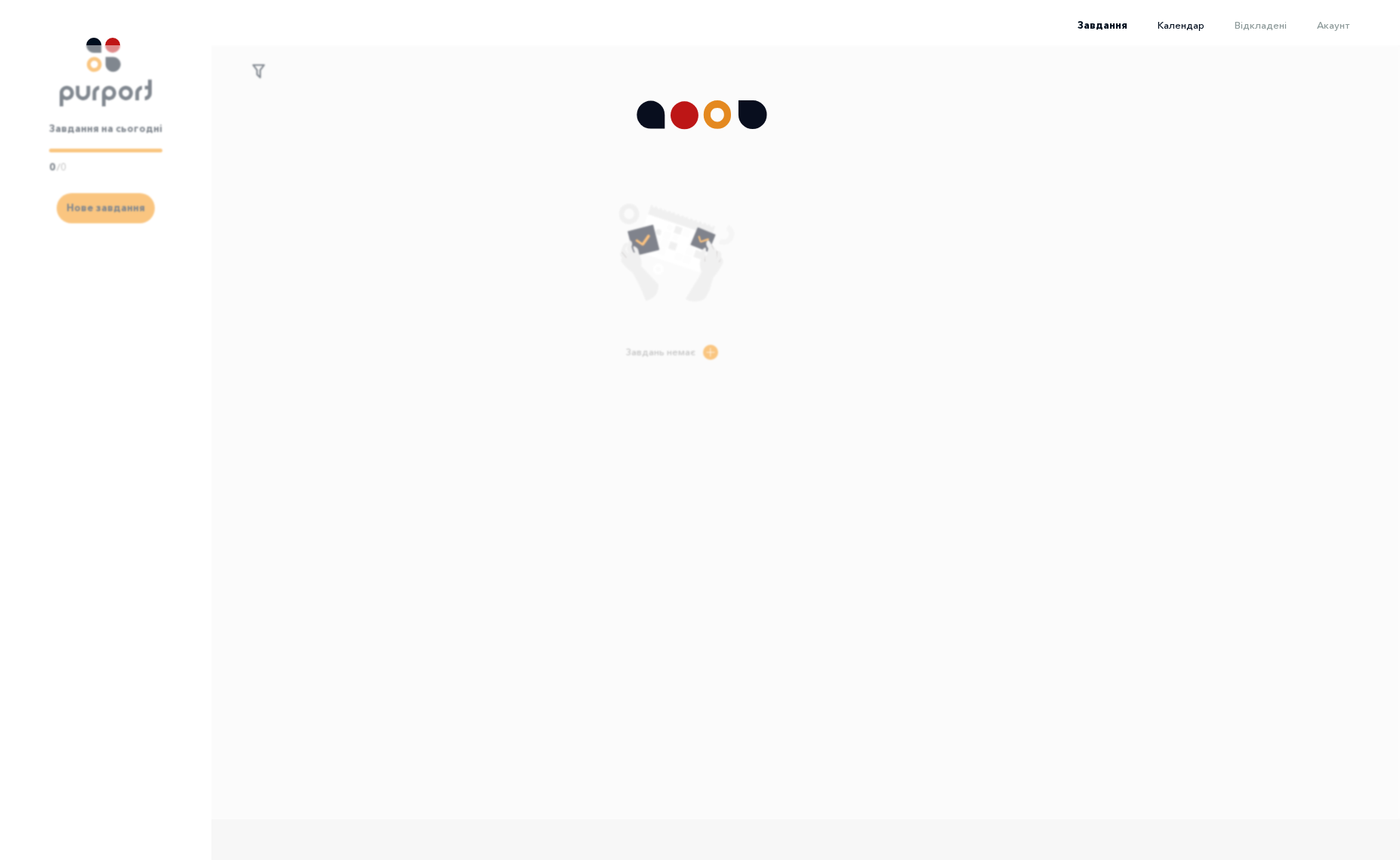
click at [1190, 30] on span "Календар" at bounding box center [1180, 25] width 47 height 12
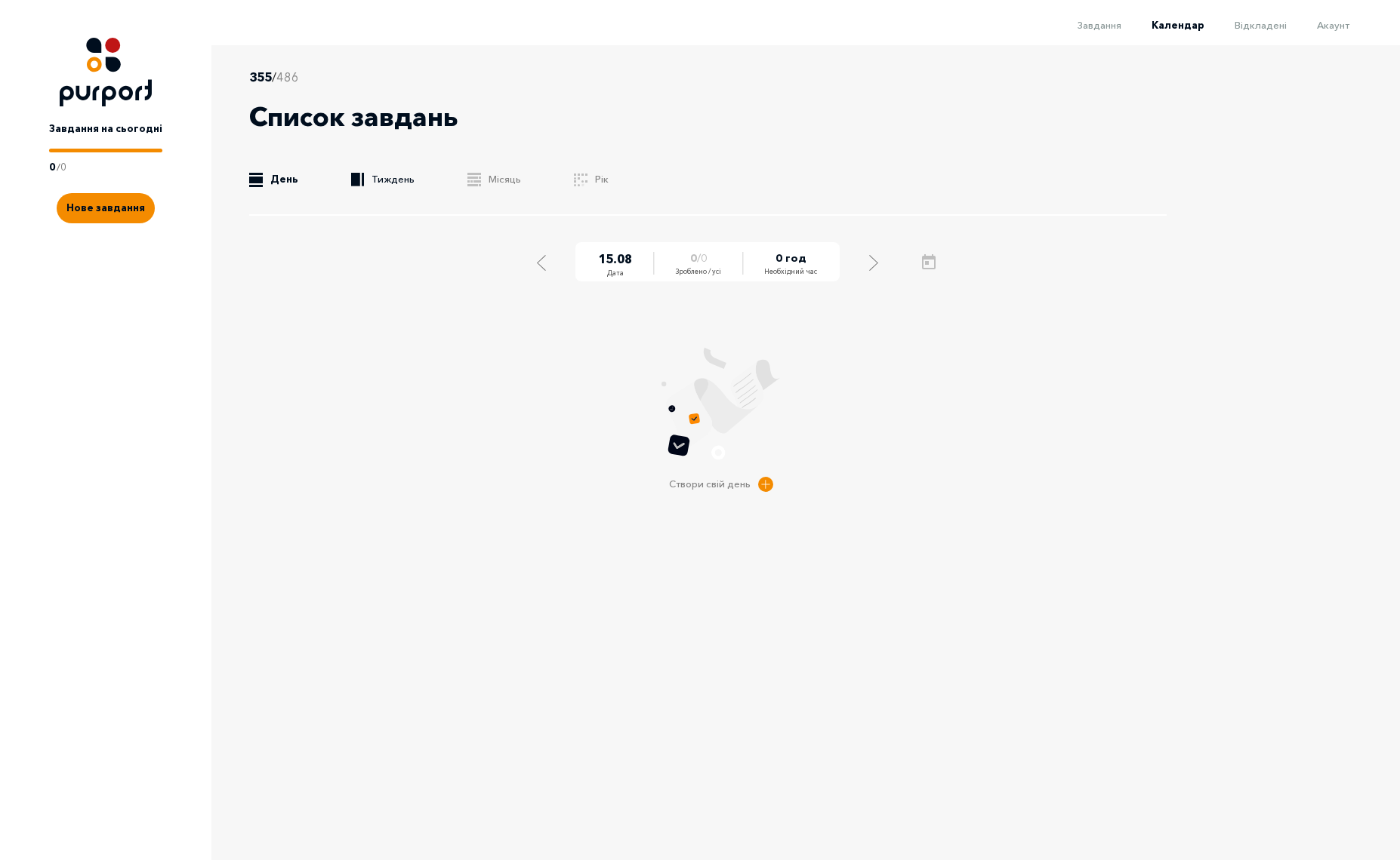
click at [390, 179] on link ".b{fill:#F48B00;} Тиждень" at bounding box center [382, 180] width 63 height 15
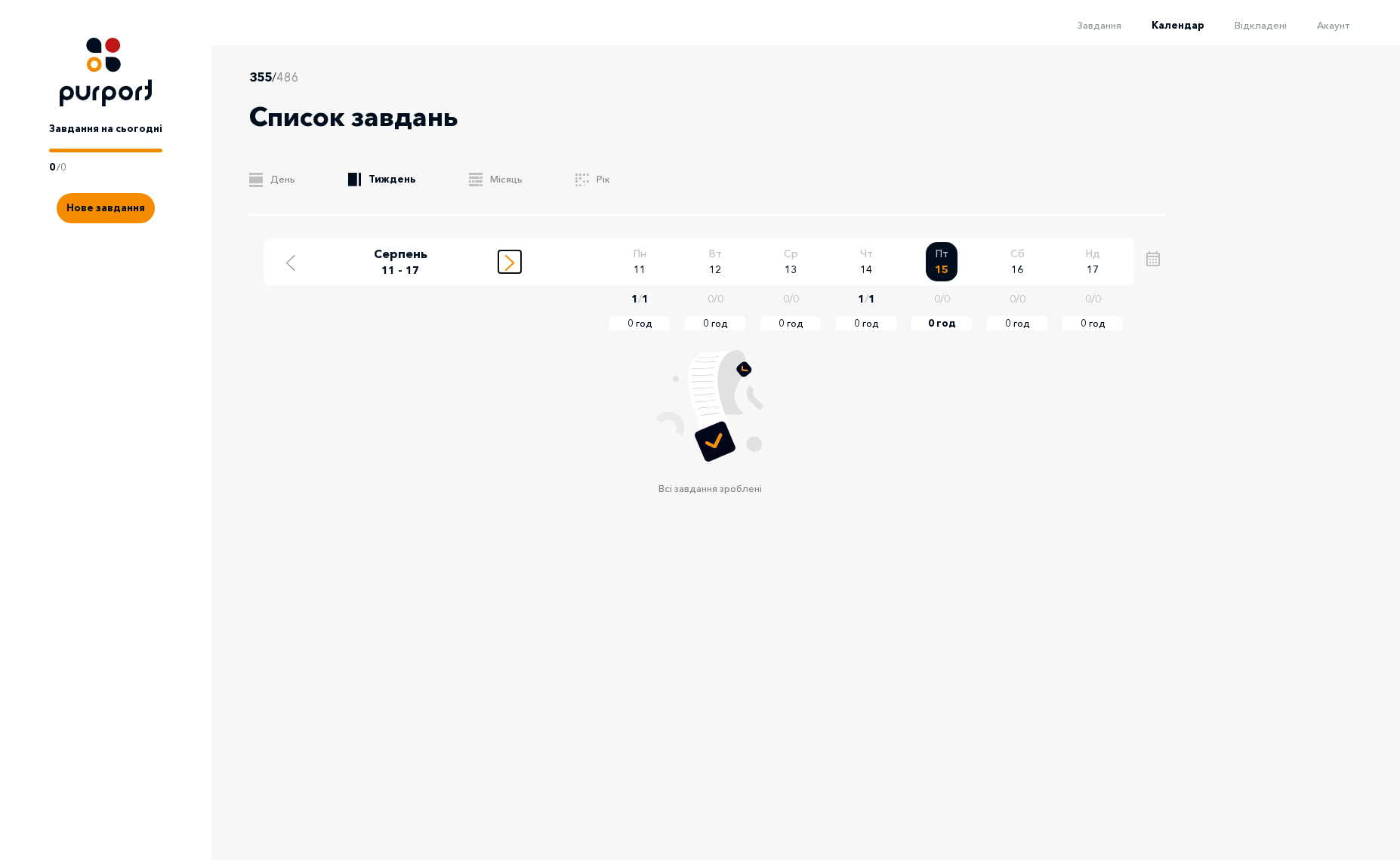
click at [508, 262] on icon "Move to next week" at bounding box center [509, 263] width 9 height 16
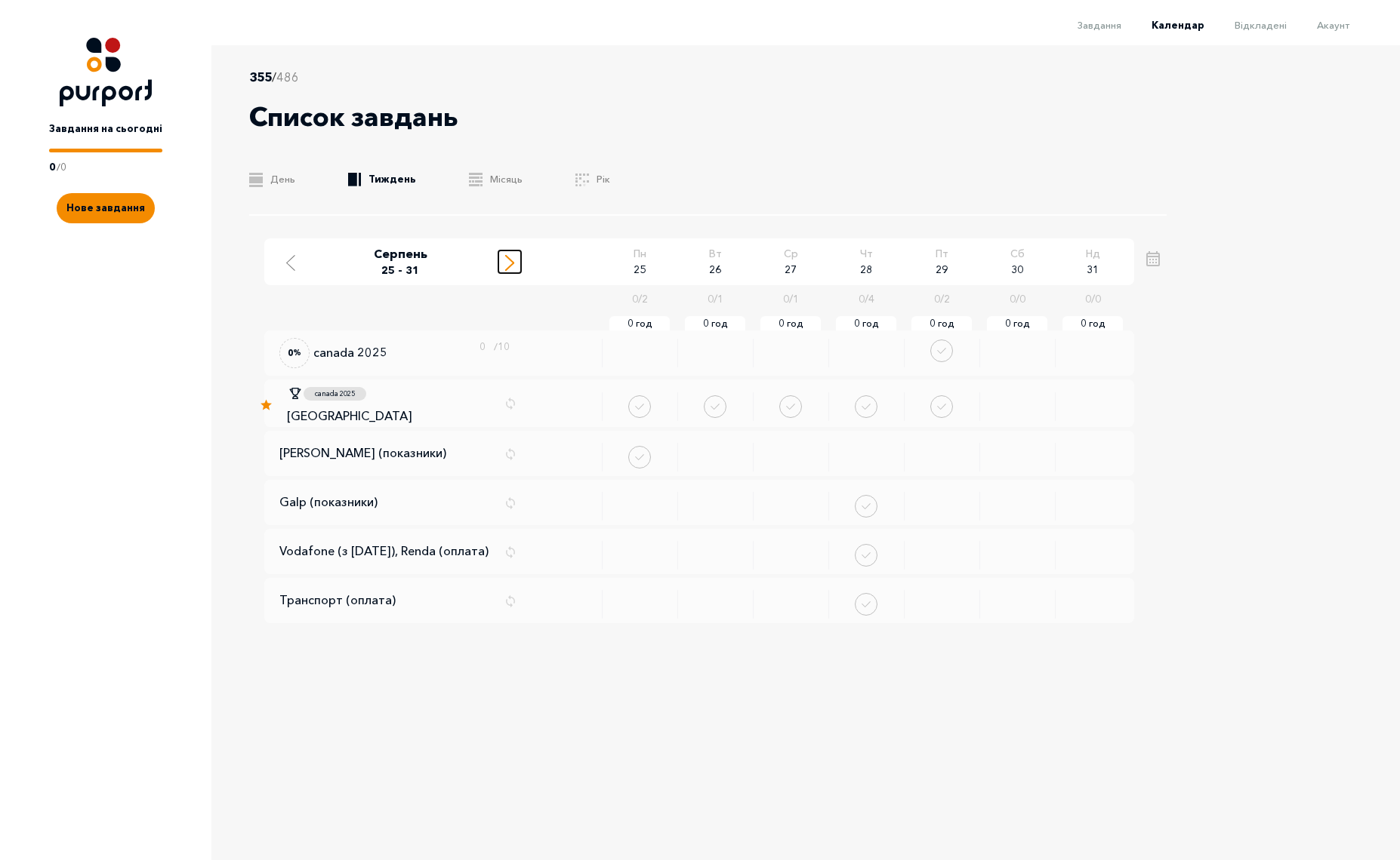
click at [508, 262] on icon "Move to next week" at bounding box center [509, 263] width 9 height 16
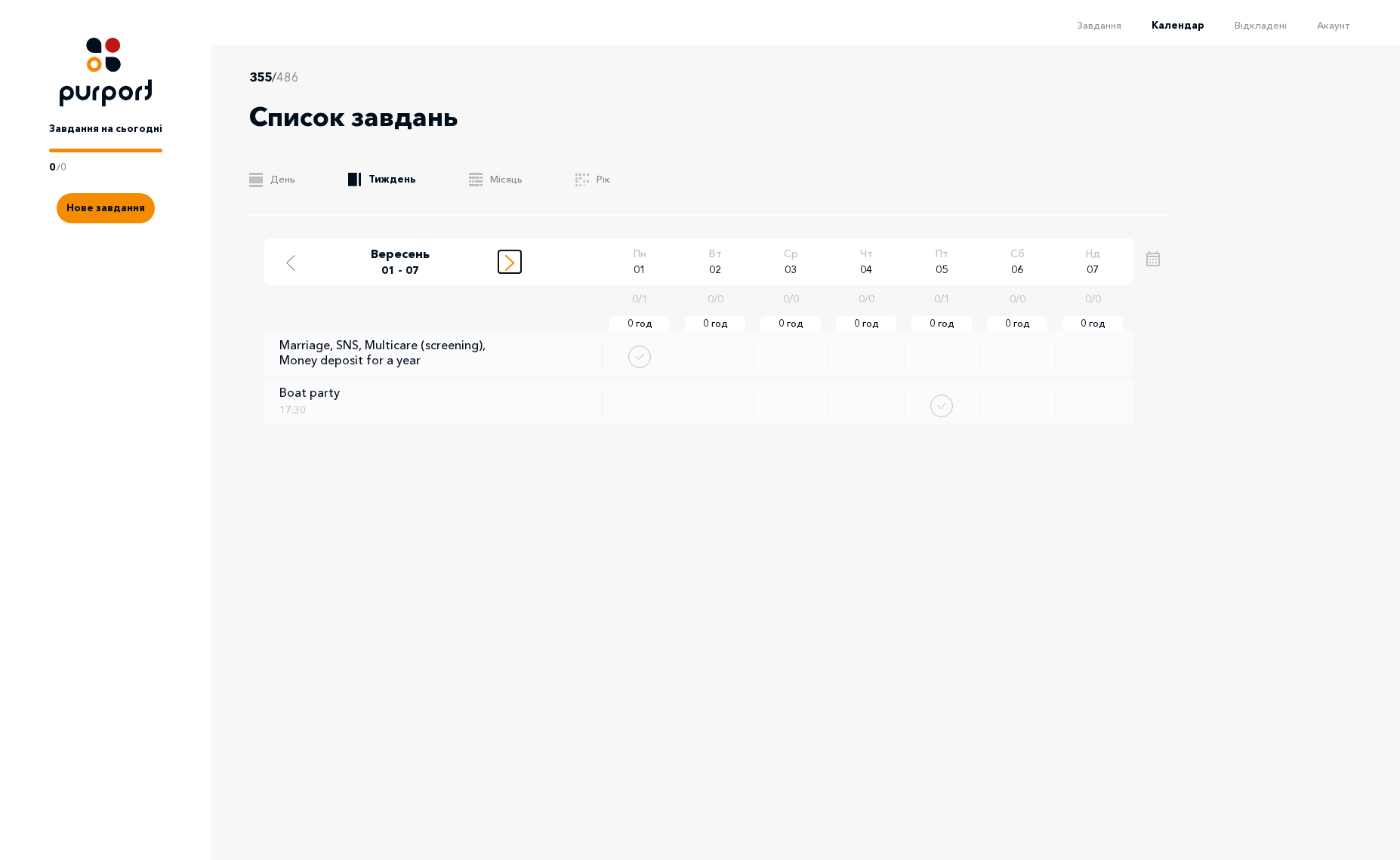
click at [508, 262] on icon "Move to next week" at bounding box center [509, 263] width 9 height 16
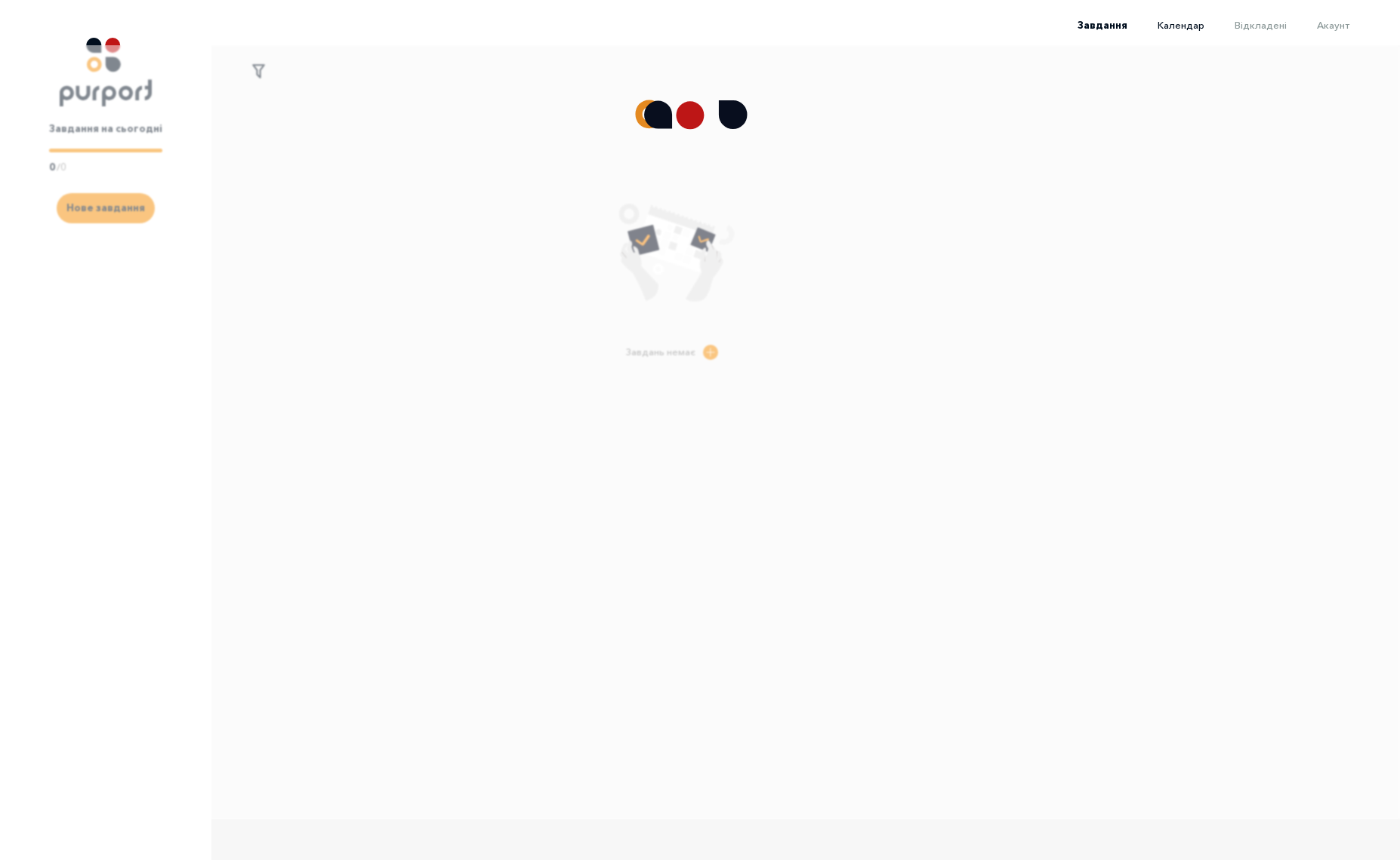
click at [1181, 27] on span "Календар" at bounding box center [1180, 25] width 47 height 12
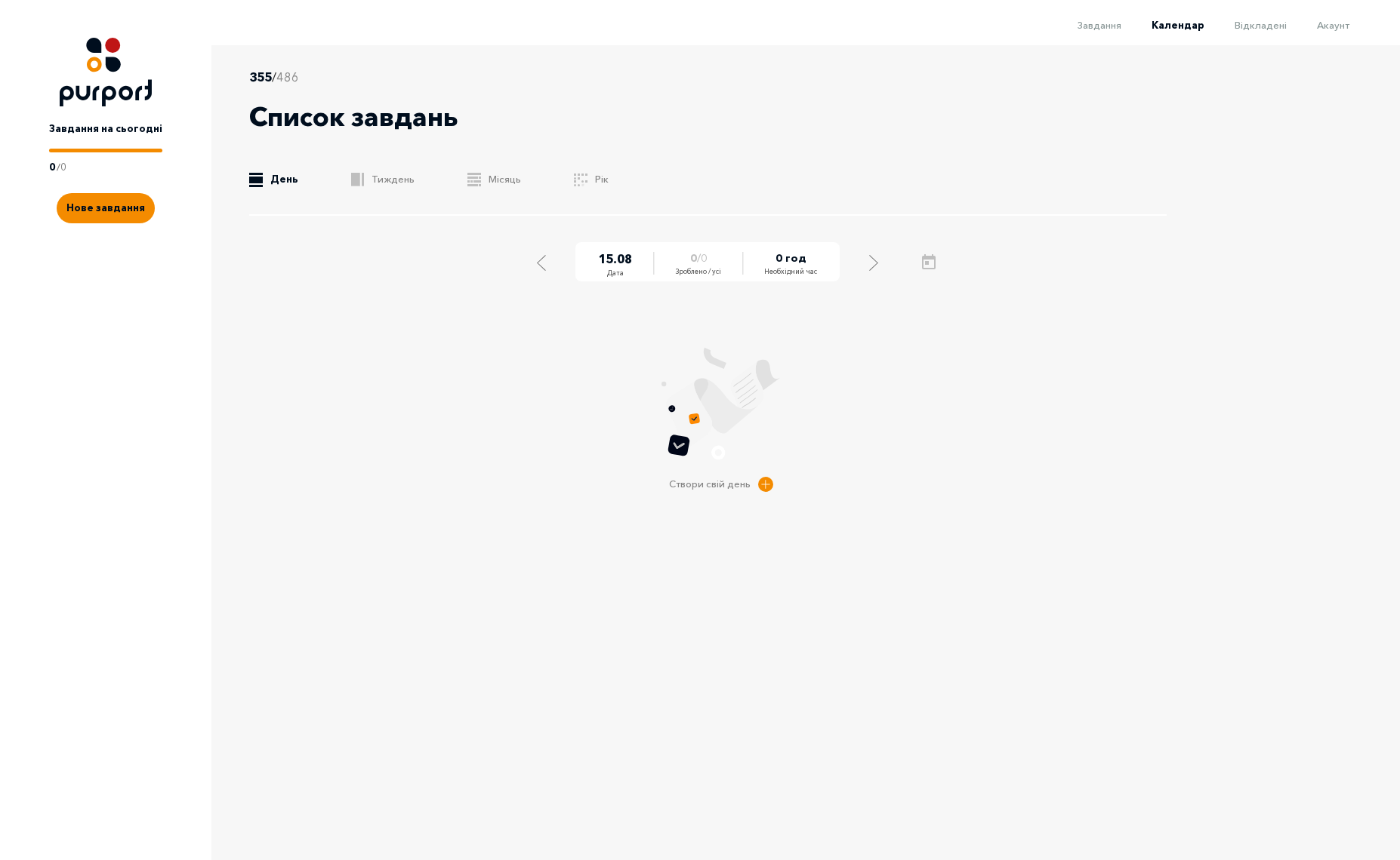
click at [367, 187] on div "355 / 486 Список завдань .b{fill:#F48B00;} День .b{fill:#F48B00;} Тиждень .b{fi…" at bounding box center [708, 142] width 917 height 148
click at [392, 176] on link ".b{fill:#F48B00;} Тиждень" at bounding box center [382, 180] width 63 height 15
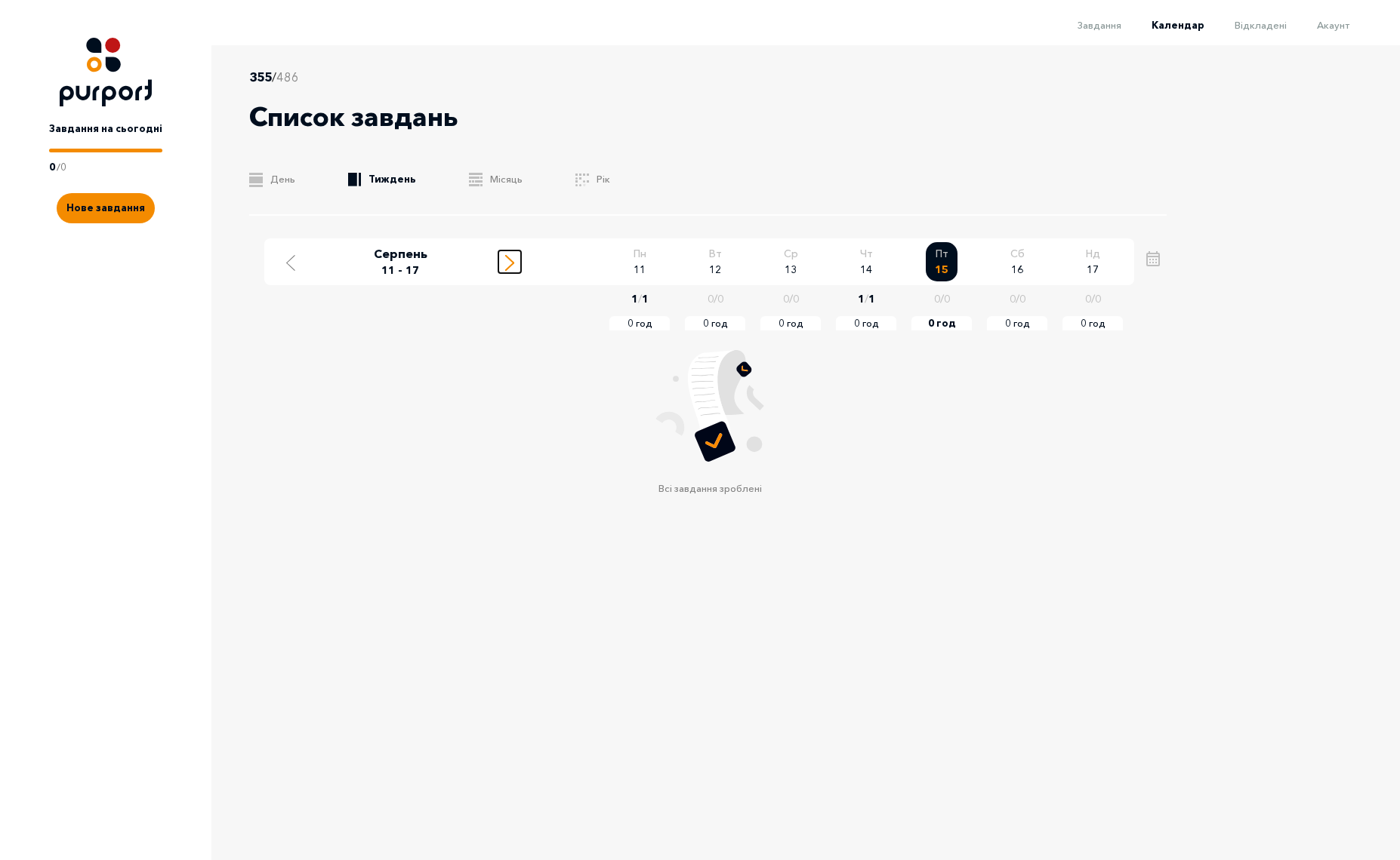
click at [512, 265] on icon "Move to next week" at bounding box center [509, 263] width 9 height 16
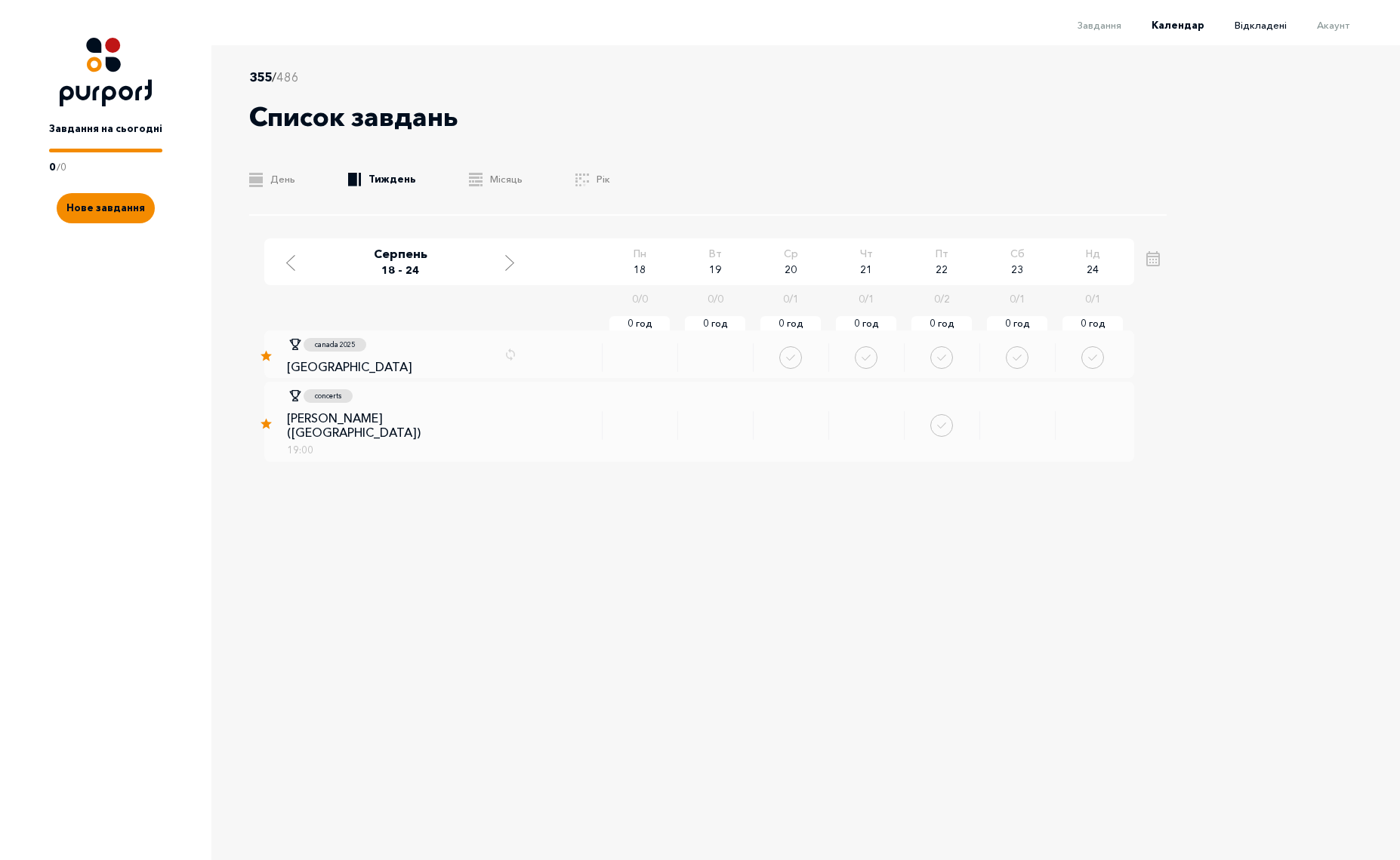
click at [1281, 25] on span "Відкладені" at bounding box center [1260, 25] width 52 height 12
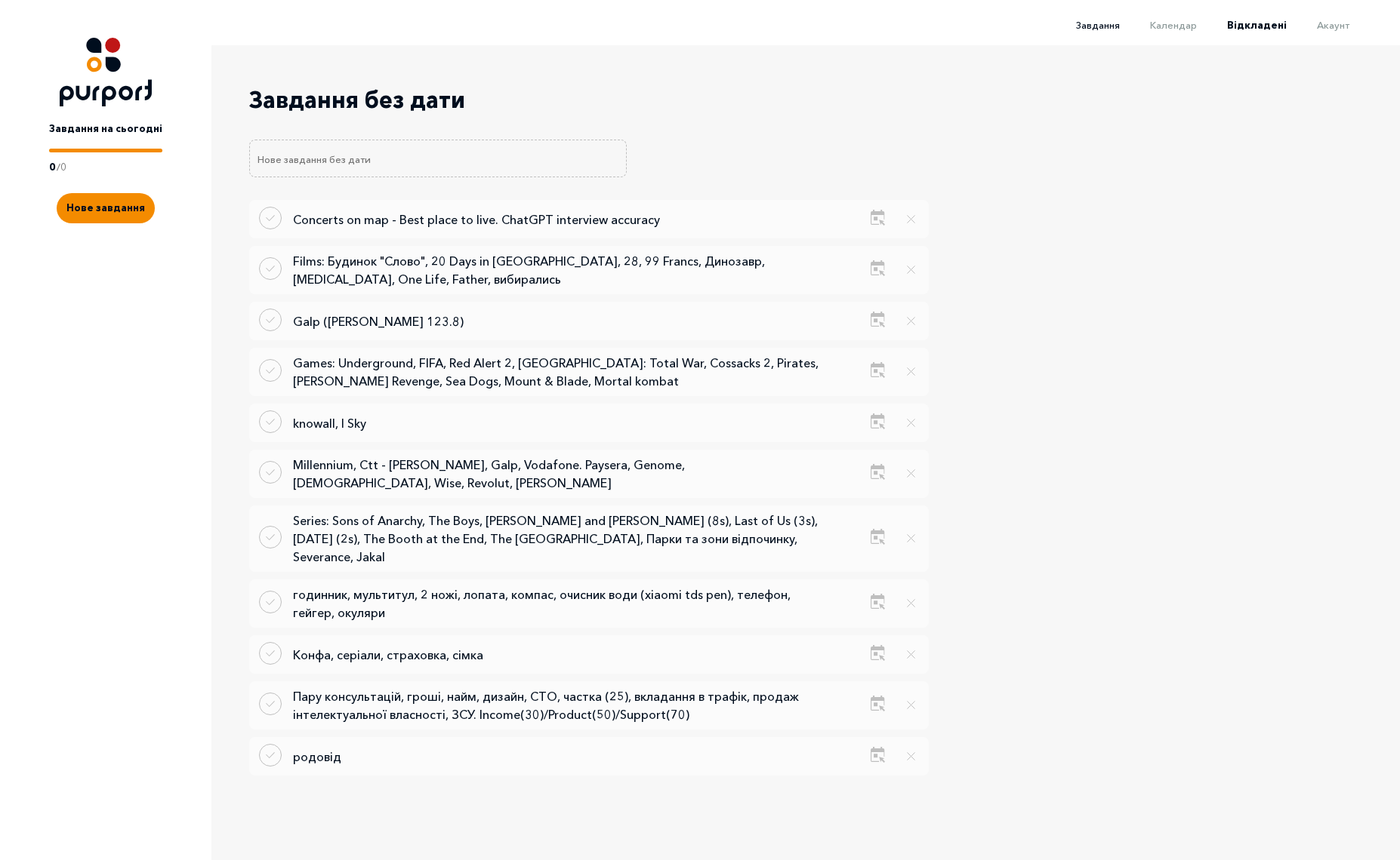
click at [1101, 23] on span "Завдання" at bounding box center [1098, 25] width 44 height 12
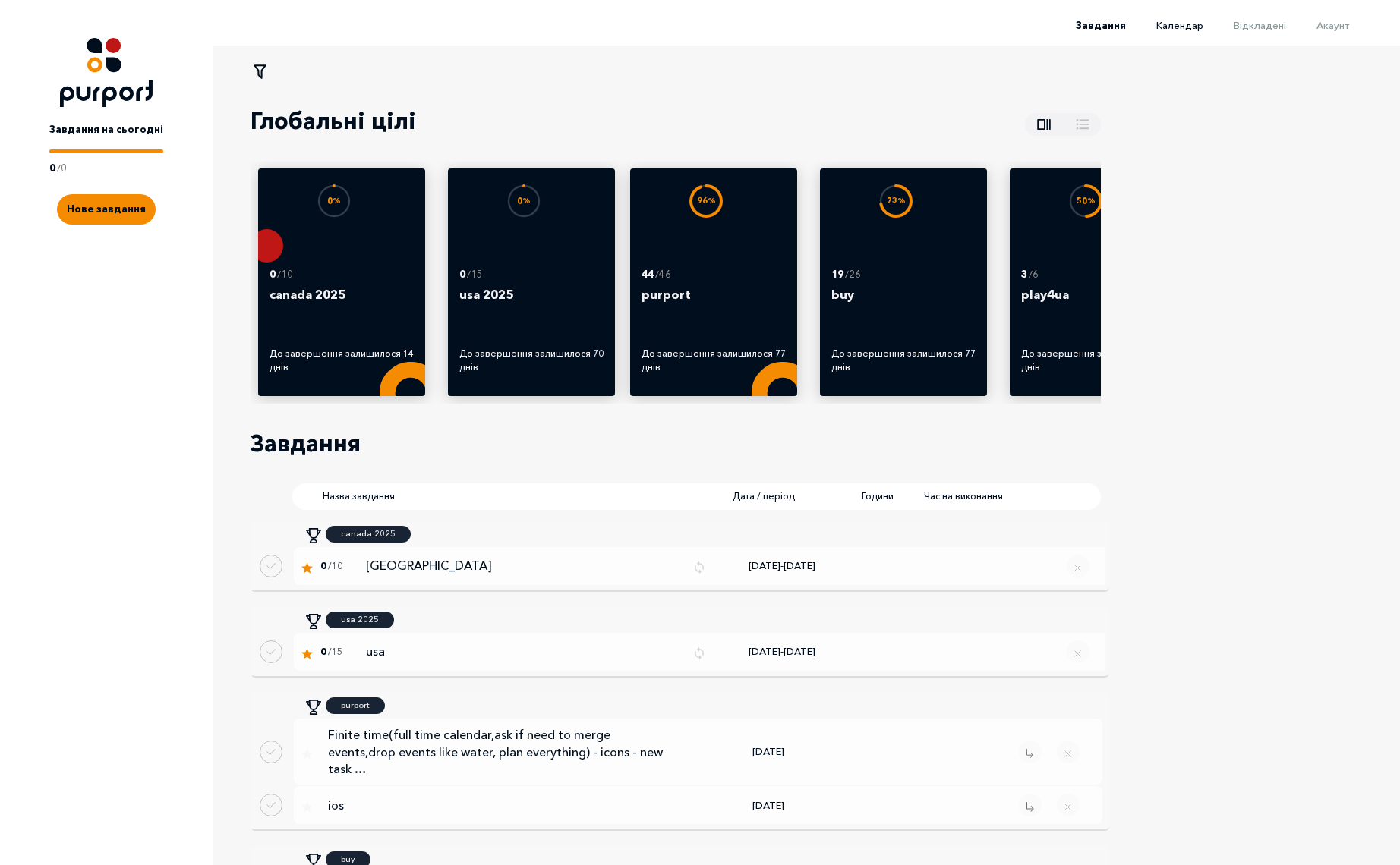
click at [1187, 26] on span "Календар" at bounding box center [1180, 25] width 47 height 12
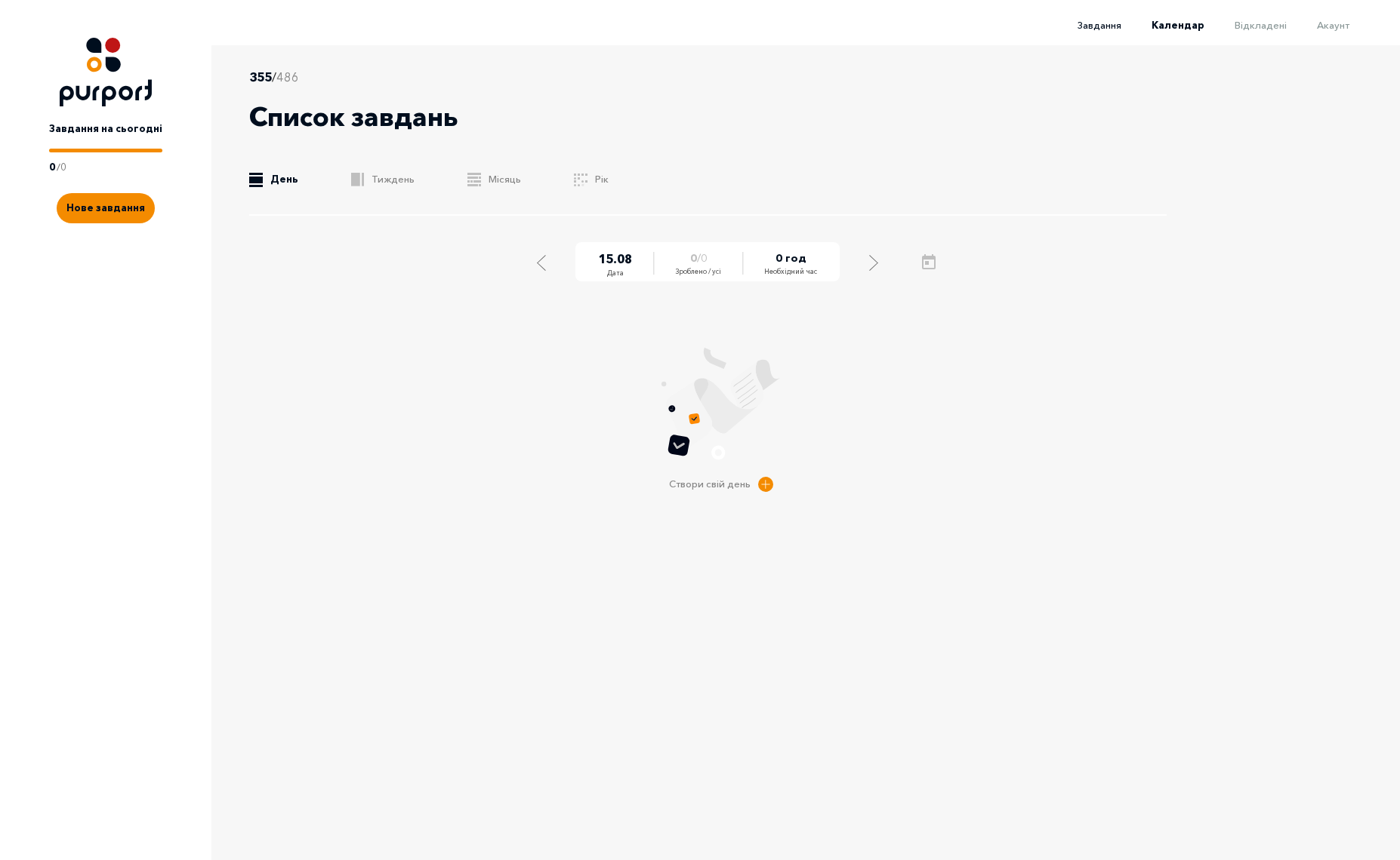
click at [1102, 24] on span "Завдання" at bounding box center [1099, 25] width 44 height 12
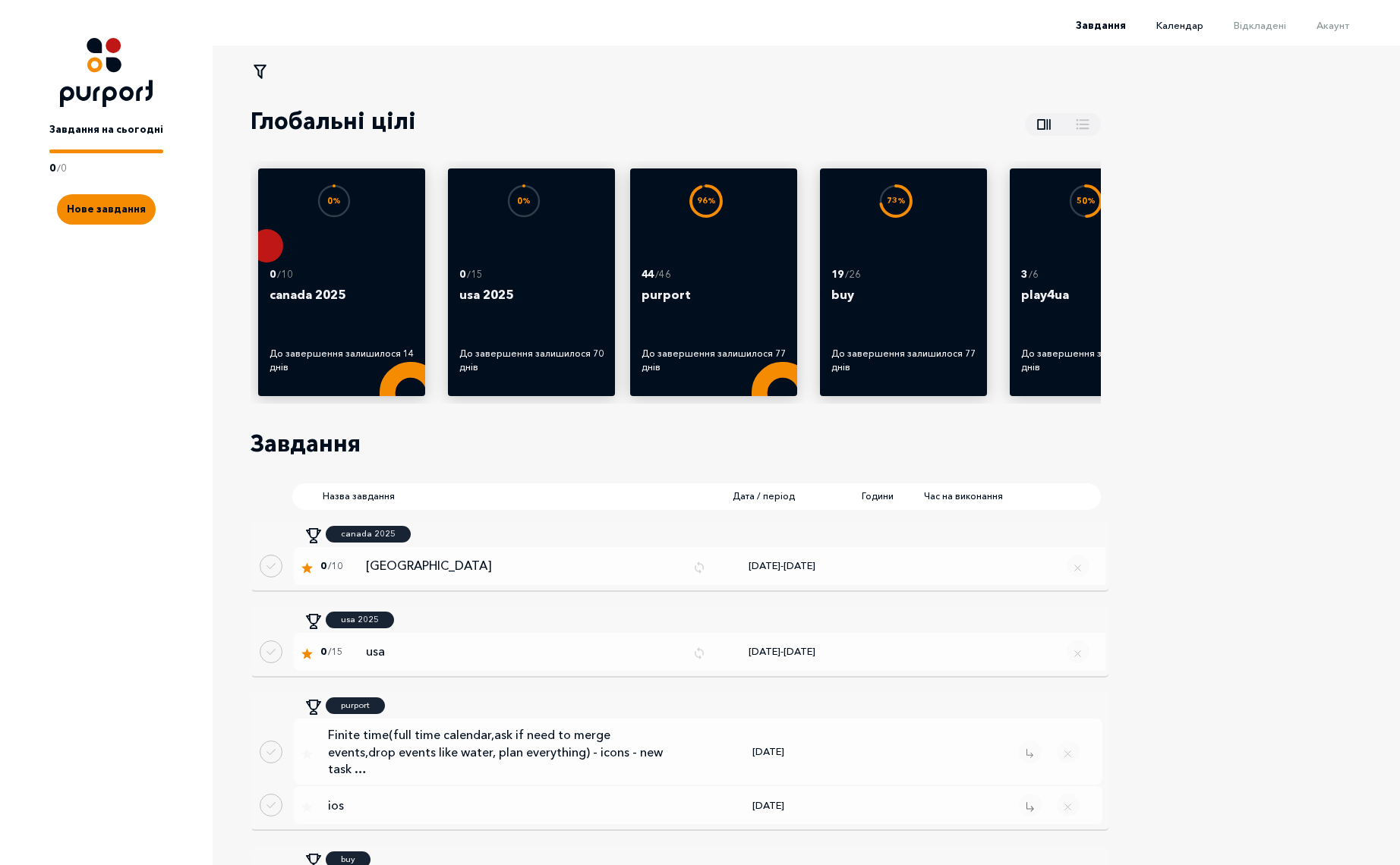
click at [1175, 23] on span "Календар" at bounding box center [1180, 25] width 47 height 12
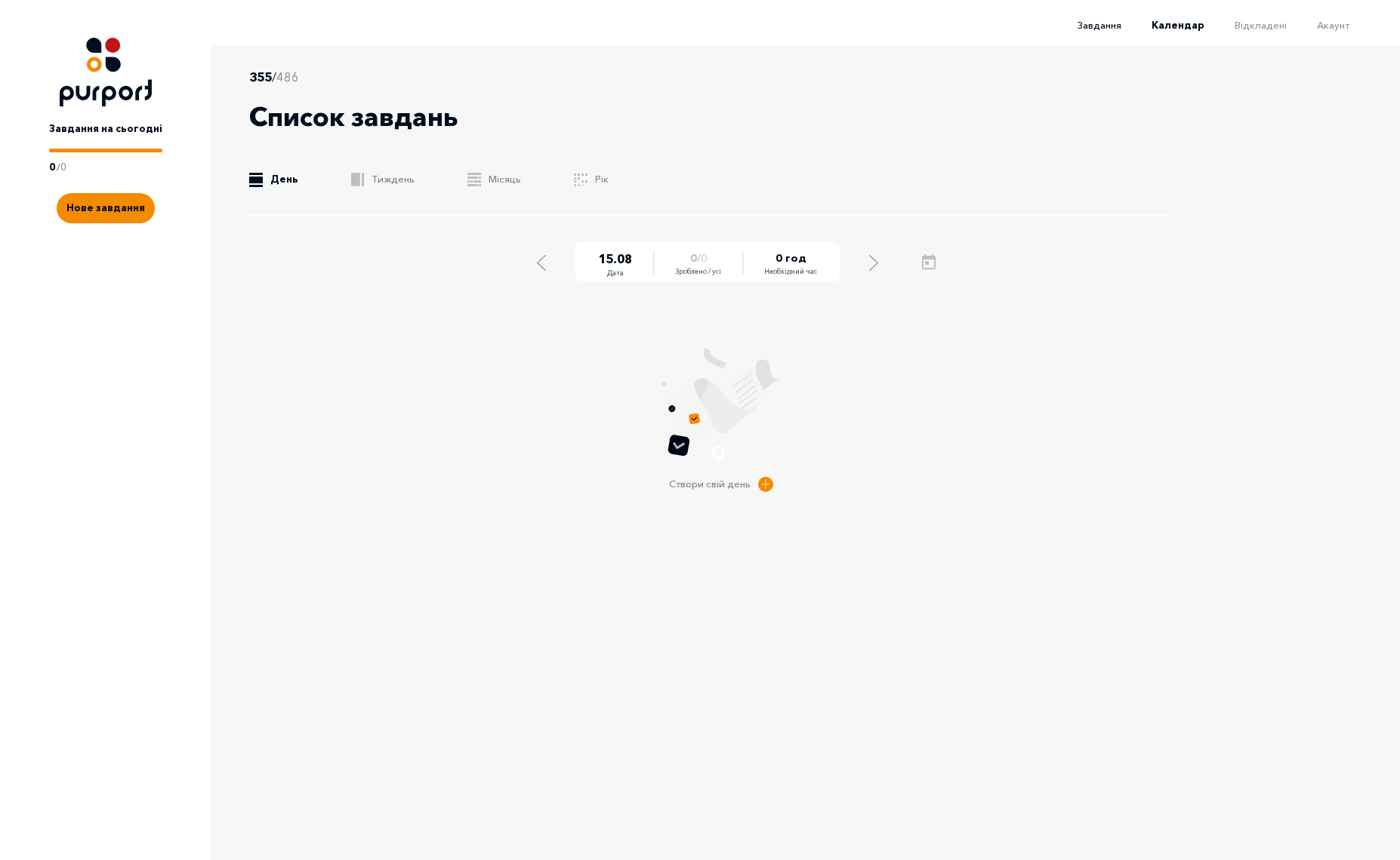
click at [1103, 22] on span "Завдання" at bounding box center [1099, 25] width 44 height 12
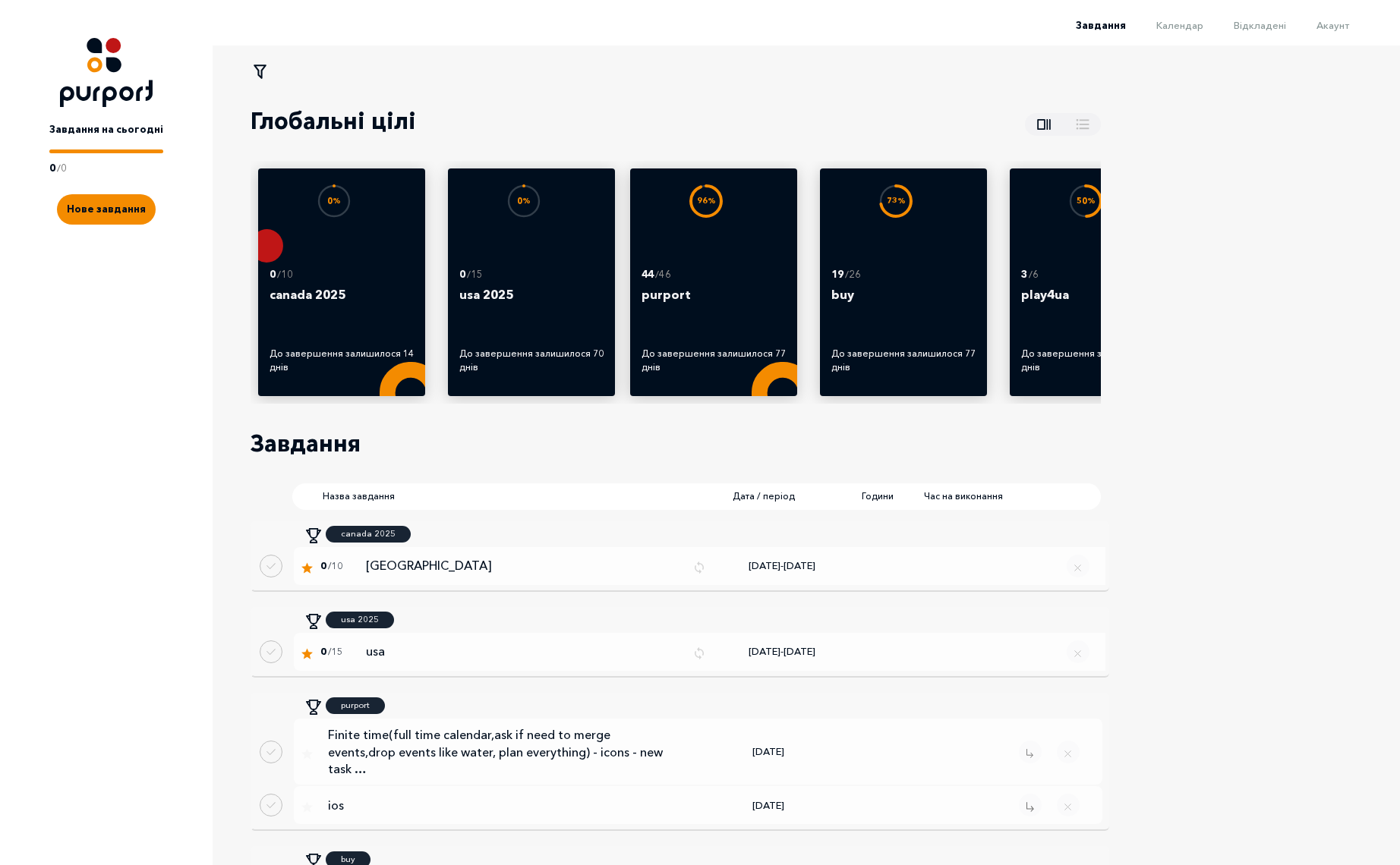
click at [1335, 32] on li "Акаунт" at bounding box center [1318, 24] width 63 height 19
click at [1341, 28] on span "Акаунт" at bounding box center [1333, 25] width 32 height 12
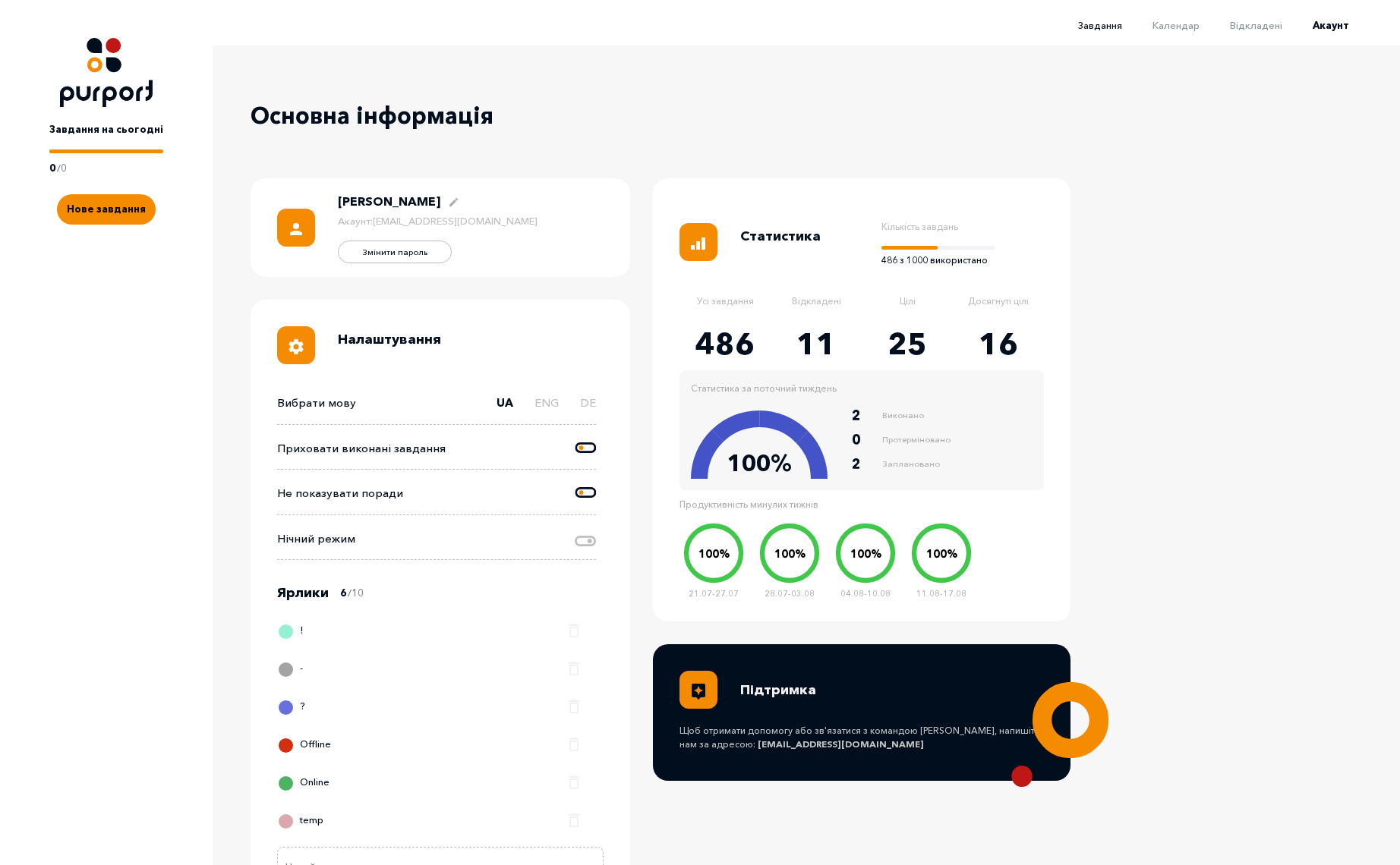
click at [1119, 23] on span "Завдання" at bounding box center [1100, 25] width 44 height 12
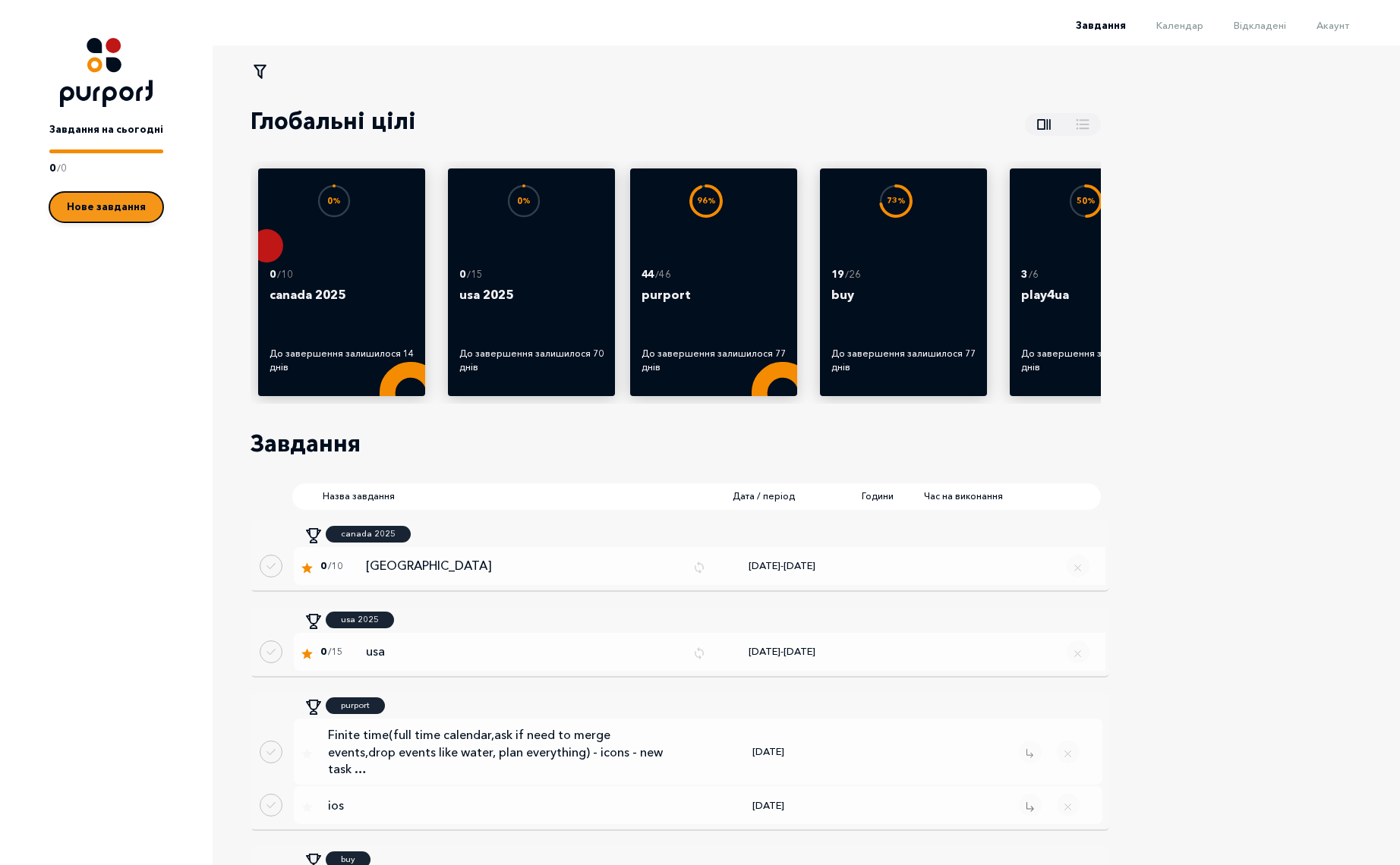
click at [133, 214] on button "Нове завдання" at bounding box center [106, 207] width 114 height 31
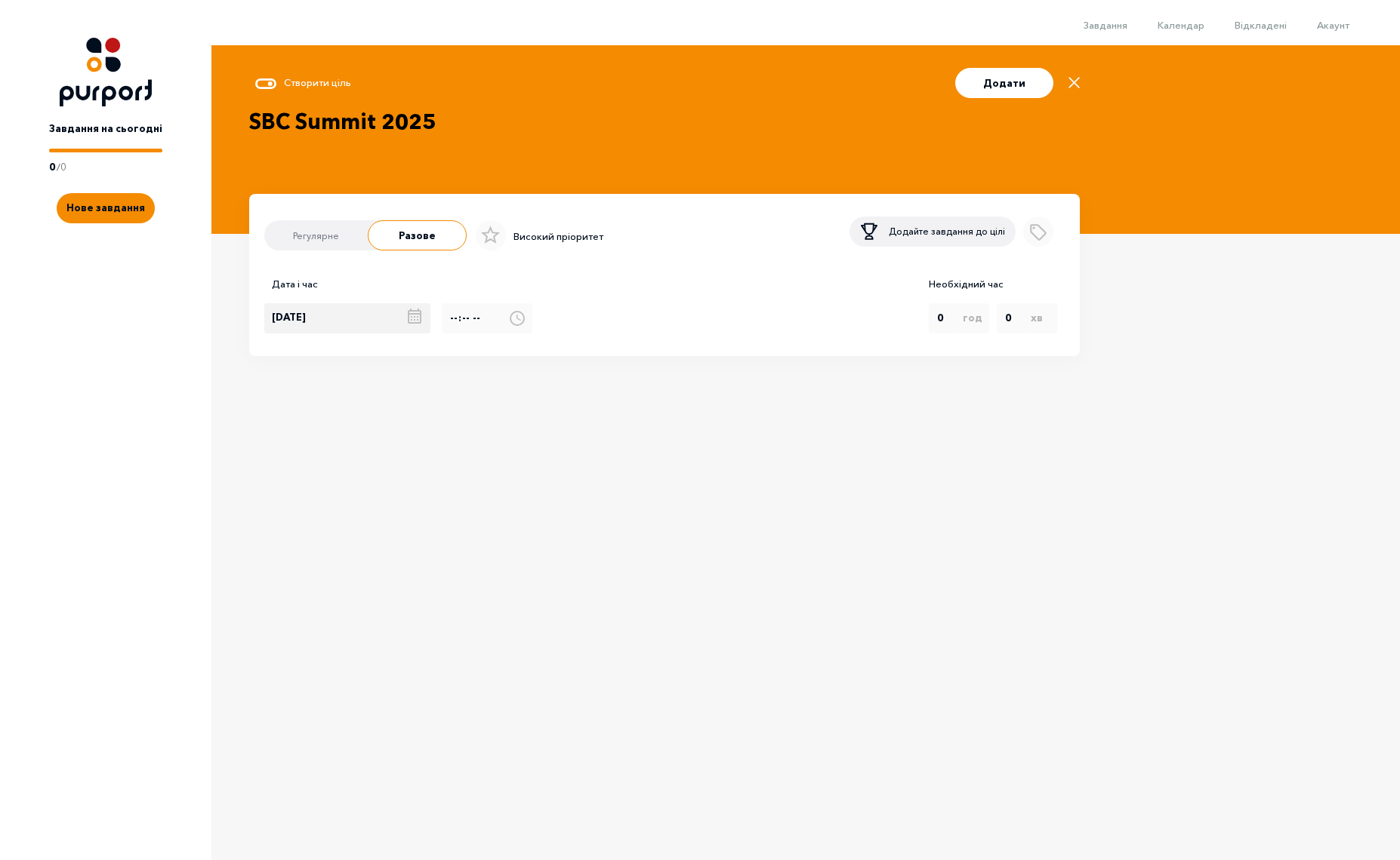
type textarea "SBC Summit 2025"
click at [369, 321] on div "15.08.2025" at bounding box center [353, 318] width 177 height 30
click at [279, 382] on div "18" at bounding box center [272, 380] width 27 height 30
type input "[DATE]"
click at [1033, 233] on icon "Add label" at bounding box center [1038, 229] width 26 height 26
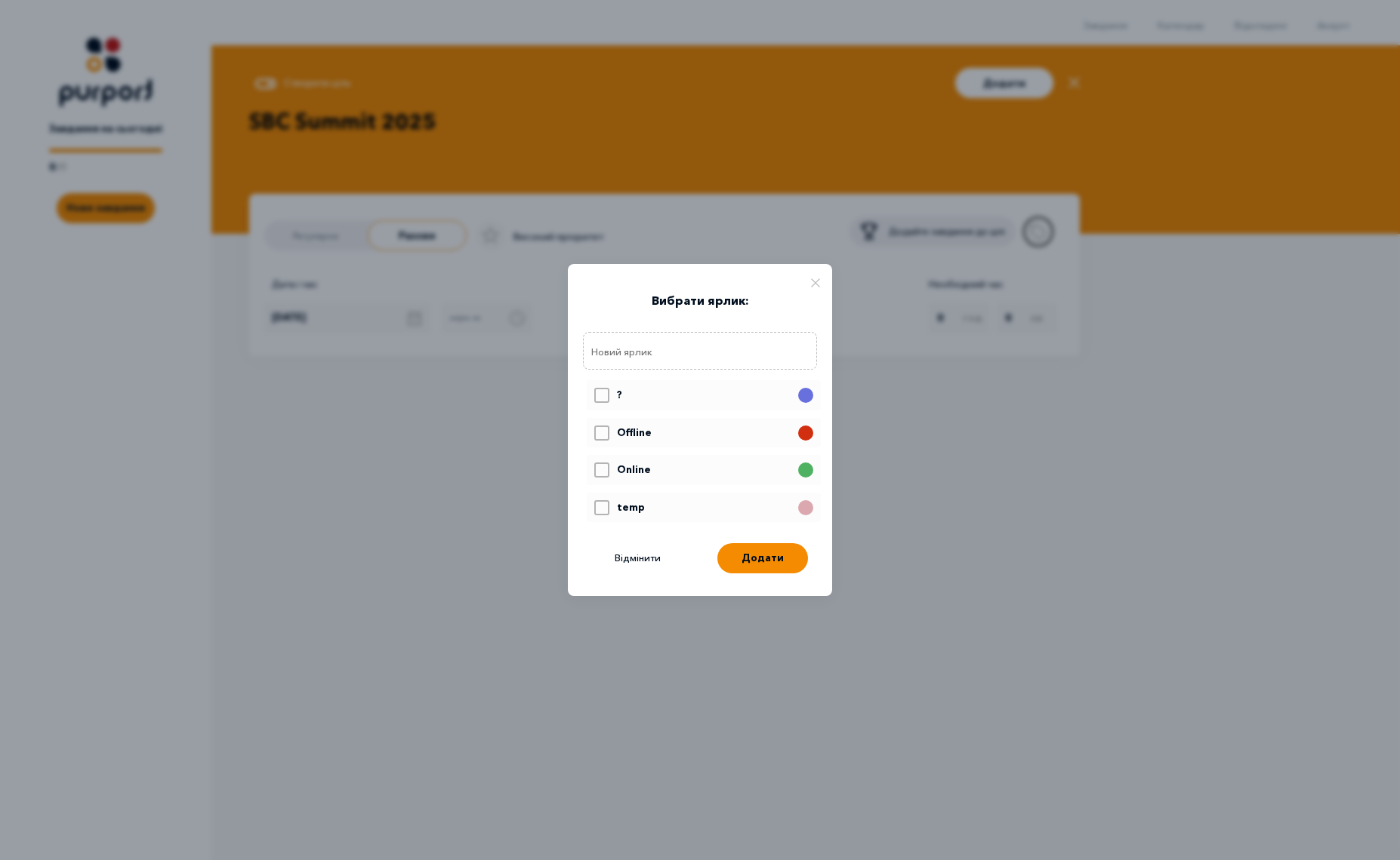
scroll to position [88, 0]
click at [596, 512] on div at bounding box center [601, 506] width 12 height 18
click at [594, 492] on input "Select label" at bounding box center [593, 491] width 1 height 1
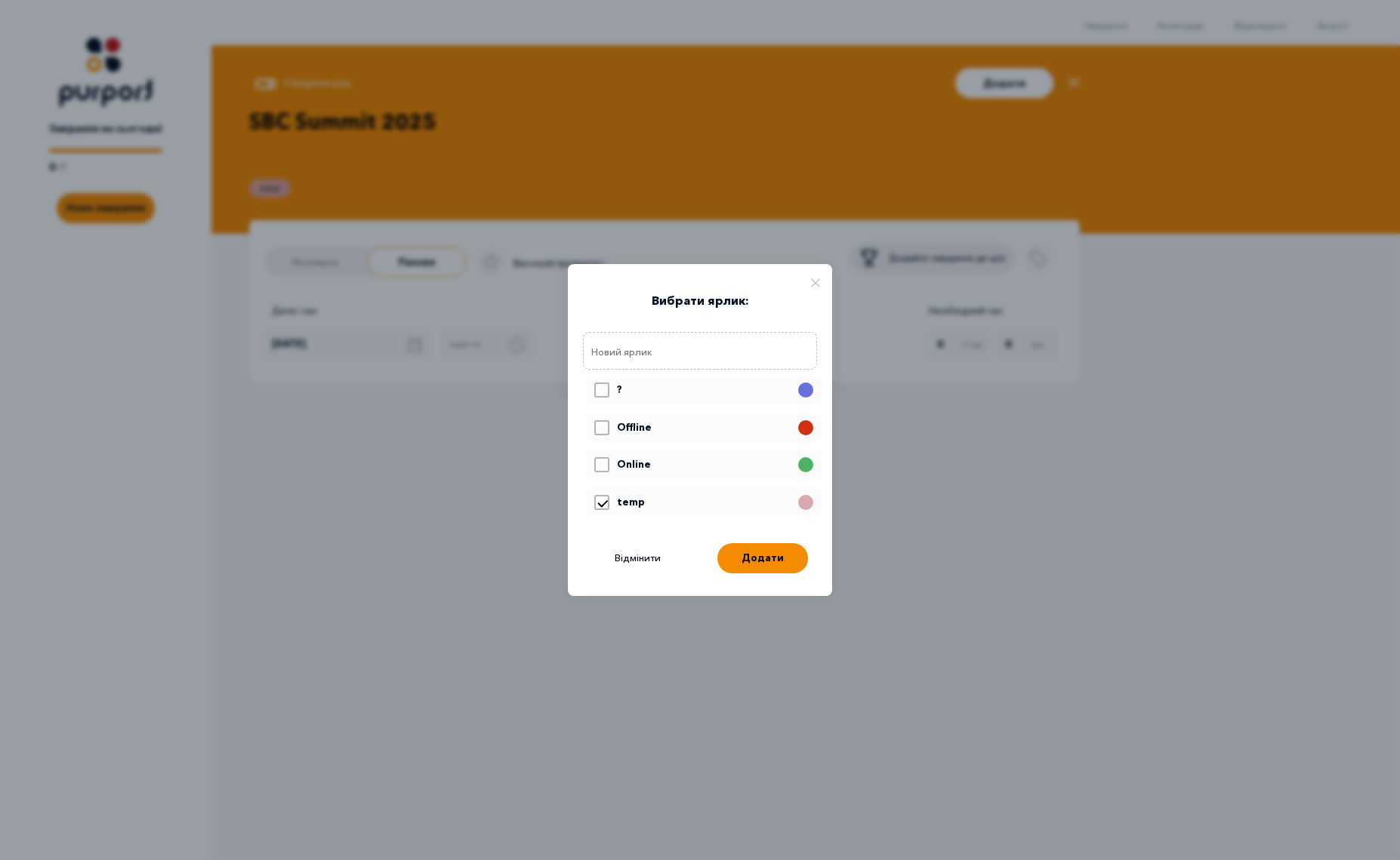
click at [601, 500] on icon at bounding box center [602, 503] width 14 height 12
click at [594, 492] on input "Select label" at bounding box center [593, 491] width 1 height 1
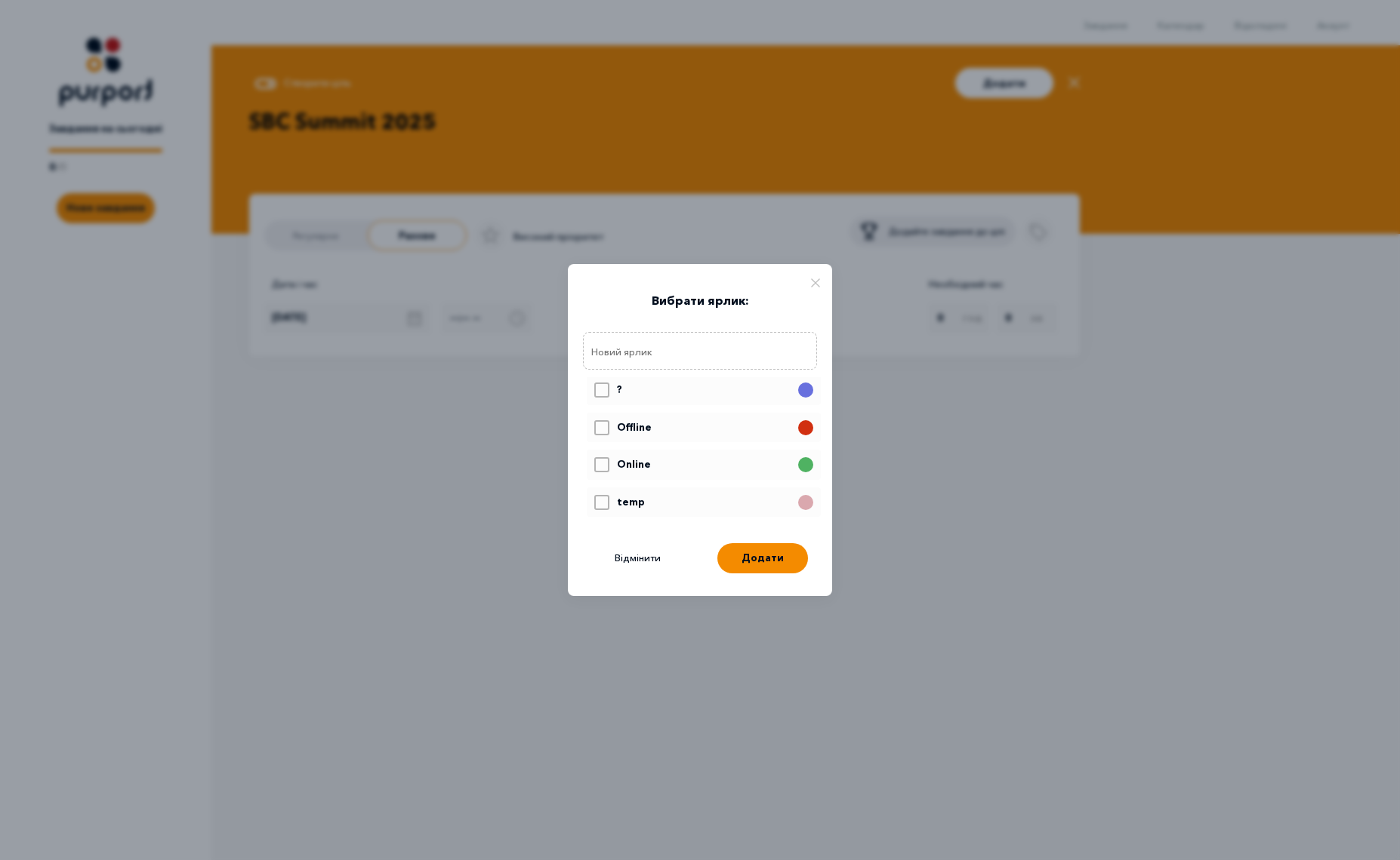
click at [601, 503] on icon at bounding box center [602, 503] width 14 height 12
click at [594, 492] on input "Select label" at bounding box center [593, 491] width 1 height 1
checkbox input "true"
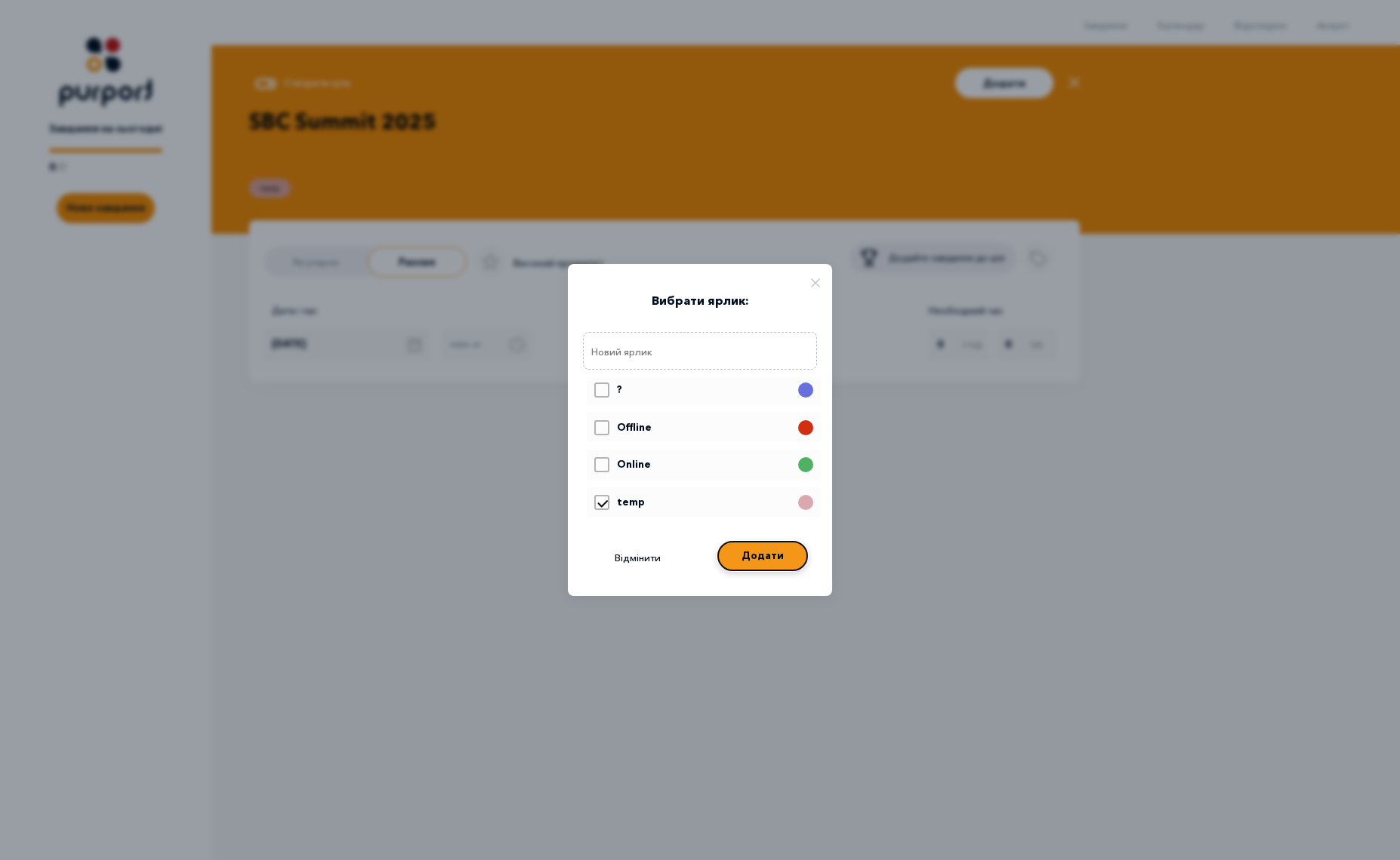
click at [762, 556] on button "Додати" at bounding box center [762, 556] width 91 height 30
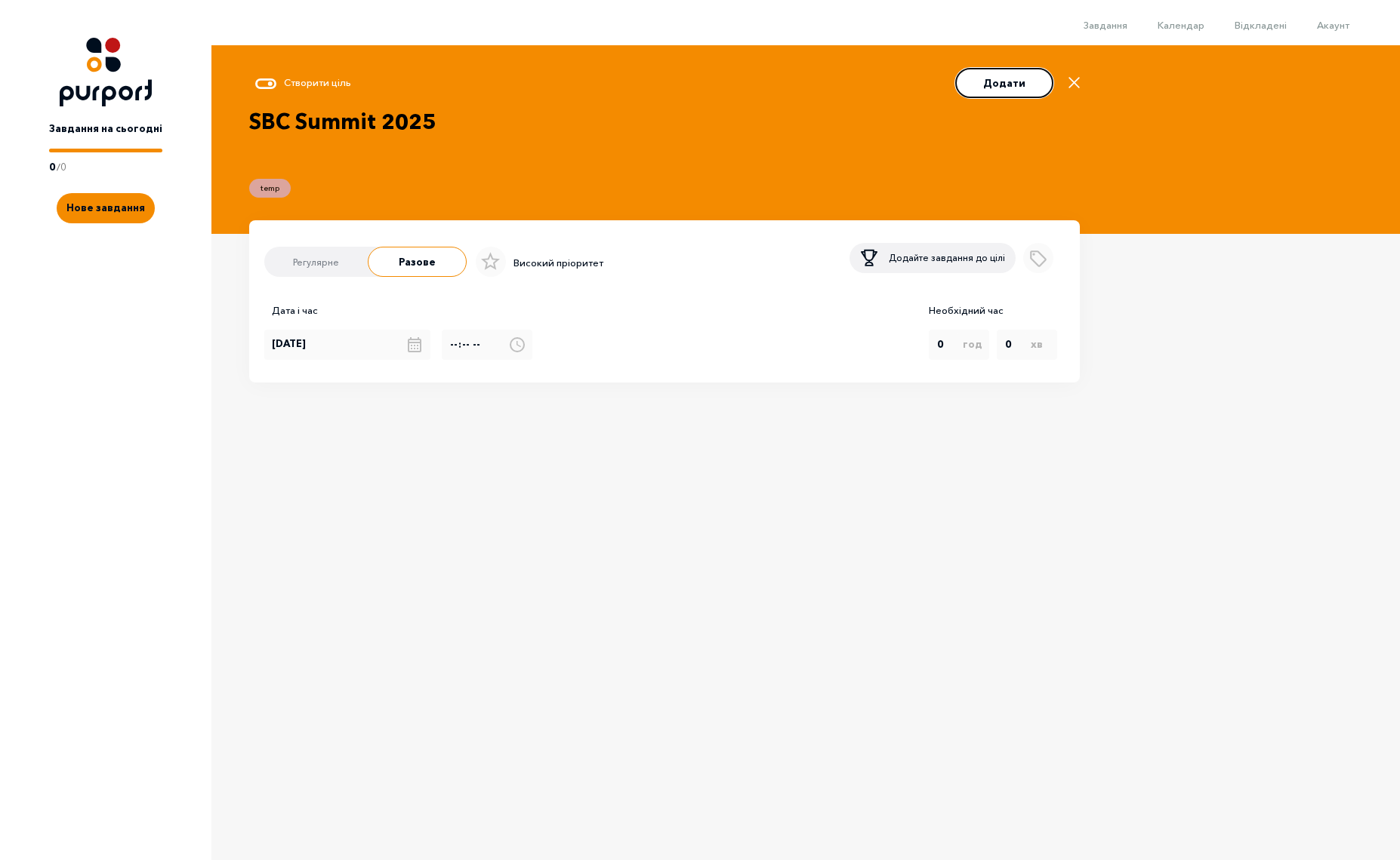
click at [1018, 87] on button "Додати" at bounding box center [1004, 83] width 98 height 30
type input "15.08.2025"
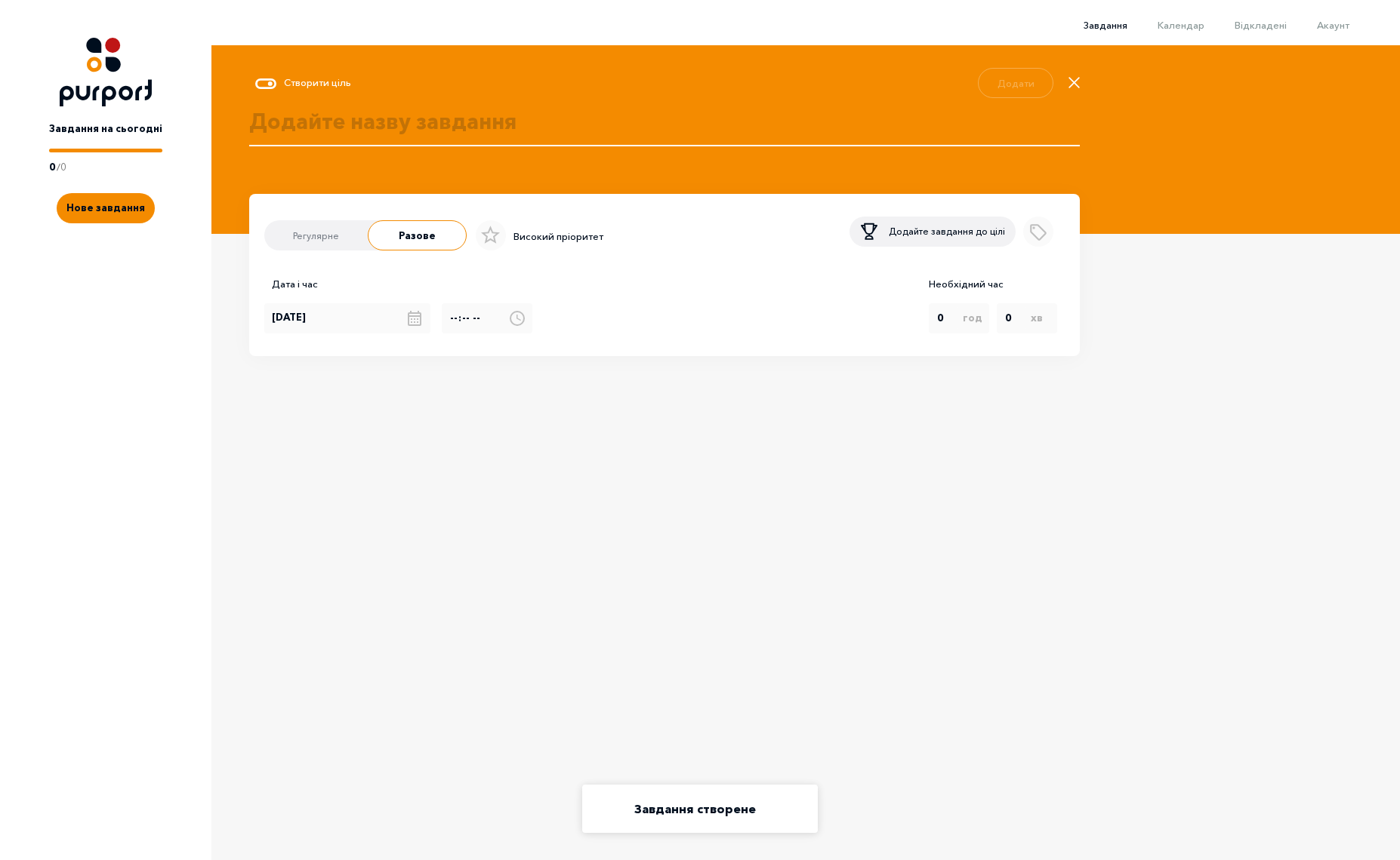
click at [1108, 26] on span "Завдання" at bounding box center [1105, 25] width 44 height 12
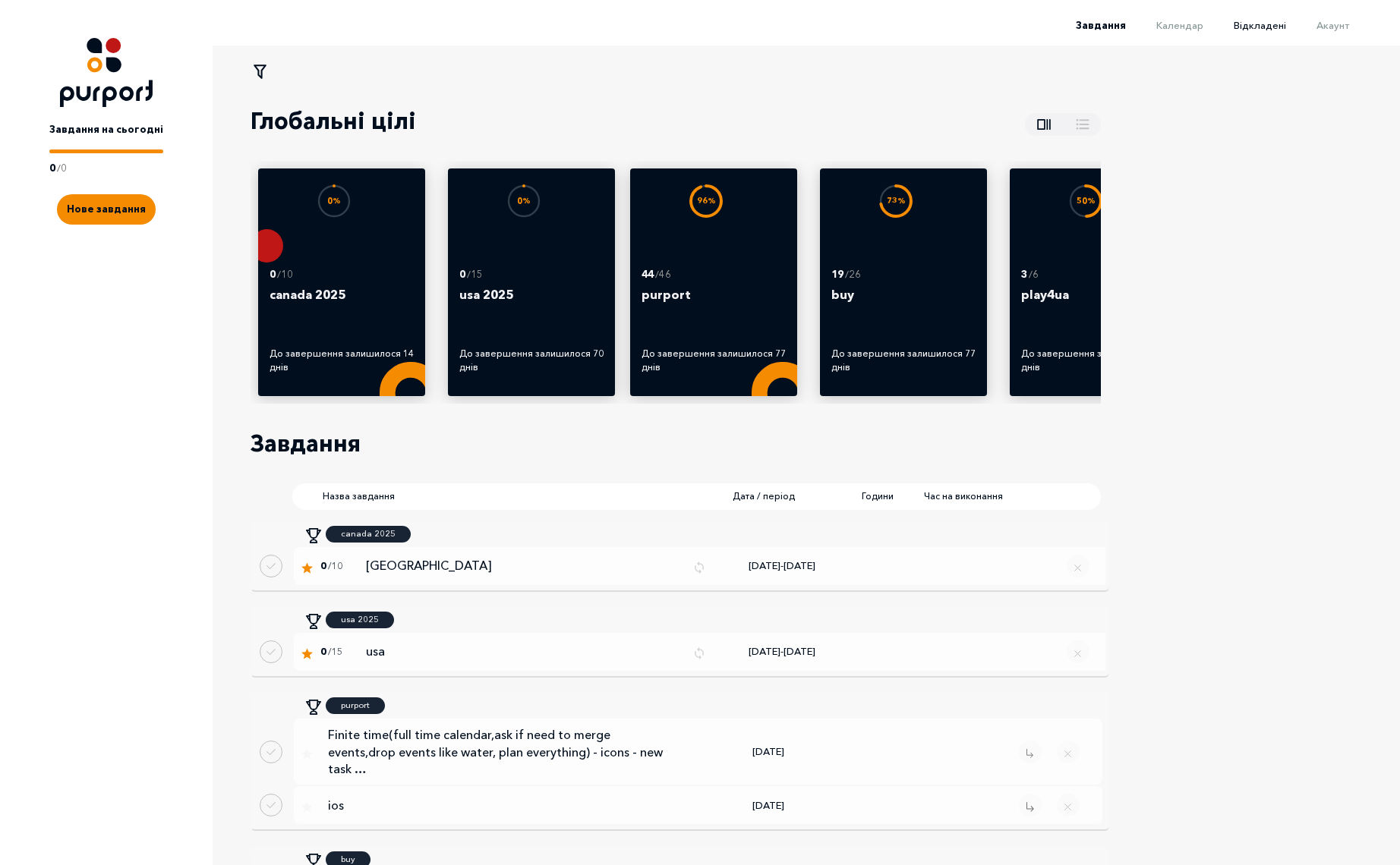
click at [1260, 25] on span "Відкладені" at bounding box center [1260, 25] width 52 height 12
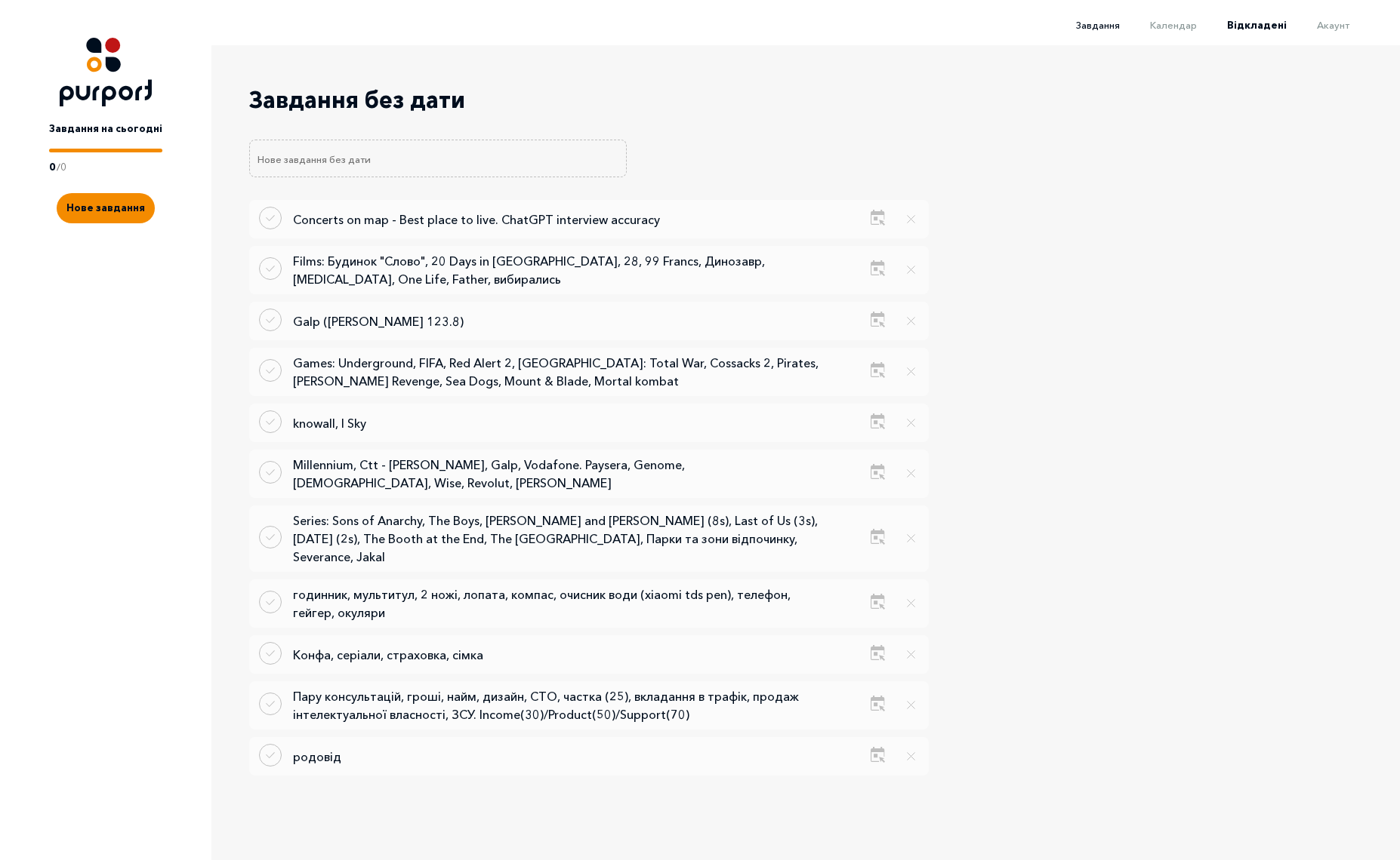
click at [1106, 26] on span "Завдання" at bounding box center [1098, 25] width 44 height 12
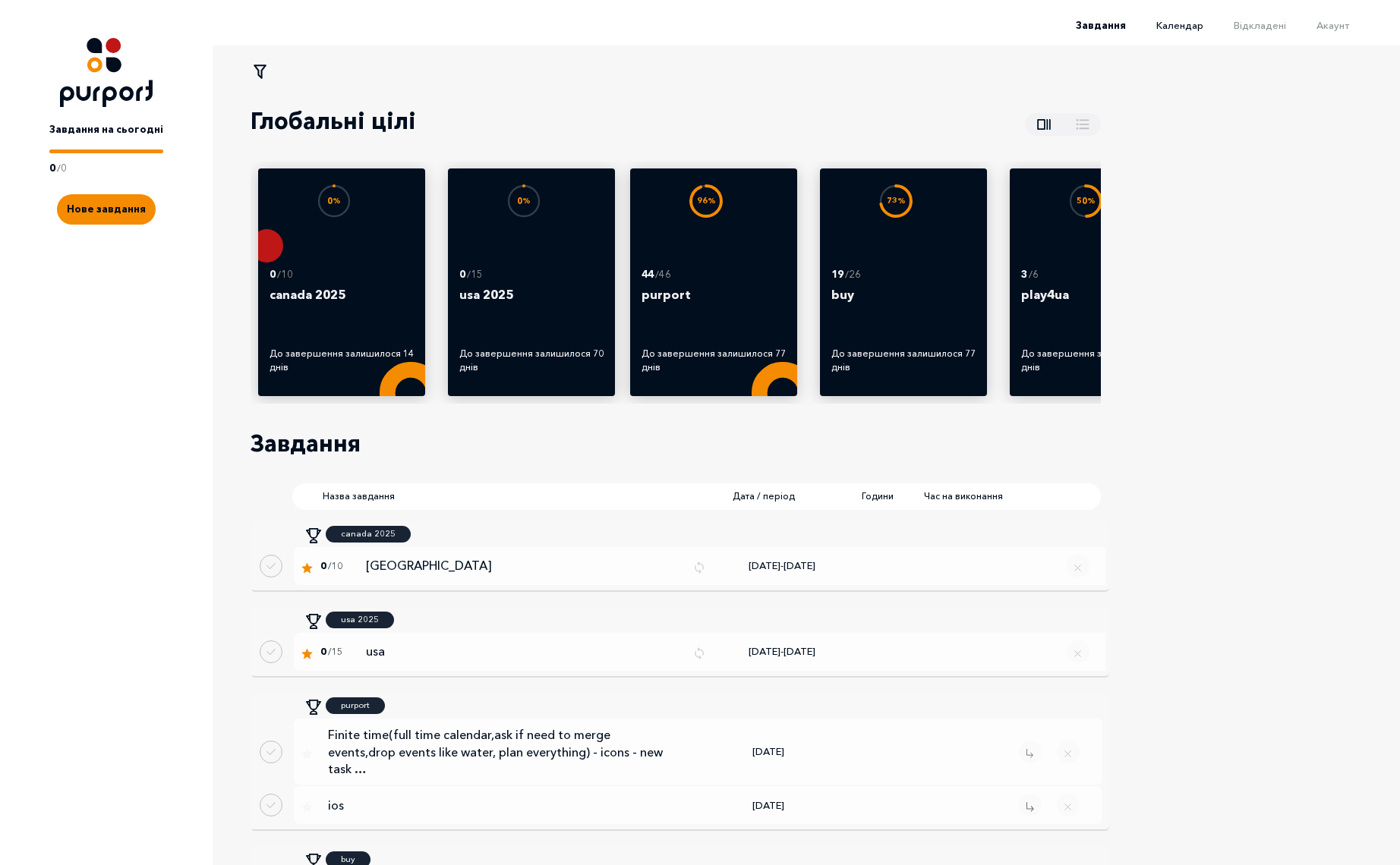
click at [1186, 30] on span "Календар" at bounding box center [1180, 25] width 47 height 12
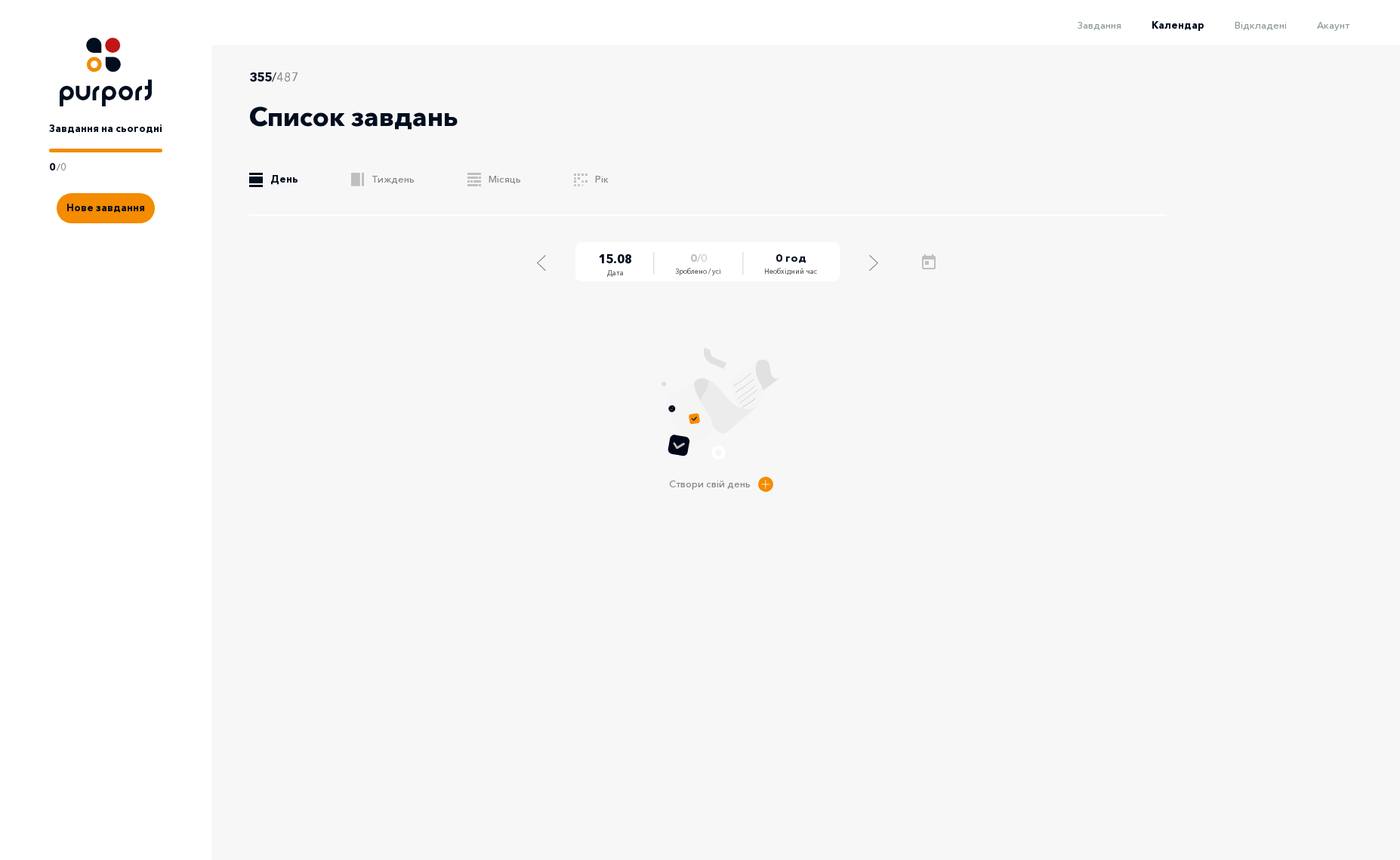
click at [385, 187] on div "355 / 487 Список завдань .b{fill:#F48B00;} День .b{fill:#F48B00;} Тиждень .b{fi…" at bounding box center [708, 142] width 917 height 148
click at [383, 177] on link ".b{fill:#F48B00;} Тиждень" at bounding box center [382, 180] width 63 height 15
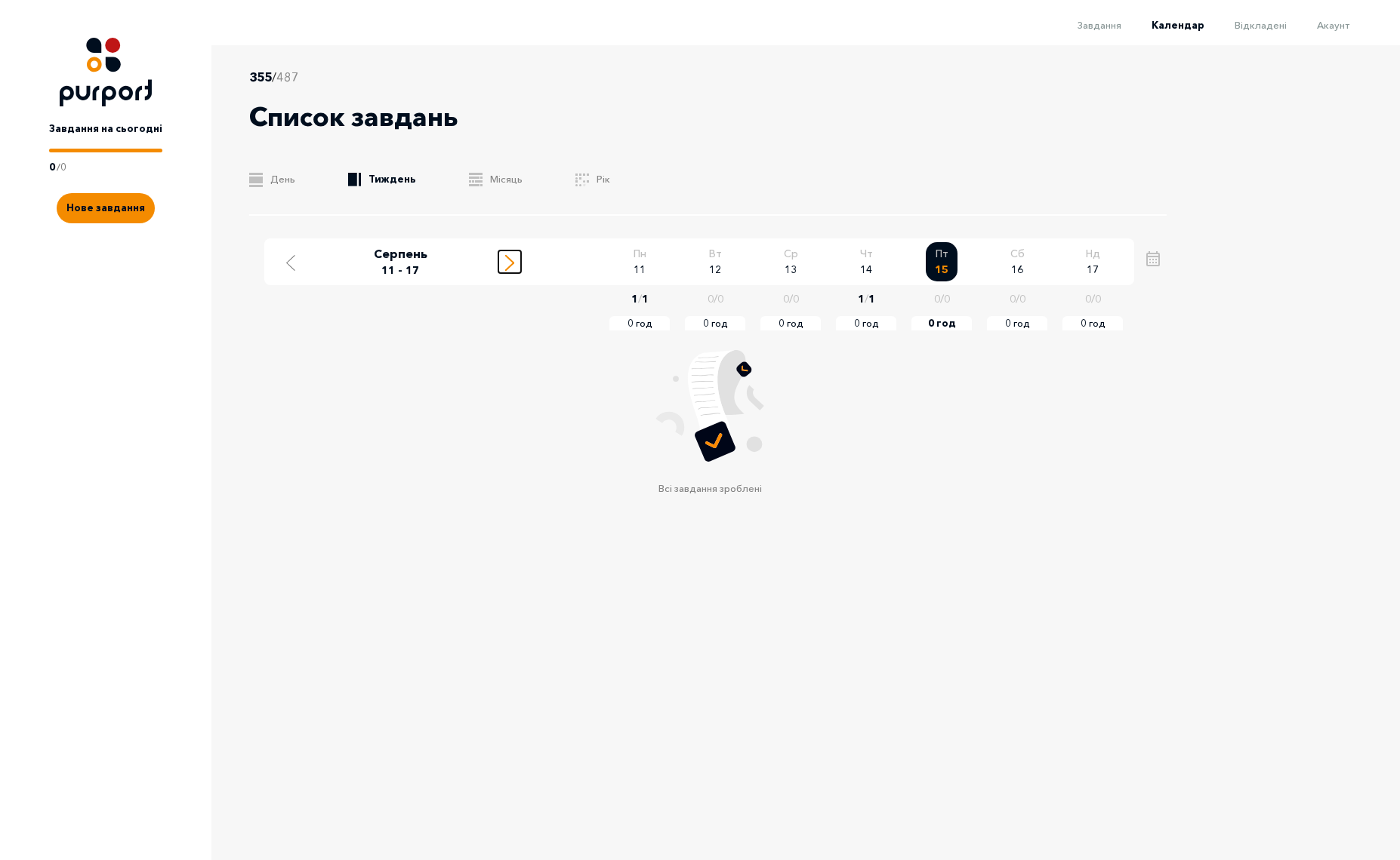
click at [512, 266] on icon "Move to next week" at bounding box center [509, 263] width 9 height 16
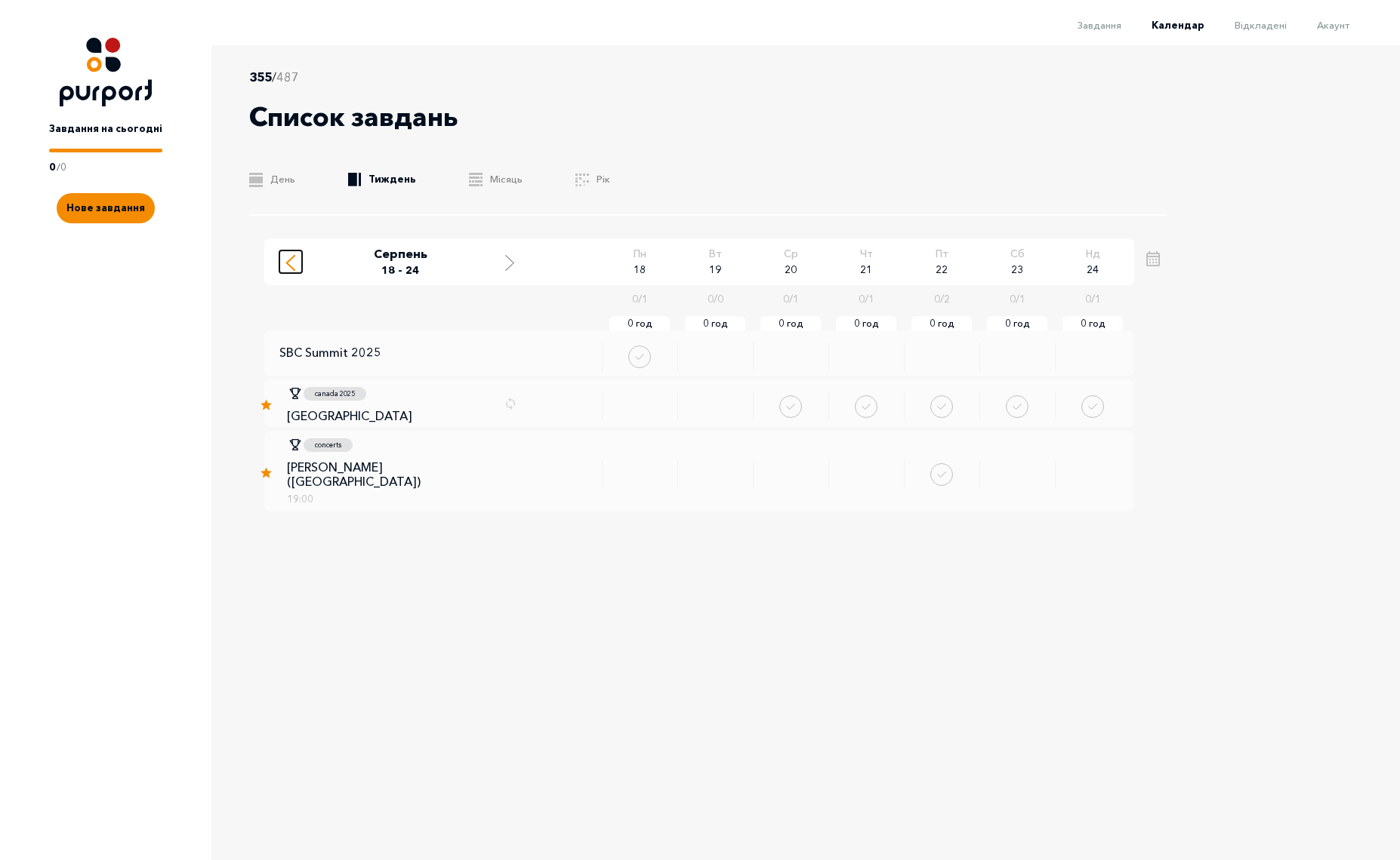
click at [288, 260] on line "Move to previous week" at bounding box center [290, 259] width 7 height 7
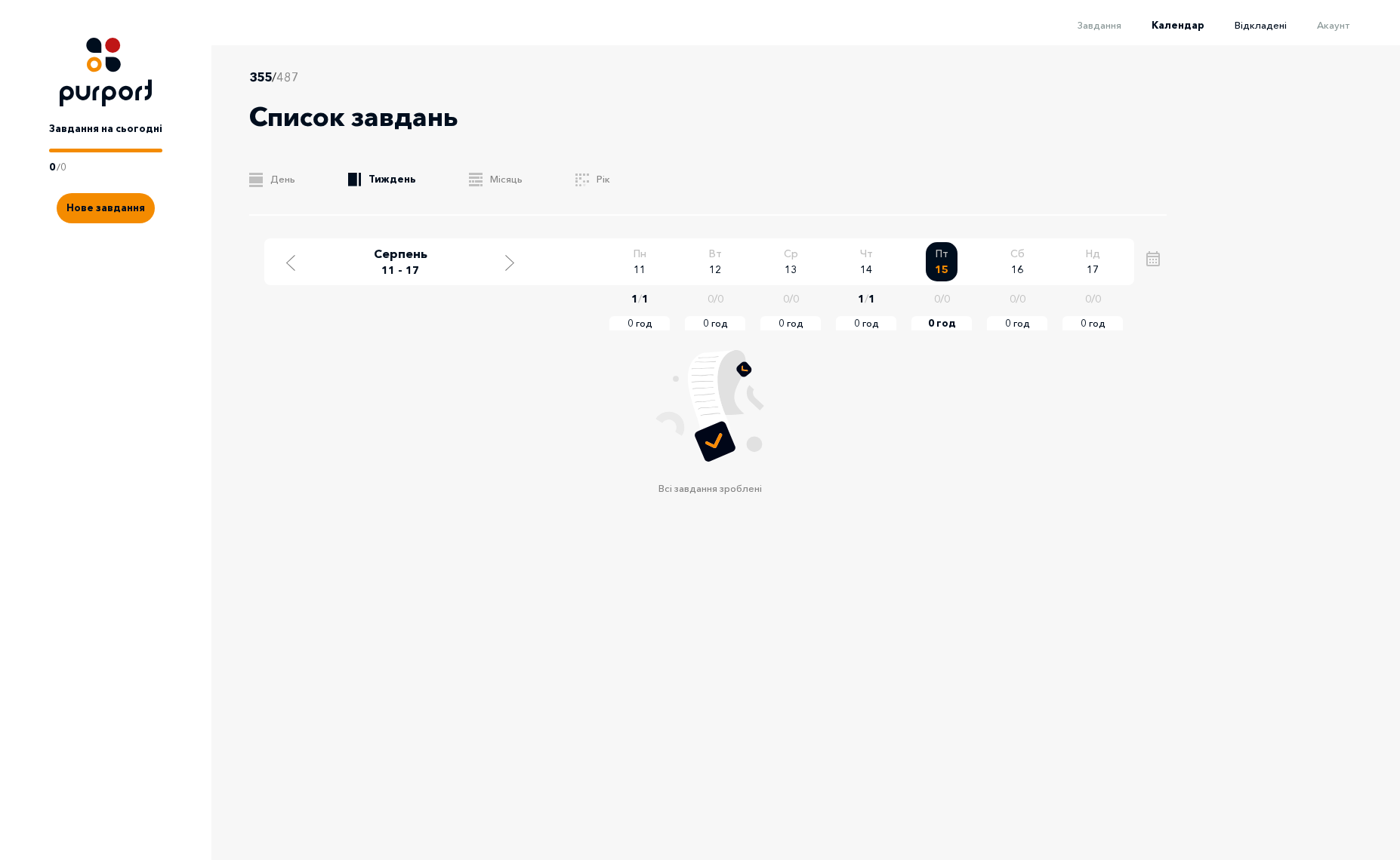
click at [1267, 23] on span "Відкладені" at bounding box center [1260, 25] width 52 height 12
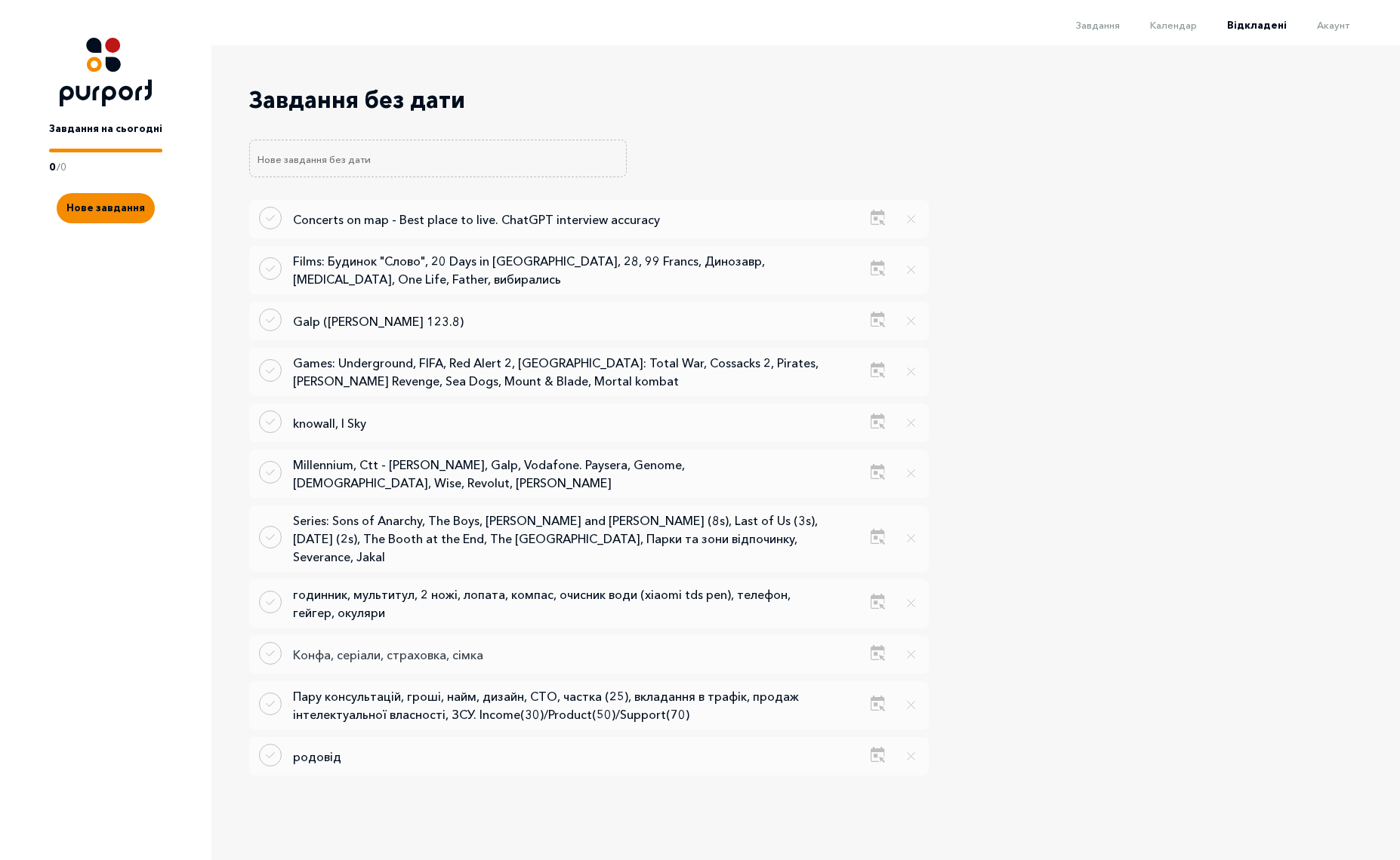
click at [409, 646] on p "Конфа, серіали, страховка, сімка" at bounding box center [556, 655] width 528 height 18
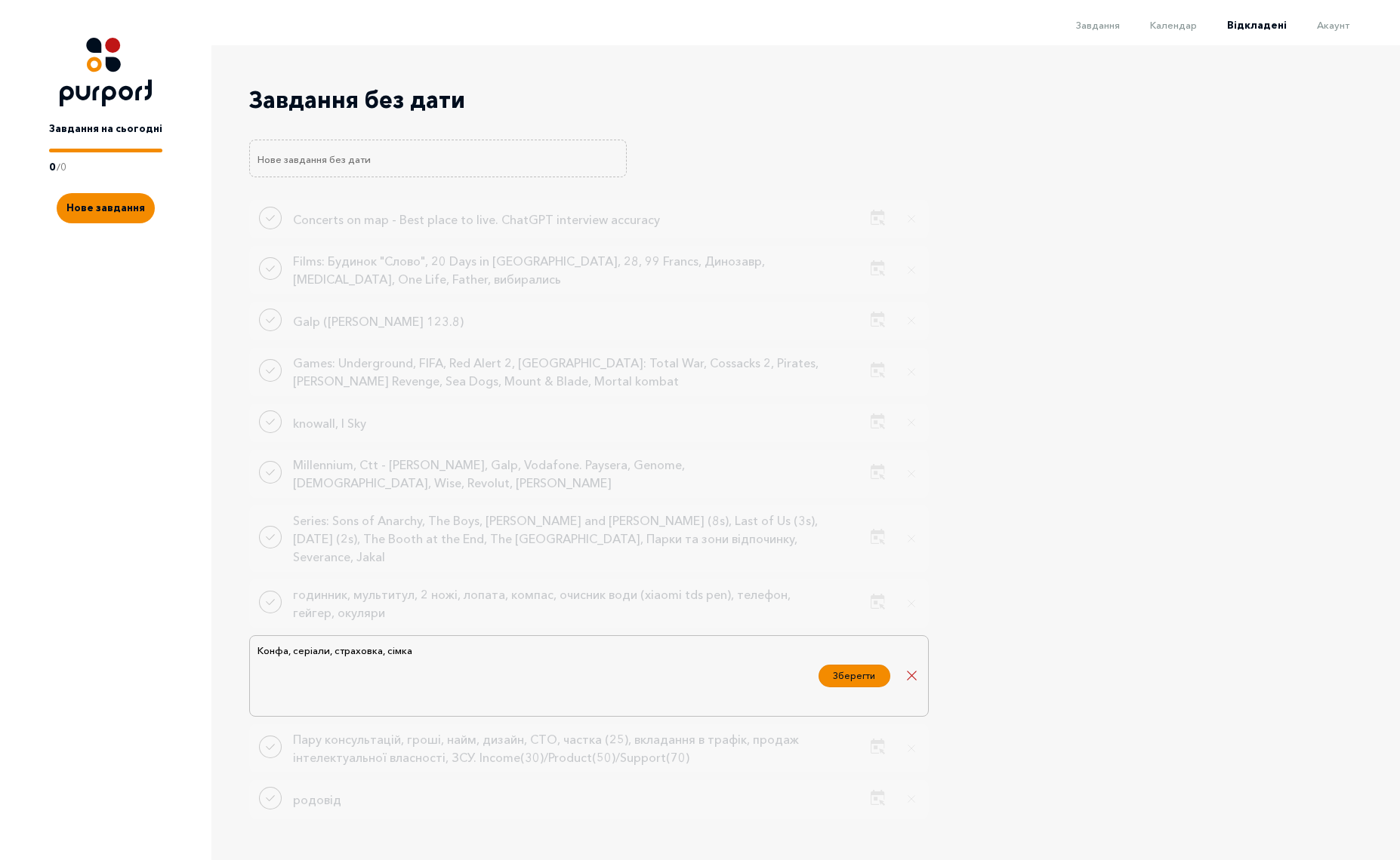
click at [300, 642] on textarea "Конфа, серіали, страховка, сімка" at bounding box center [533, 676] width 555 height 68
click at [296, 642] on textarea "Конфа, серіали, страховка, сімка" at bounding box center [533, 676] width 555 height 68
click at [321, 642] on textarea "Конфа, серіали, страховка, сімка" at bounding box center [533, 676] width 555 height 68
drag, startPoint x: 298, startPoint y: 621, endPoint x: 246, endPoint y: 624, distance: 52.1
click at [246, 624] on div "Завдання без дати Concerts on map - Best place to live. ChatGPT interview accur…" at bounding box center [721, 435] width 1019 height 781
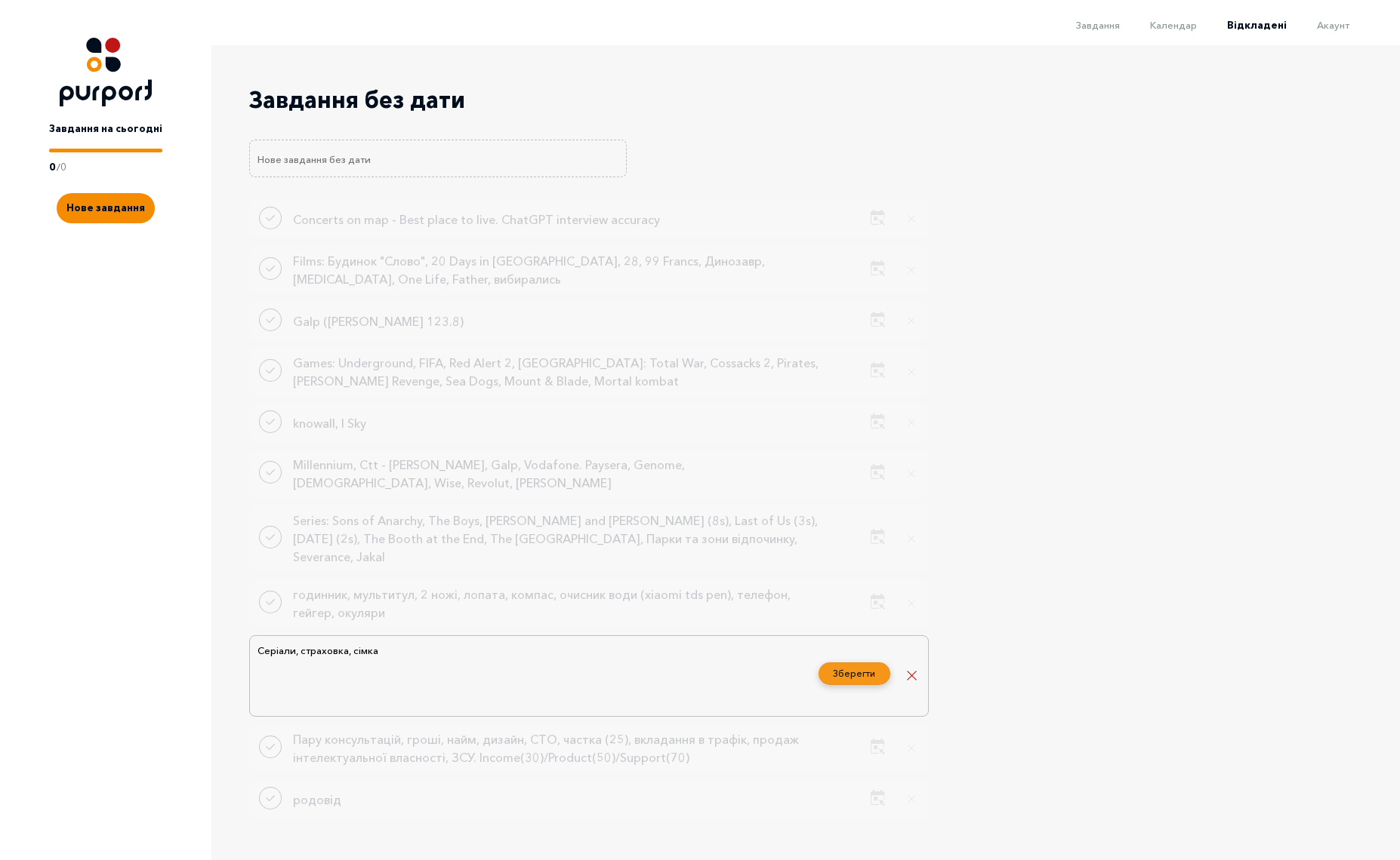
type textarea "Серіали, страховка, сімка"
click at [860, 663] on button "Зберегти" at bounding box center [854, 674] width 71 height 22
